Goal: Task Accomplishment & Management: Manage account settings

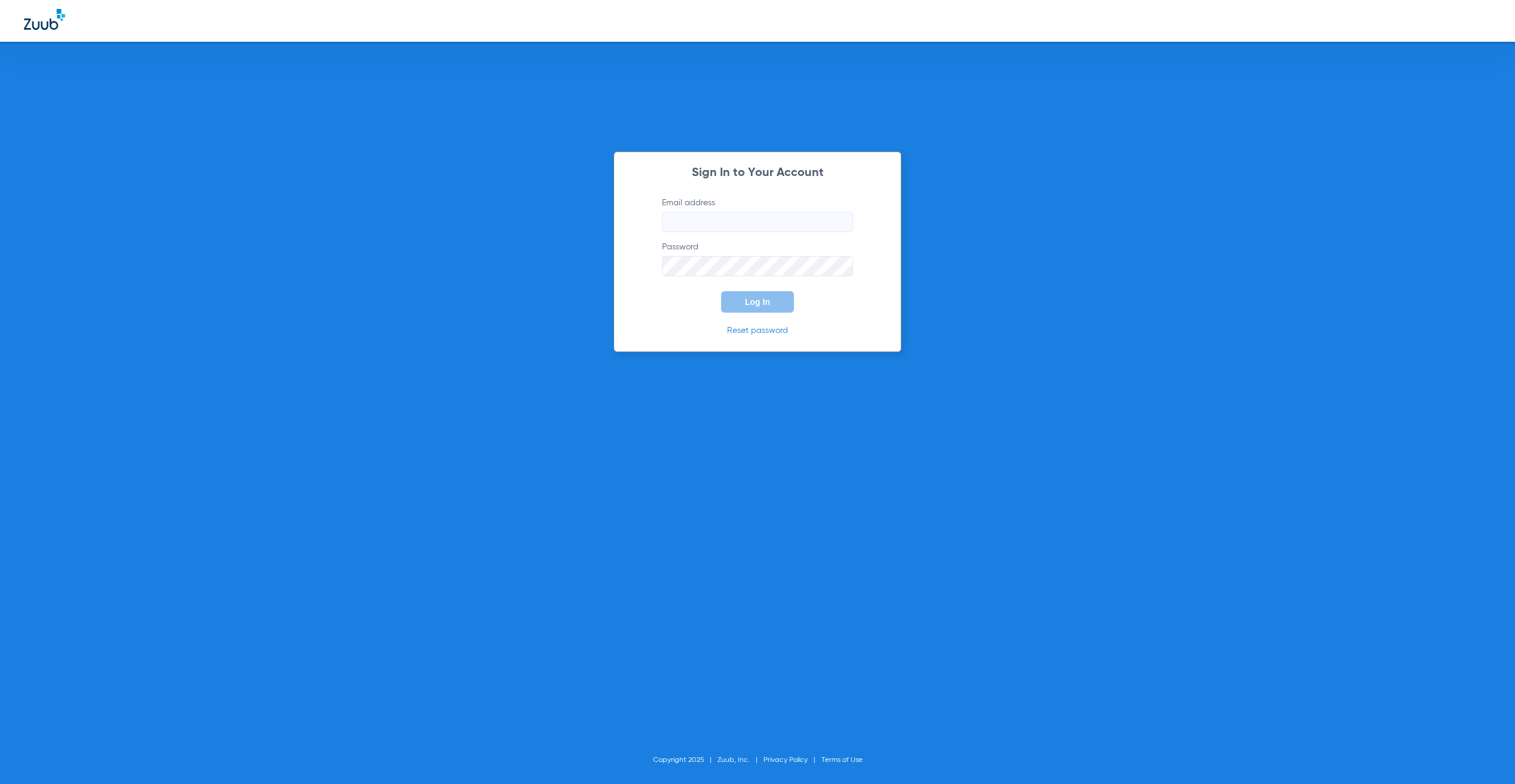
click at [757, 223] on input "Email address" at bounding box center [758, 222] width 191 height 20
type input "jay.rushing@zuub.com"
click at [757, 302] on span "Log In" at bounding box center [758, 302] width 25 height 10
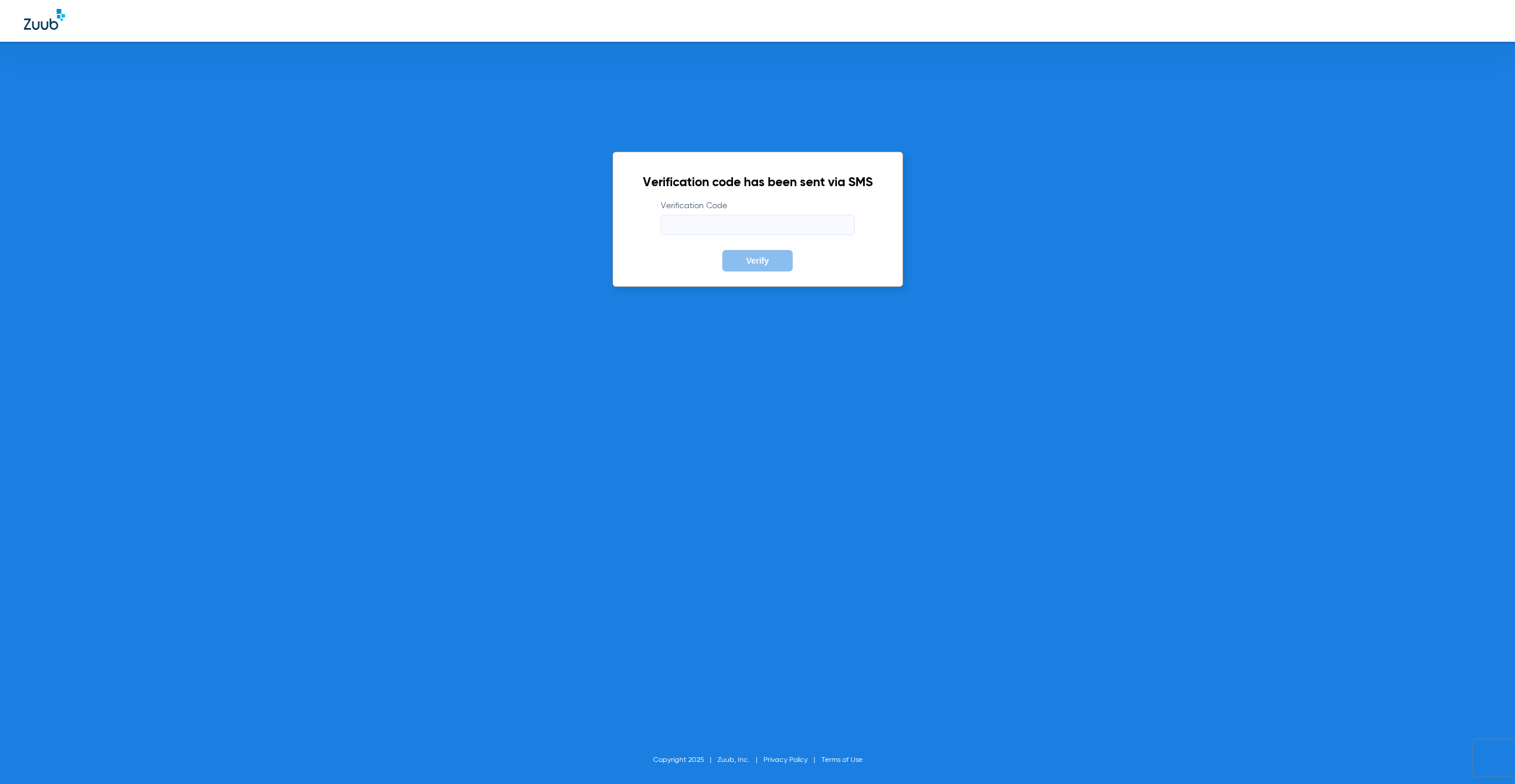
click at [734, 224] on input "Verification Code" at bounding box center [758, 225] width 194 height 20
type input "049588"
click at [723, 250] on button "Verify" at bounding box center [758, 260] width 70 height 22
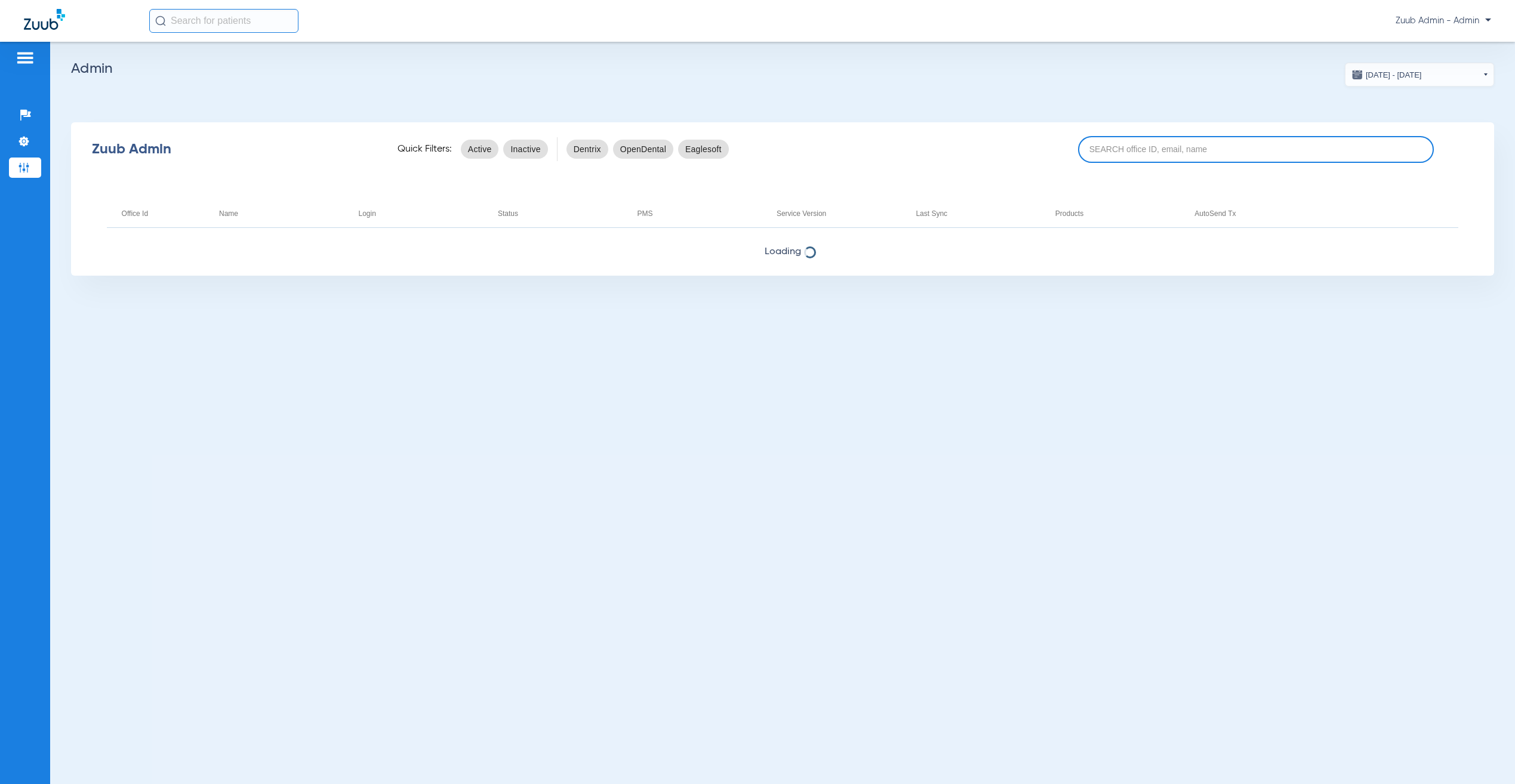
click at [1299, 160] on input at bounding box center [1256, 149] width 356 height 27
click at [1301, 160] on input at bounding box center [1256, 149] width 356 height 27
paste input "https://app.hubspot.com/contacts/6272676/record/0-5/28659388751?eschref=%2Fcont…"
type input "https://app.hubspot.com/contacts/6272676/record/0-5/28659388751?eschref=%2Fcont…"
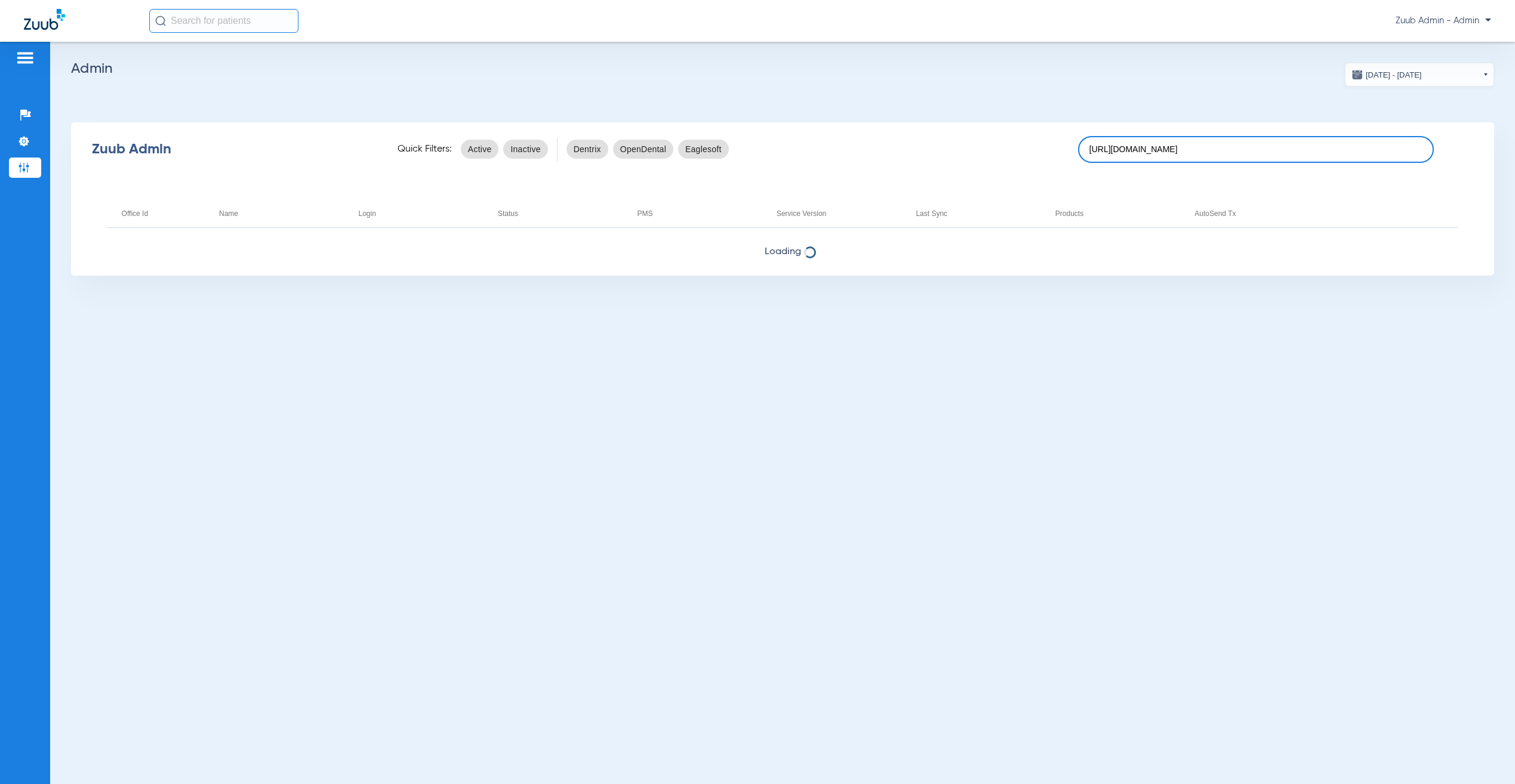
click at [1314, 145] on input "https://app.hubspot.com/contacts/6272676/record/0-5/28659388751?eschref=%2Fcont…" at bounding box center [1256, 149] width 356 height 27
click at [1314, 147] on input "https://app.hubspot.com/contacts/6272676/record/0-5/28659388751?eschref=%2Fcont…" at bounding box center [1256, 149] width 356 height 27
click at [1314, 148] on input "https://app.hubspot.com/contacts/6272676/record/0-5/28659388751?eschref=%2Fcont…" at bounding box center [1256, 149] width 356 height 27
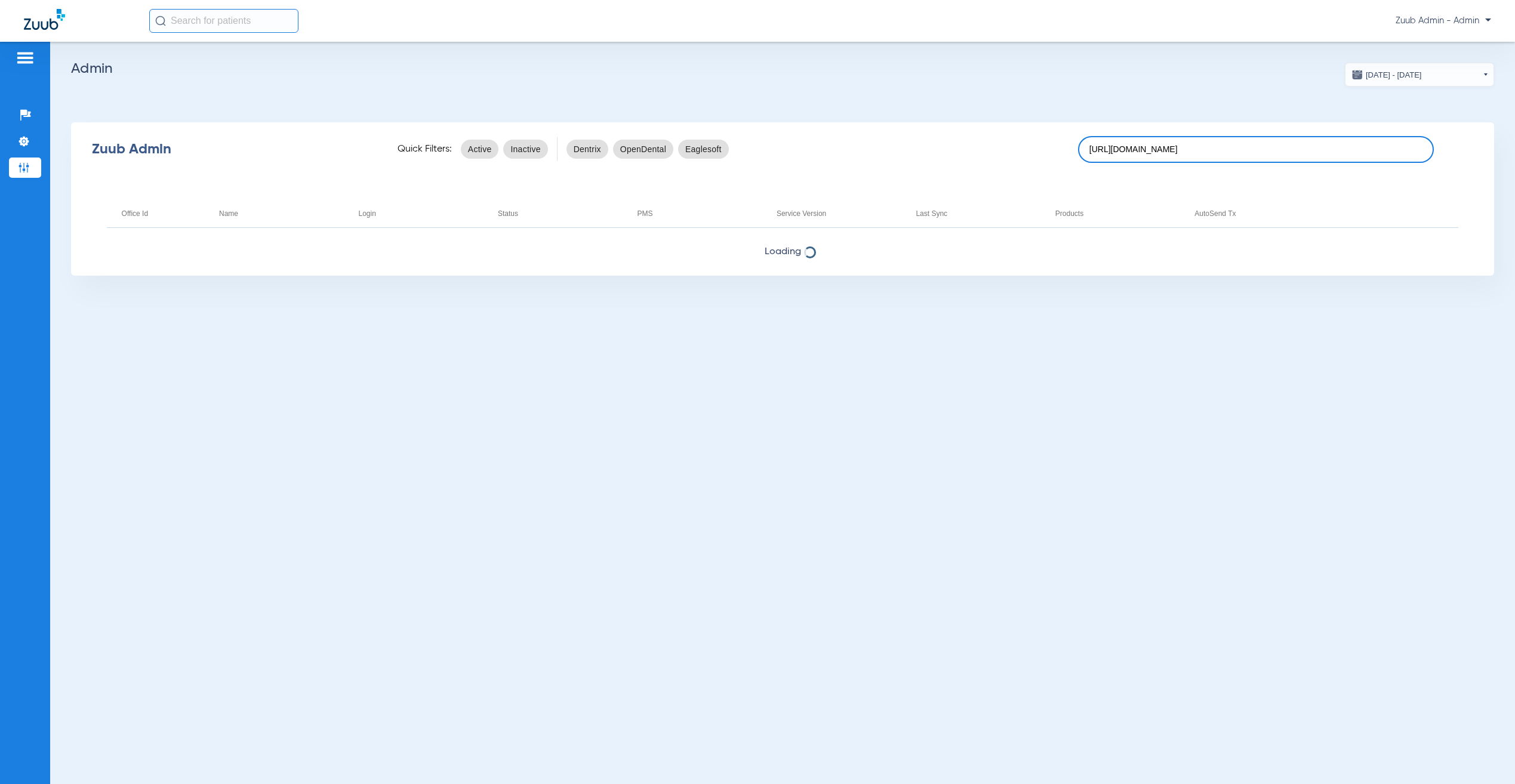
click at [1313, 149] on input "https://app.hubspot.com/contacts/6272676/record/0-5/28659388751?eschref=%2Fcont…" at bounding box center [1256, 149] width 356 height 27
paste input "17007221"
type input "17007221"
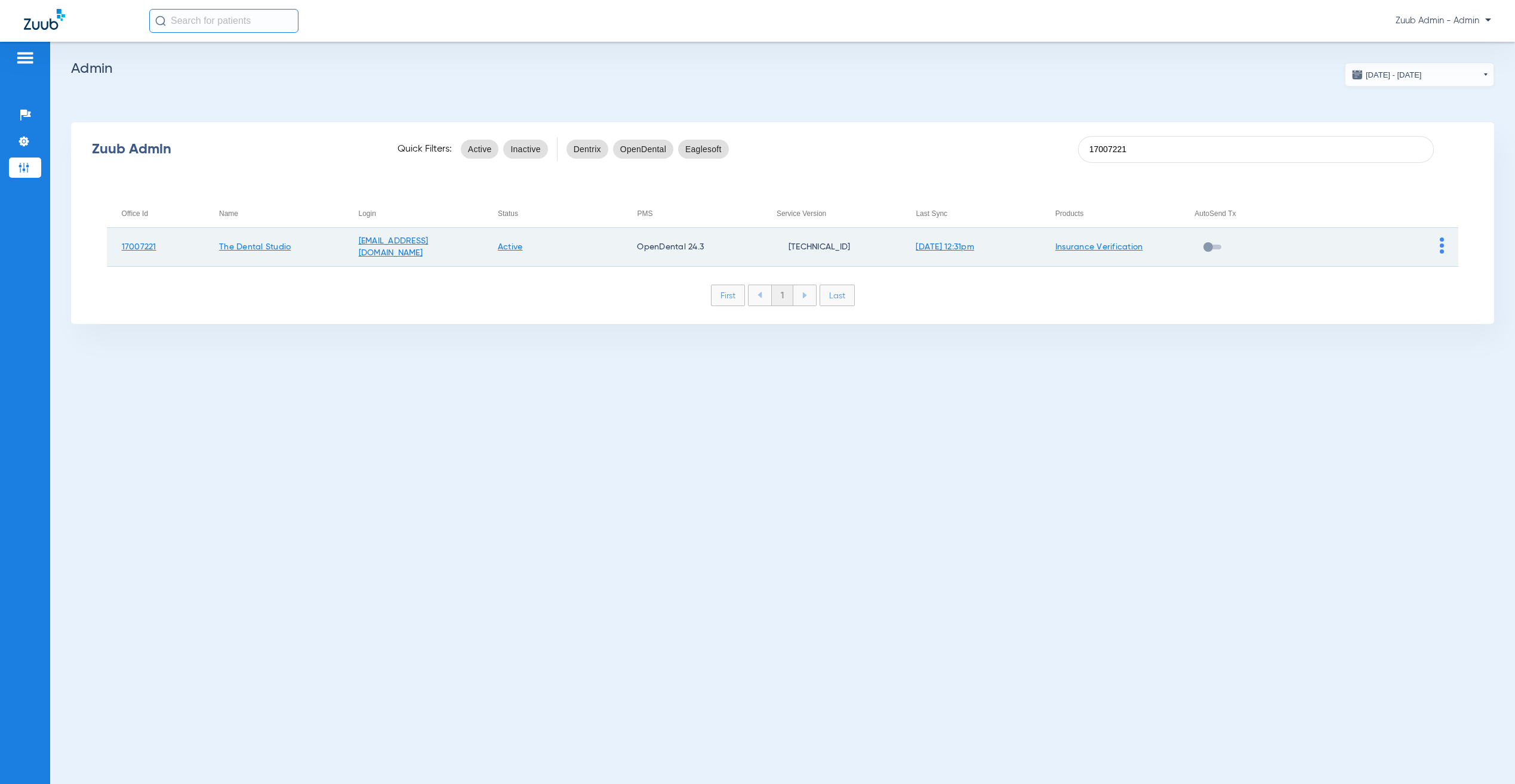
click at [1442, 243] on img at bounding box center [1442, 245] width 4 height 16
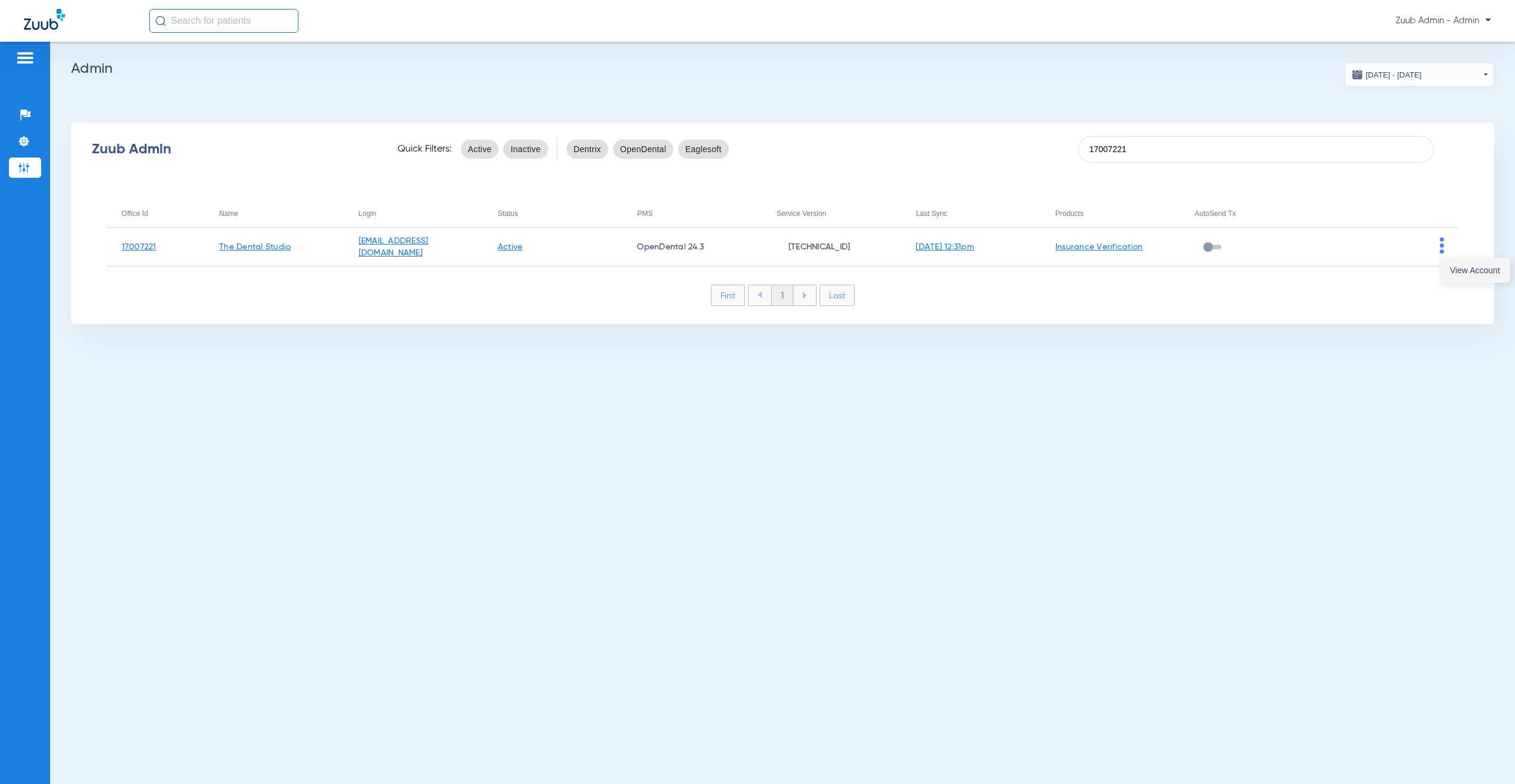
click at [1450, 266] on span "View Account" at bounding box center [1475, 270] width 50 height 9
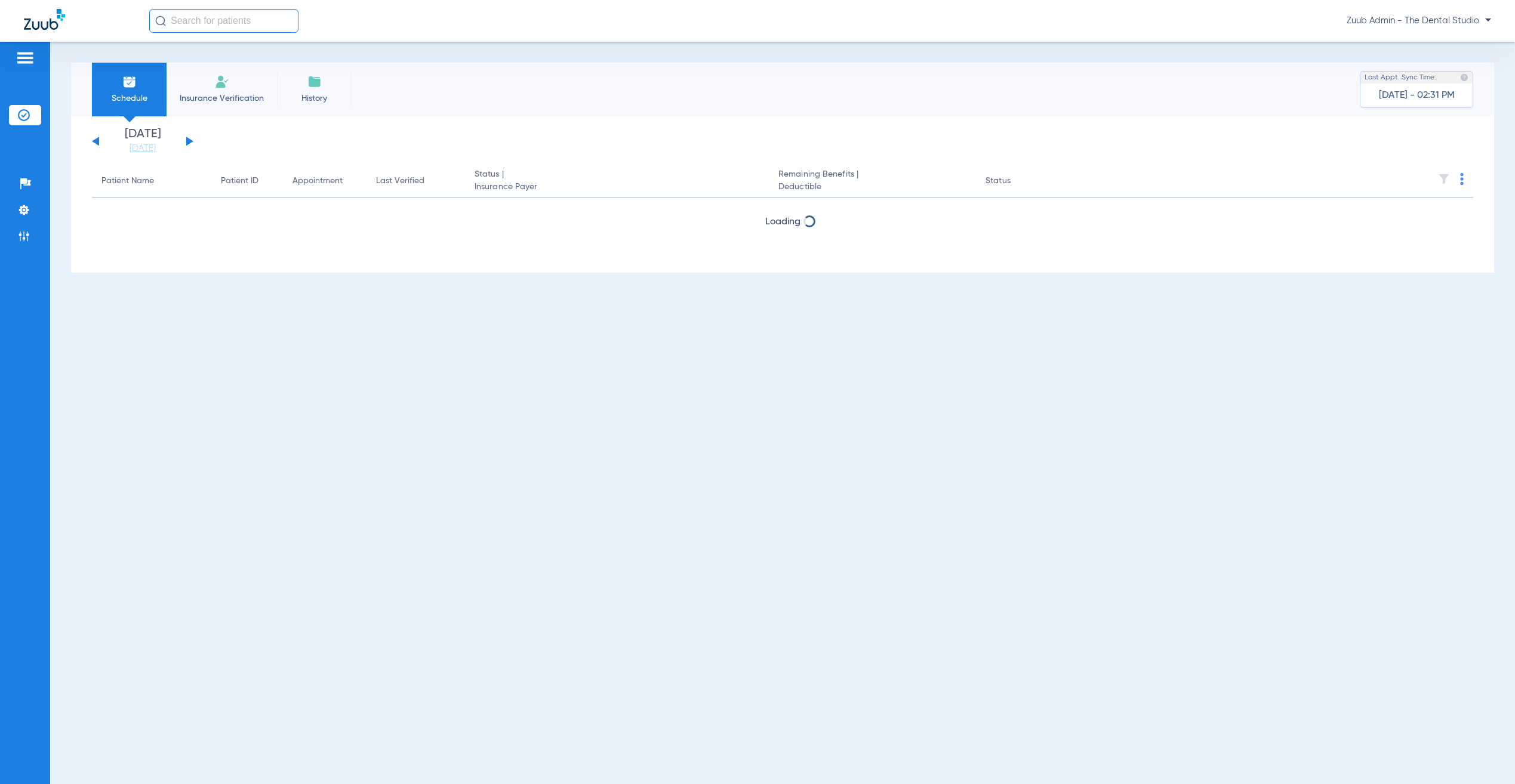
click at [245, 85] on li "Insurance Verification" at bounding box center [222, 90] width 110 height 54
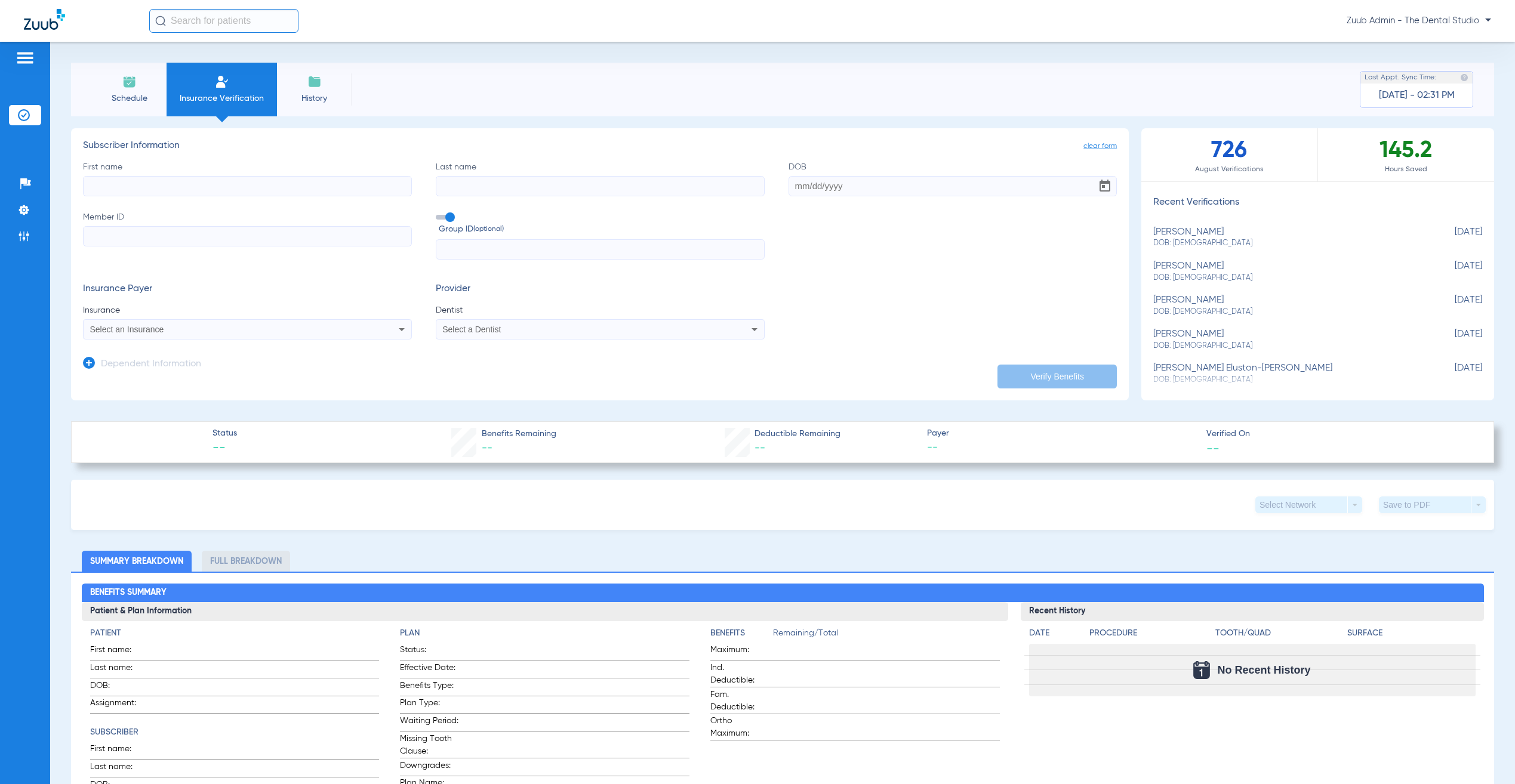
click at [1266, 238] on span "DOB: 09/27/1987" at bounding box center [1288, 243] width 270 height 10
type input "Sohil"
type input "Sarwat"
type input "09/27/1987"
type input "370373576"
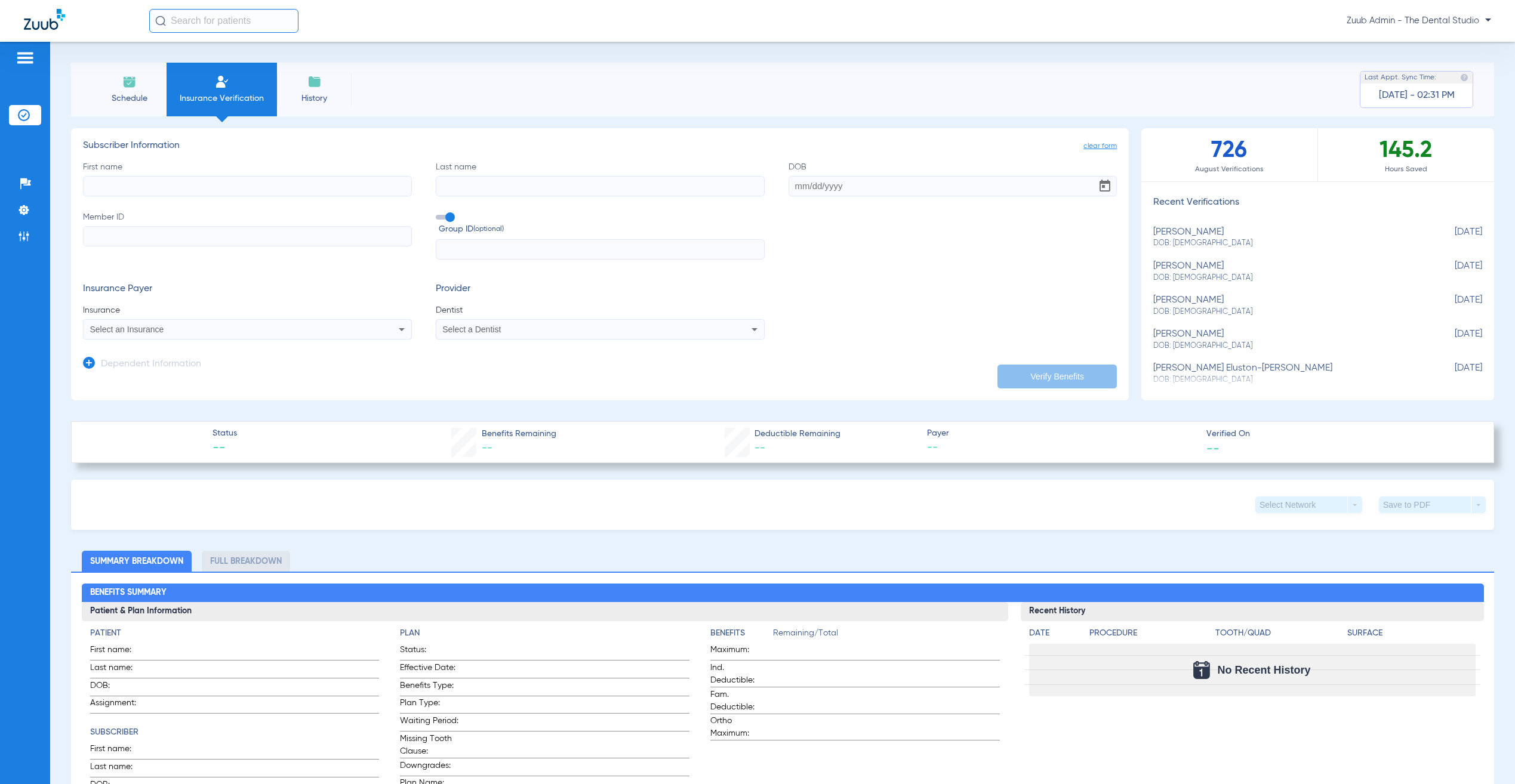
type input "139944"
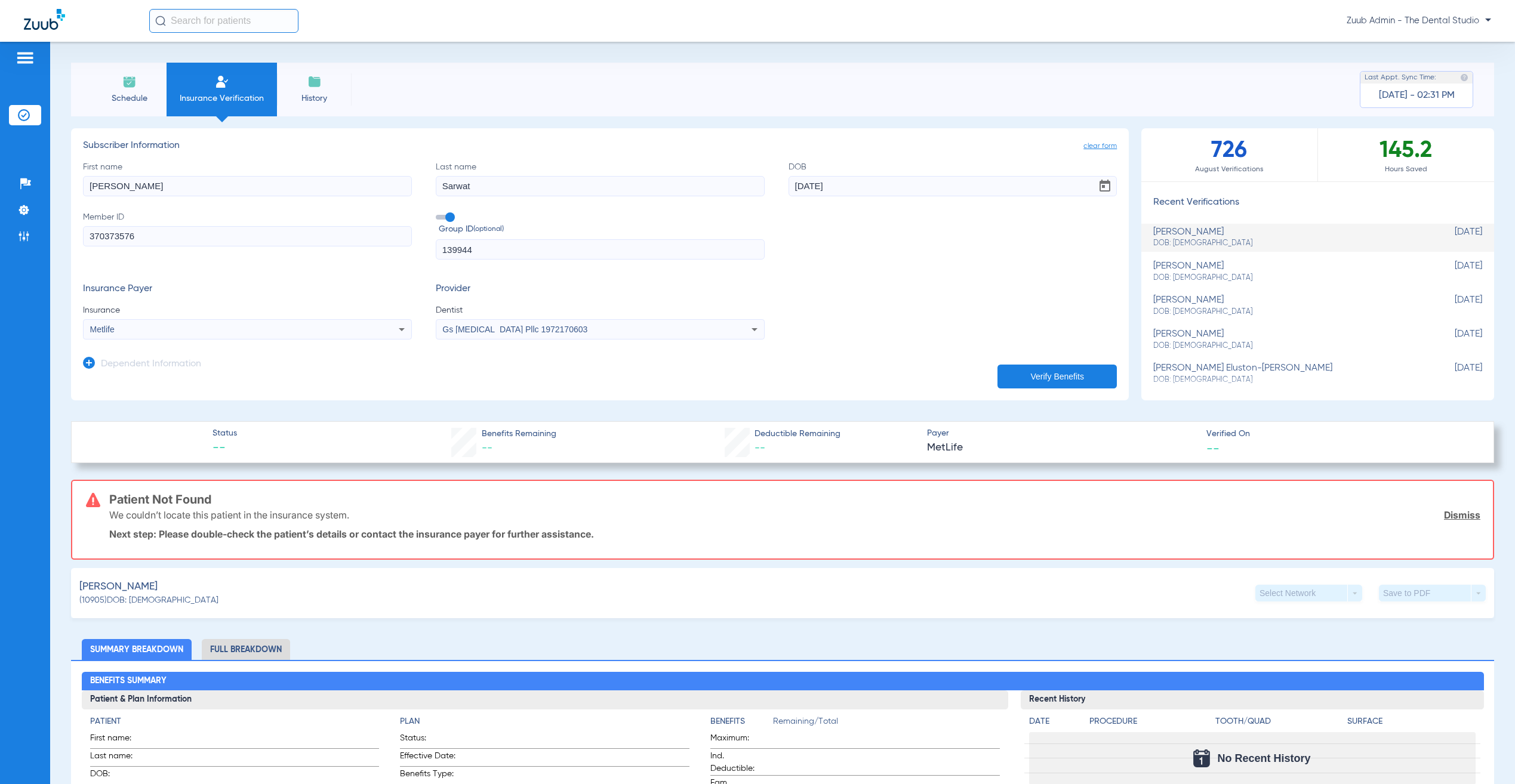
click at [1218, 273] on span "DOB: 09/27/1987" at bounding box center [1288, 278] width 270 height 10
click at [1209, 293] on li "sohil sarwat DOB: 09/27/1987 Aug 21, 2025" at bounding box center [1318, 305] width 353 height 28
click at [1197, 230] on div "sohil sarwat DOB: 09/27/1987" at bounding box center [1288, 238] width 270 height 22
click at [259, 23] on input "text" at bounding box center [224, 21] width 150 height 24
type input "sohil"
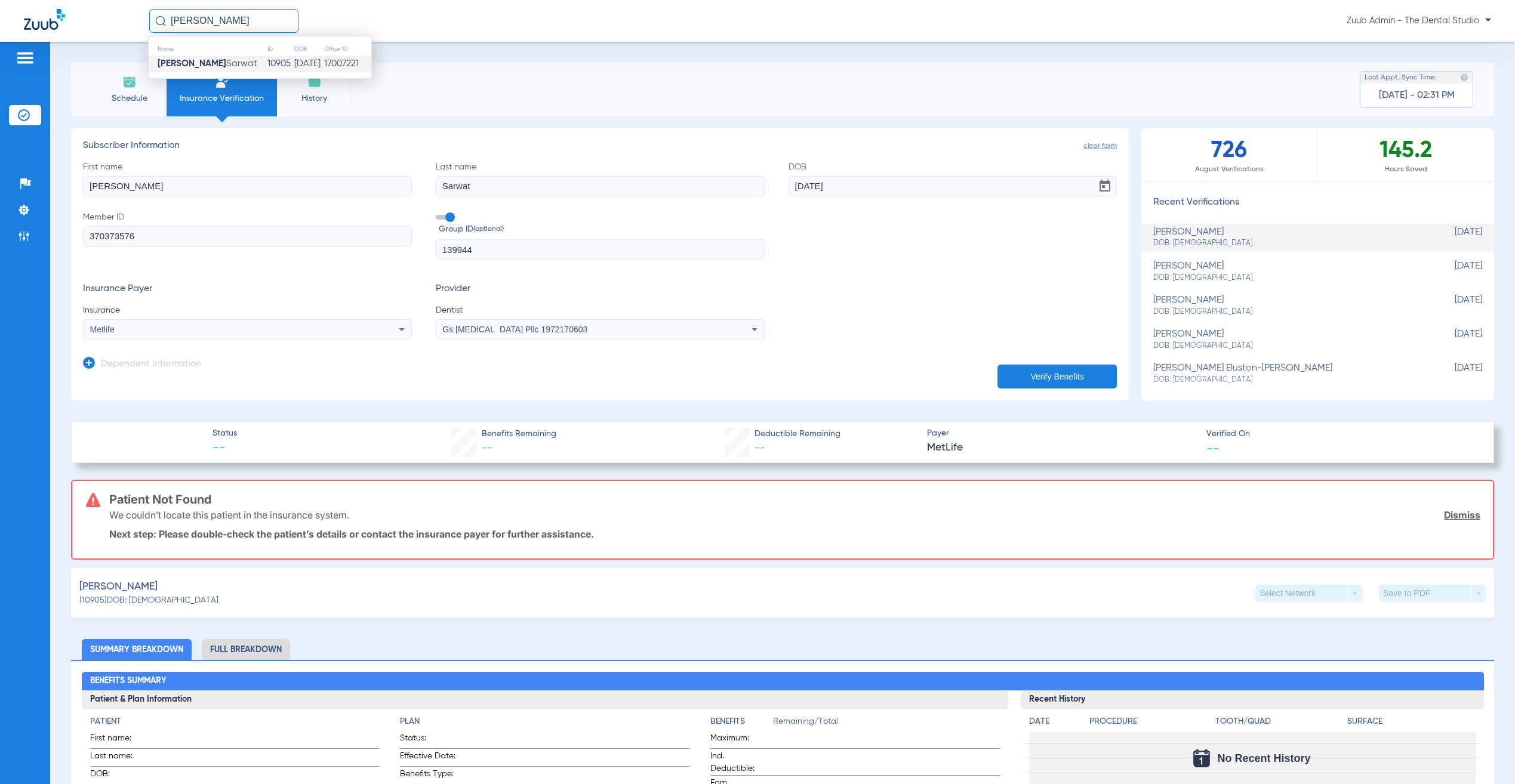
click at [218, 57] on td "Sohil Sarwat" at bounding box center [208, 64] width 118 height 16
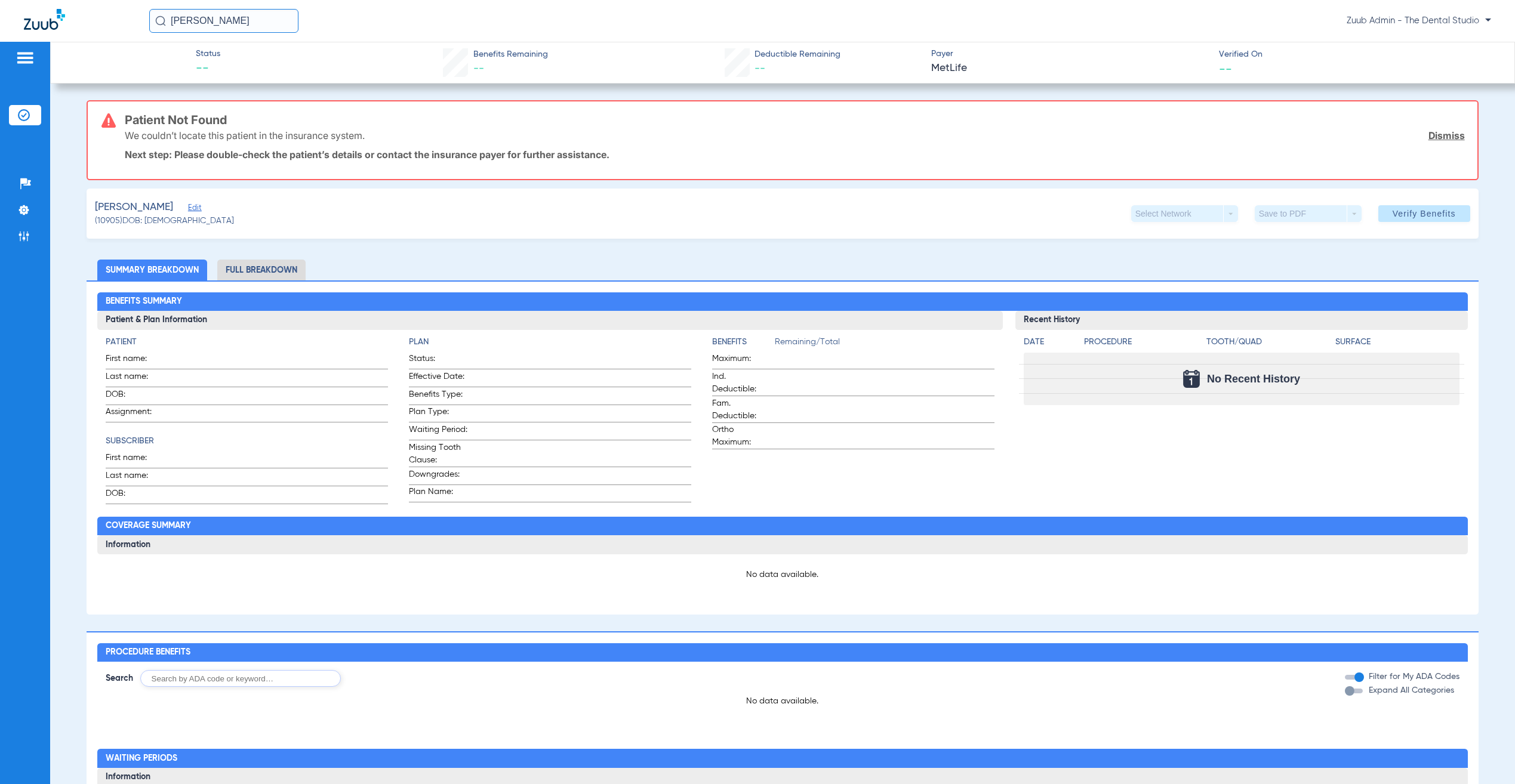
click at [188, 205] on span "Edit" at bounding box center [193, 208] width 10 height 11
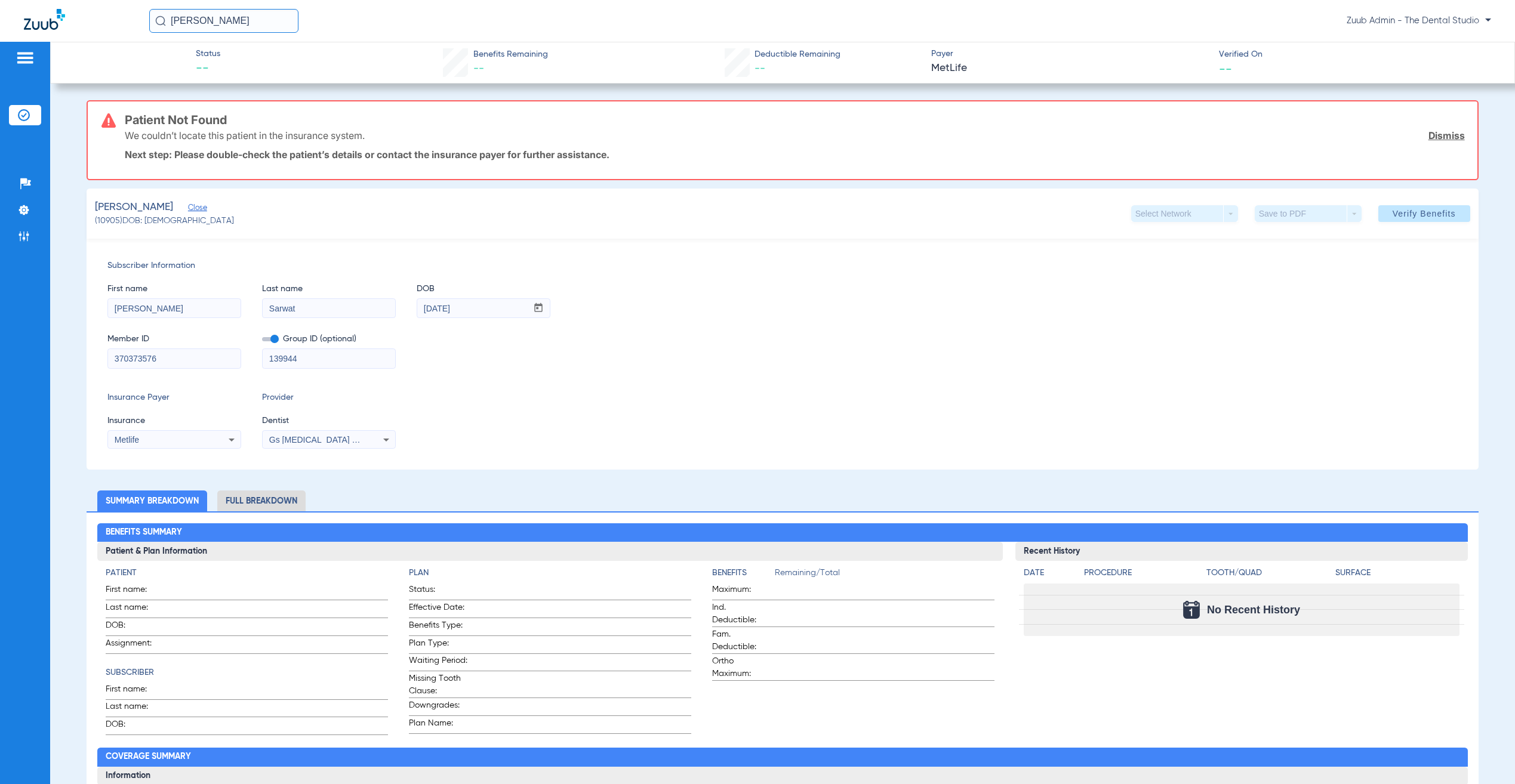
click at [21, 111] on img at bounding box center [24, 115] width 12 height 12
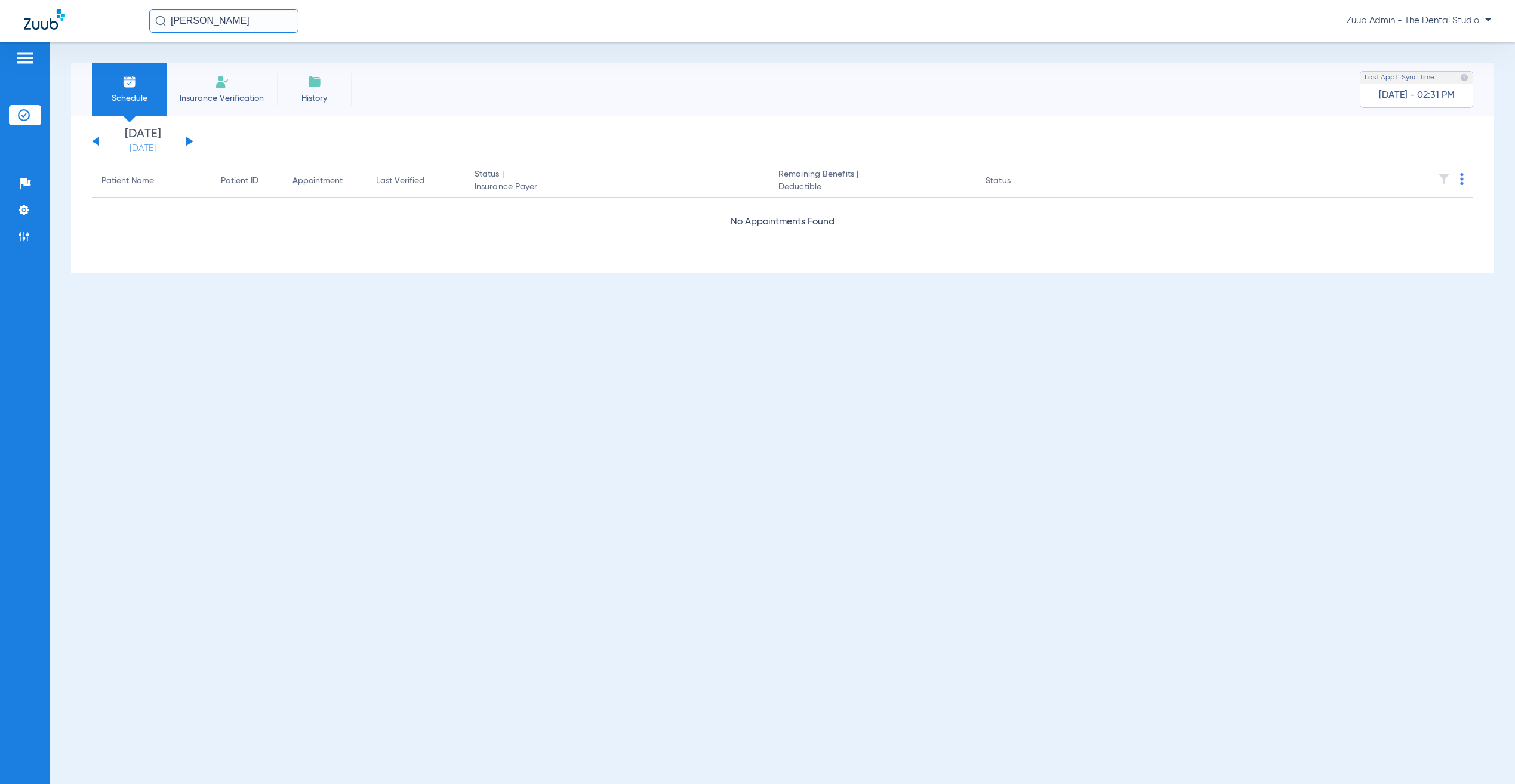
click at [140, 146] on link "[DATE]" at bounding box center [142, 149] width 71 height 12
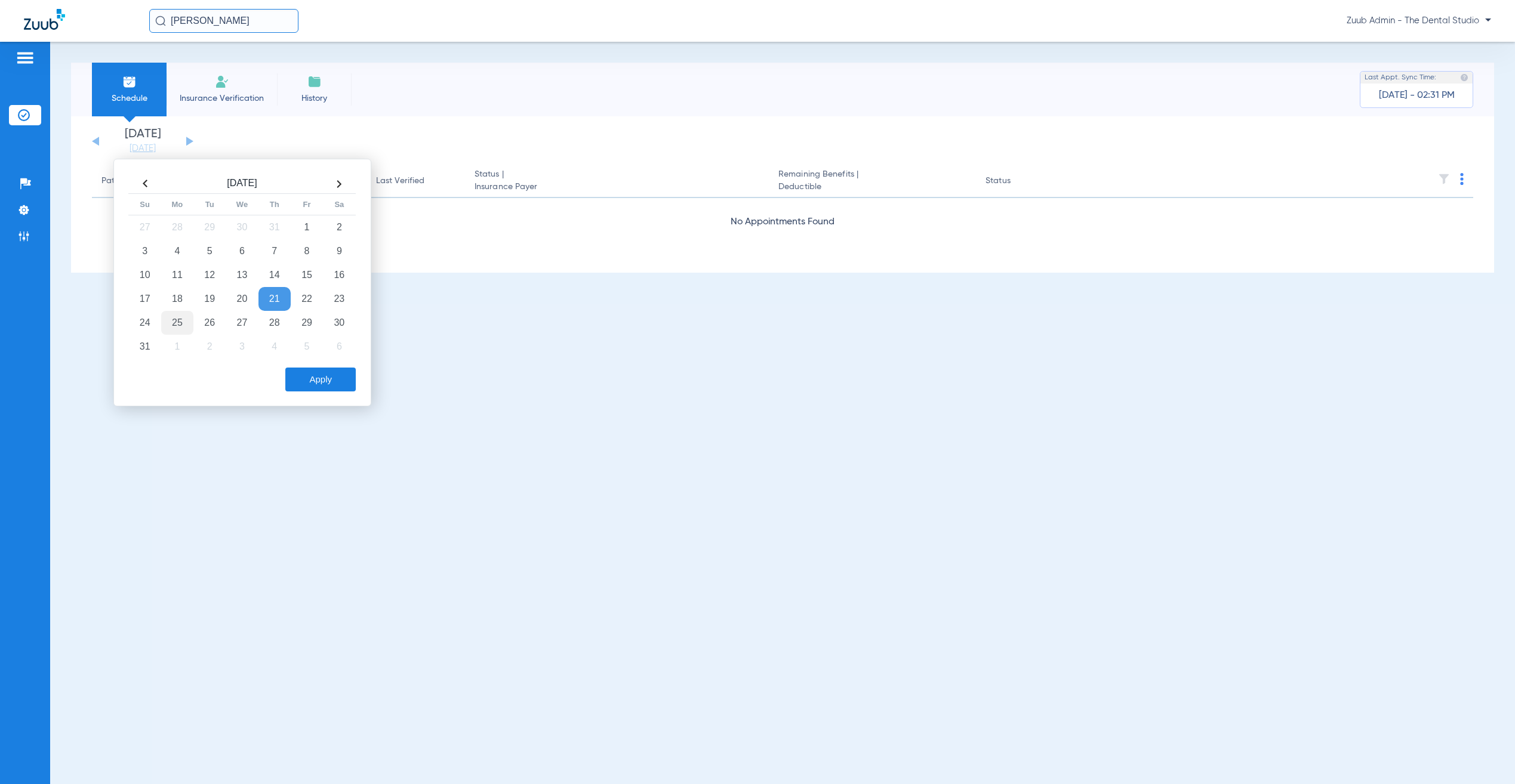
click at [182, 321] on td "25" at bounding box center [177, 323] width 32 height 24
click at [318, 371] on button "Apply" at bounding box center [320, 380] width 70 height 24
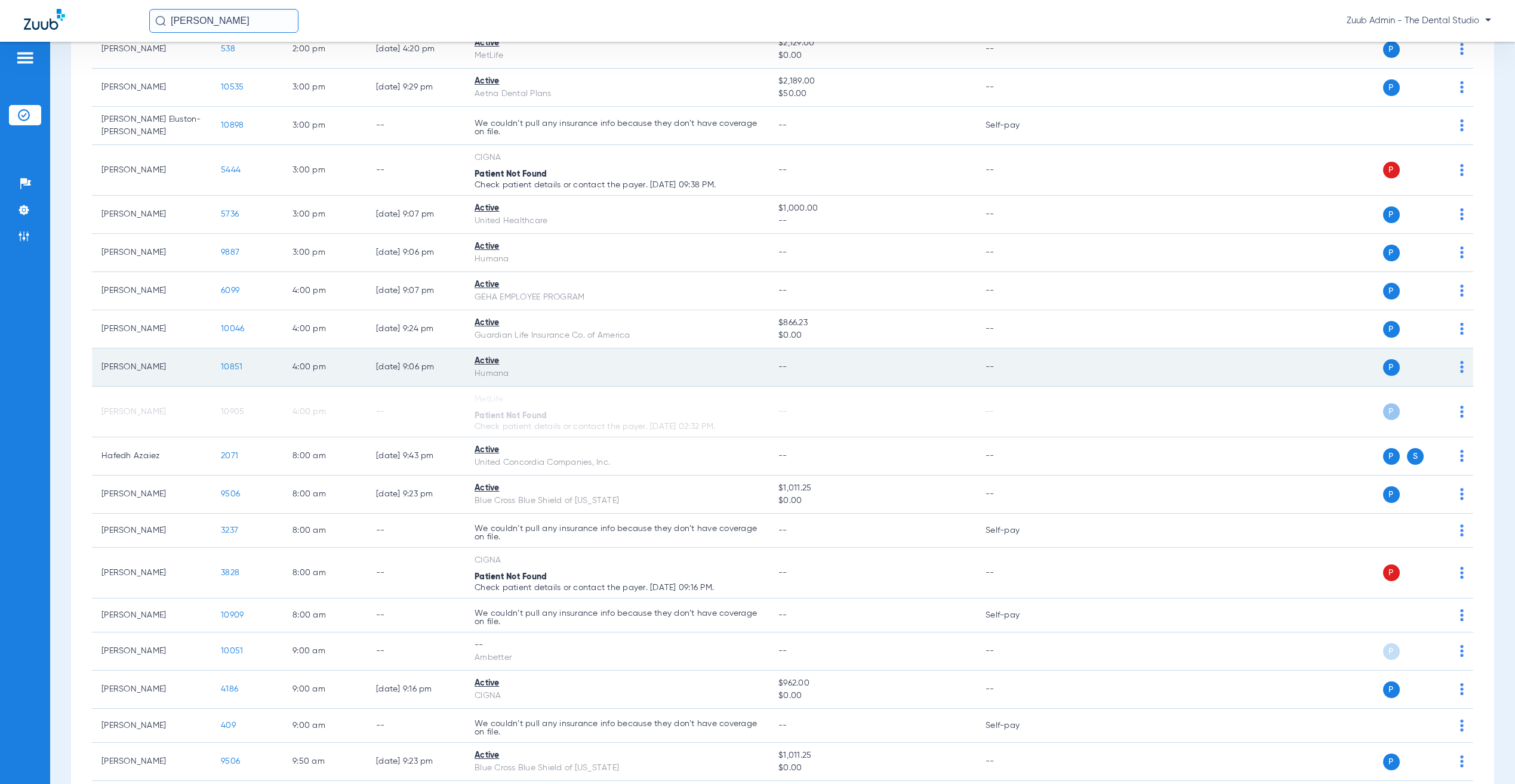
scroll to position [870, 0]
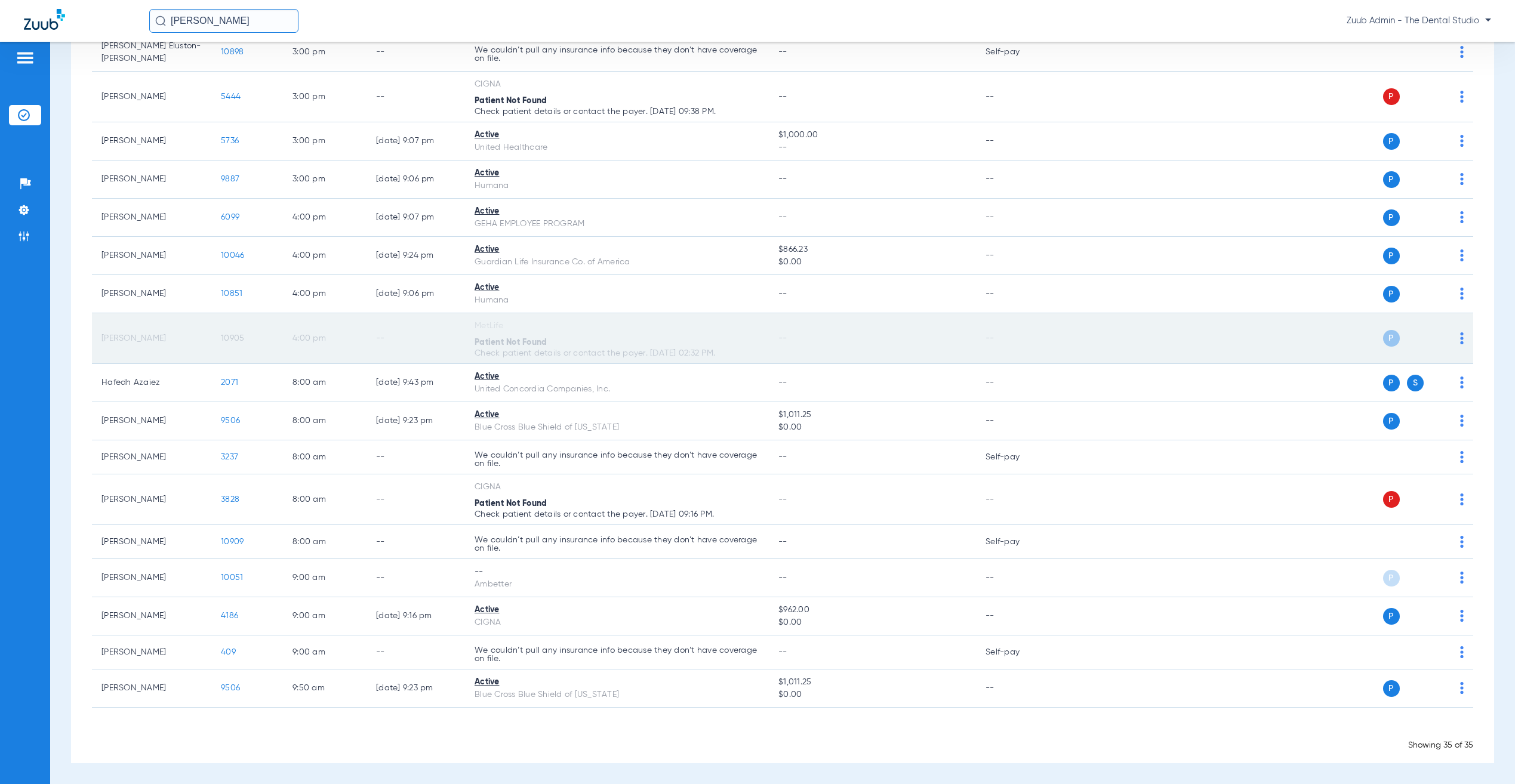
click at [232, 337] on span "10905" at bounding box center [233, 338] width 24 height 9
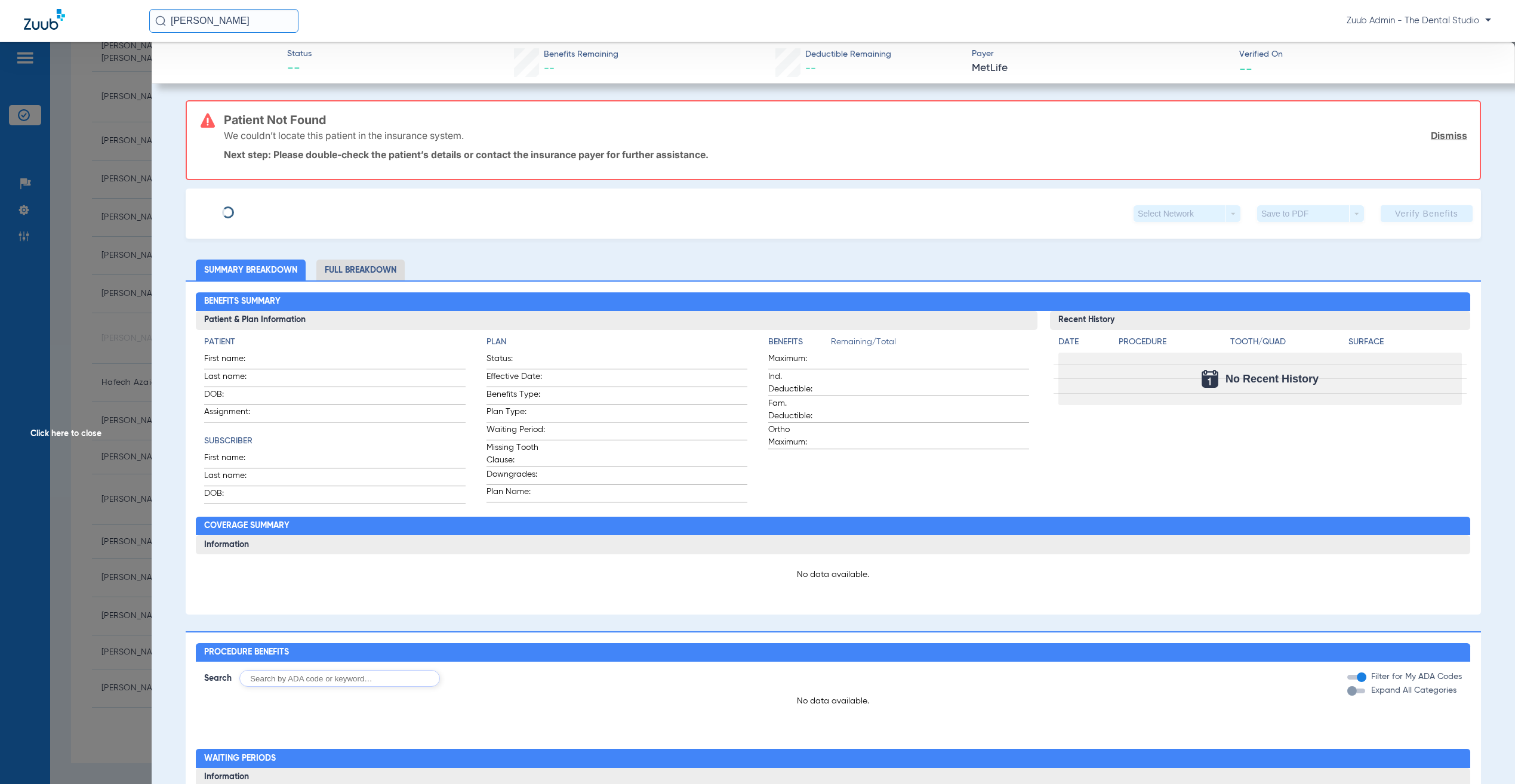
type input "Sohil"
type input "Sarwat"
type input "09/27/1987"
type input "370373576"
type input "139944"
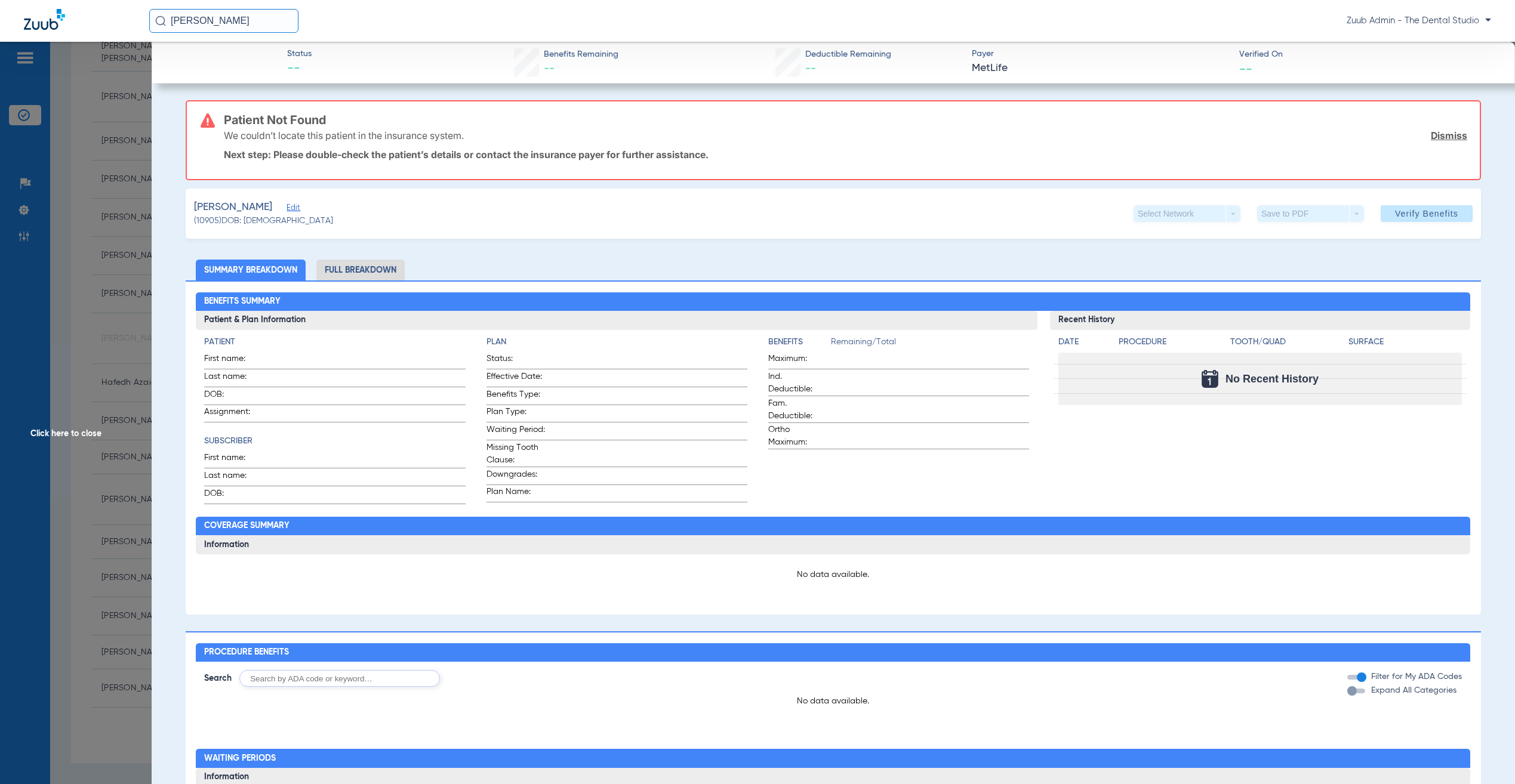
click at [287, 206] on span "Edit" at bounding box center [292, 208] width 10 height 11
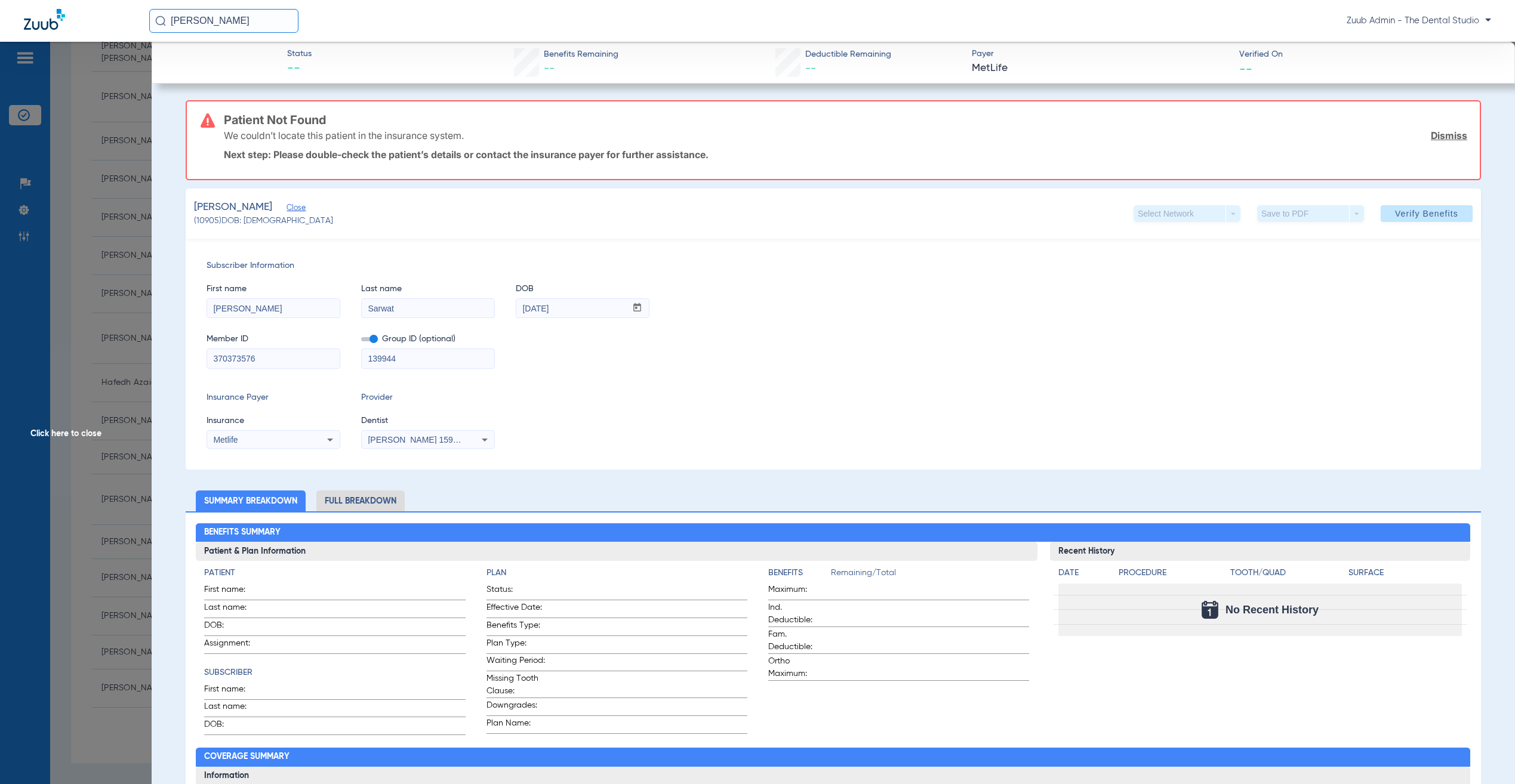
click at [257, 355] on input "370373576" at bounding box center [273, 359] width 132 height 19
drag, startPoint x: 285, startPoint y: 359, endPoint x: 1512, endPoint y: 273, distance: 1230.0
click at [283, 357] on input "370373576" at bounding box center [273, 359] width 132 height 19
click at [283, 357] on input "370373576" at bounding box center [273, 359] width 132 height 19
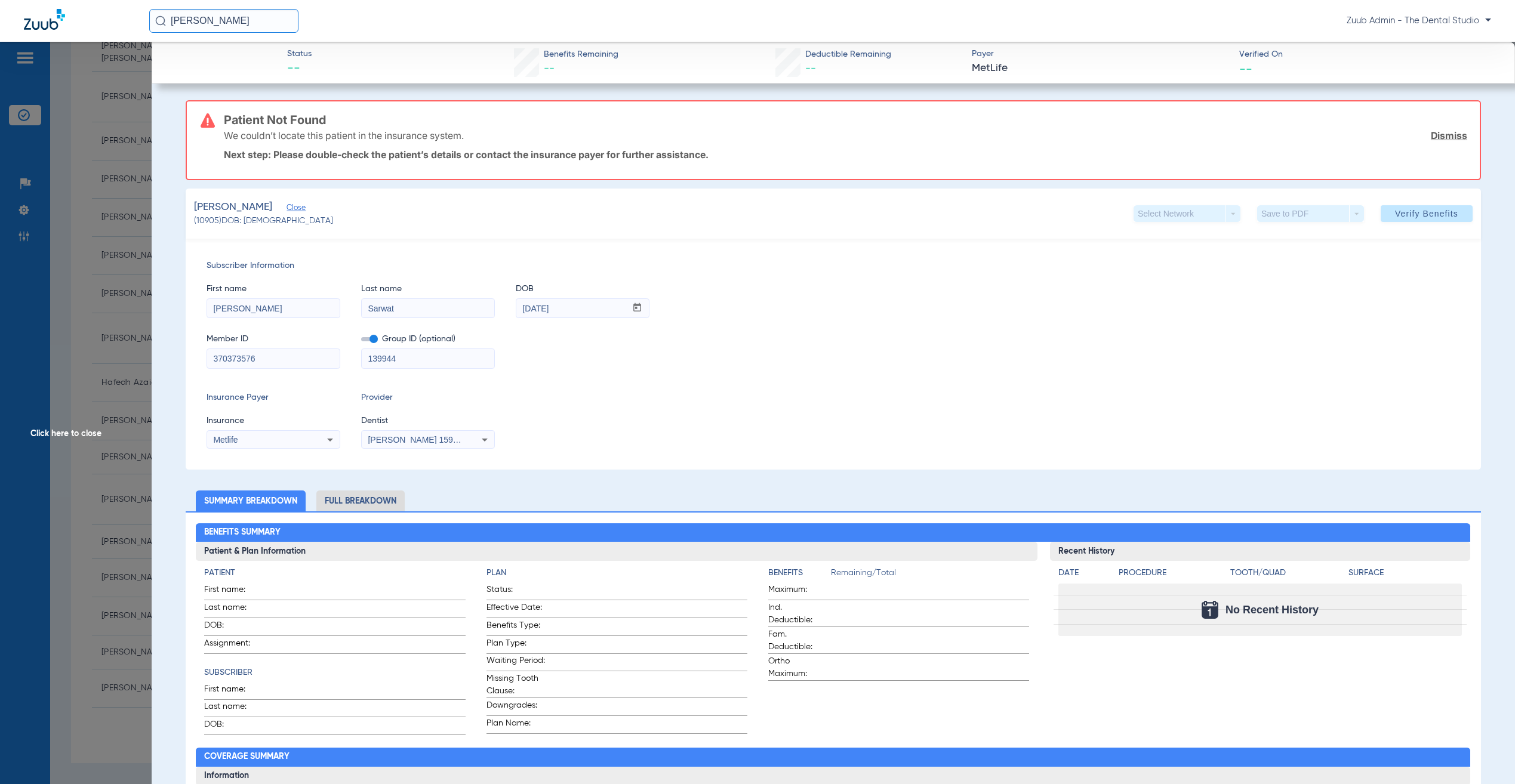
click at [279, 363] on input "370373576" at bounding box center [273, 359] width 132 height 19
click at [748, 395] on div "Insurance Payer Insurance Metlife Provider Dentist Gabriel Sader 1598111676" at bounding box center [834, 420] width 1254 height 57
click at [260, 309] on input "Sohil" at bounding box center [273, 308] width 132 height 19
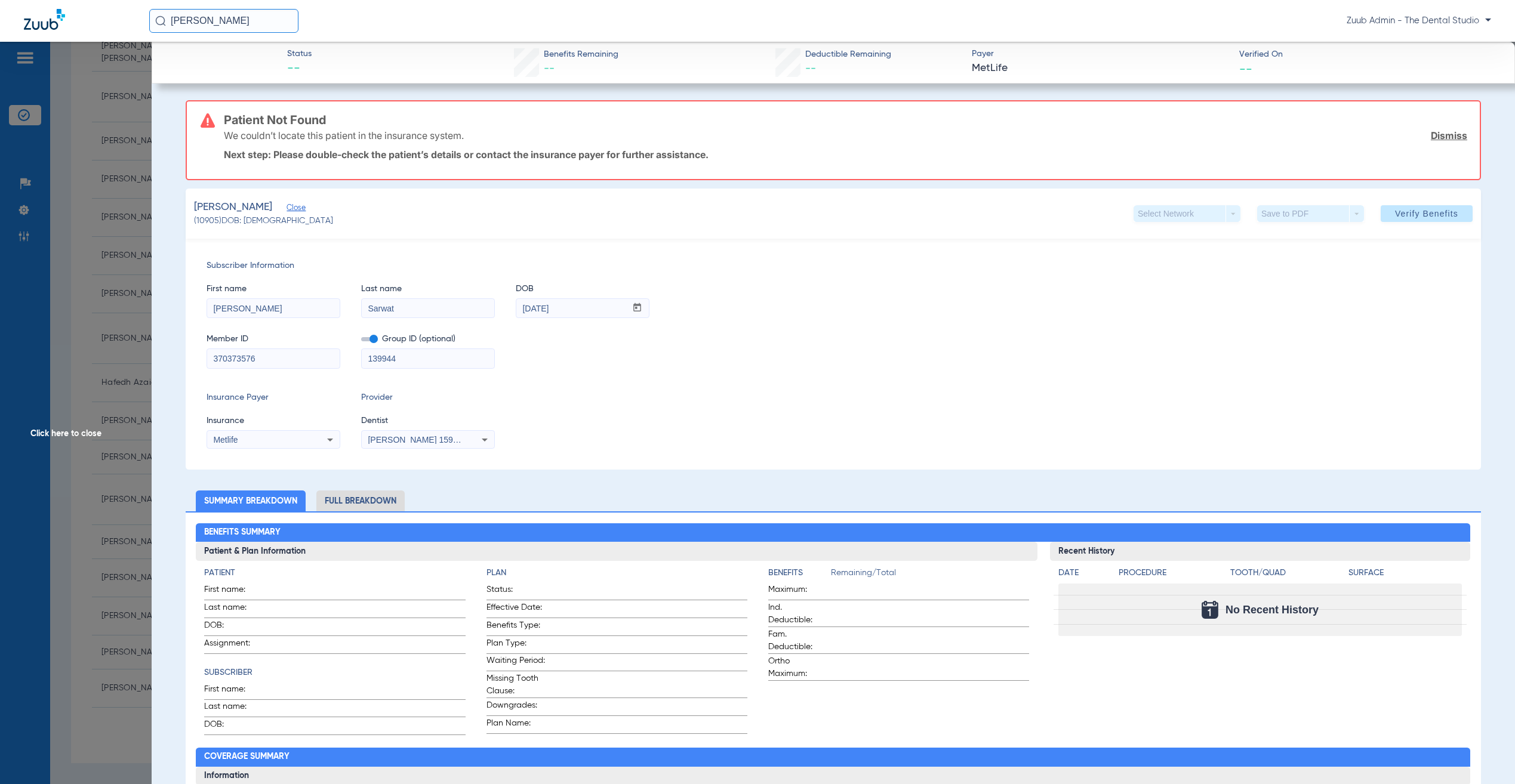
paste input "OHAIL"
type input "SOHAIL"
click at [416, 309] on input "Sarwat" at bounding box center [428, 308] width 132 height 19
paste input "MOHAMMED"
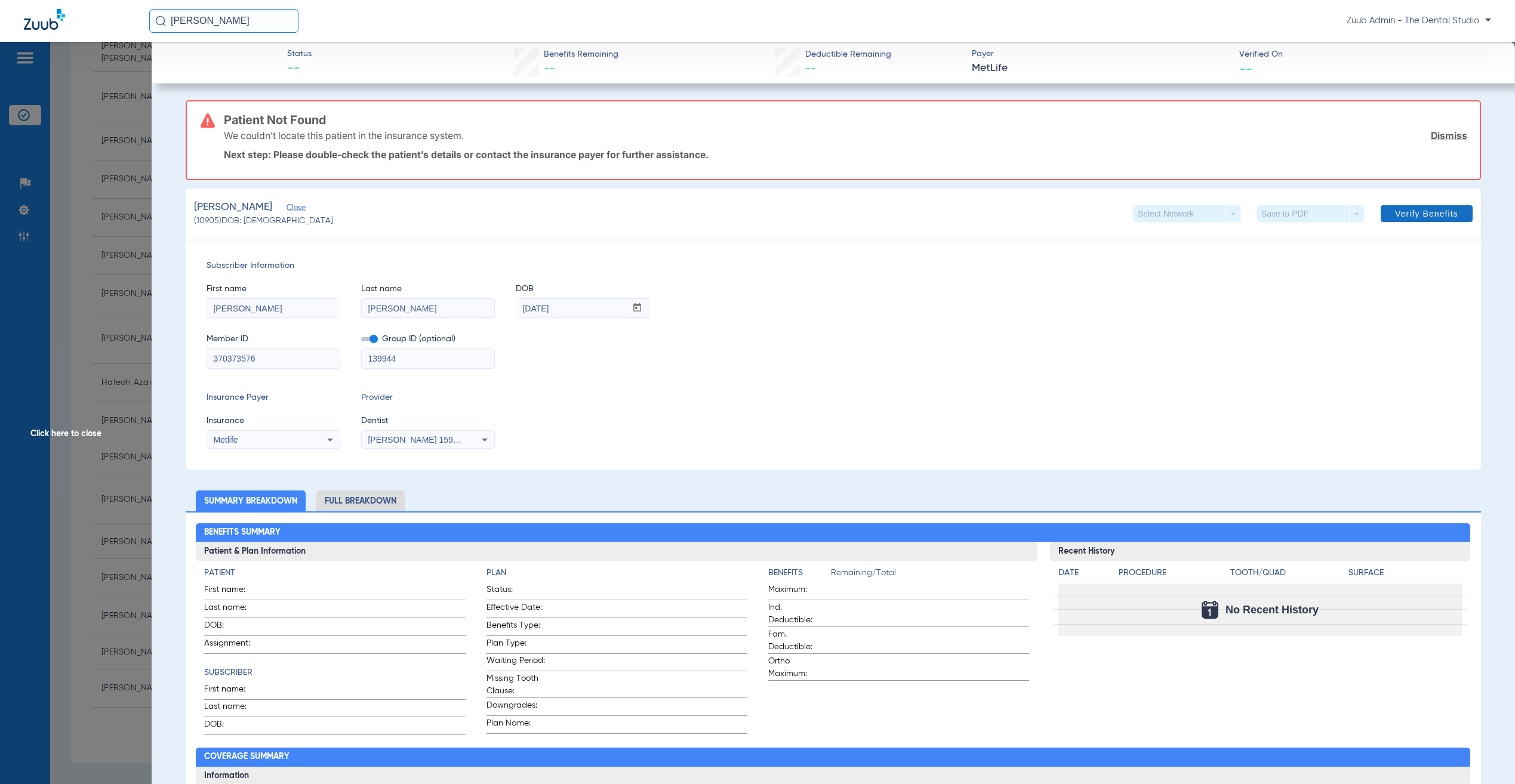
type input "MOHAMMED"
click at [1415, 206] on span at bounding box center [1427, 214] width 92 height 29
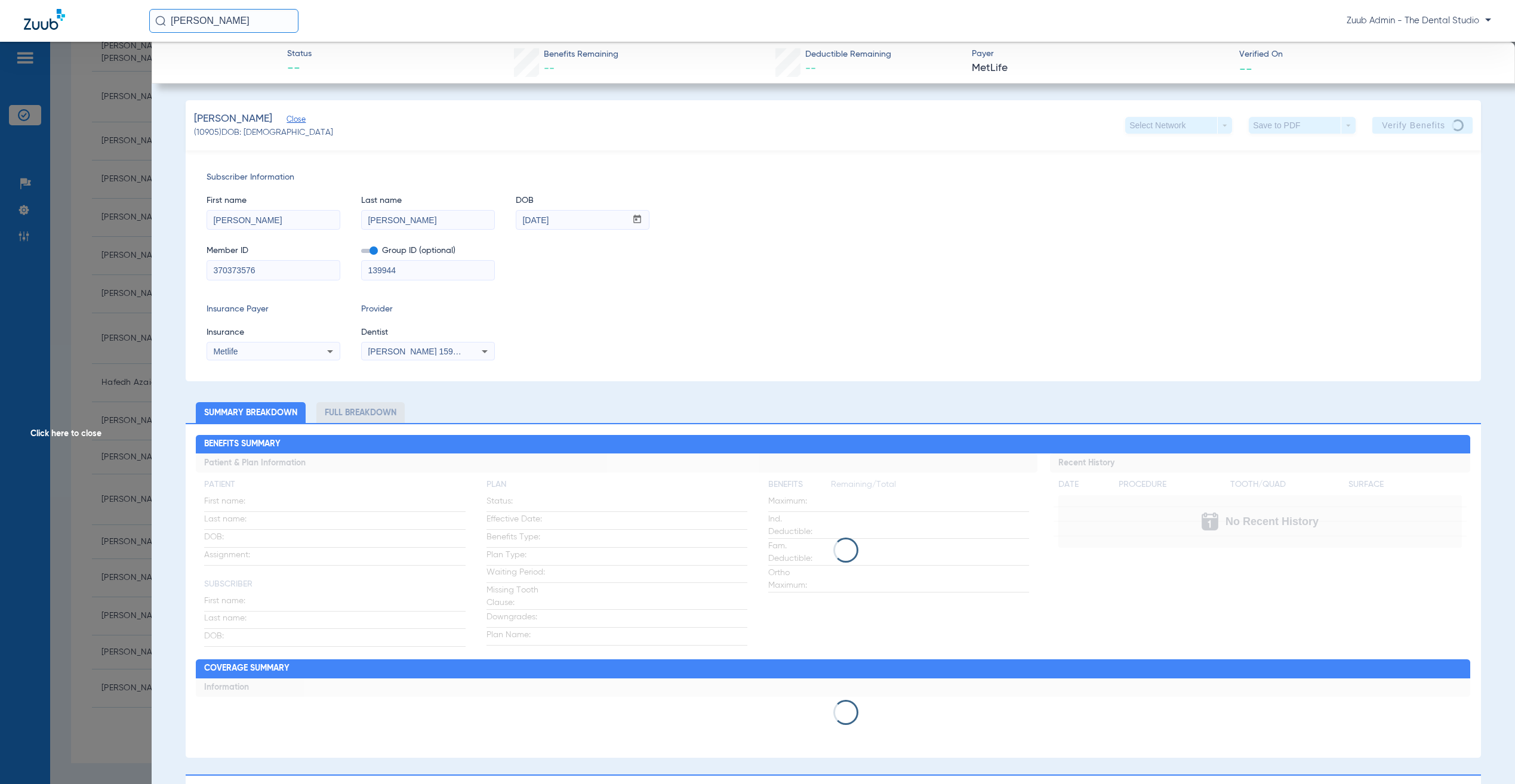
click at [902, 269] on div "Member ID 370373576 Group ID (optional) 139944" at bounding box center [834, 257] width 1254 height 46
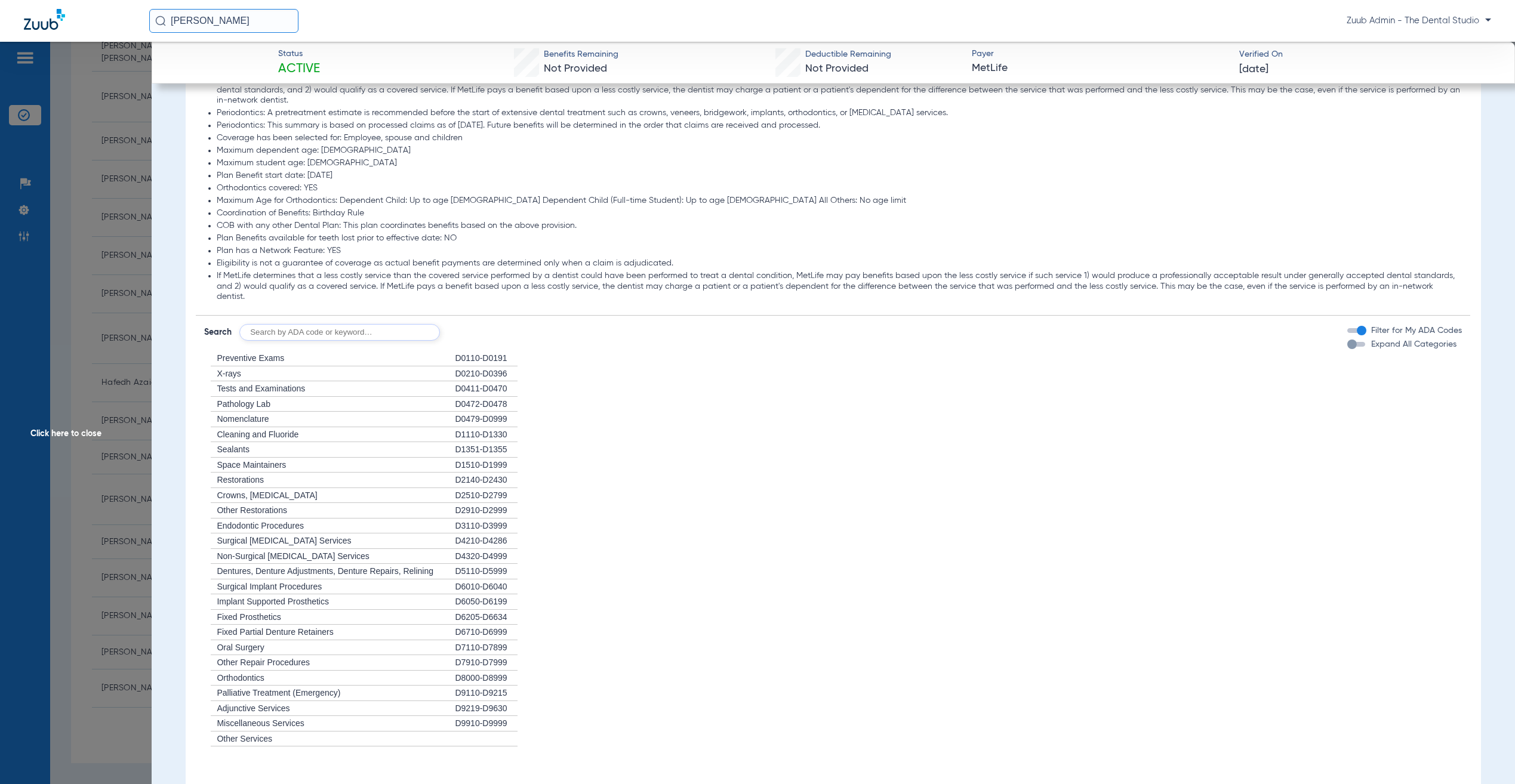
scroll to position [1122, 0]
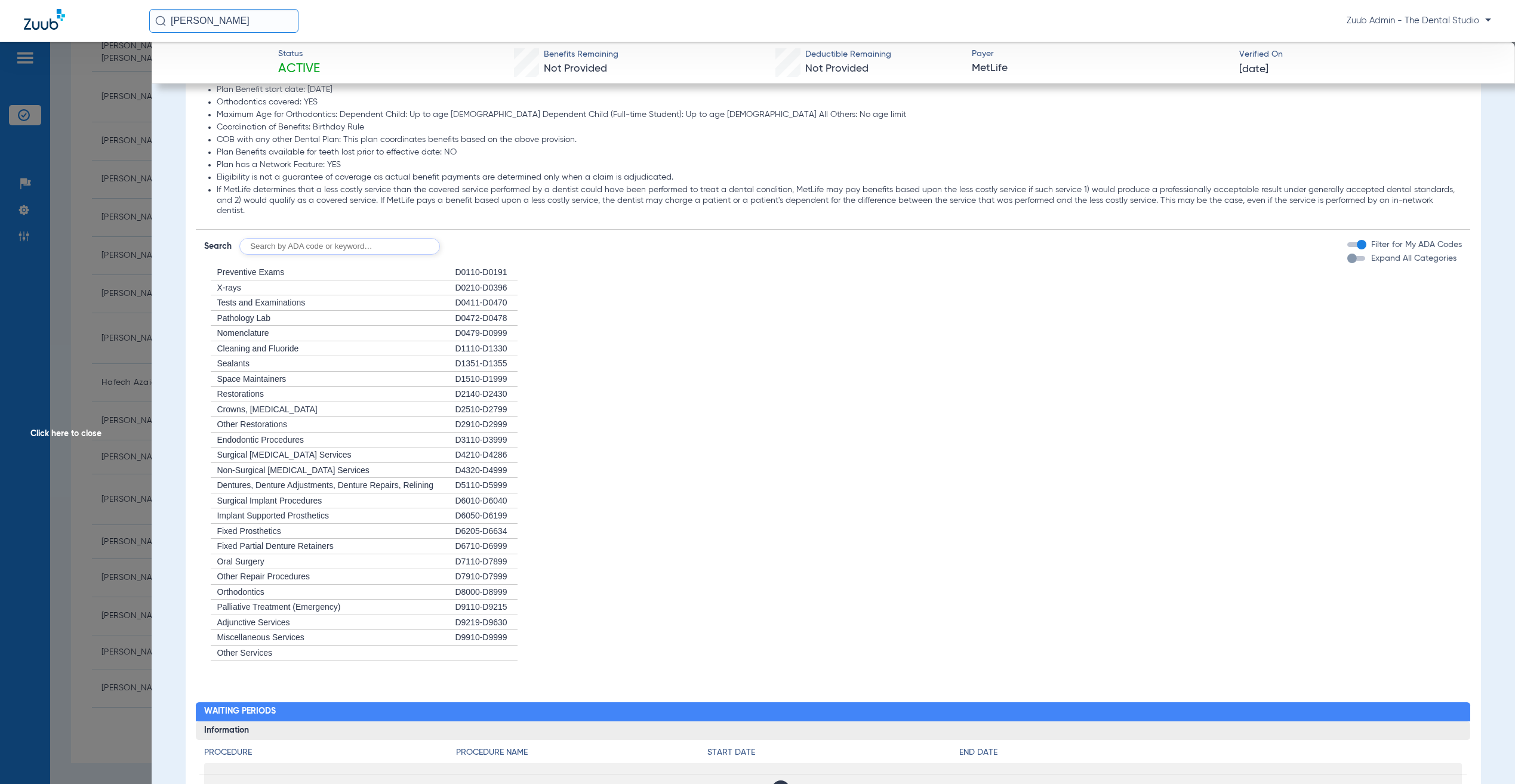
click at [1348, 257] on div "button" at bounding box center [1352, 258] width 10 height 10
click at [1357, 262] on div "button" at bounding box center [1362, 258] width 10 height 10
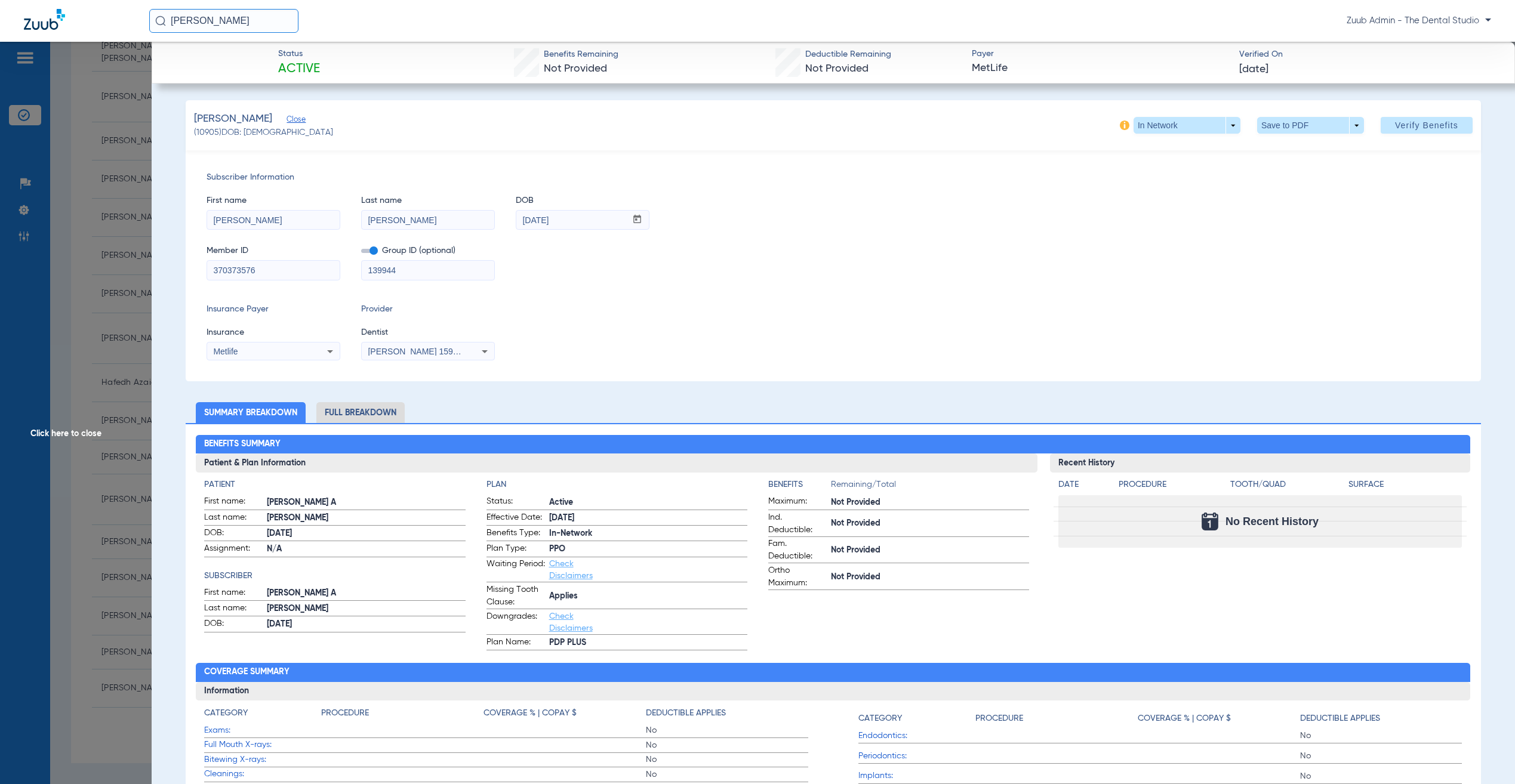
click at [417, 356] on span "Gabriel Sader 1598111676" at bounding box center [426, 351] width 117 height 10
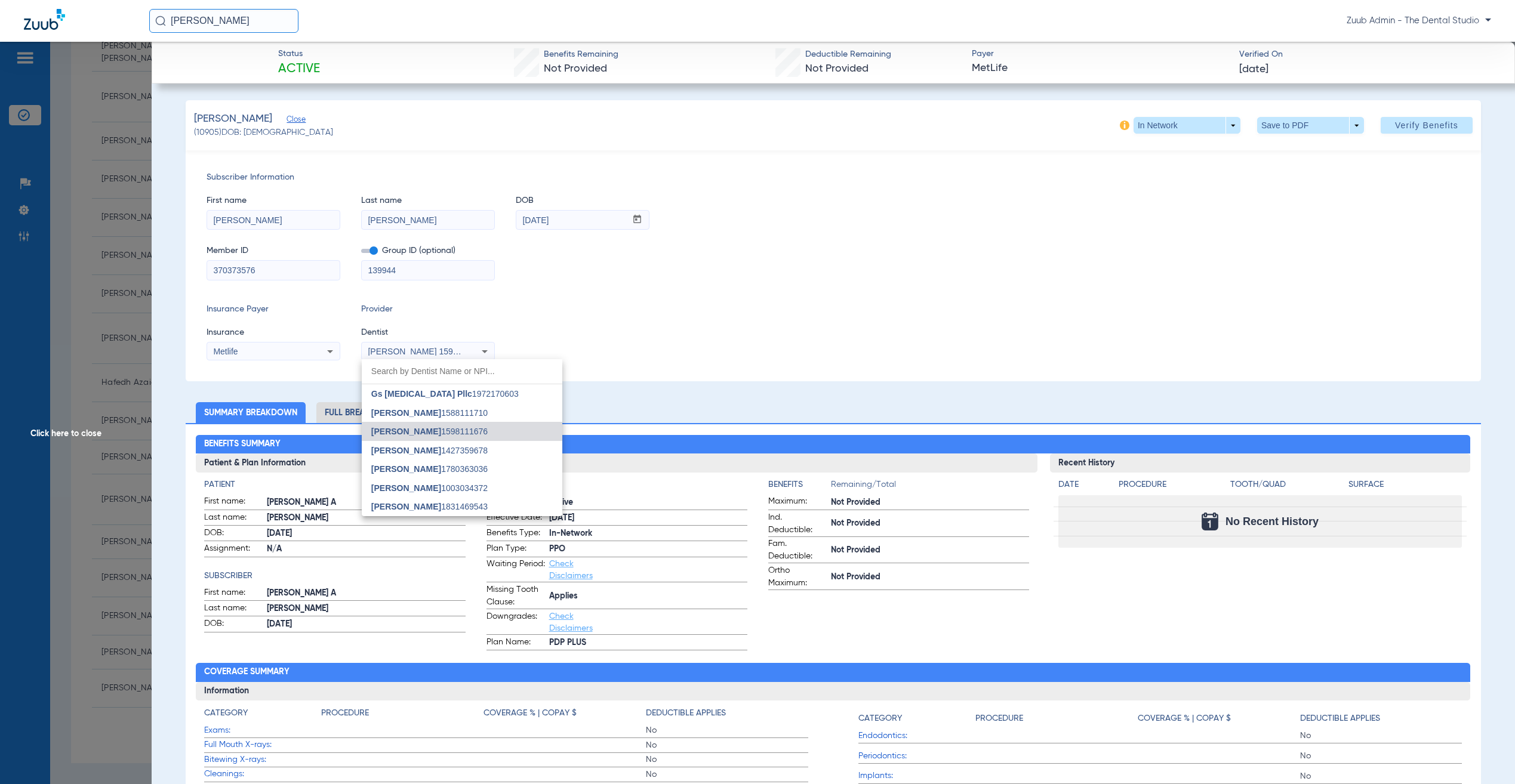
drag, startPoint x: 556, startPoint y: 303, endPoint x: 184, endPoint y: 309, distance: 372.0
click at [556, 303] on div at bounding box center [758, 392] width 1515 height 784
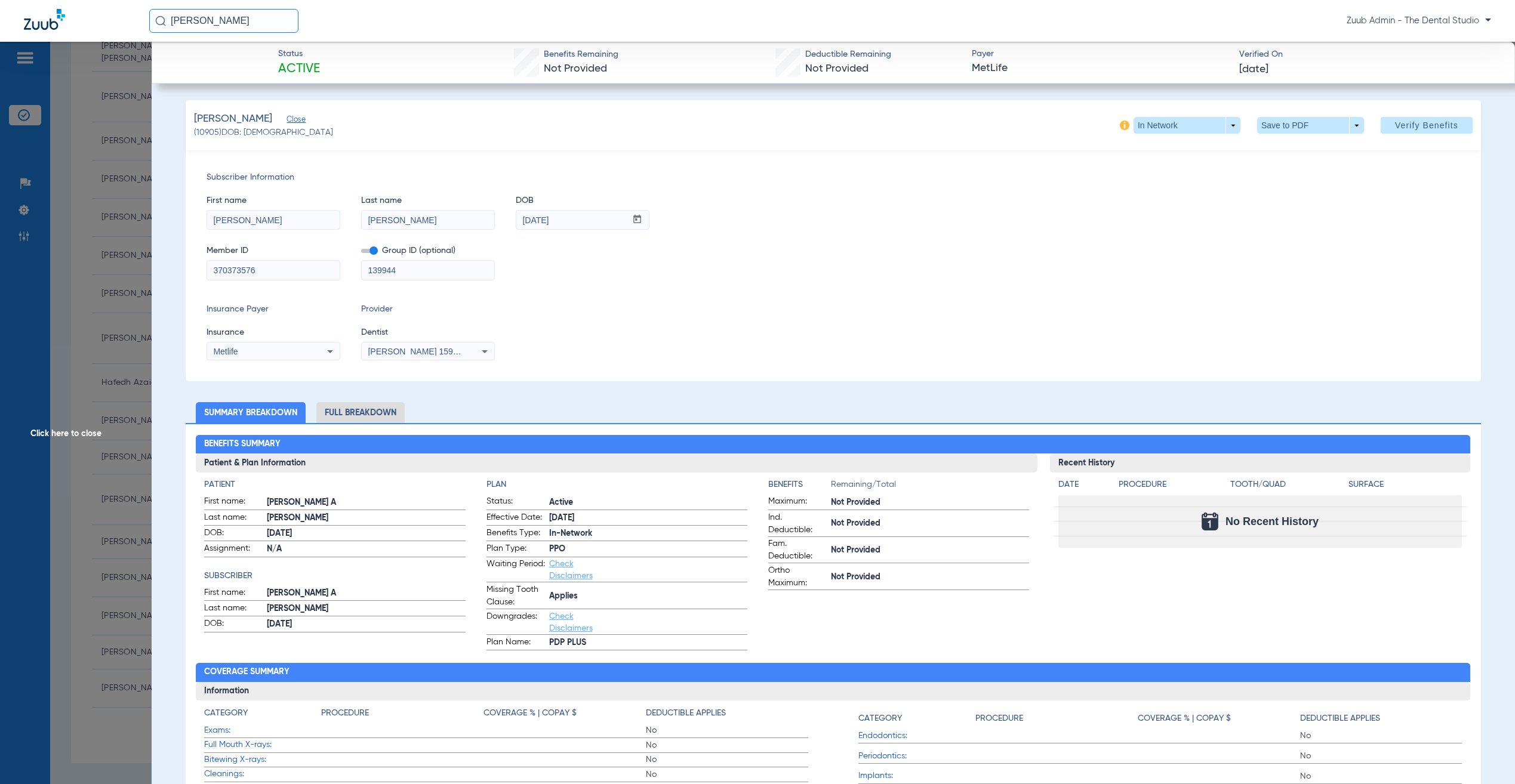
click at [114, 324] on span "Click here to close" at bounding box center [75, 434] width 152 height 784
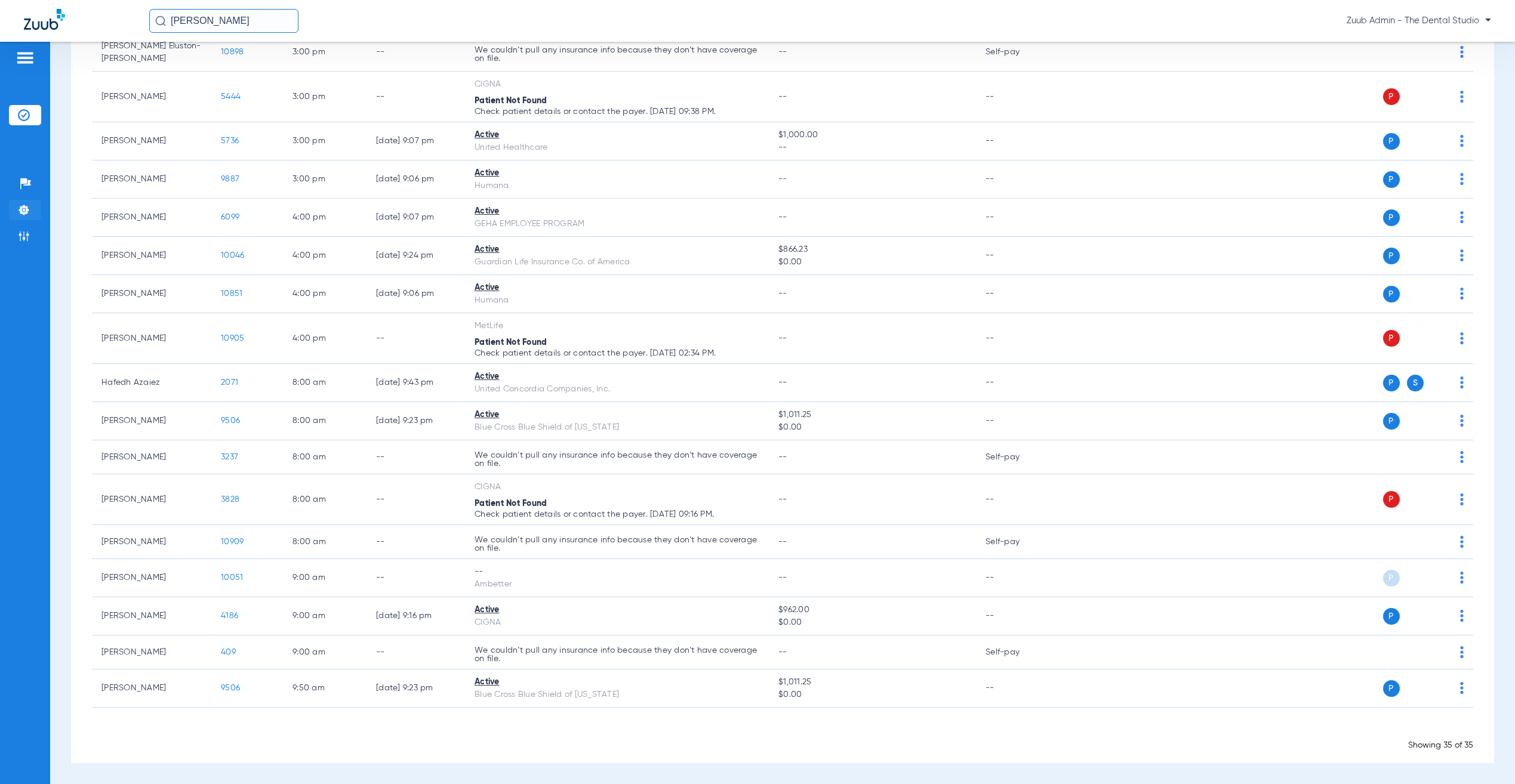
click at [28, 212] on img at bounding box center [24, 210] width 12 height 12
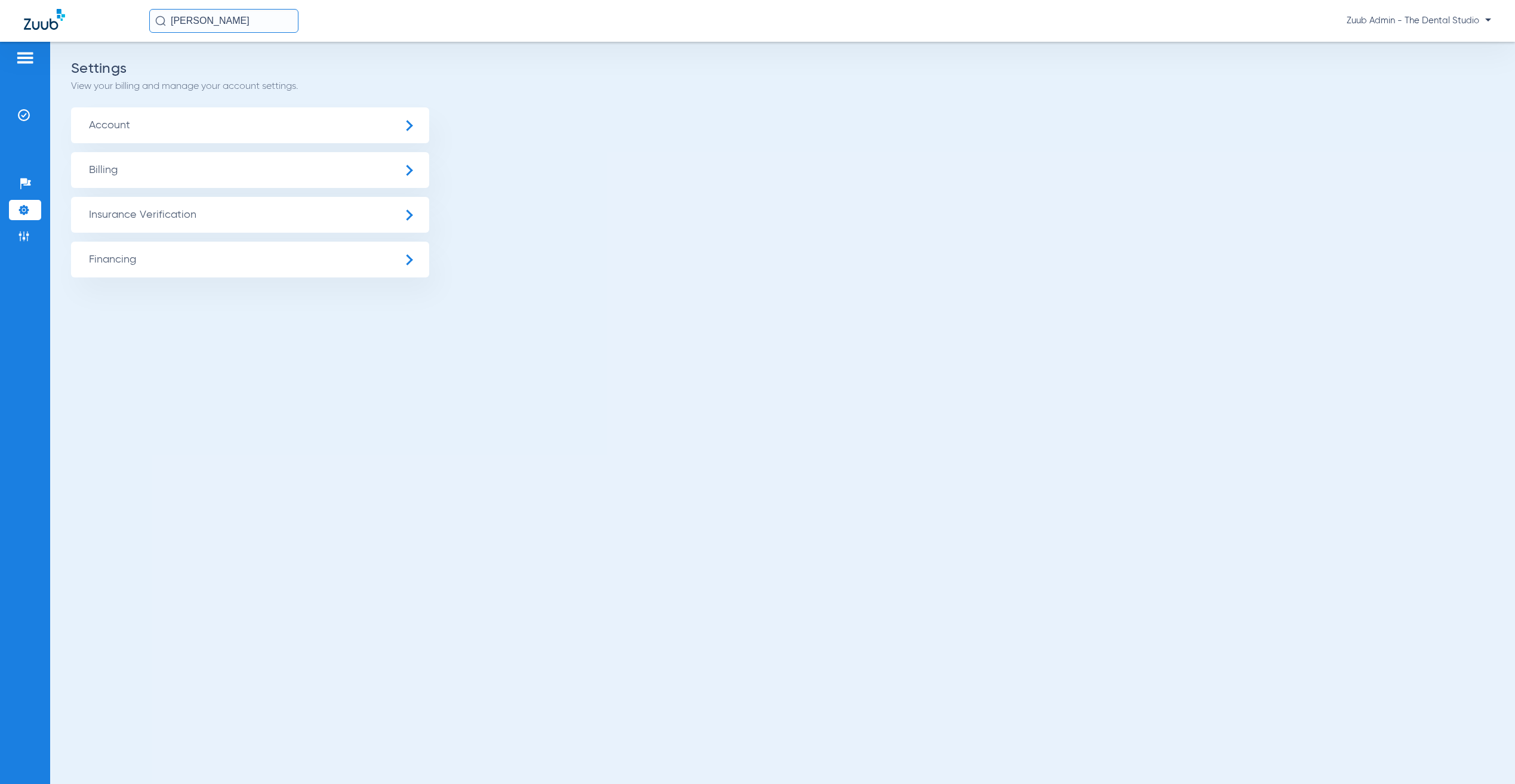
click at [207, 120] on span "Account" at bounding box center [250, 125] width 358 height 36
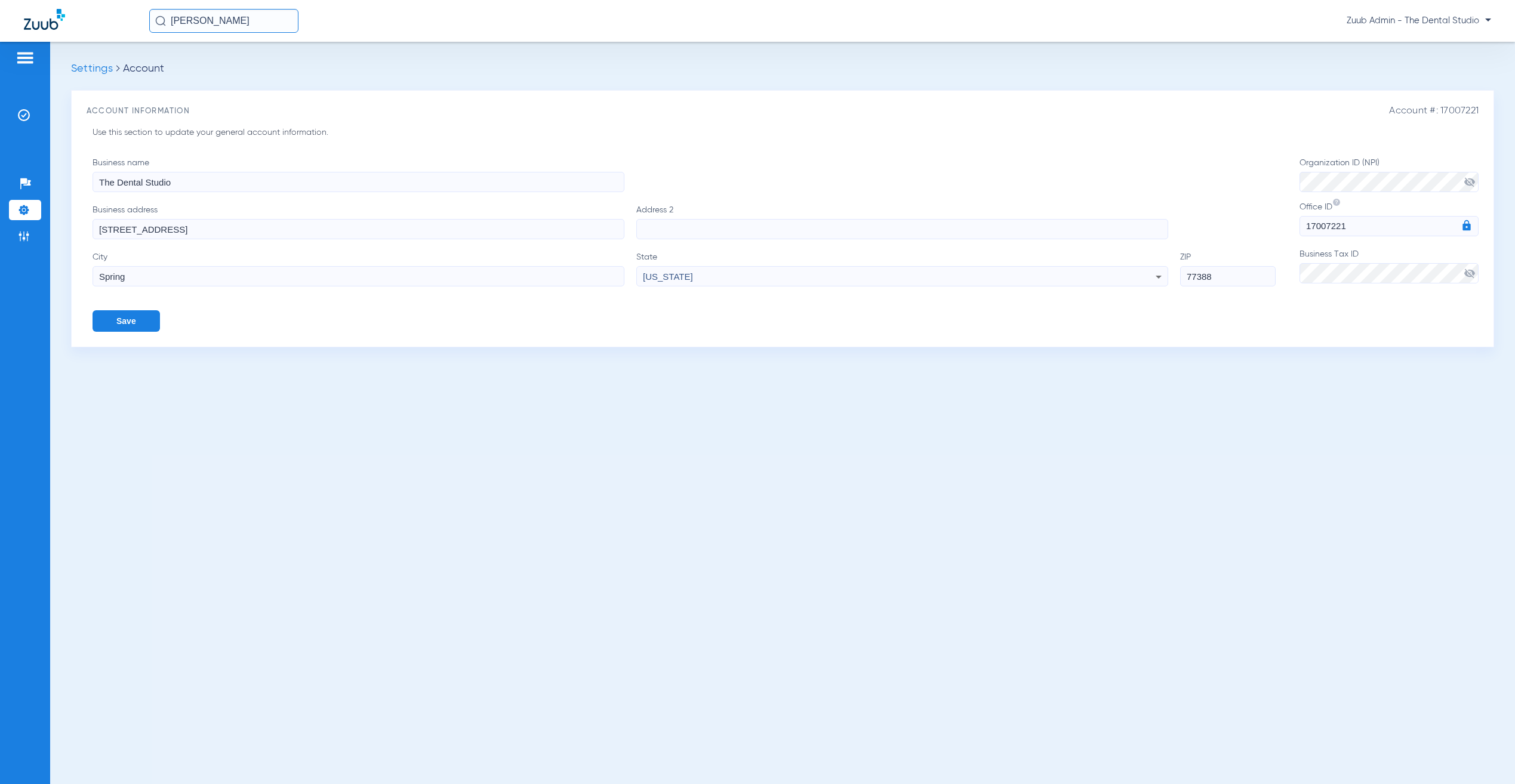
click at [222, 24] on input "sohil" at bounding box center [224, 21] width 150 height 24
click at [267, 64] on td "10905" at bounding box center [280, 64] width 26 height 16
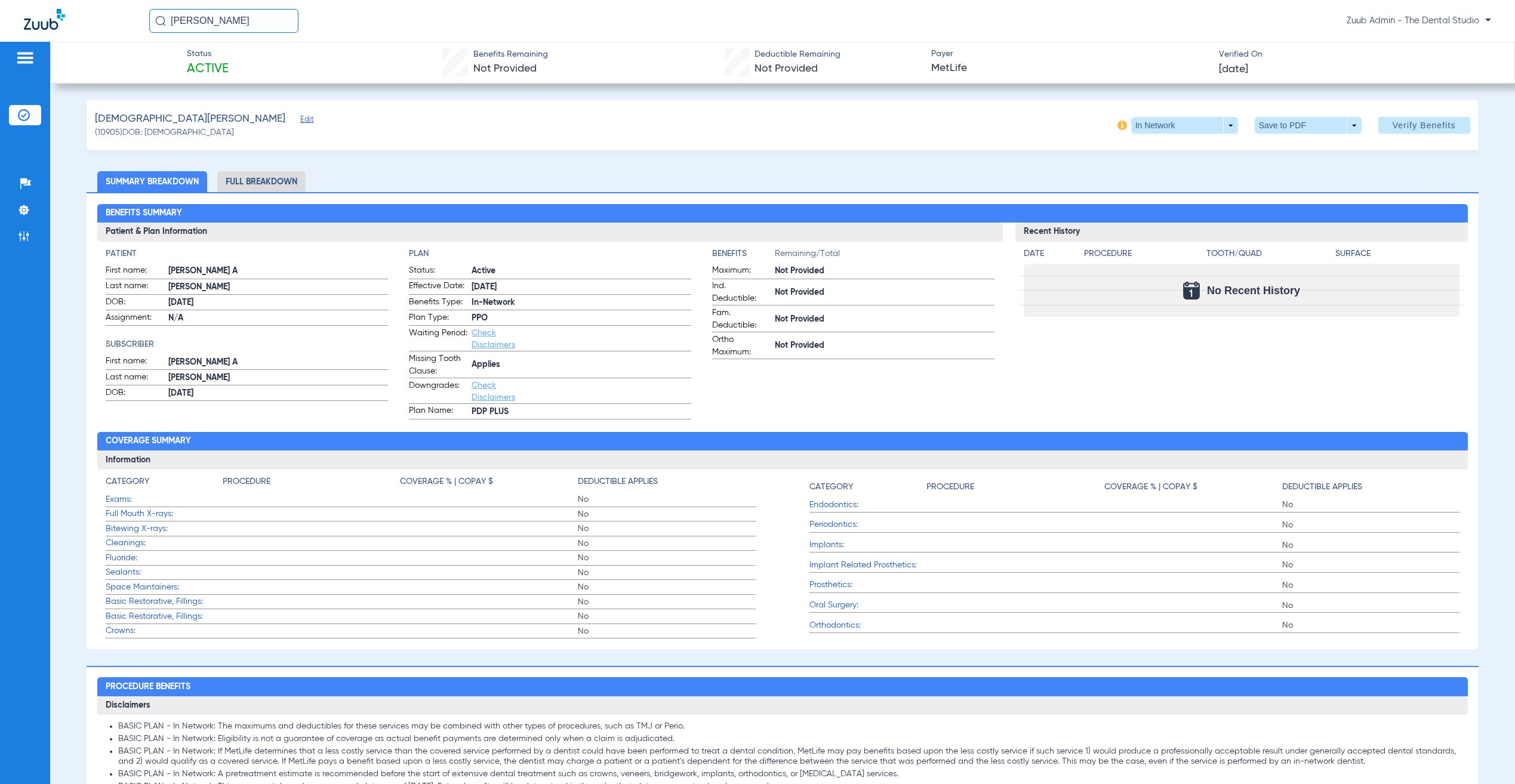
click at [300, 123] on span "Edit" at bounding box center [306, 121] width 10 height 11
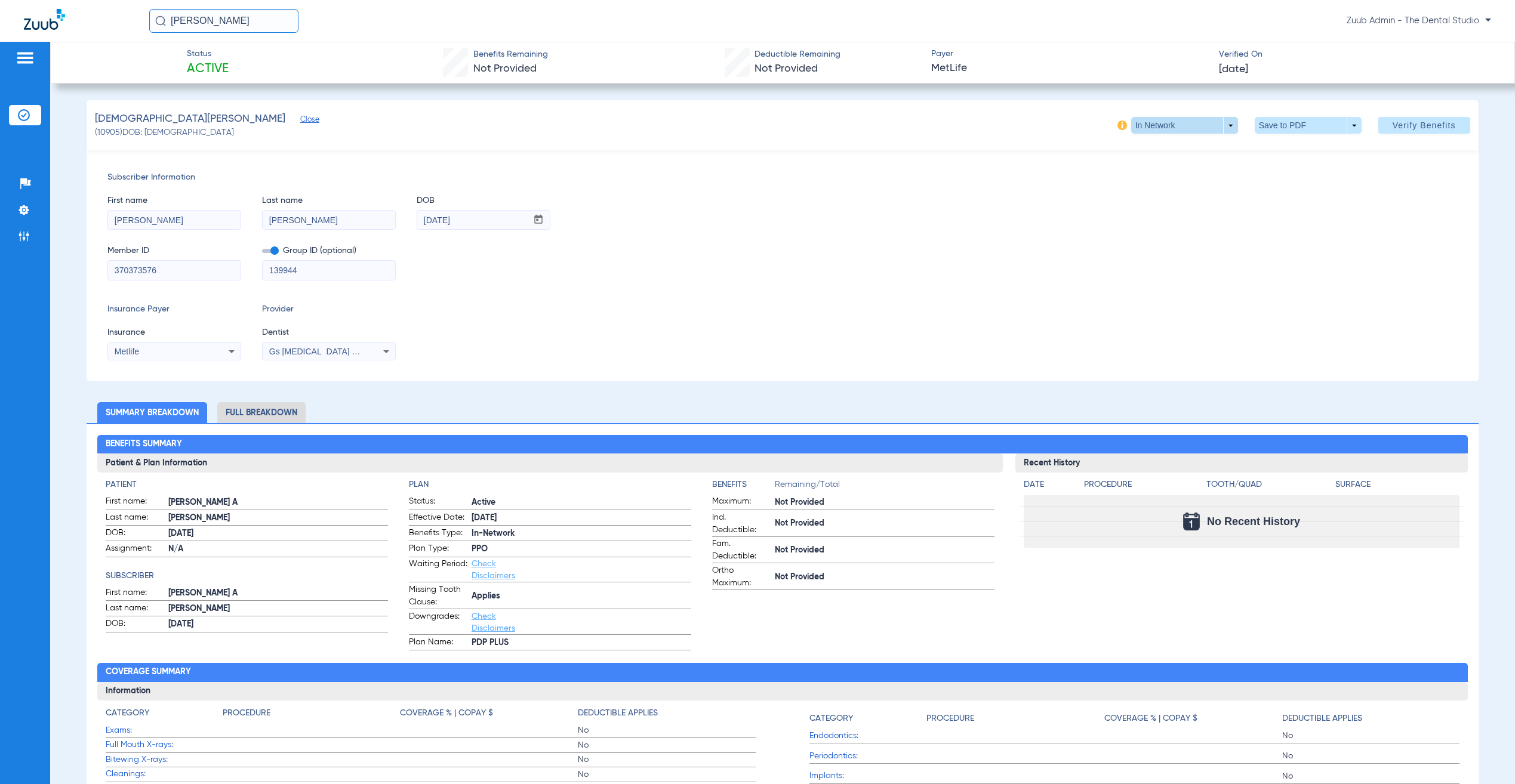
click at [1172, 124] on span at bounding box center [1184, 125] width 29 height 29
click at [1006, 143] on div at bounding box center [758, 392] width 1515 height 784
click at [349, 356] on div "Gs Prosthodontics Pllc 1972170603" at bounding box center [329, 351] width 132 height 14
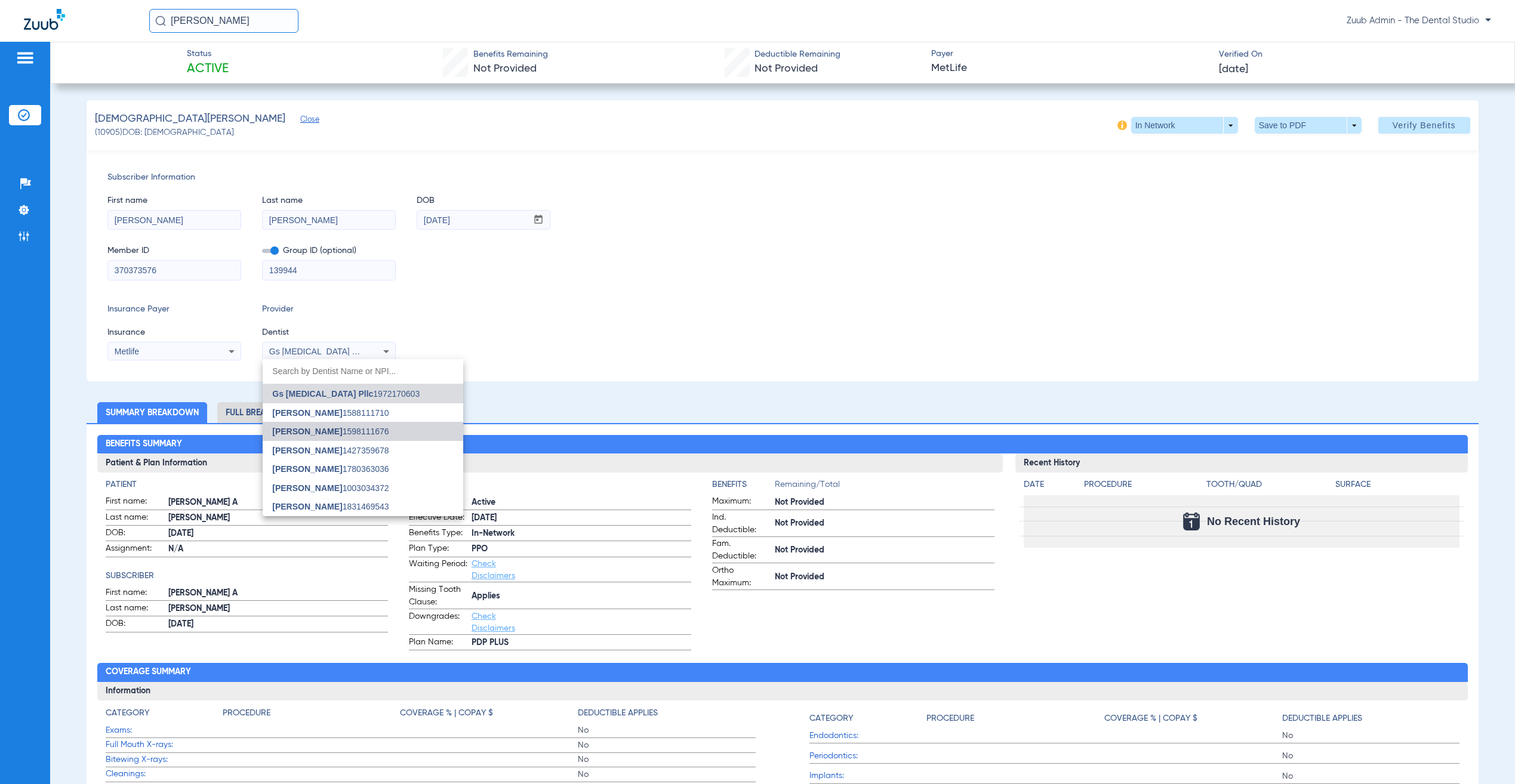
click at [356, 437] on mat-option "Gabriel Sader 1598111676" at bounding box center [363, 431] width 201 height 19
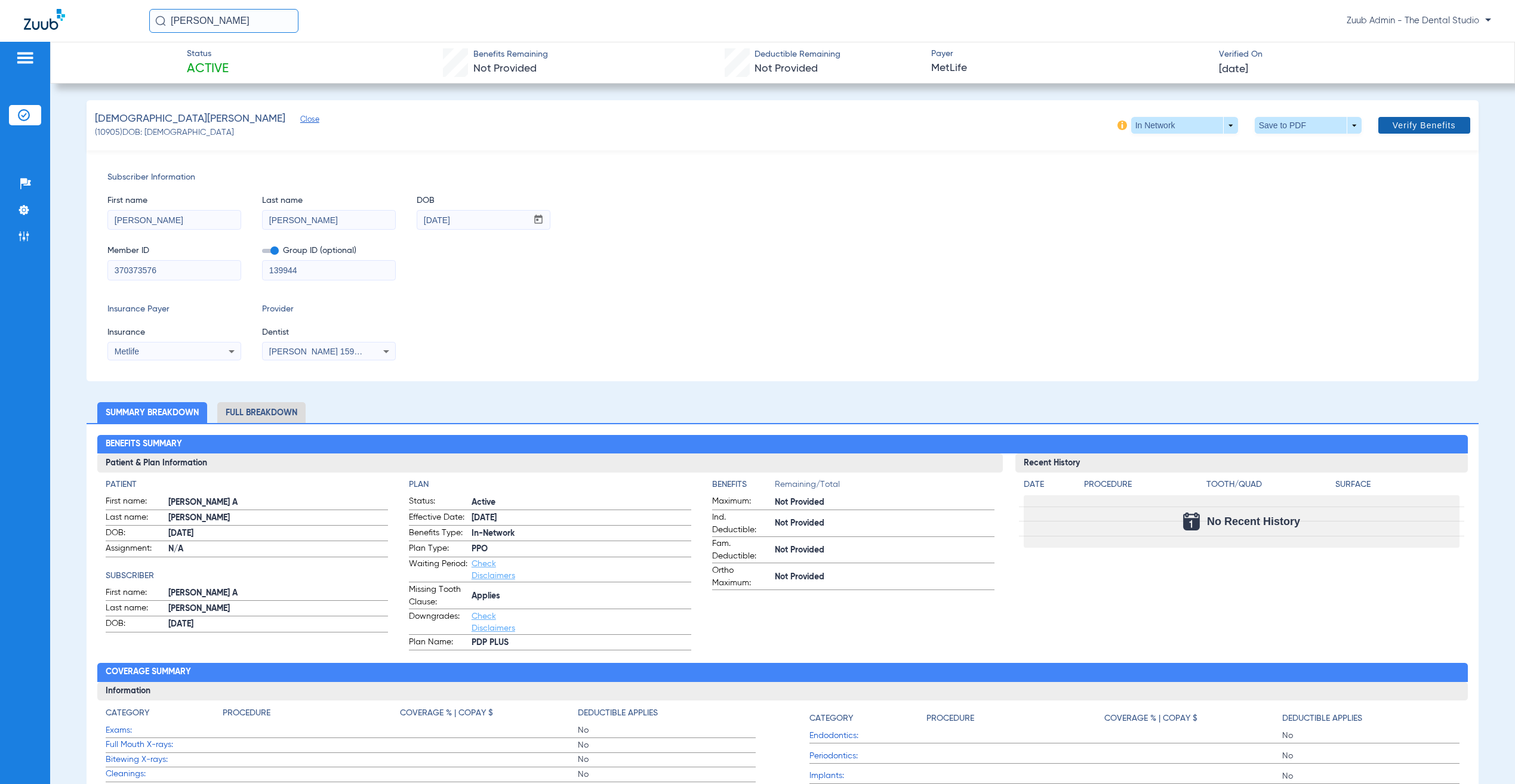
click at [1420, 125] on span "Verify Benefits" at bounding box center [1424, 125] width 63 height 10
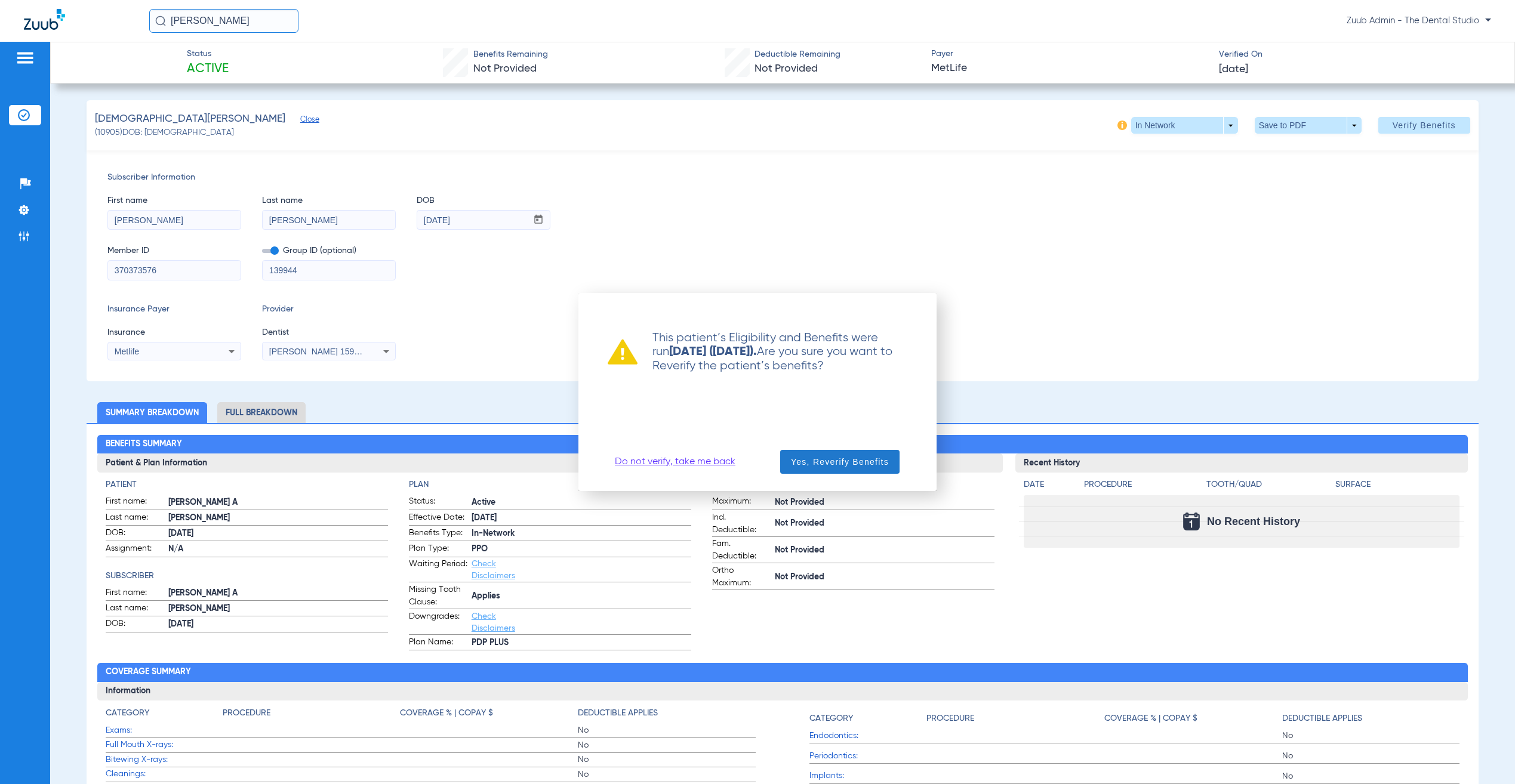
click at [849, 456] on span "Yes, Reverify Benefits" at bounding box center [839, 461] width 98 height 12
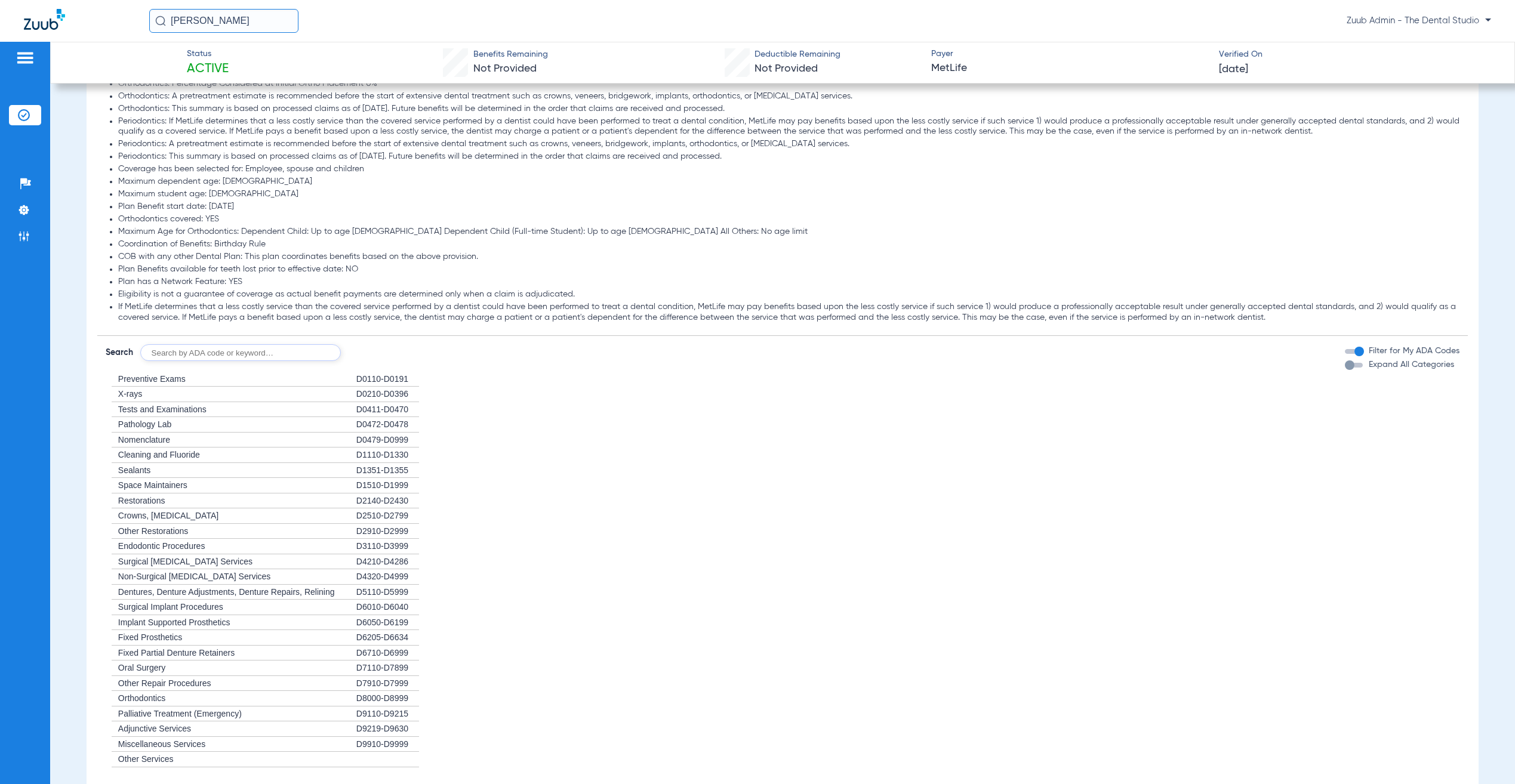
scroll to position [1078, 0]
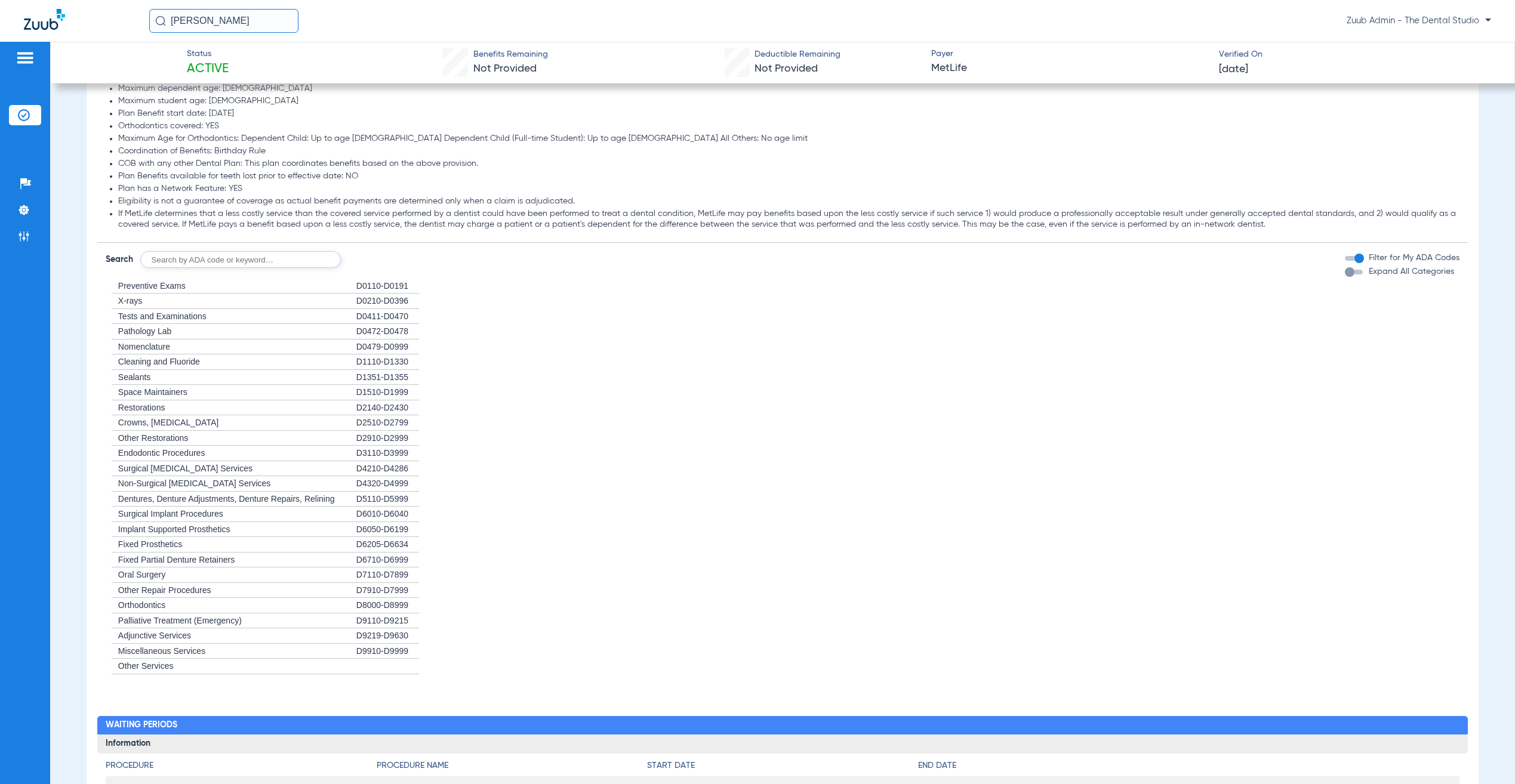
click at [198, 349] on div "+ Nomenclature" at bounding box center [231, 347] width 251 height 16
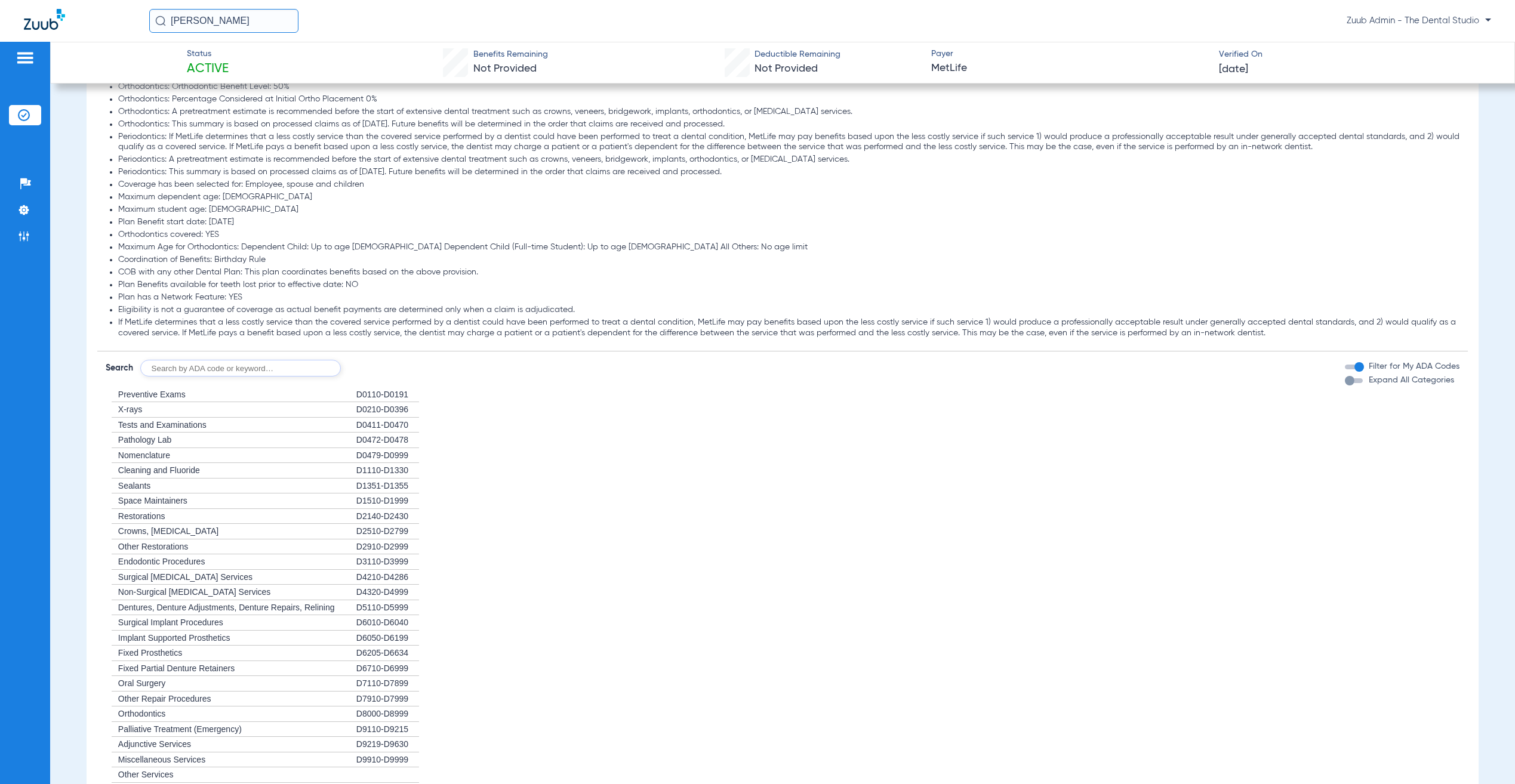
scroll to position [973, 0]
click at [1355, 363] on div "button" at bounding box center [1360, 363] width 10 height 10
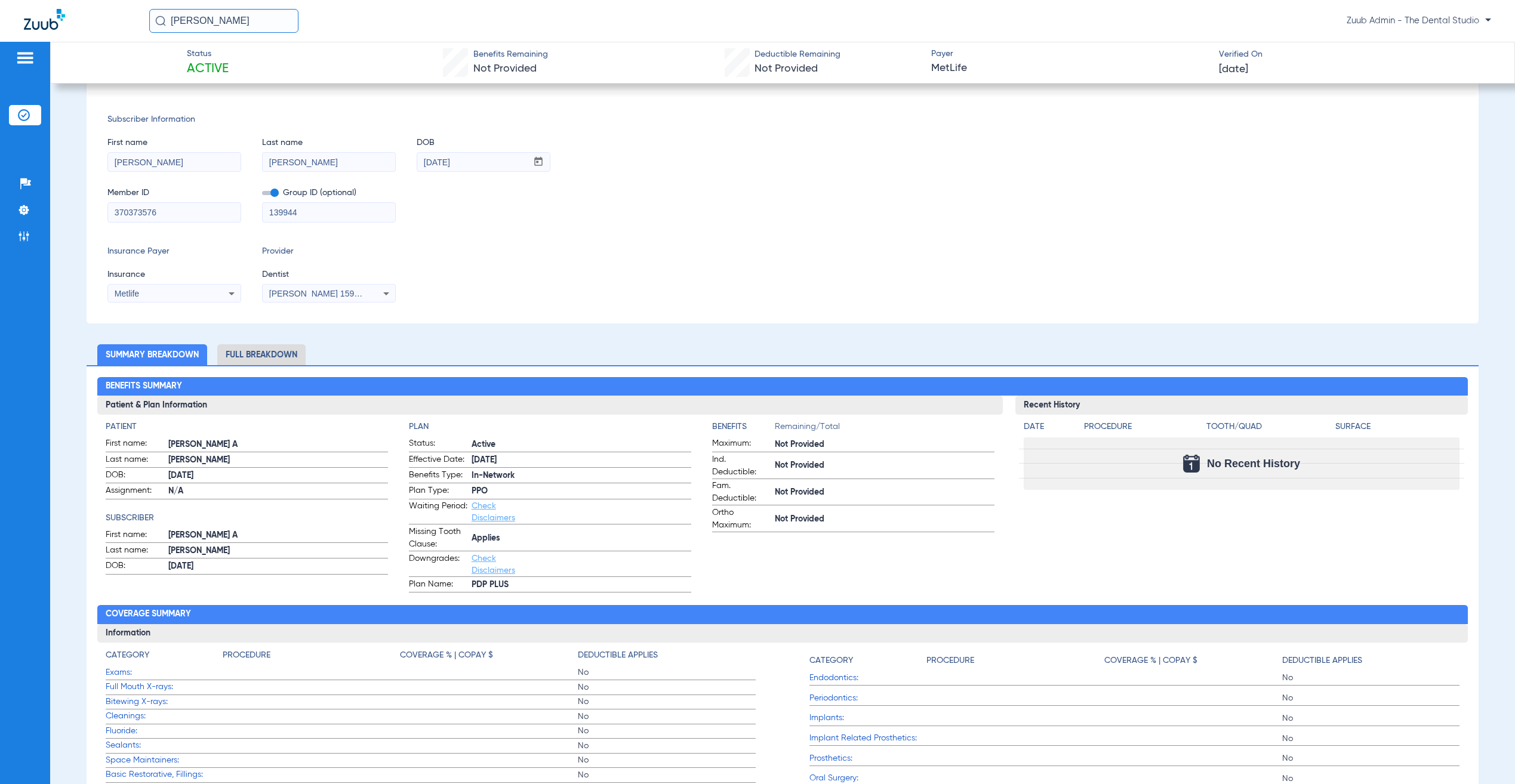
scroll to position [0, 0]
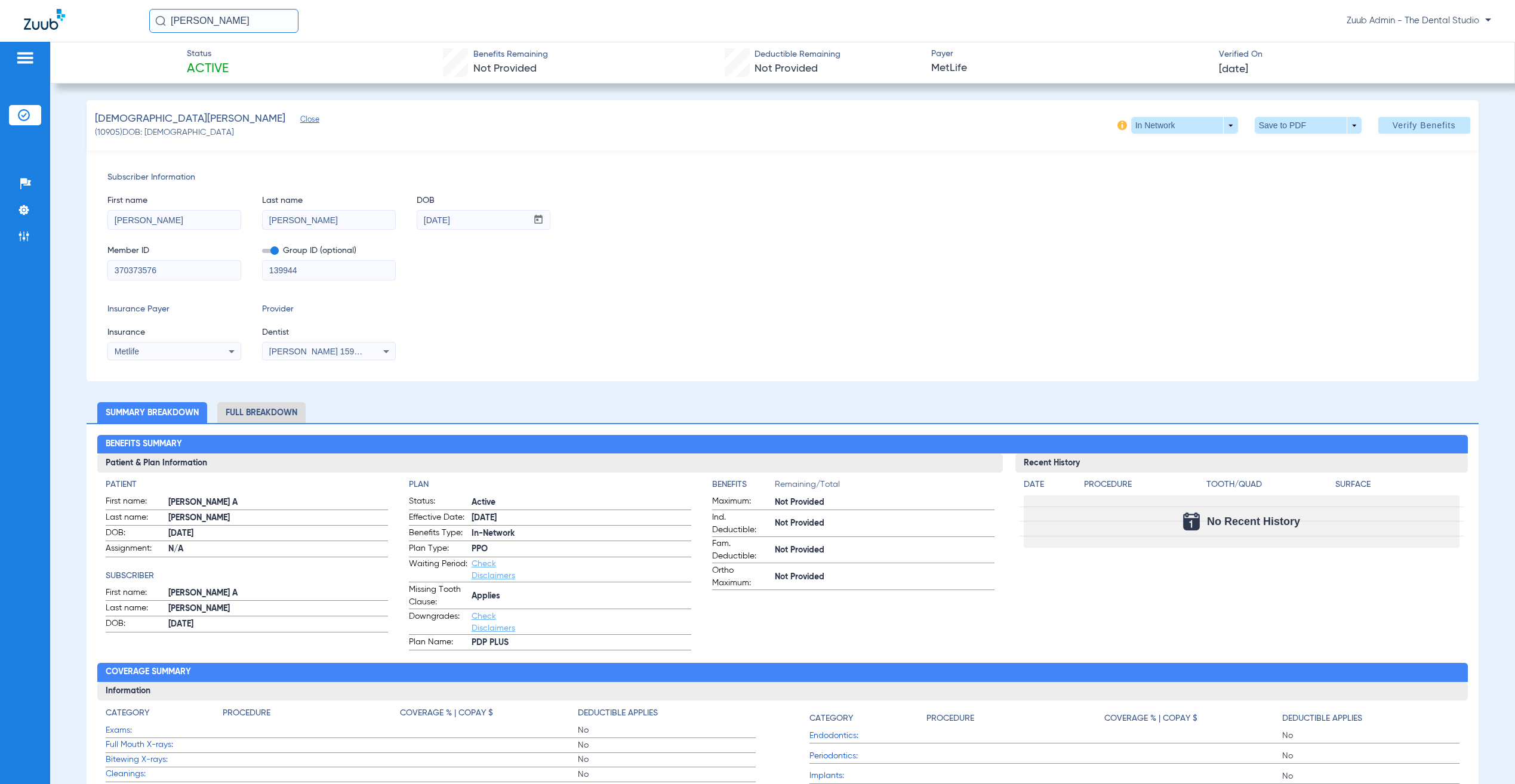
click at [369, 343] on mat-select "Gabriel Sader 1598111676" at bounding box center [329, 351] width 134 height 19
click at [357, 354] on span "Gabriel Sader 1598111676" at bounding box center [328, 351] width 117 height 10
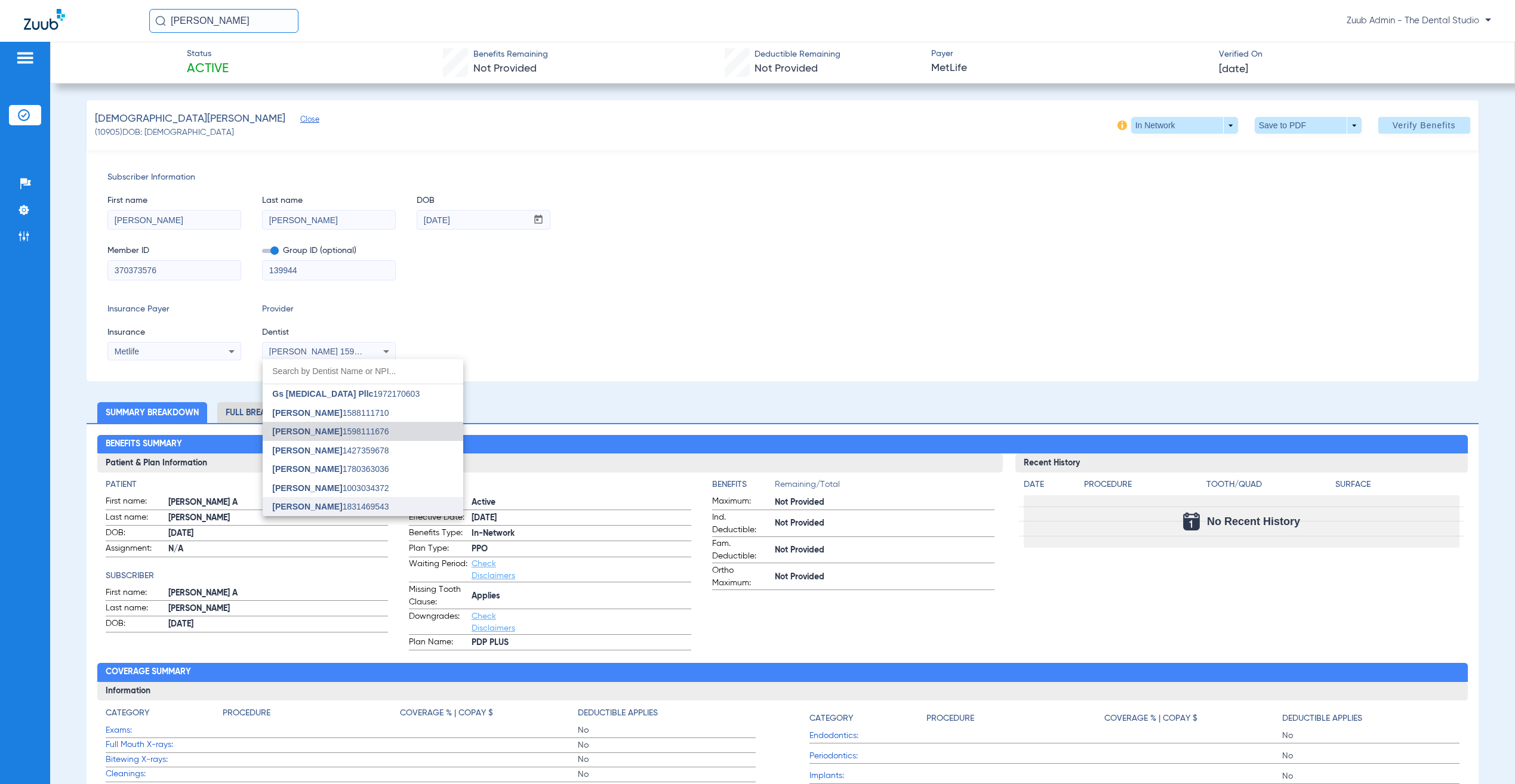
click at [365, 501] on mat-option "Jennifer Naranjo 1831469543" at bounding box center [363, 506] width 201 height 19
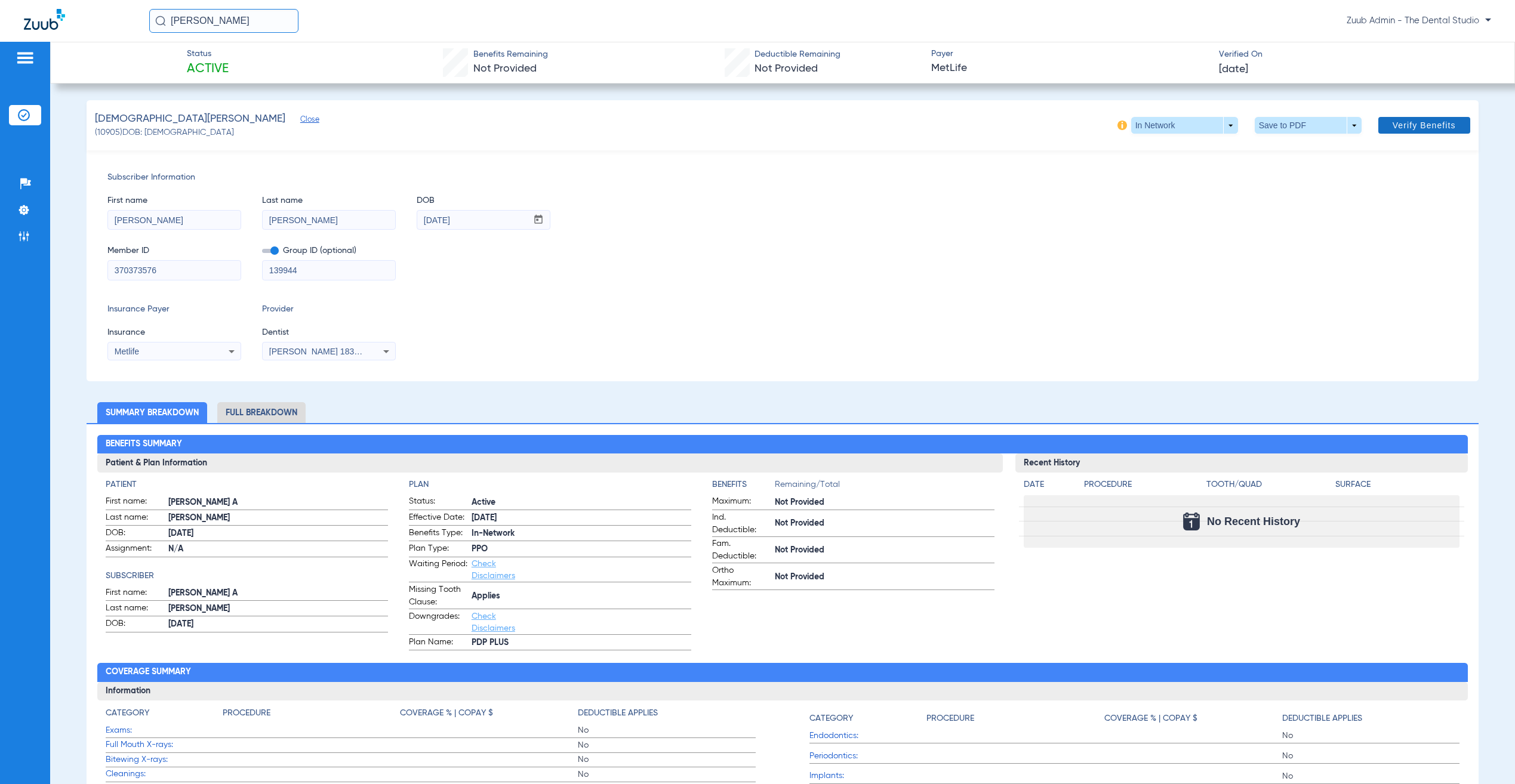
click at [1422, 138] on span at bounding box center [1424, 125] width 92 height 29
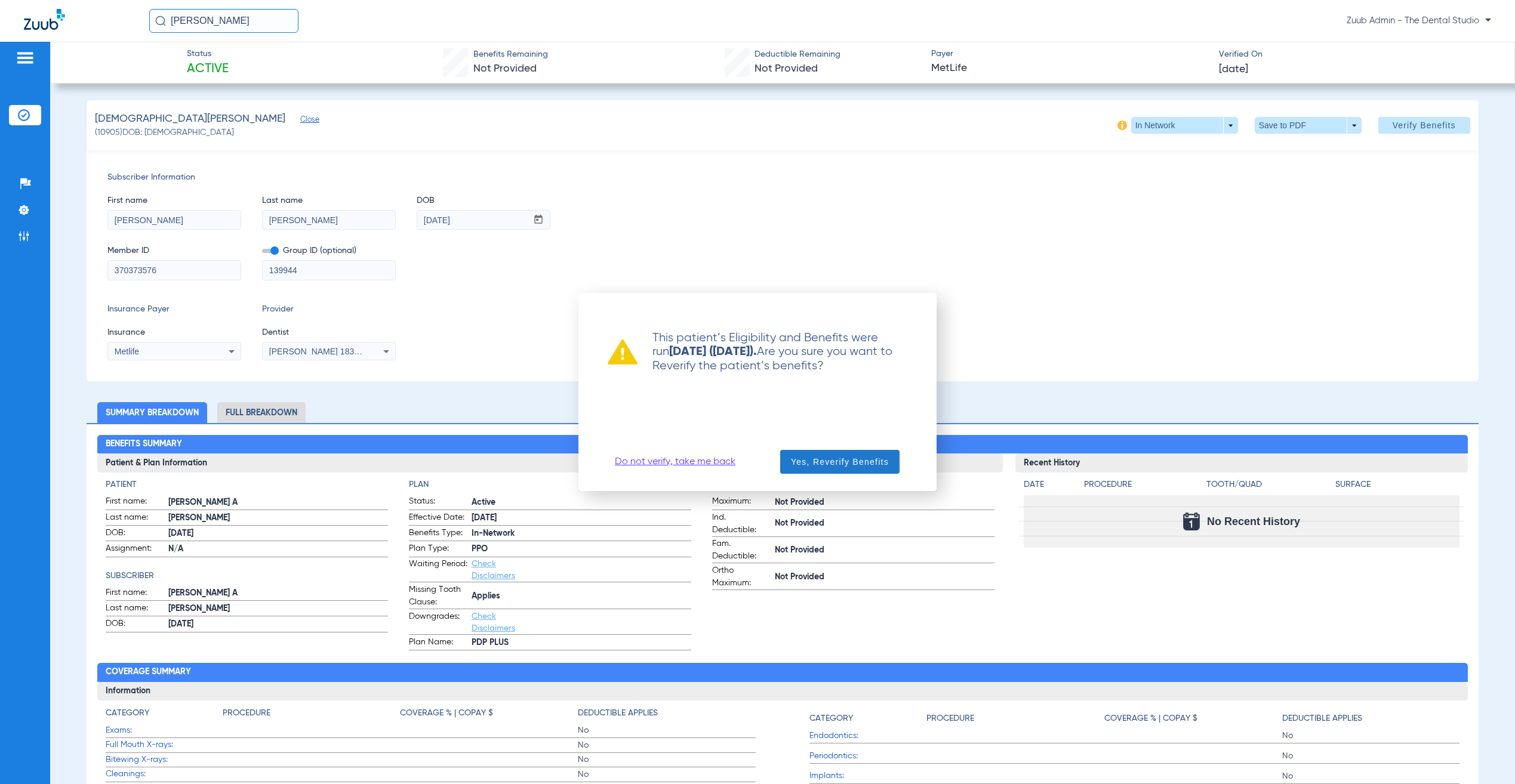
click at [824, 458] on span "Yes, Reverify Benefits" at bounding box center [839, 461] width 98 height 12
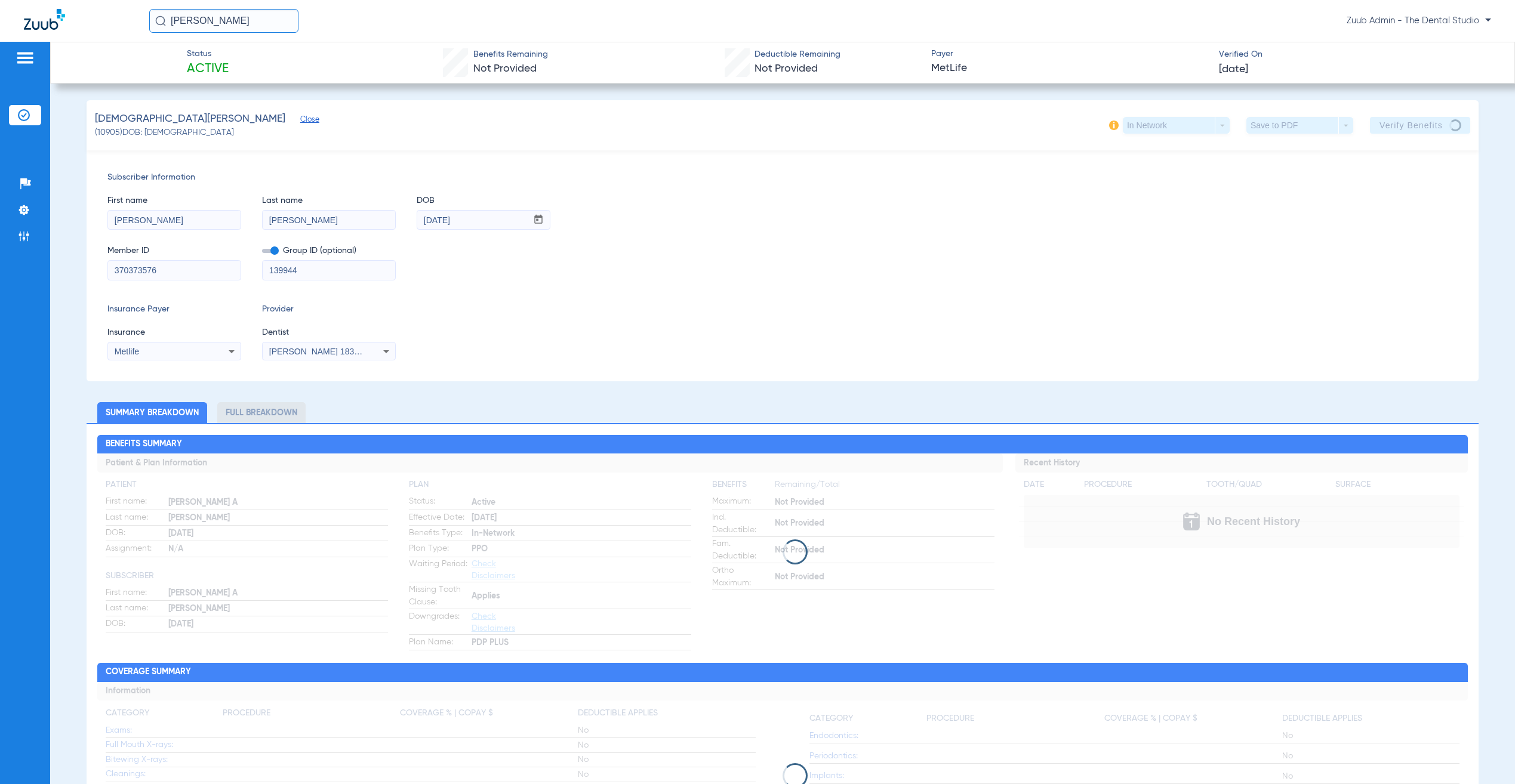
click at [153, 280] on input "370373576" at bounding box center [174, 270] width 132 height 19
click at [684, 342] on div "Insurance Payer Insurance Metlife Provider Dentist Jennifer Naranjo 1831469543" at bounding box center [782, 331] width 1350 height 57
click at [712, 334] on div "Insurance Payer Insurance Metlife Provider Dentist Jennifer Naranjo 1831469543" at bounding box center [782, 331] width 1350 height 57
click at [647, 246] on div "Member ID 370373576 Group ID (optional) 139944" at bounding box center [782, 257] width 1350 height 46
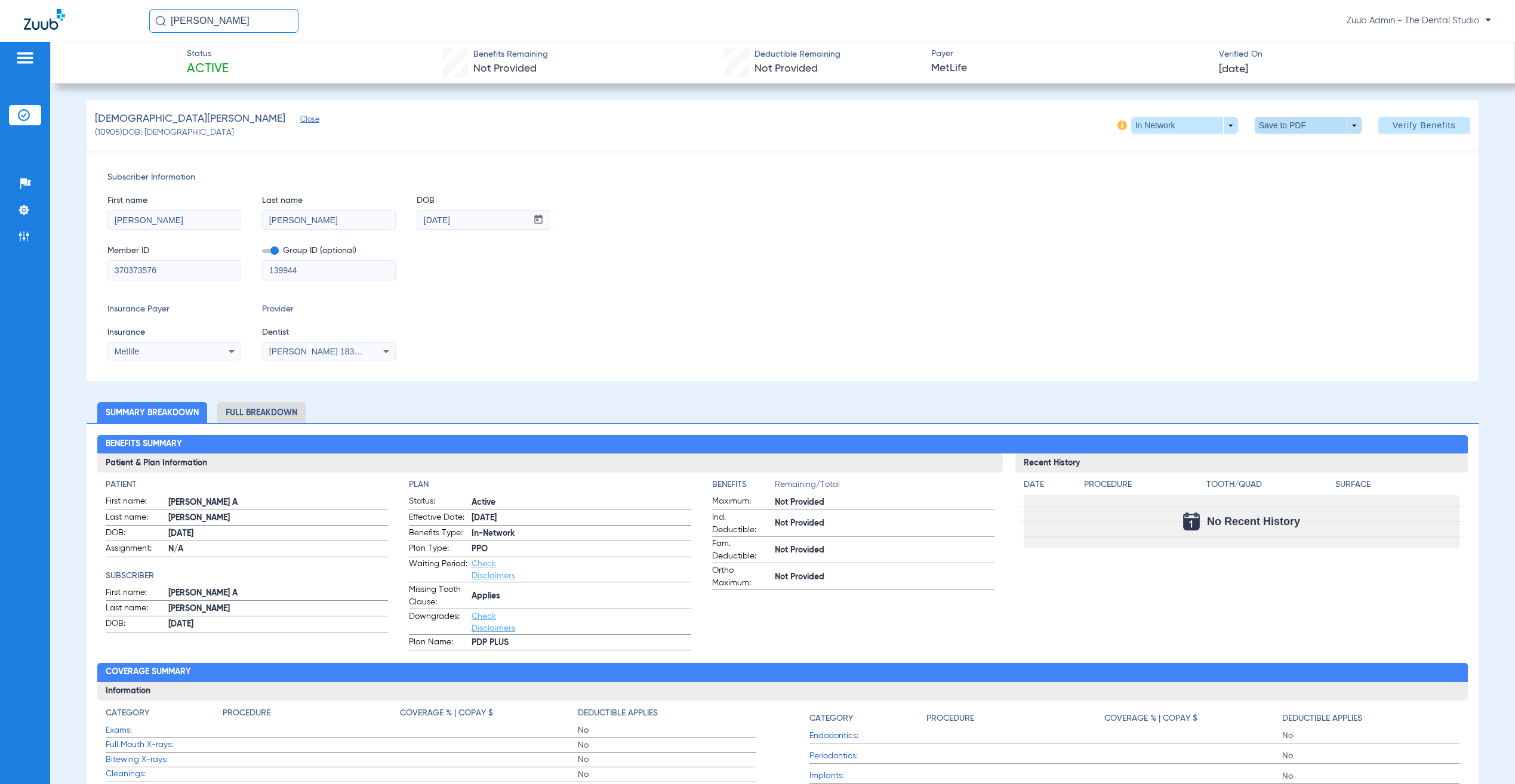
click at [1275, 128] on span at bounding box center [1308, 125] width 107 height 16
click at [1275, 149] on button "insert_drive_file Save to PDF" at bounding box center [1287, 149] width 90 height 24
click at [1155, 123] on span at bounding box center [1184, 125] width 107 height 16
click at [929, 170] on div at bounding box center [758, 392] width 1515 height 784
click at [26, 109] on img at bounding box center [24, 115] width 12 height 12
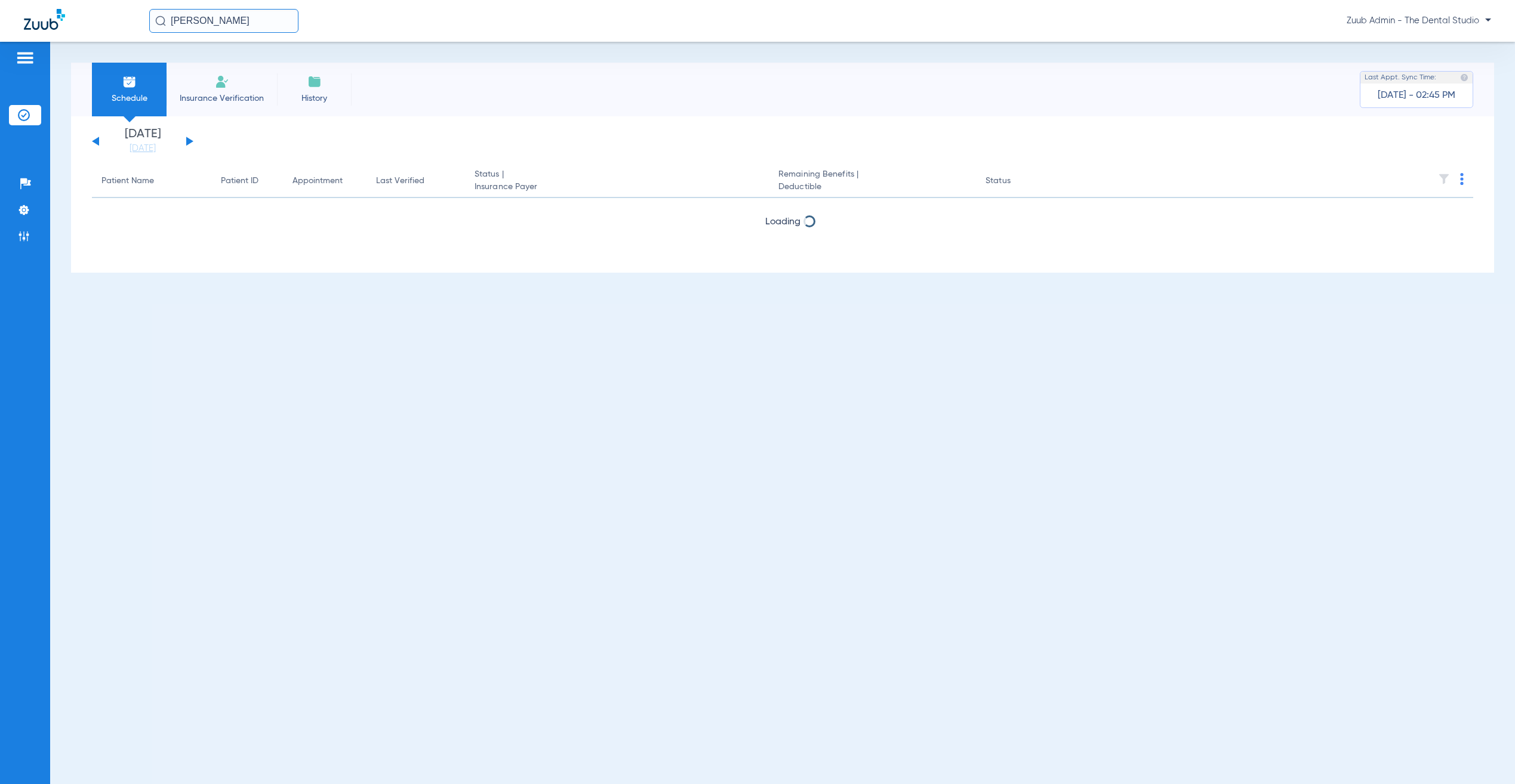
click at [190, 138] on div "Tuesday 06-17-2025 Wednesday 06-18-2025 Thursday 06-19-2025 Friday 06-20-2025 S…" at bounding box center [142, 142] width 102 height 26
click at [188, 143] on button at bounding box center [190, 141] width 7 height 9
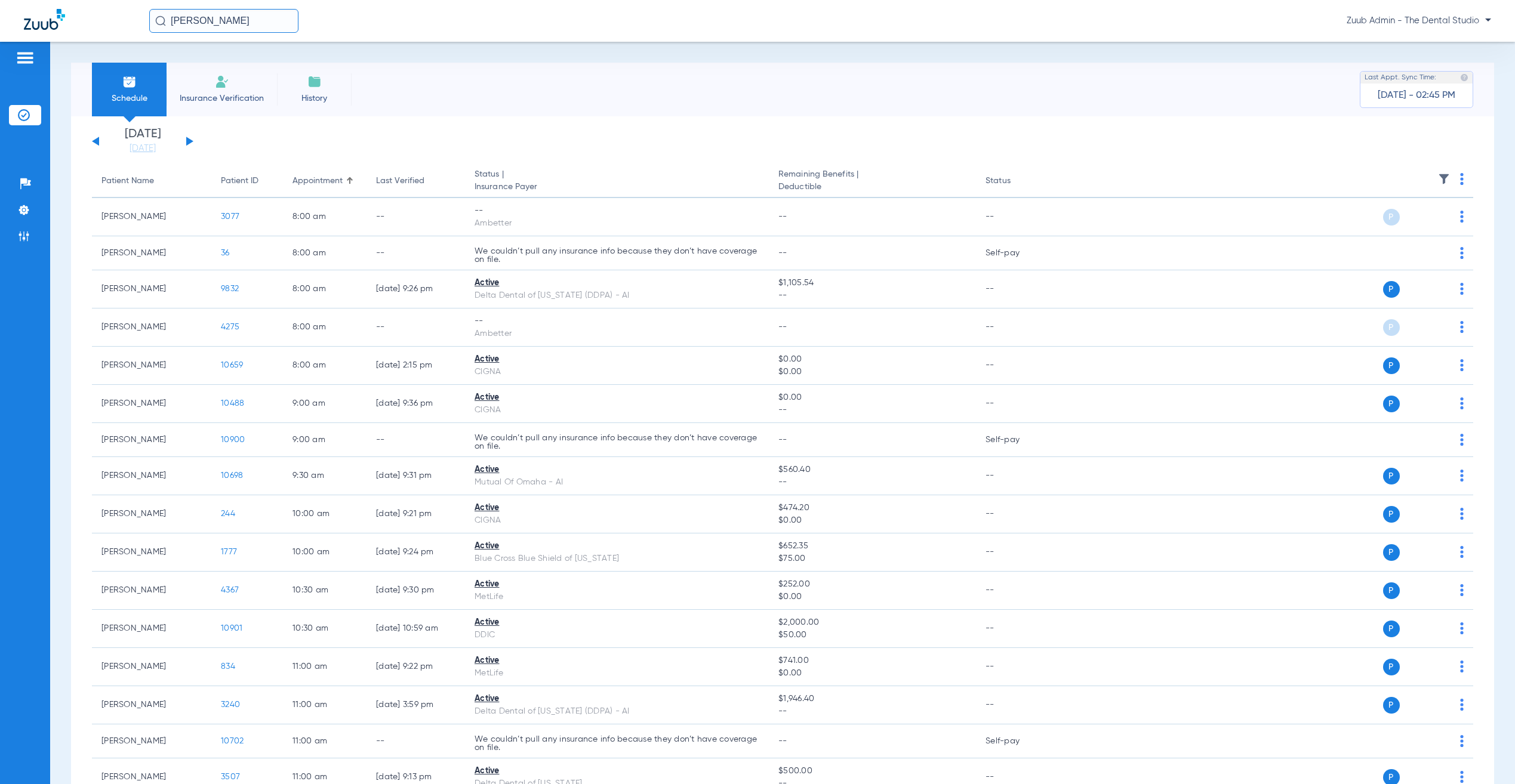
click at [1438, 178] on img at bounding box center [1444, 179] width 12 height 12
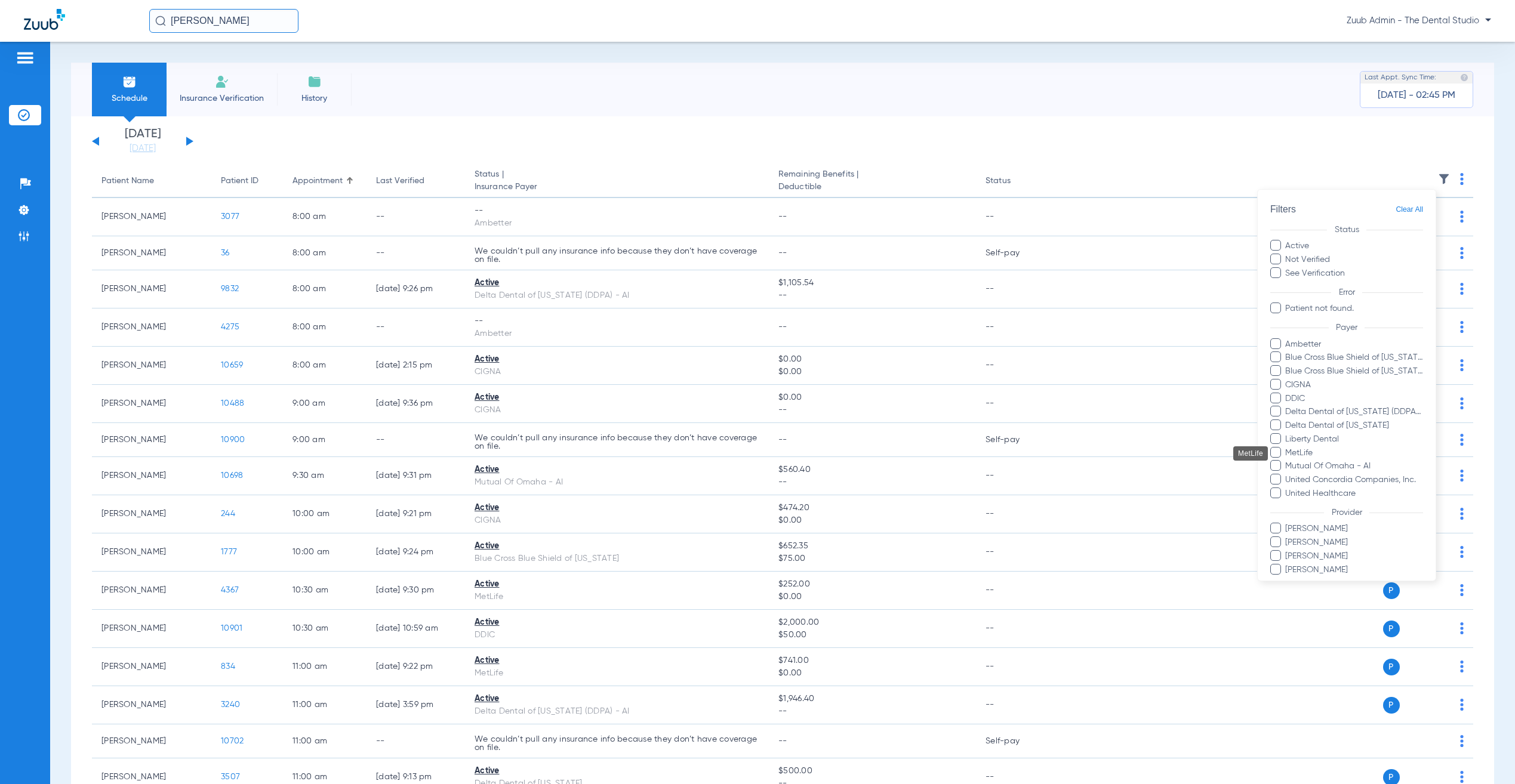
click at [1288, 452] on span "MetLife" at bounding box center [1354, 453] width 138 height 12
click at [1288, 461] on input "MetLife" at bounding box center [1288, 461] width 0 height 0
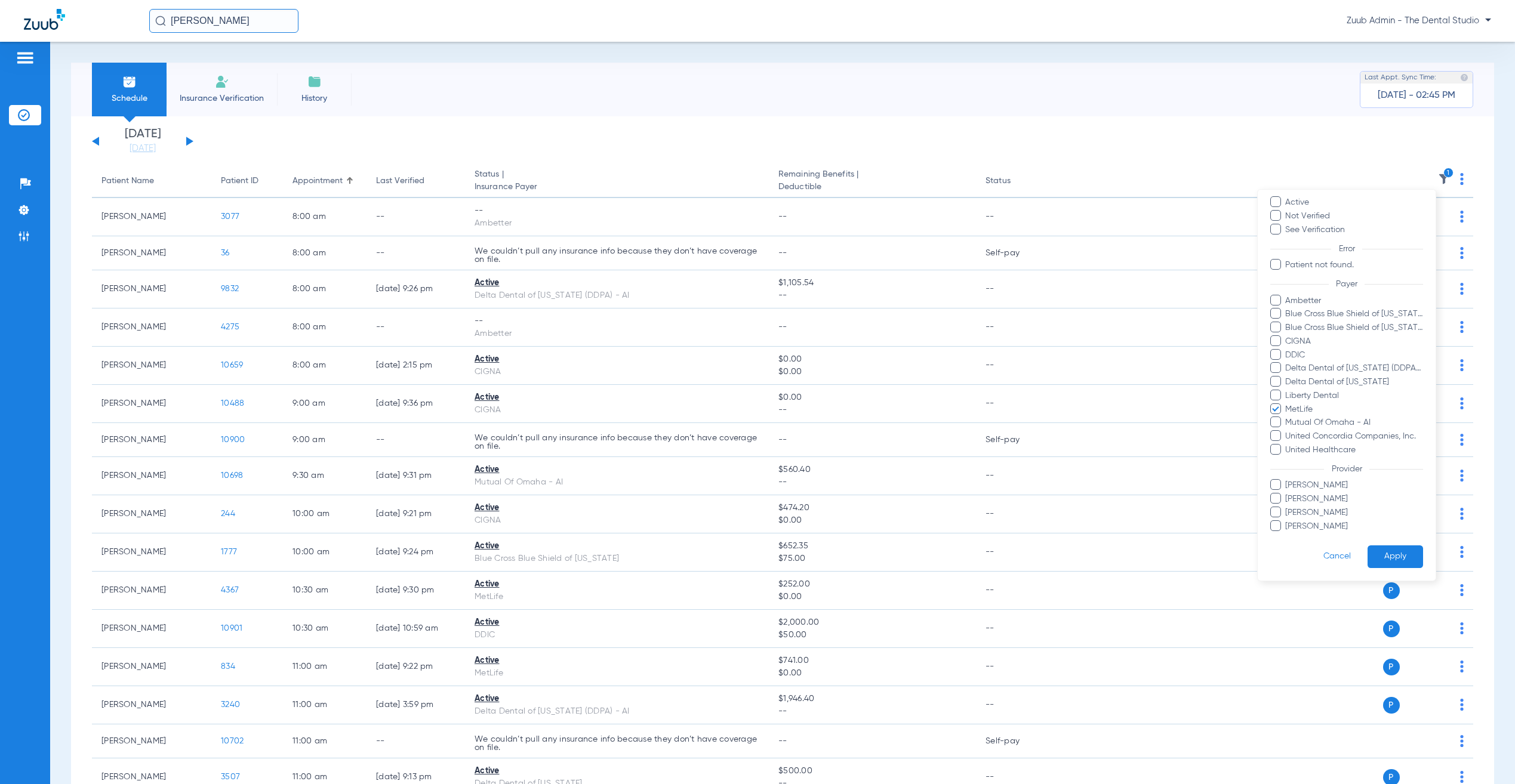
click at [1388, 545] on button "Apply" at bounding box center [1396, 557] width 56 height 24
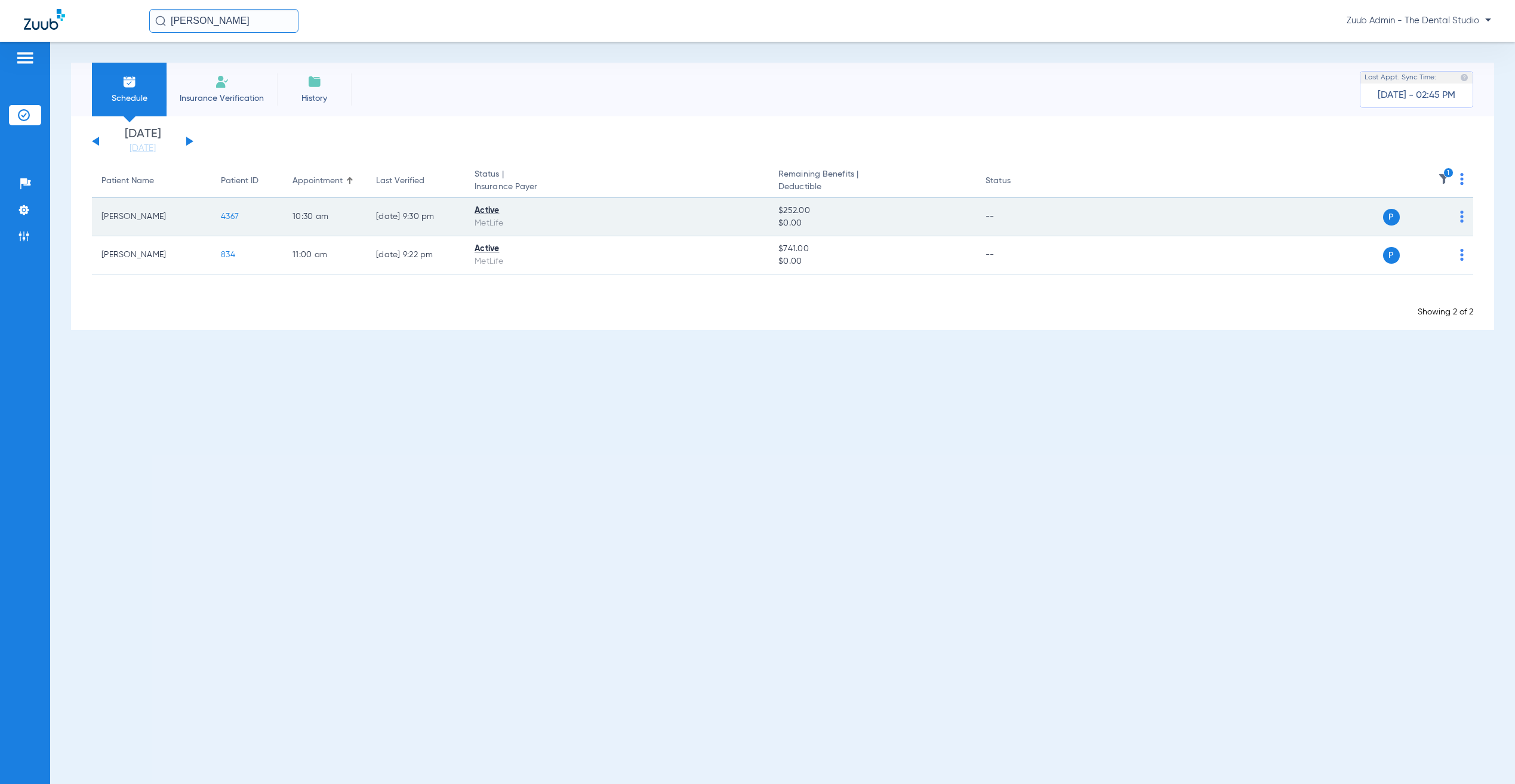
click at [230, 212] on span "4367" at bounding box center [230, 216] width 18 height 9
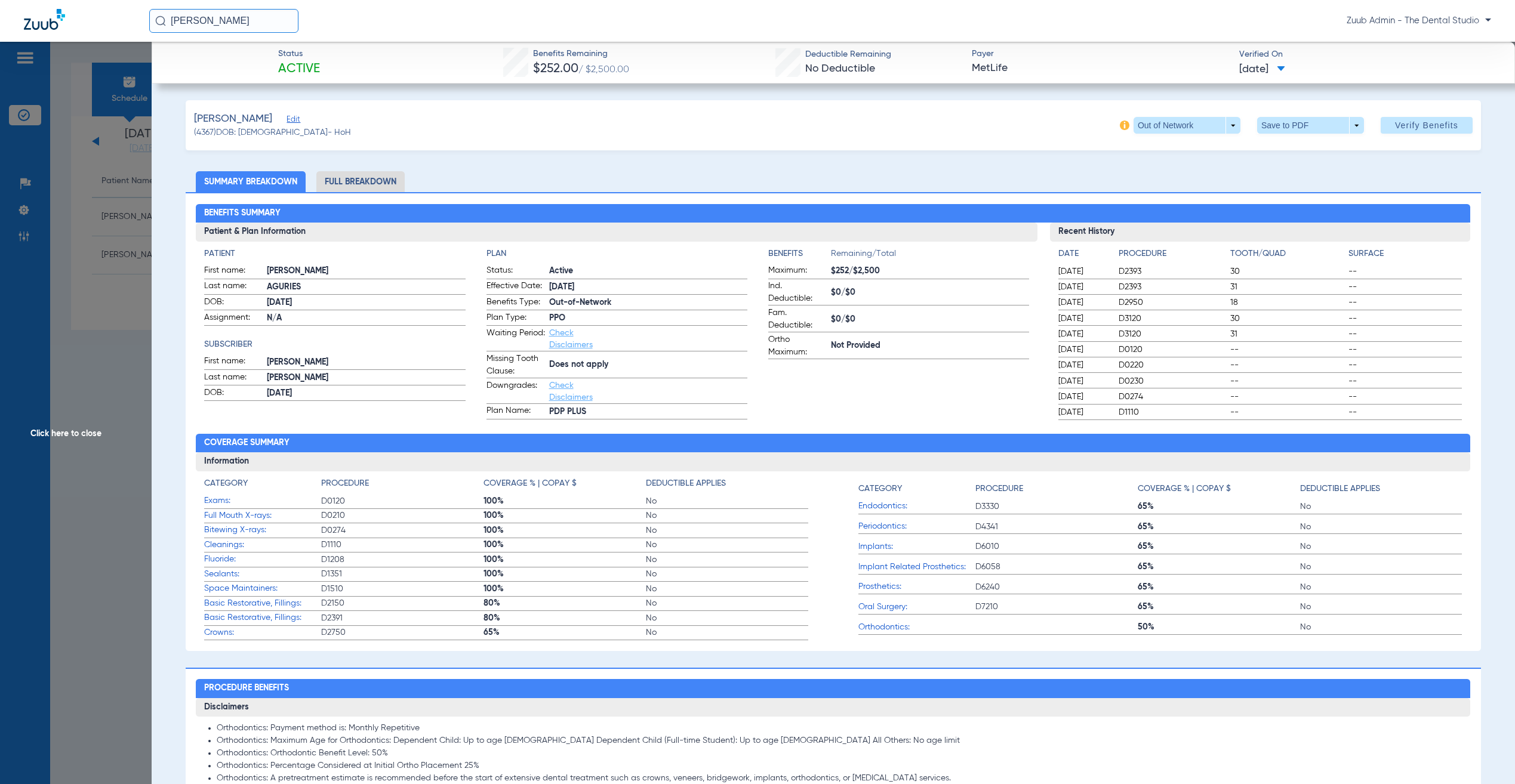
click at [297, 121] on span "Edit" at bounding box center [292, 121] width 10 height 11
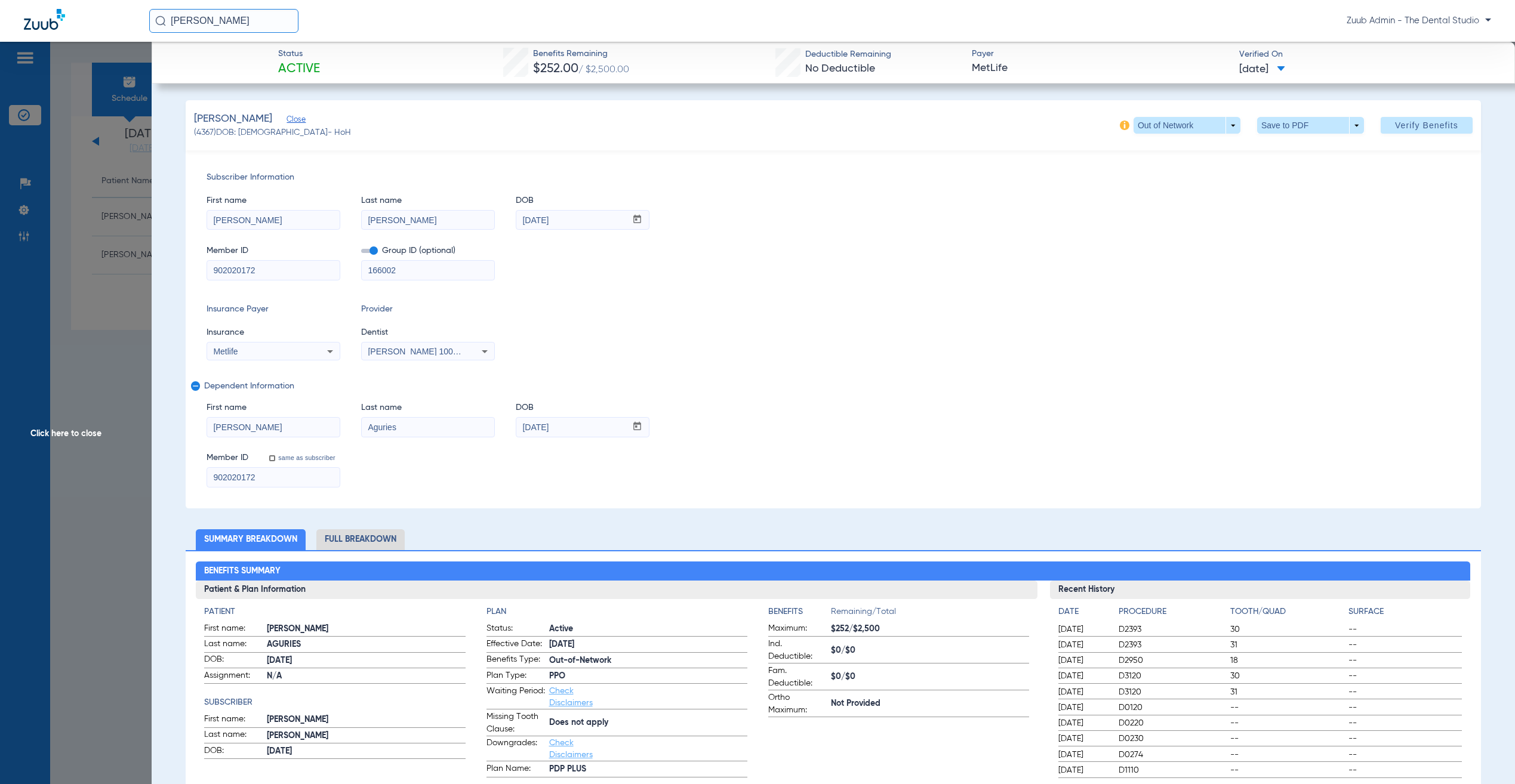
click at [92, 324] on span "Click here to close" at bounding box center [75, 434] width 152 height 784
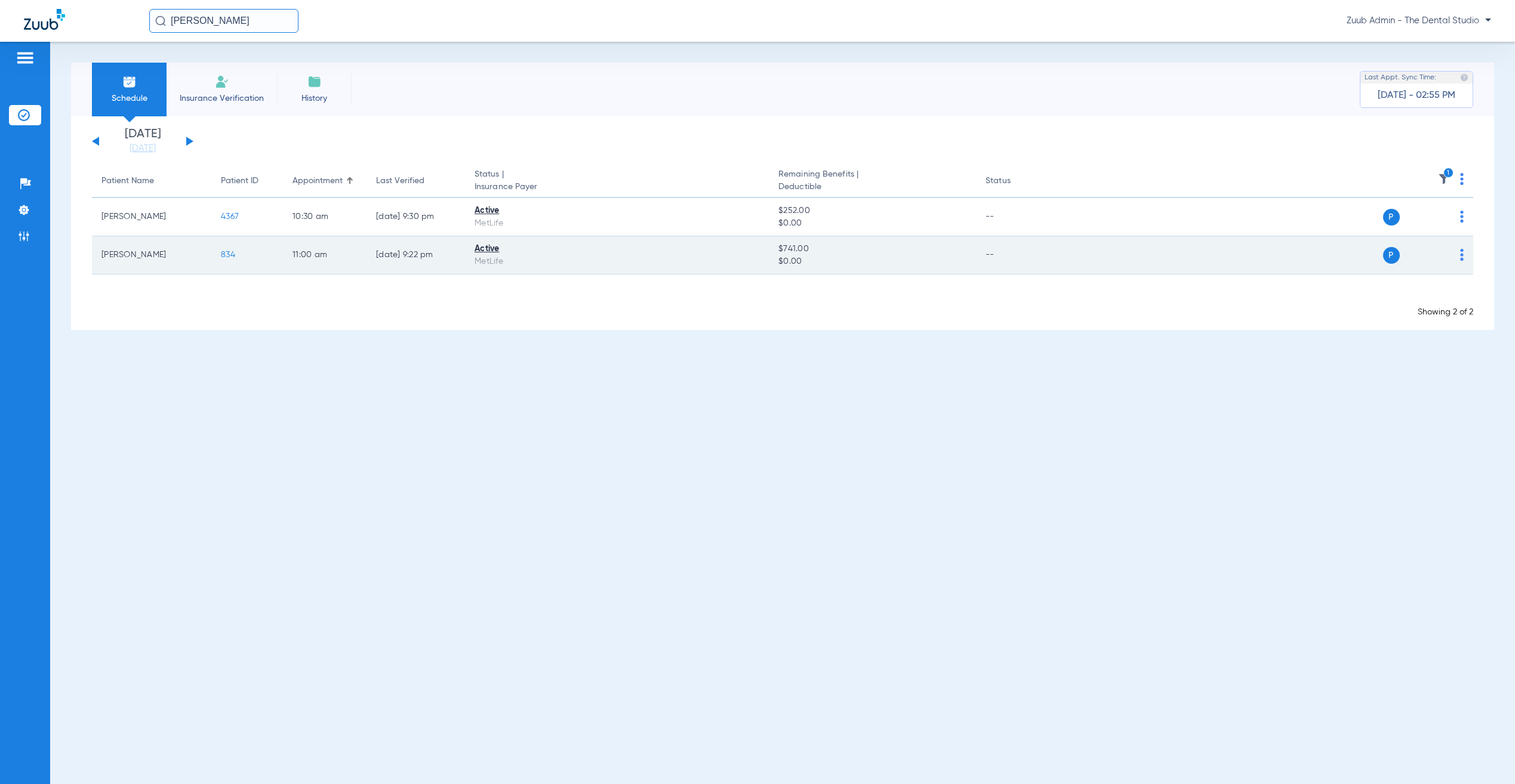
click at [228, 254] on span "834" at bounding box center [228, 254] width 14 height 9
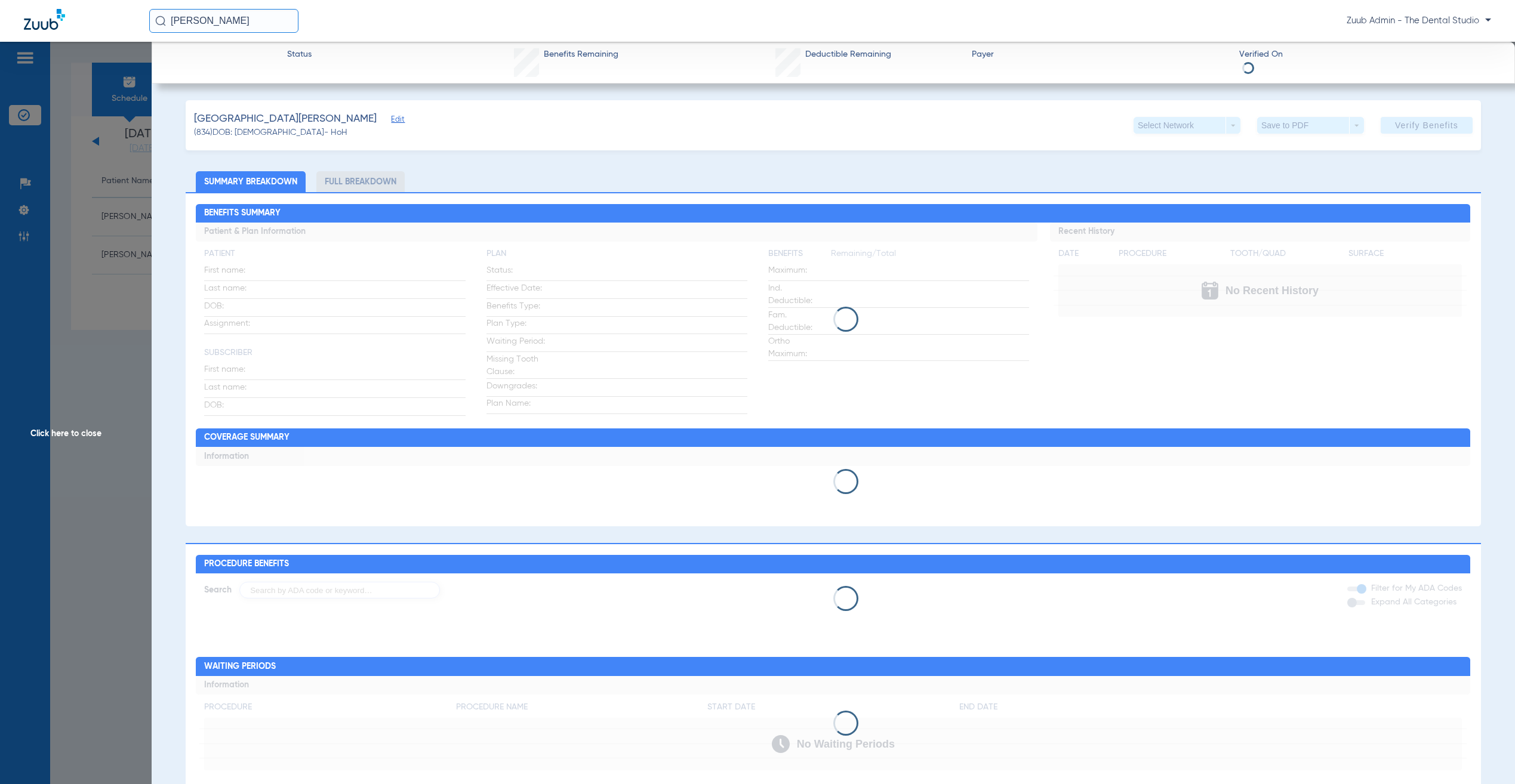
click at [391, 117] on span "Edit" at bounding box center [396, 121] width 10 height 11
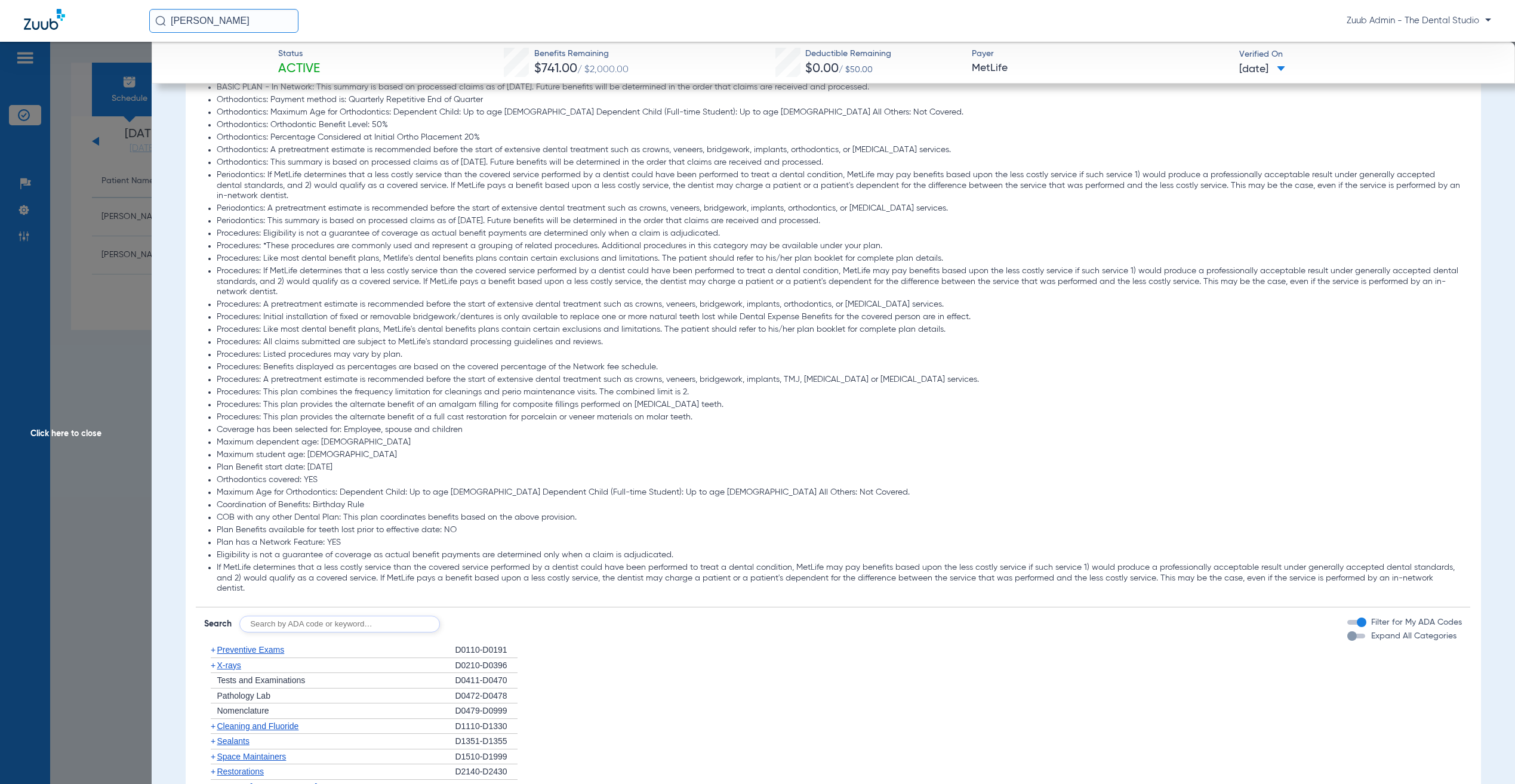
scroll to position [1641, 0]
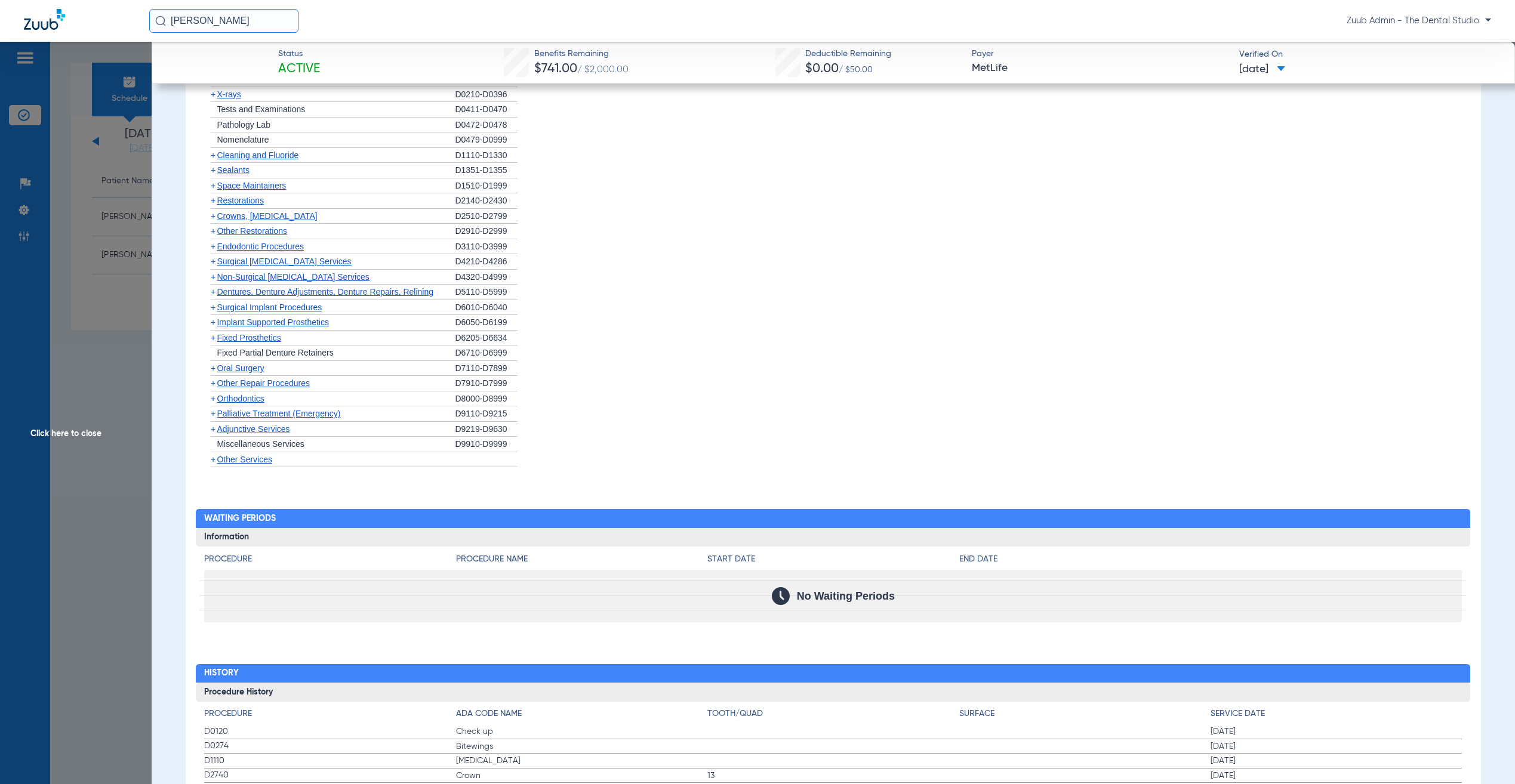
click at [120, 333] on span "Click here to close" at bounding box center [75, 434] width 152 height 784
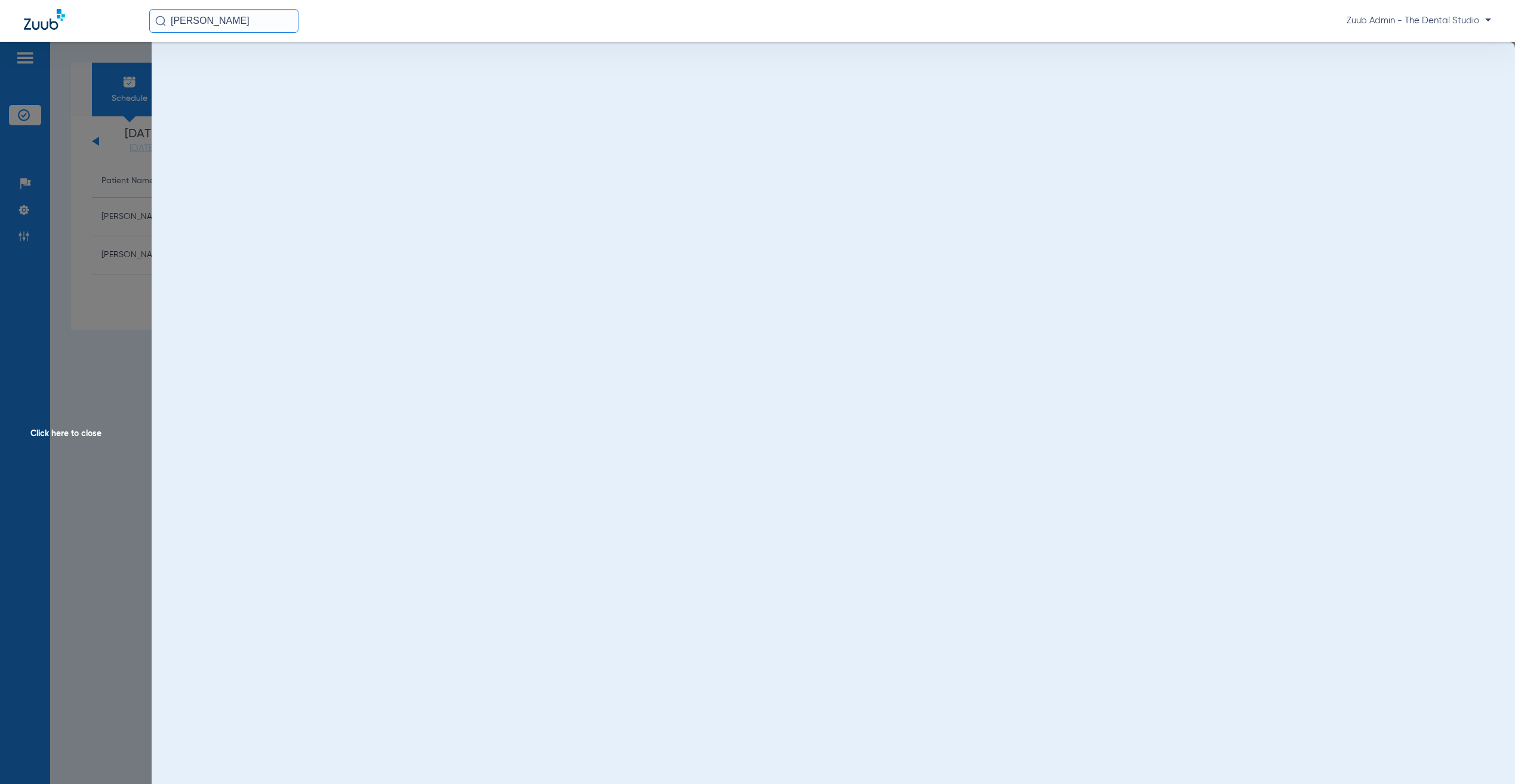
scroll to position [0, 0]
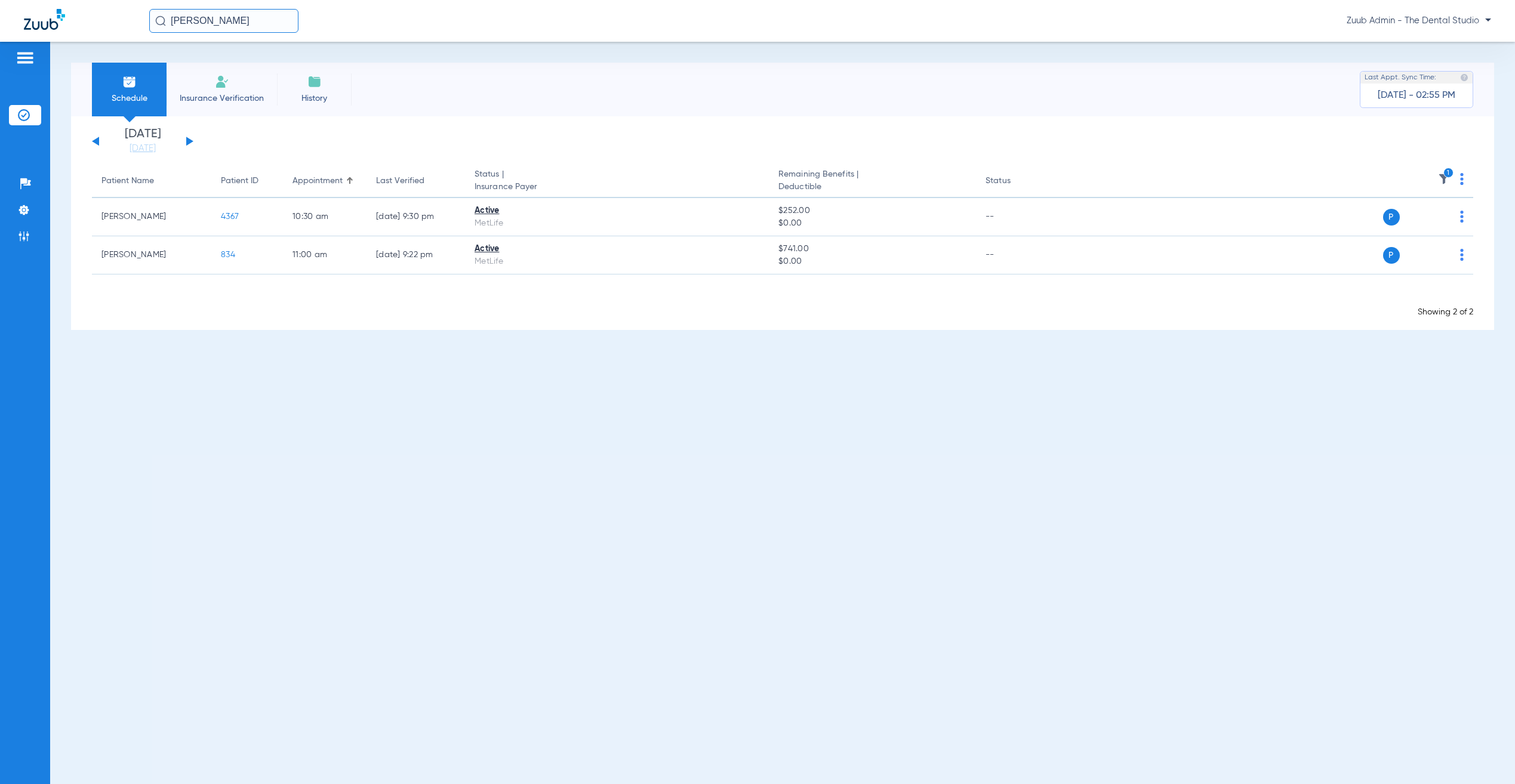
click at [96, 140] on button at bounding box center [95, 141] width 7 height 9
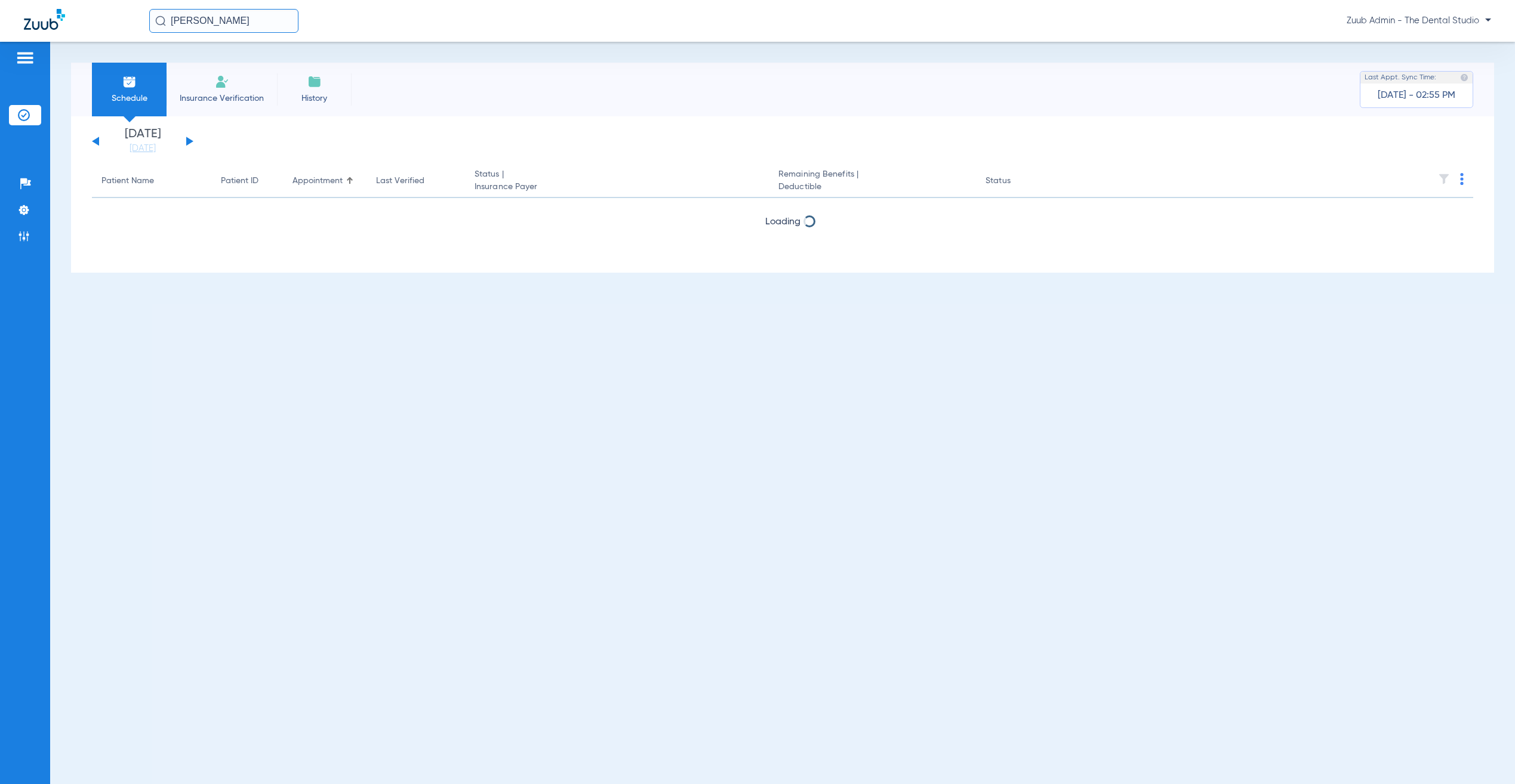
click at [230, 25] on input "sohil" at bounding box center [224, 21] width 150 height 24
click at [267, 62] on td "10905" at bounding box center [280, 64] width 26 height 16
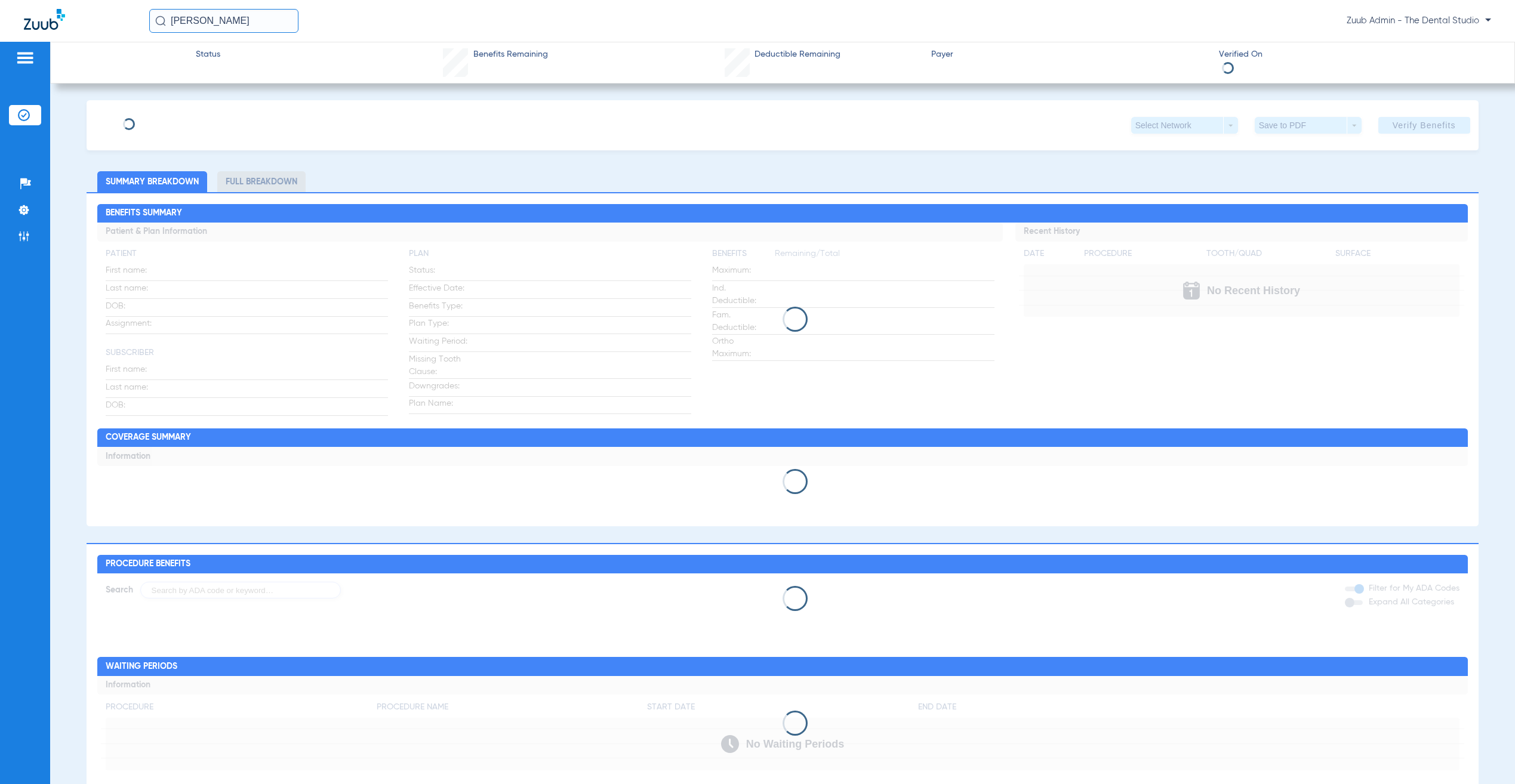
type input "Sohail"
type input "Mohammed"
type input "09/27/1987"
type input "370373576"
type input "139944"
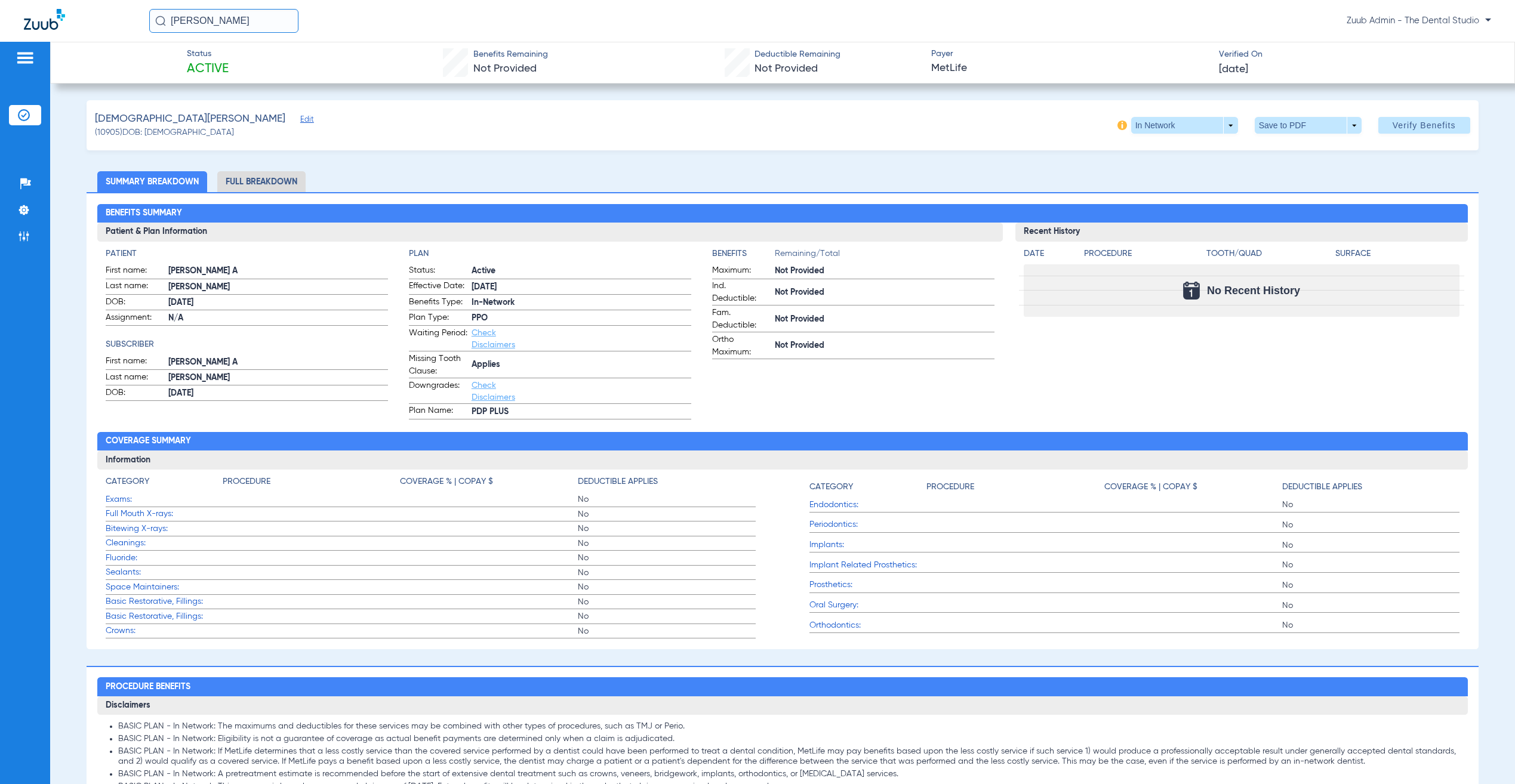
click at [300, 116] on span "Edit" at bounding box center [306, 121] width 10 height 11
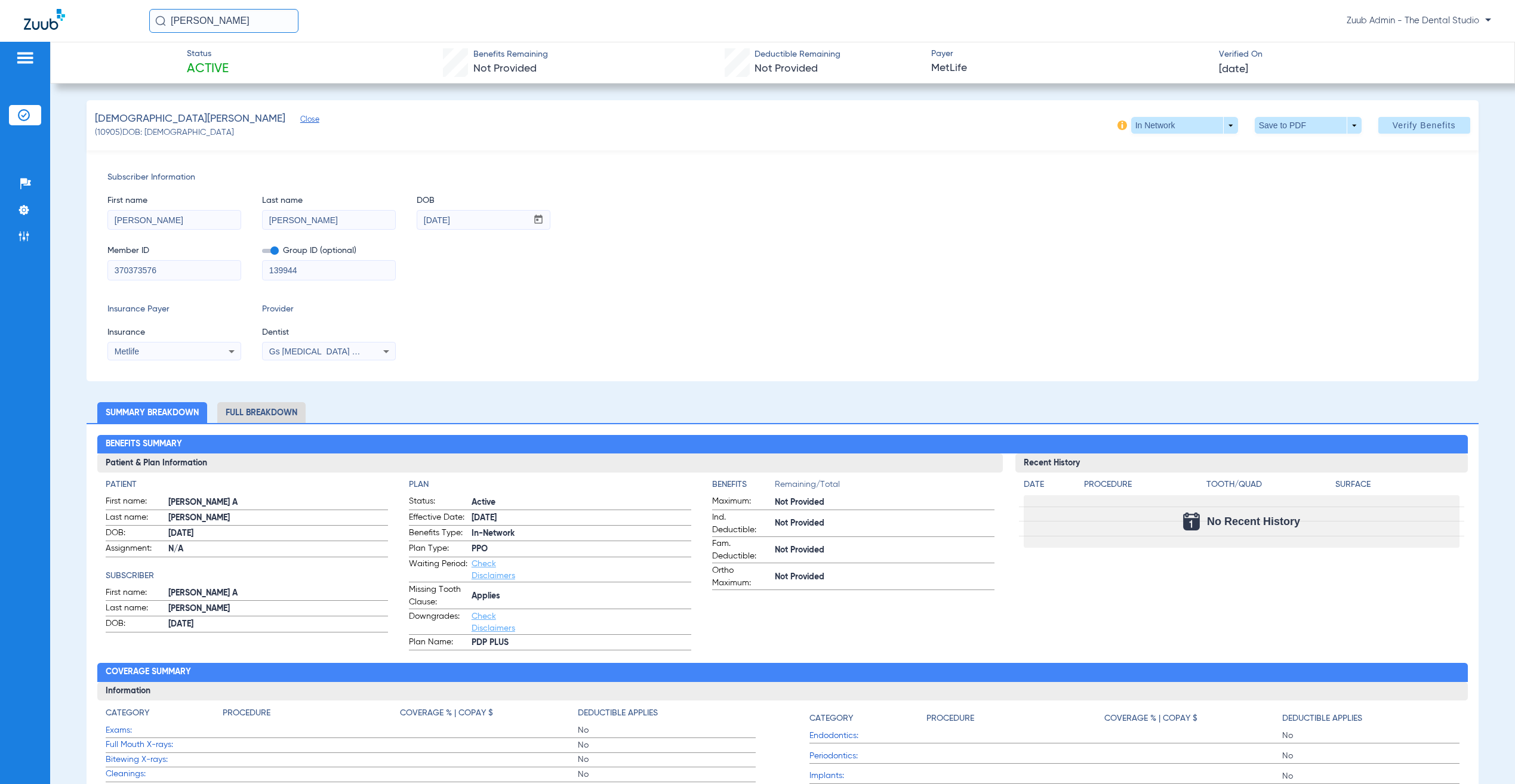
click at [293, 353] on span "Gs Prosthodontics Pllc 1972170603" at bounding box center [342, 351] width 145 height 10
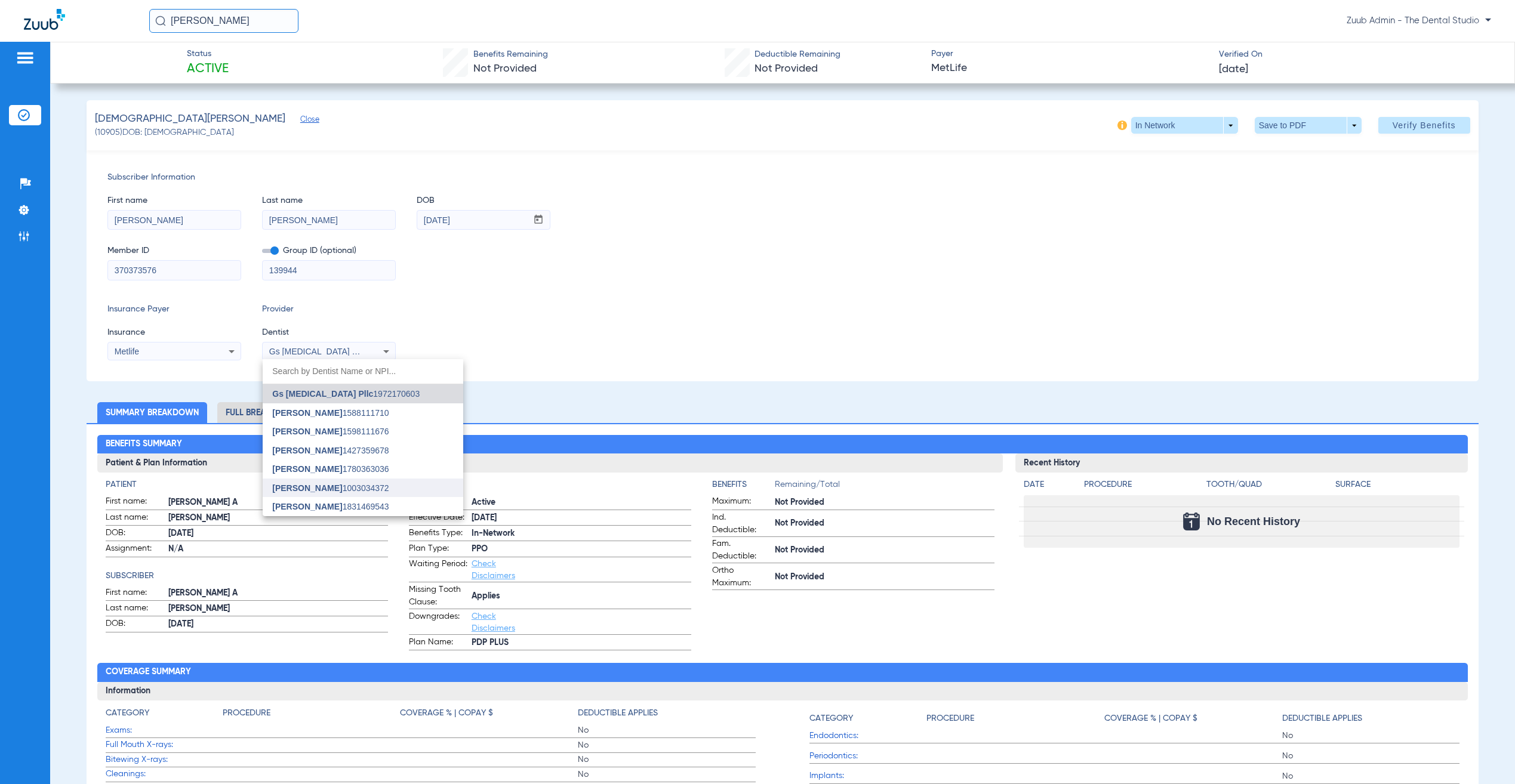
click at [359, 485] on span "Jessica Baez 1003034372" at bounding box center [331, 488] width 117 height 9
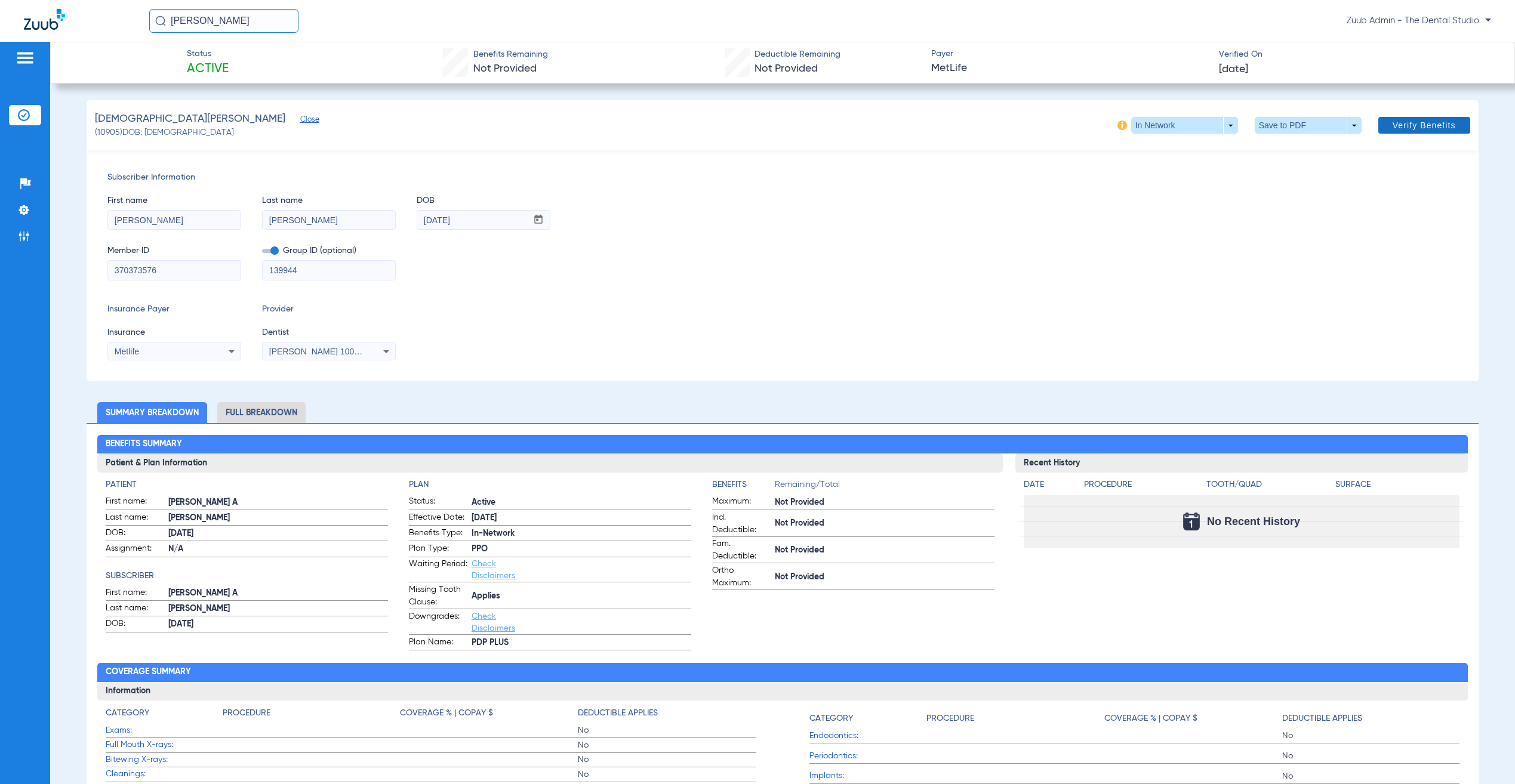
click at [1411, 119] on span at bounding box center [1424, 125] width 92 height 29
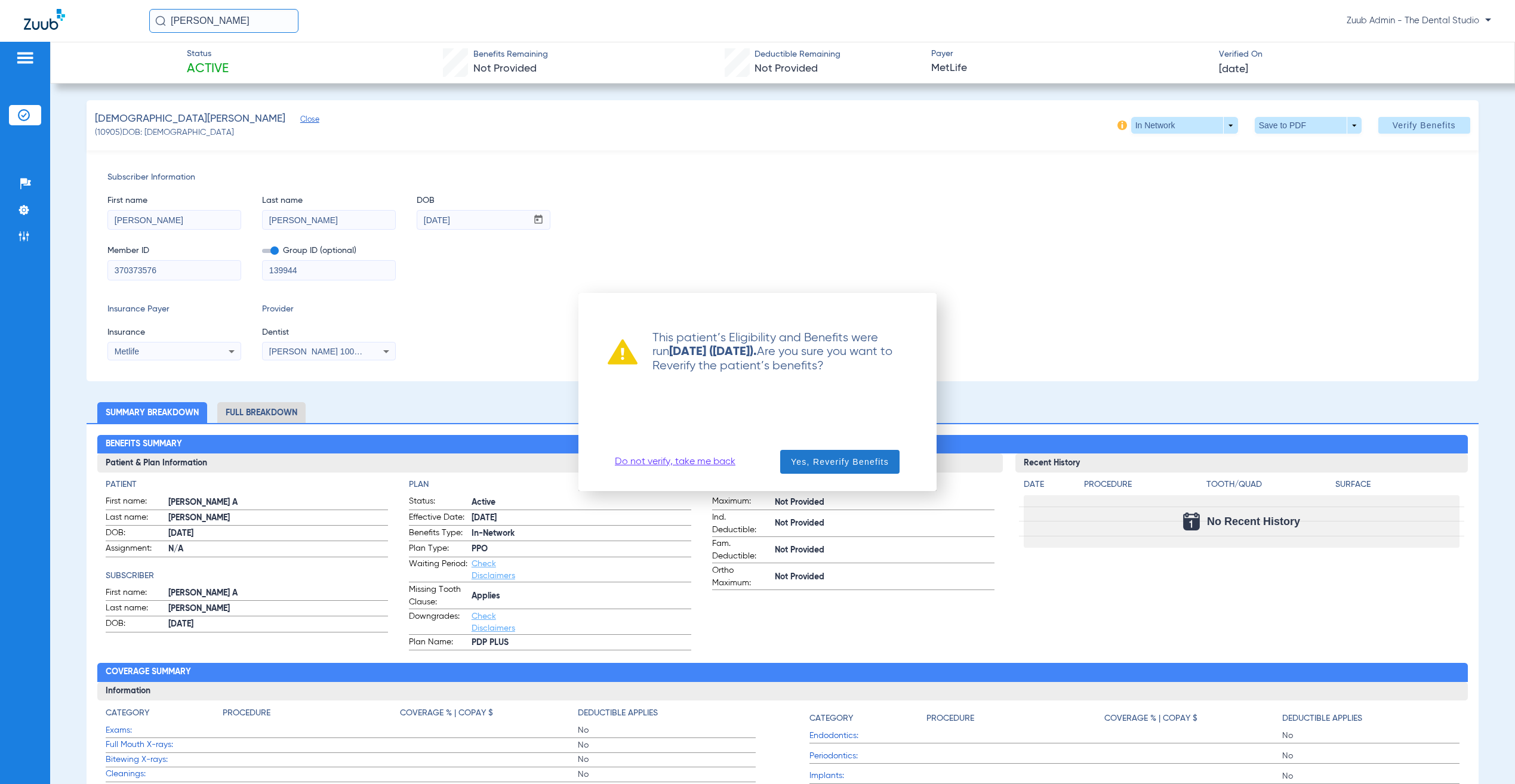
click at [884, 460] on span "Yes, Reverify Benefits" at bounding box center [839, 461] width 98 height 12
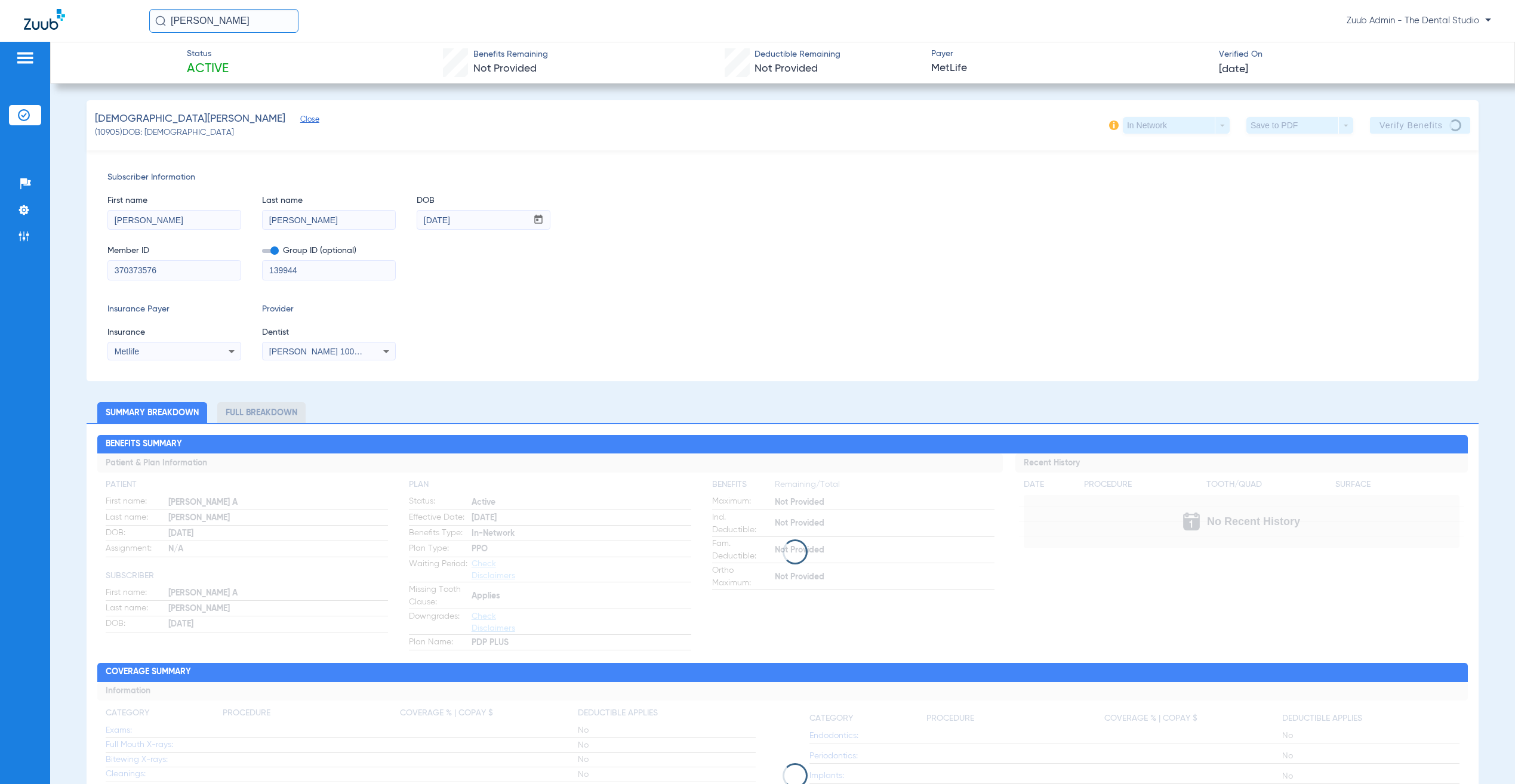
click at [33, 107] on li "Insurance Verification" at bounding box center [25, 115] width 32 height 20
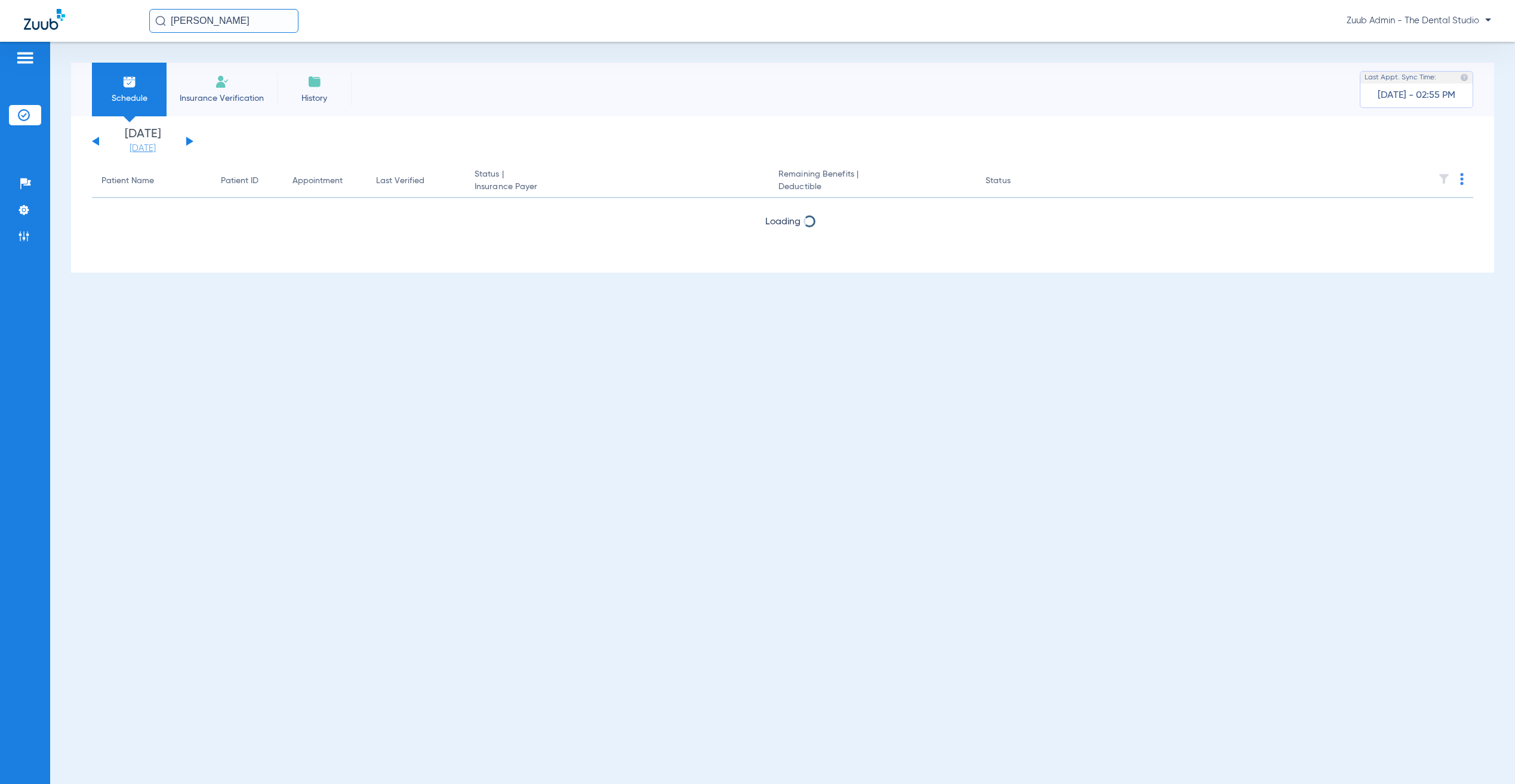
click at [150, 149] on link "[DATE]" at bounding box center [142, 149] width 71 height 12
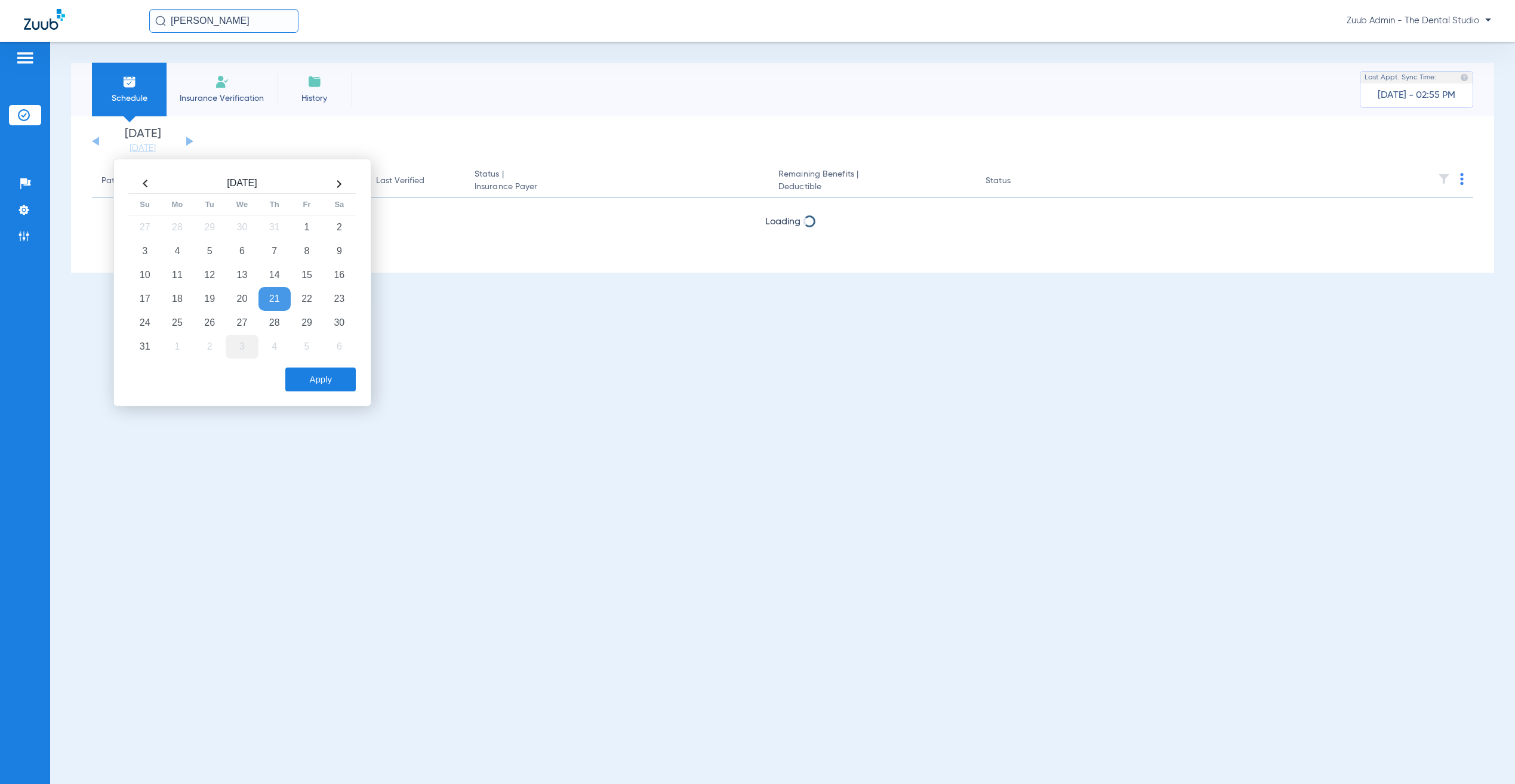
drag, startPoint x: 171, startPoint y: 324, endPoint x: 250, endPoint y: 349, distance: 82.9
click at [172, 324] on td "25" at bounding box center [177, 323] width 32 height 24
click at [321, 389] on button "Apply" at bounding box center [320, 380] width 70 height 24
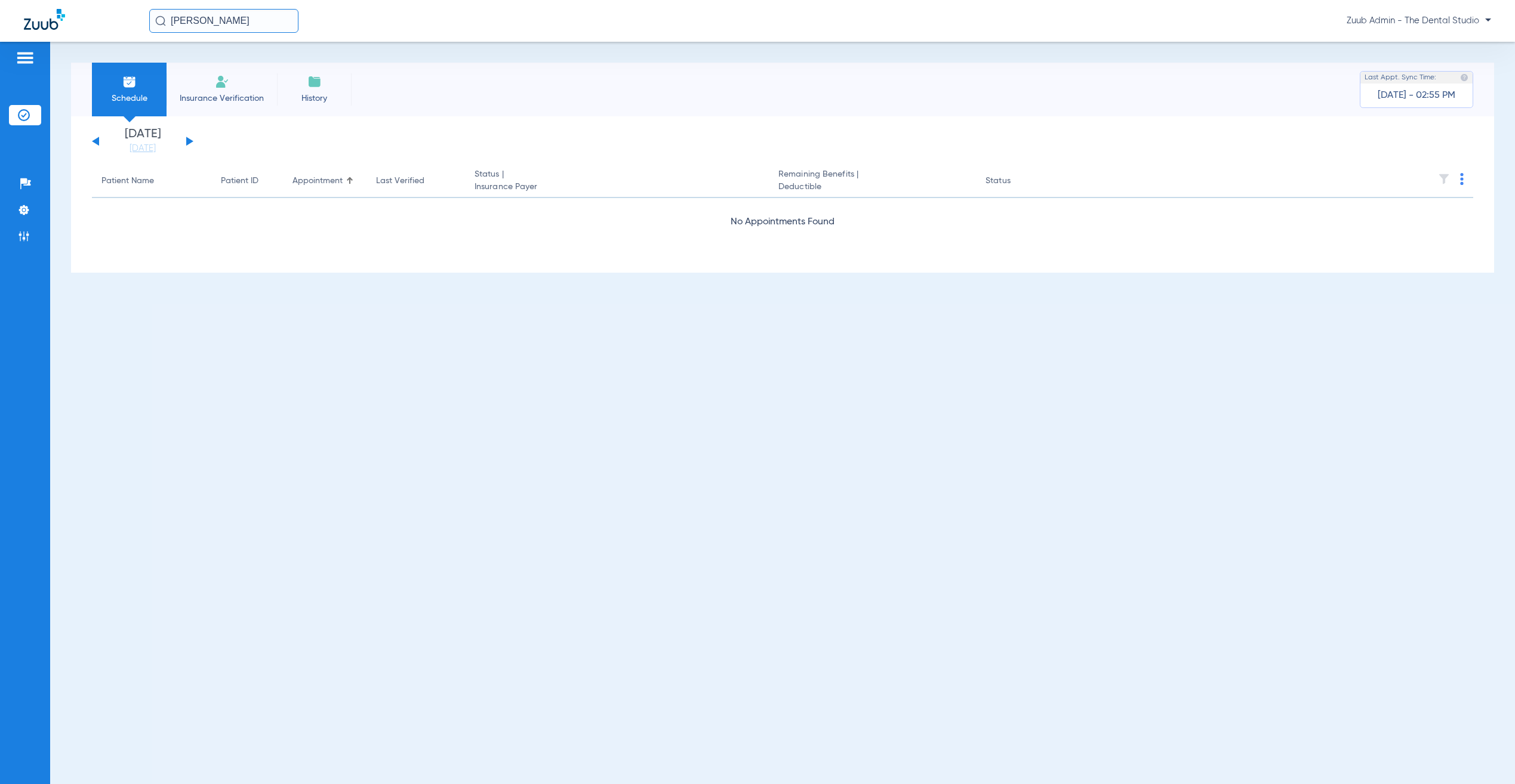
click at [188, 142] on button at bounding box center [190, 141] width 7 height 9
click at [95, 143] on button at bounding box center [95, 141] width 7 height 9
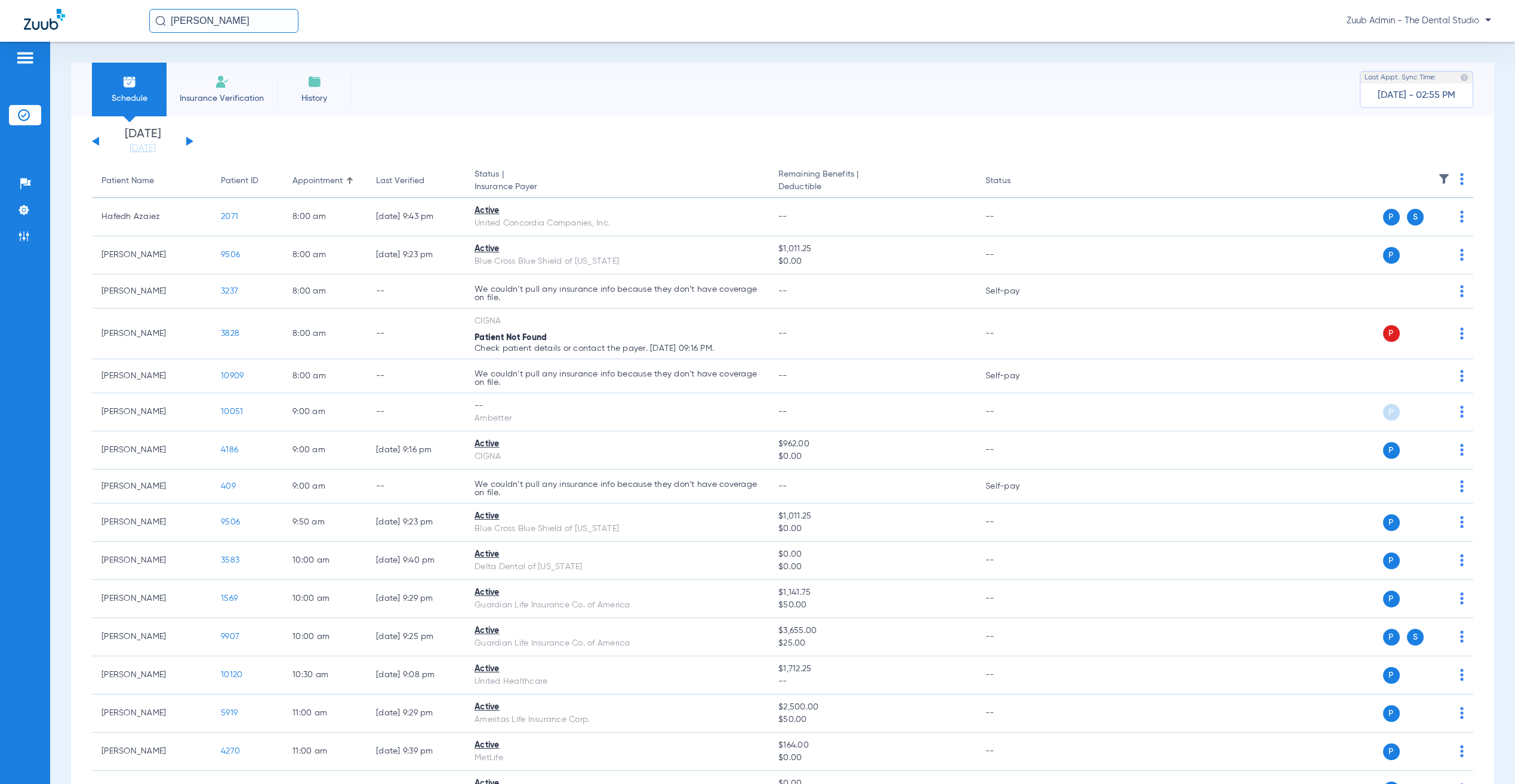
scroll to position [857, 0]
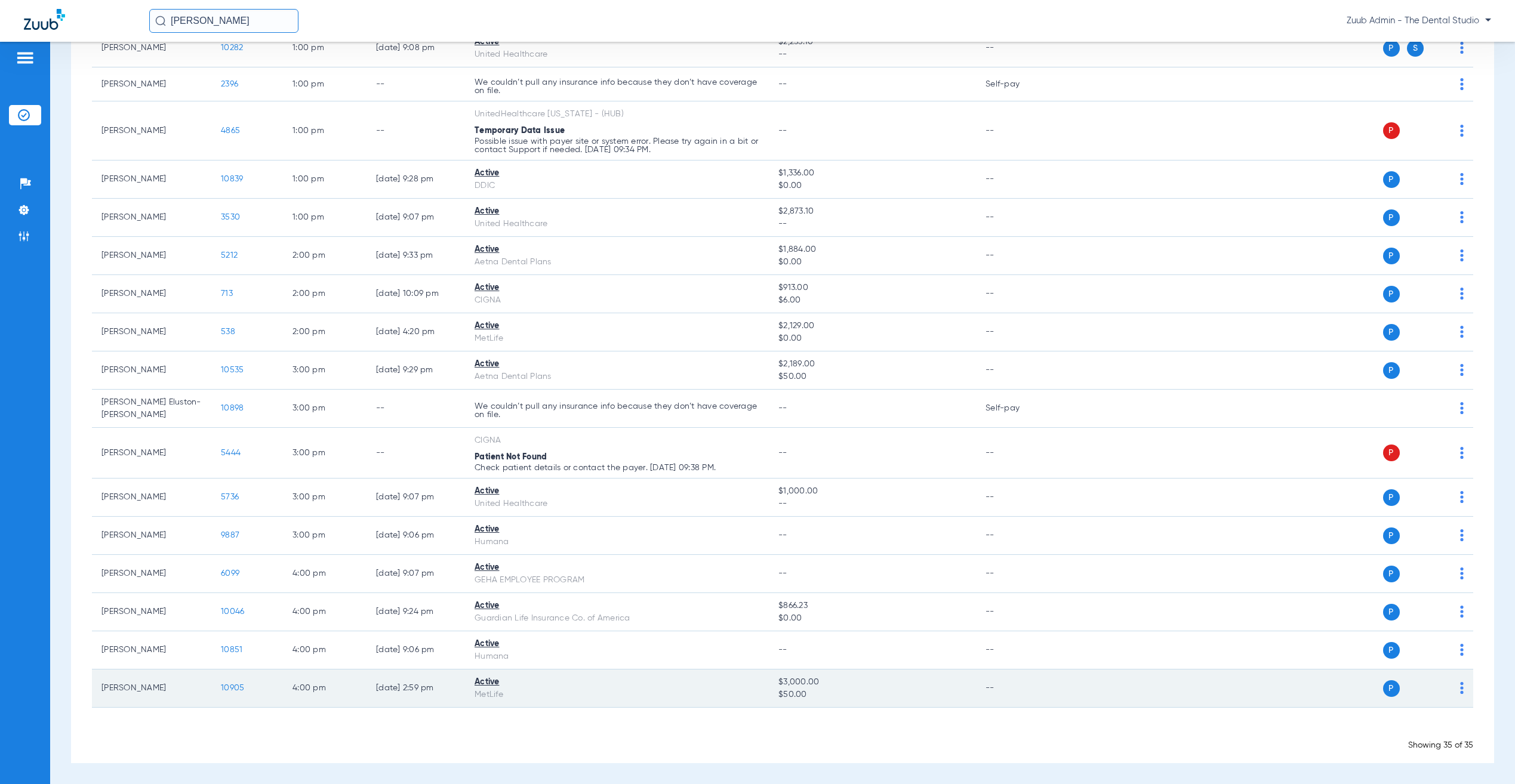
click at [225, 689] on span "10905" at bounding box center [233, 688] width 24 height 9
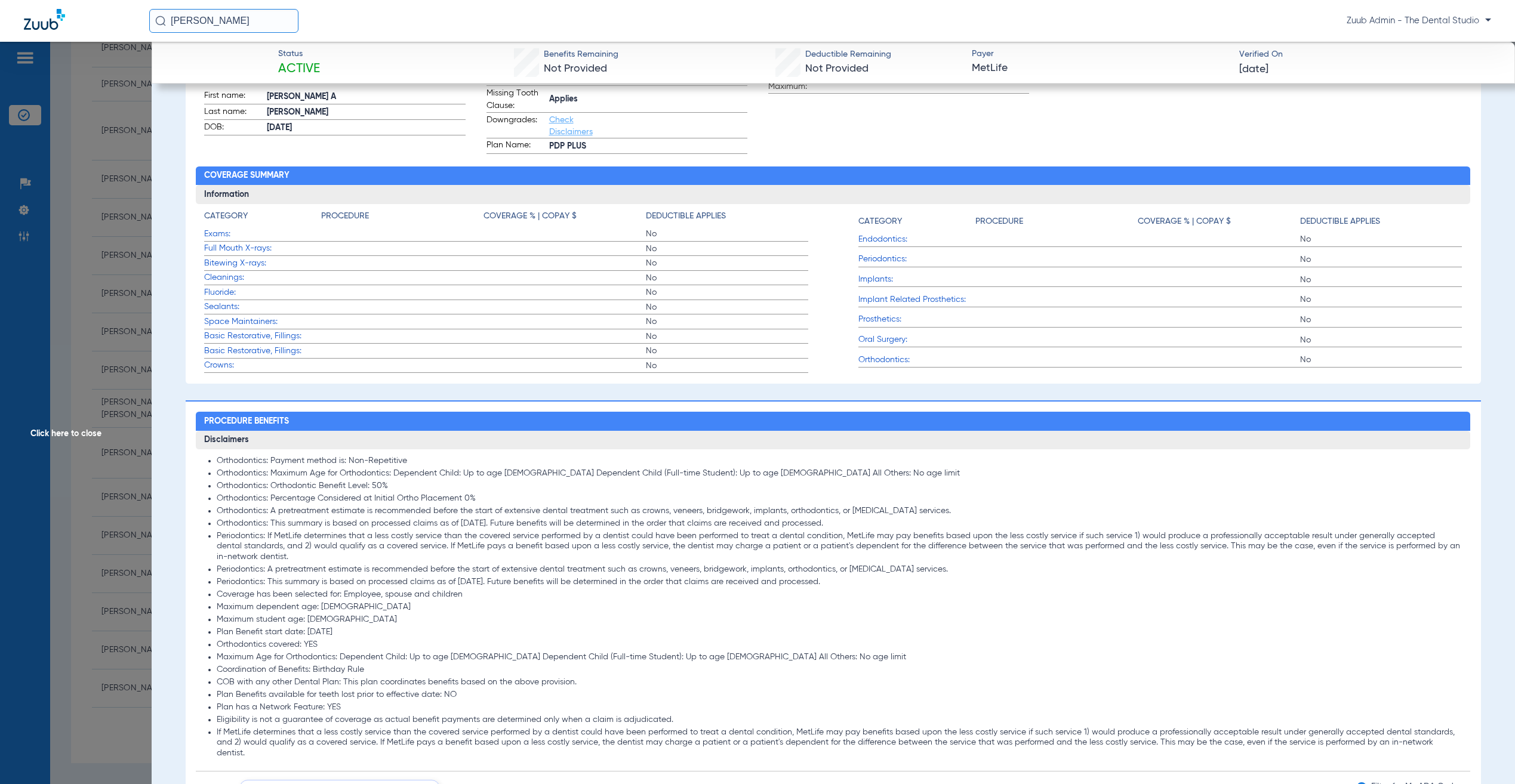
scroll to position [0, 0]
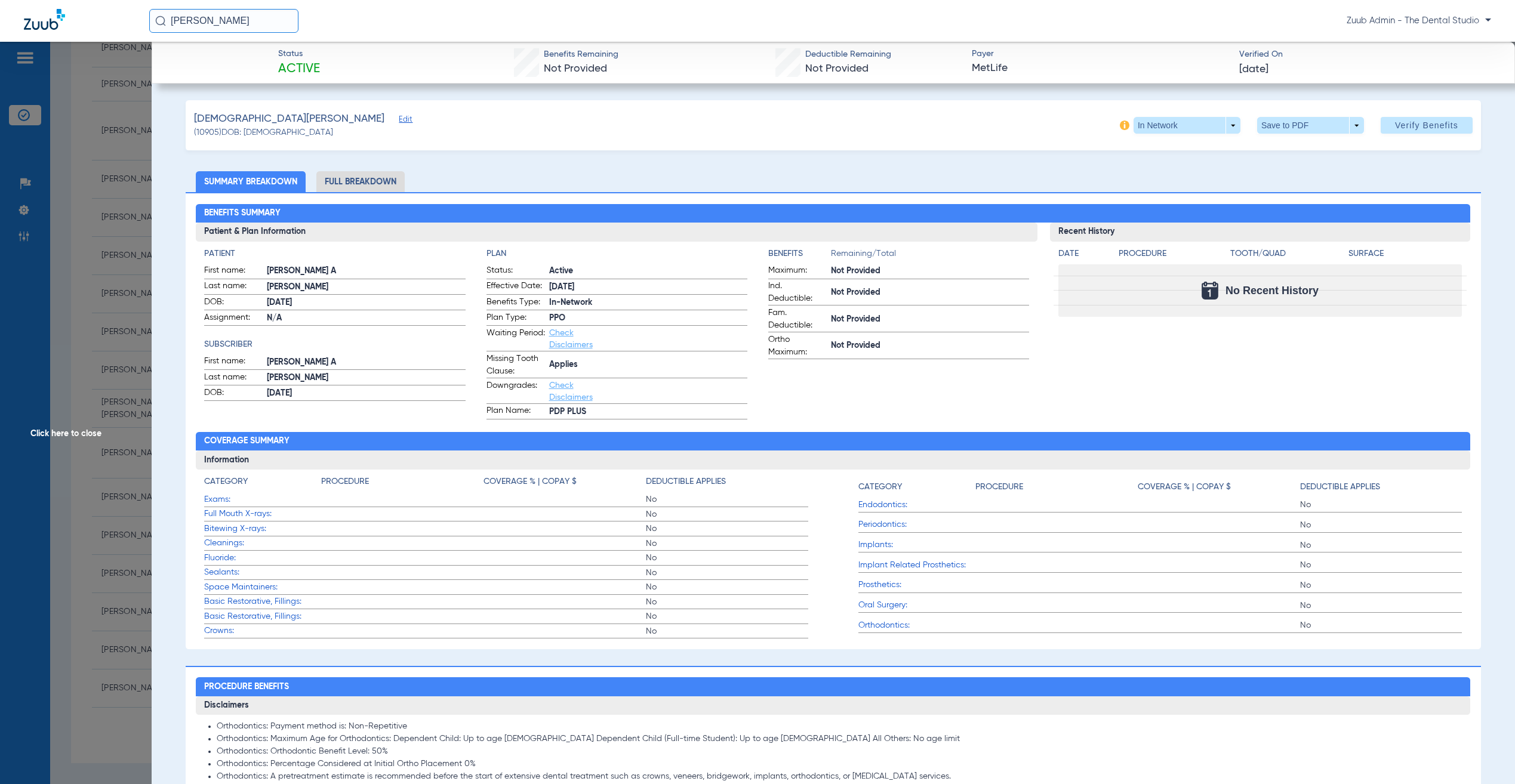
click at [365, 180] on li "Full Breakdown" at bounding box center [360, 182] width 89 height 21
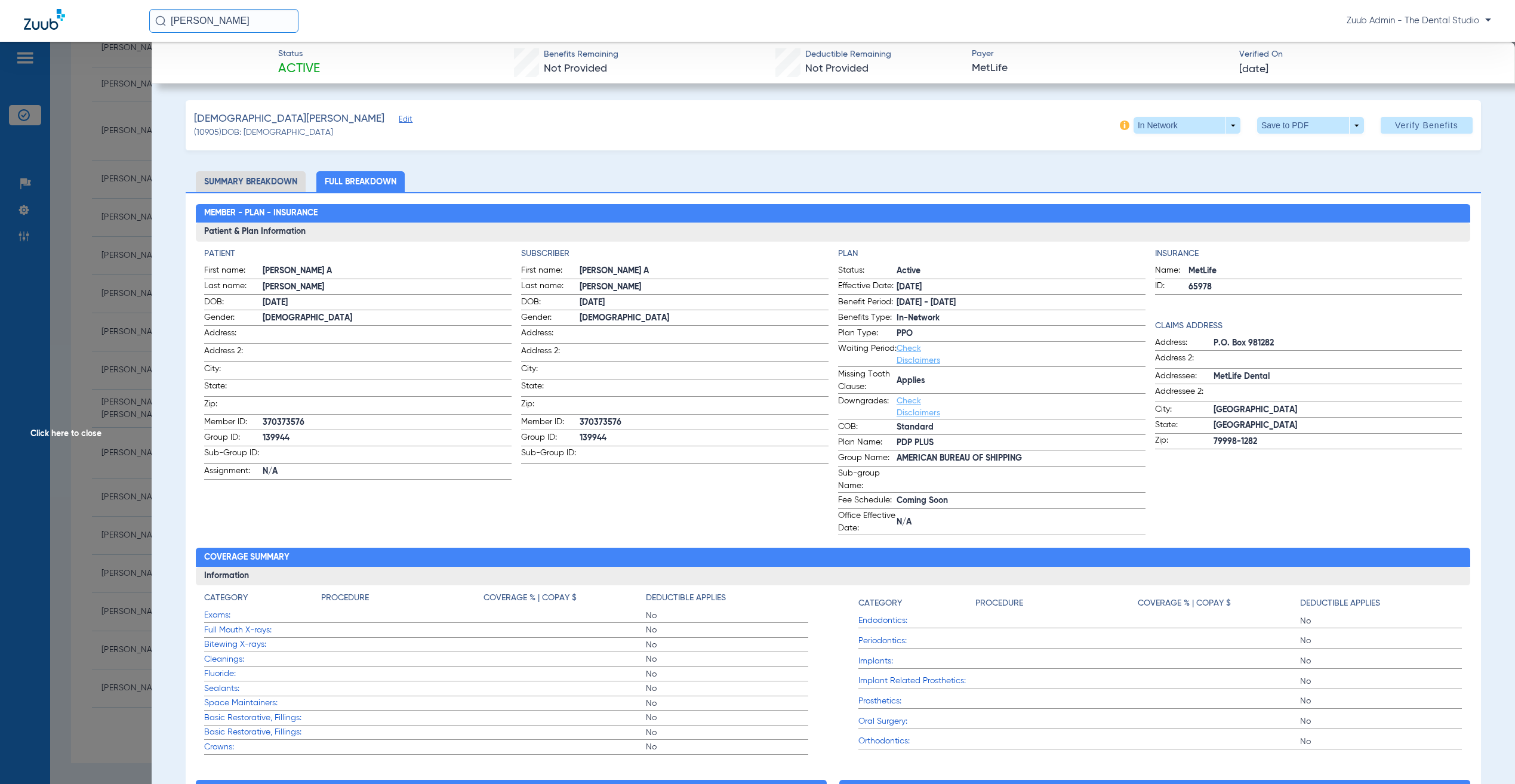
copy span "10905"
click at [115, 195] on span "Click here to close" at bounding box center [75, 434] width 152 height 784
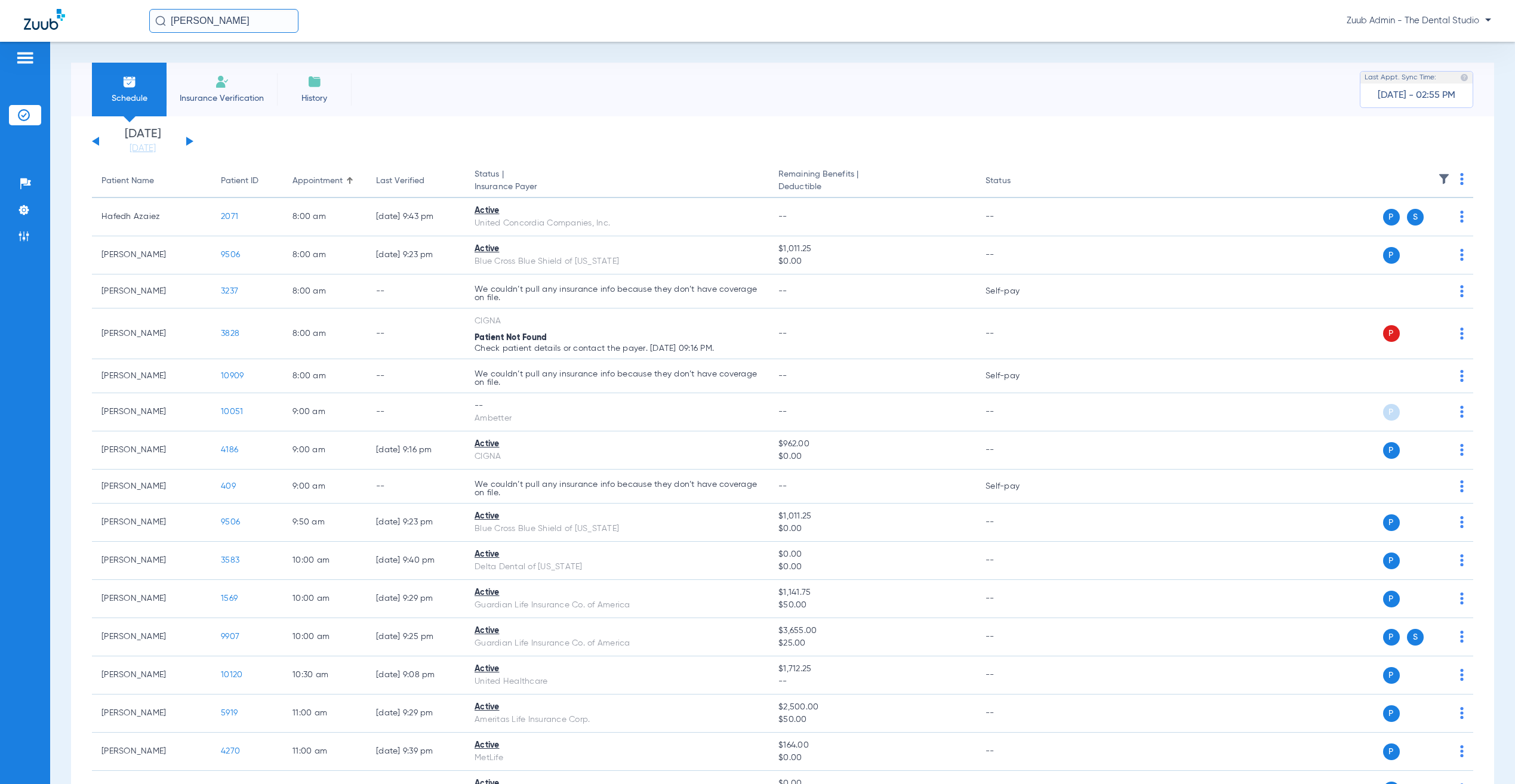
click at [1438, 178] on img at bounding box center [1444, 179] width 12 height 12
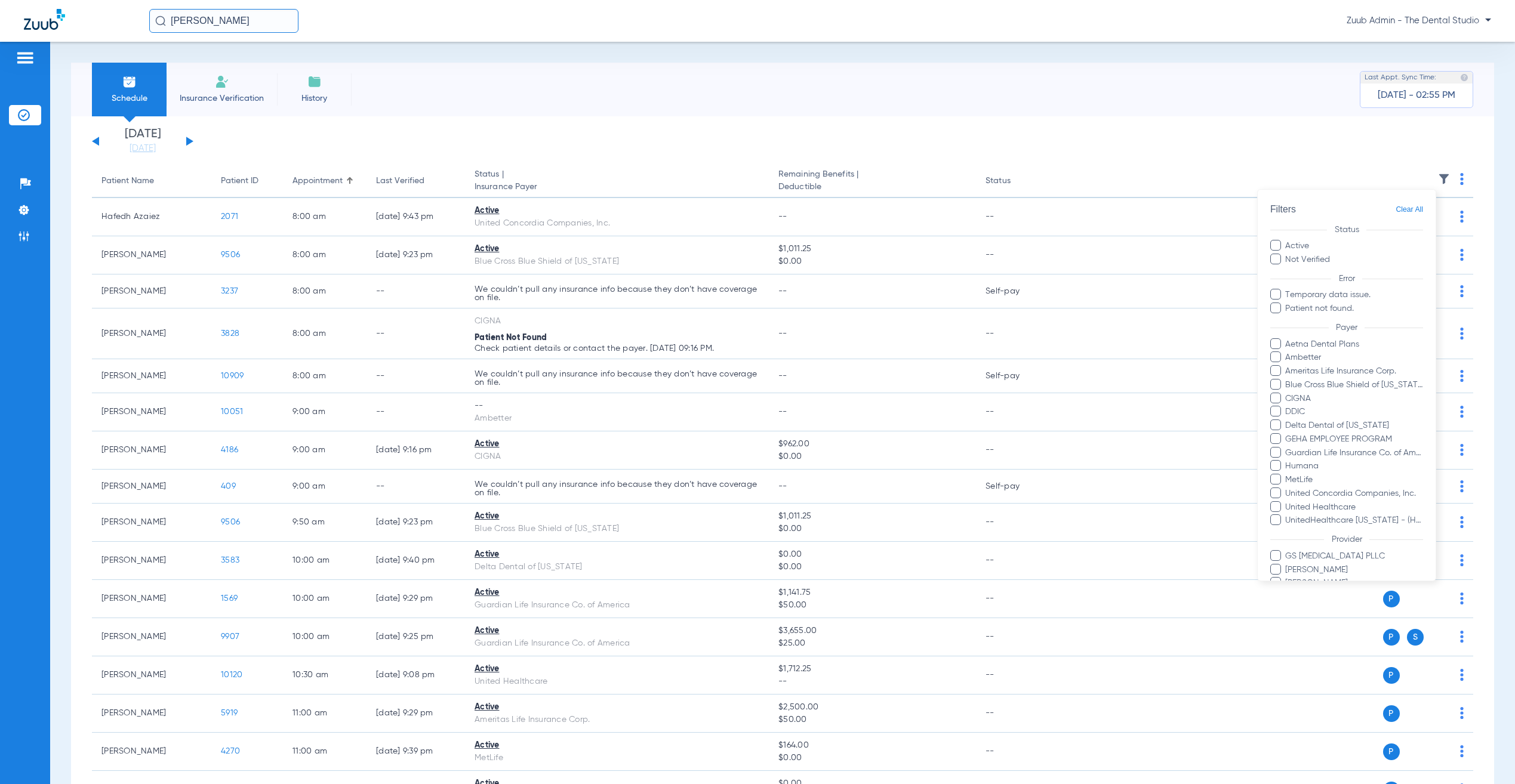
click at [1302, 481] on span "MetLife" at bounding box center [1354, 480] width 138 height 12
click at [1288, 488] on input "MetLife" at bounding box center [1288, 488] width 0 height 0
click at [1404, 643] on button "Apply" at bounding box center [1396, 655] width 56 height 24
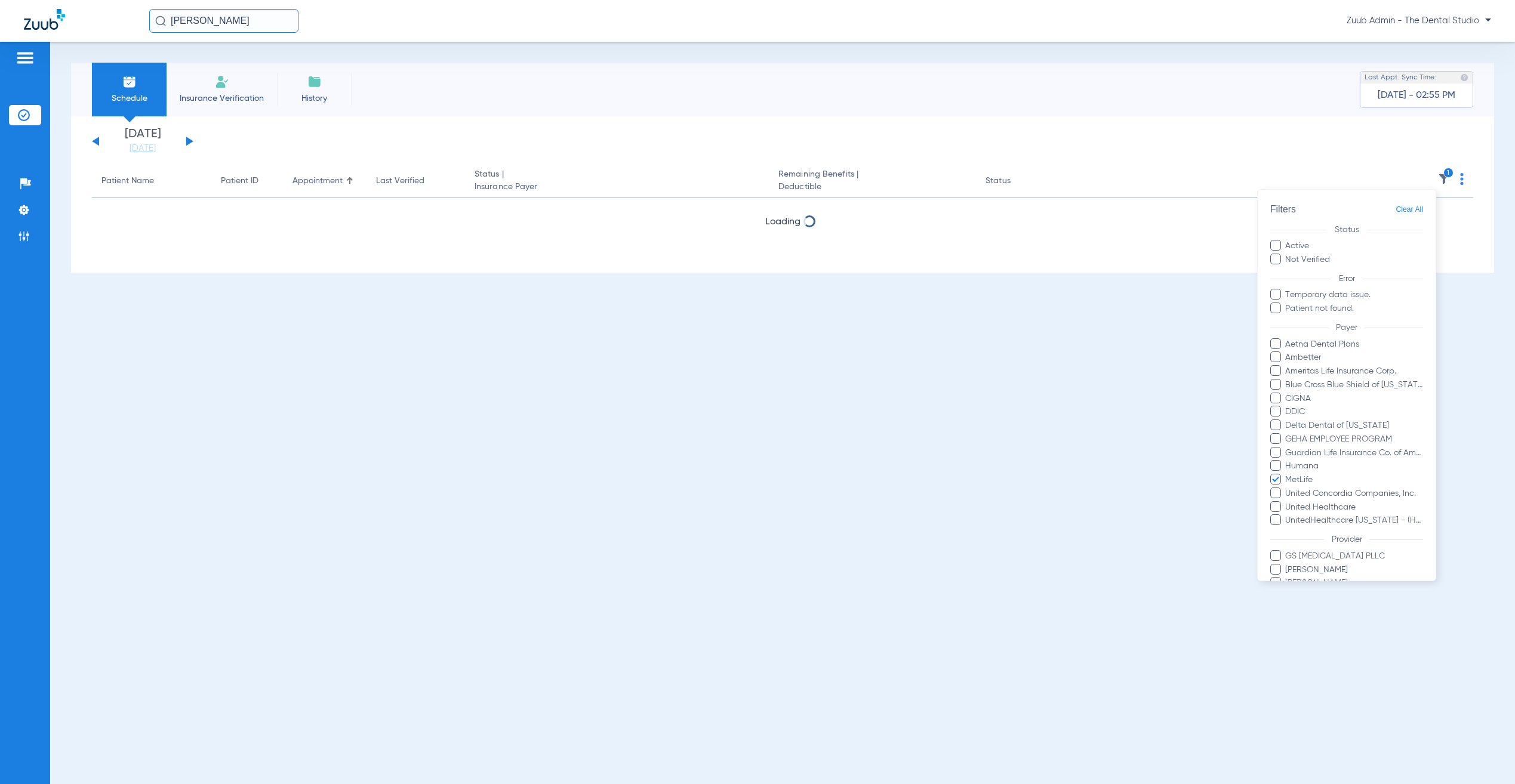
scroll to position [111, 0]
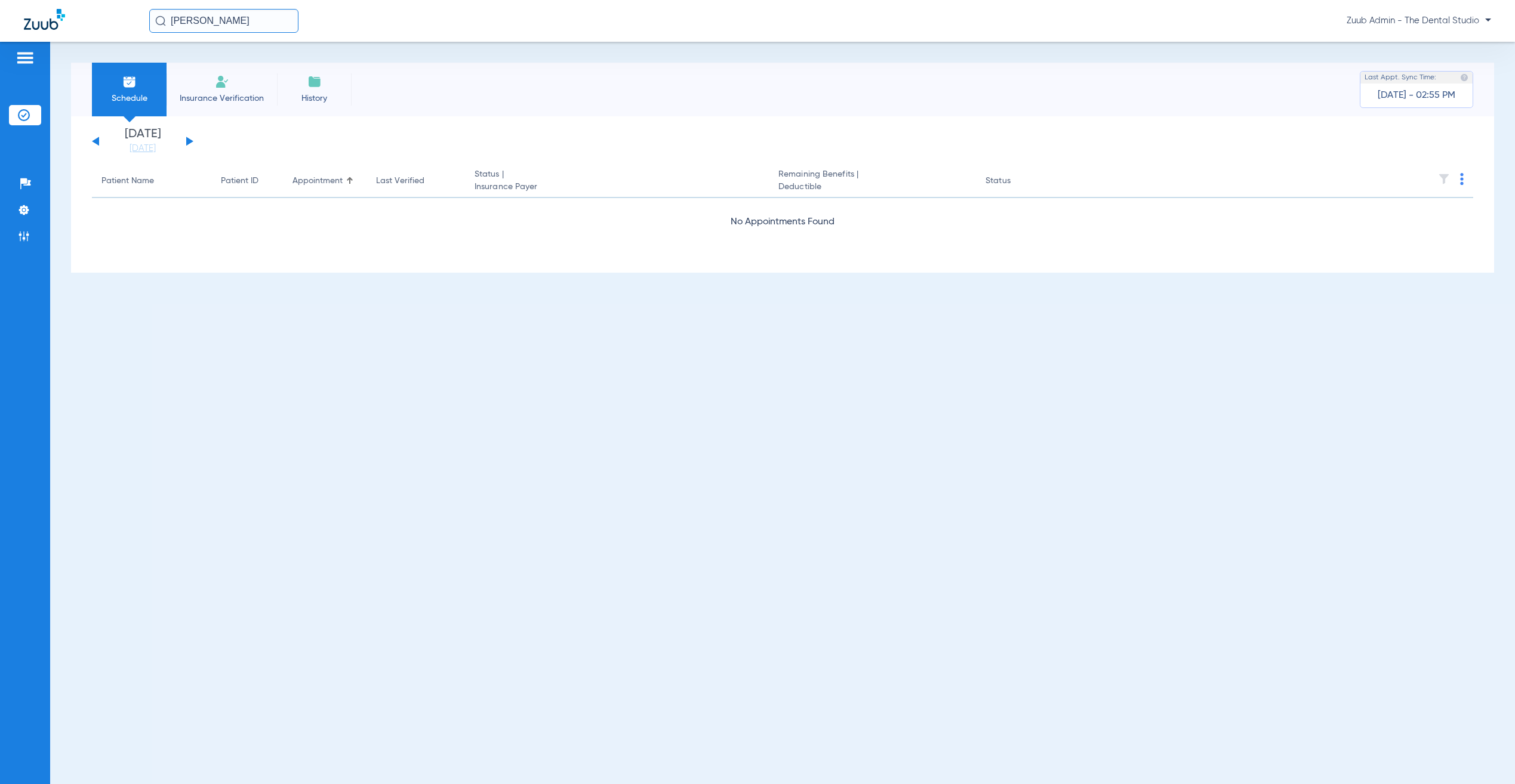
click at [190, 141] on button at bounding box center [190, 141] width 7 height 9
click at [97, 140] on button at bounding box center [95, 141] width 7 height 9
click at [189, 142] on button at bounding box center [190, 141] width 7 height 9
click at [230, 11] on input "text" at bounding box center [224, 21] width 150 height 24
click at [225, 62] on span "Sohail Mohammed" at bounding box center [225, 64] width 136 height 9
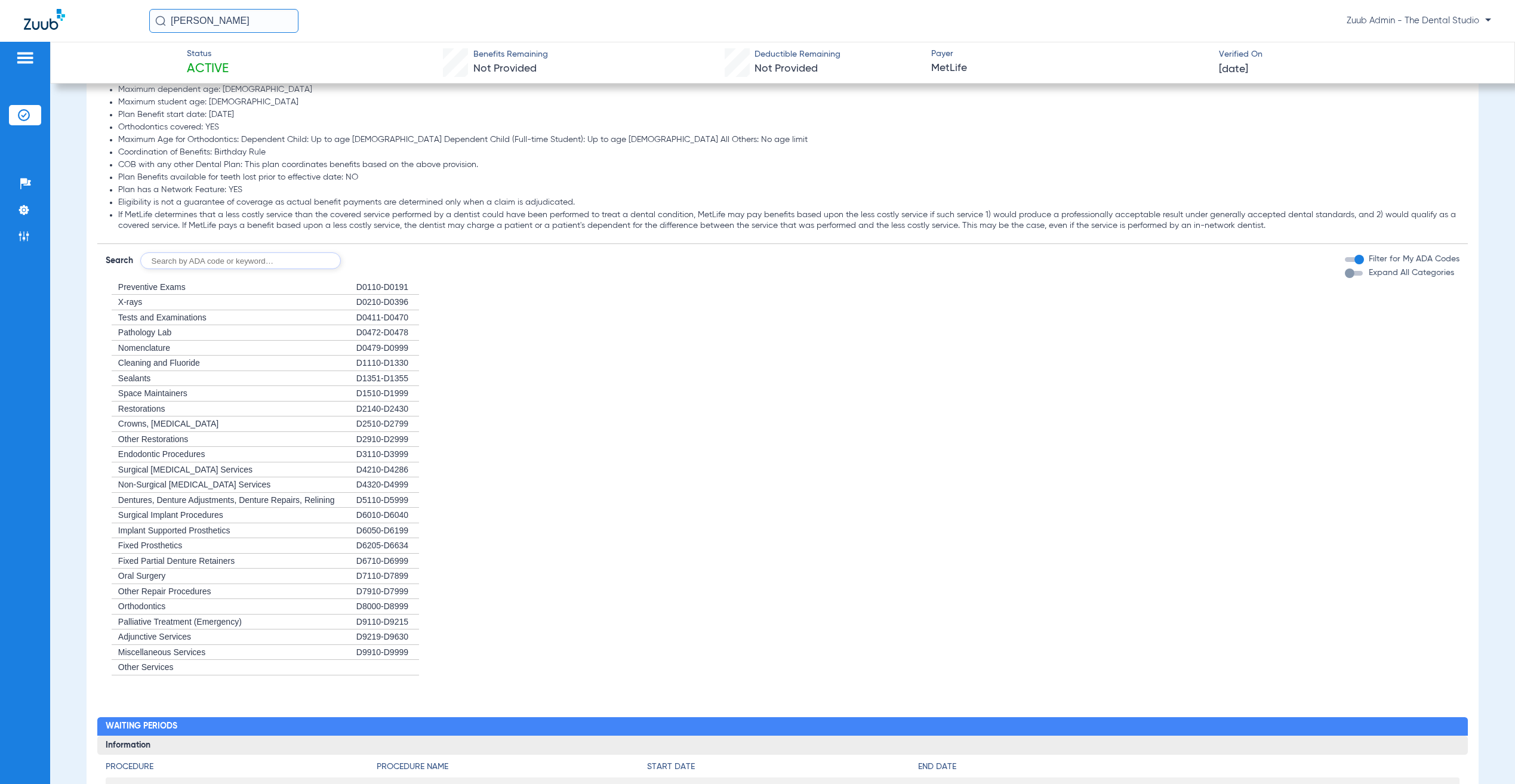
scroll to position [774, 0]
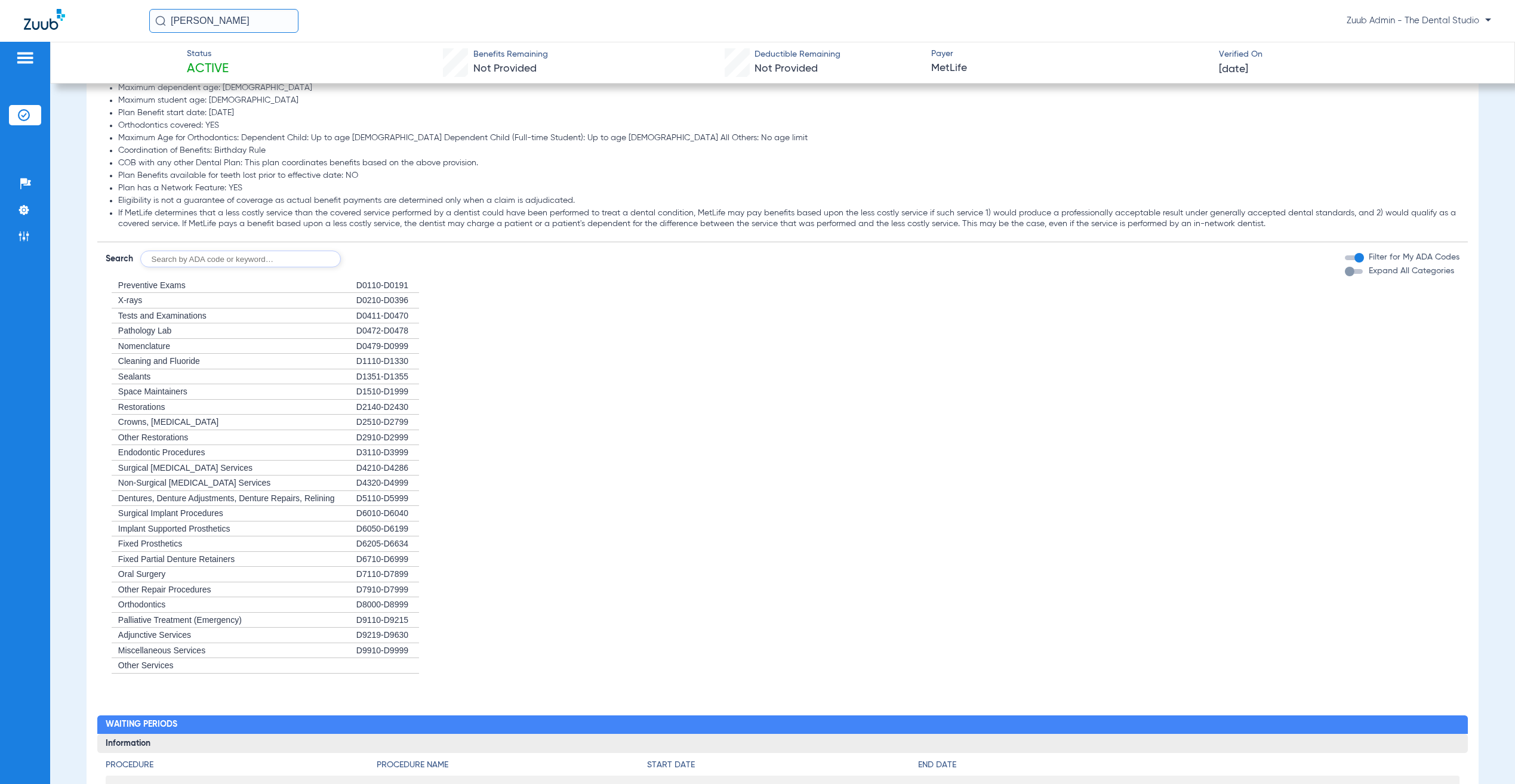
click at [28, 116] on img at bounding box center [24, 115] width 12 height 12
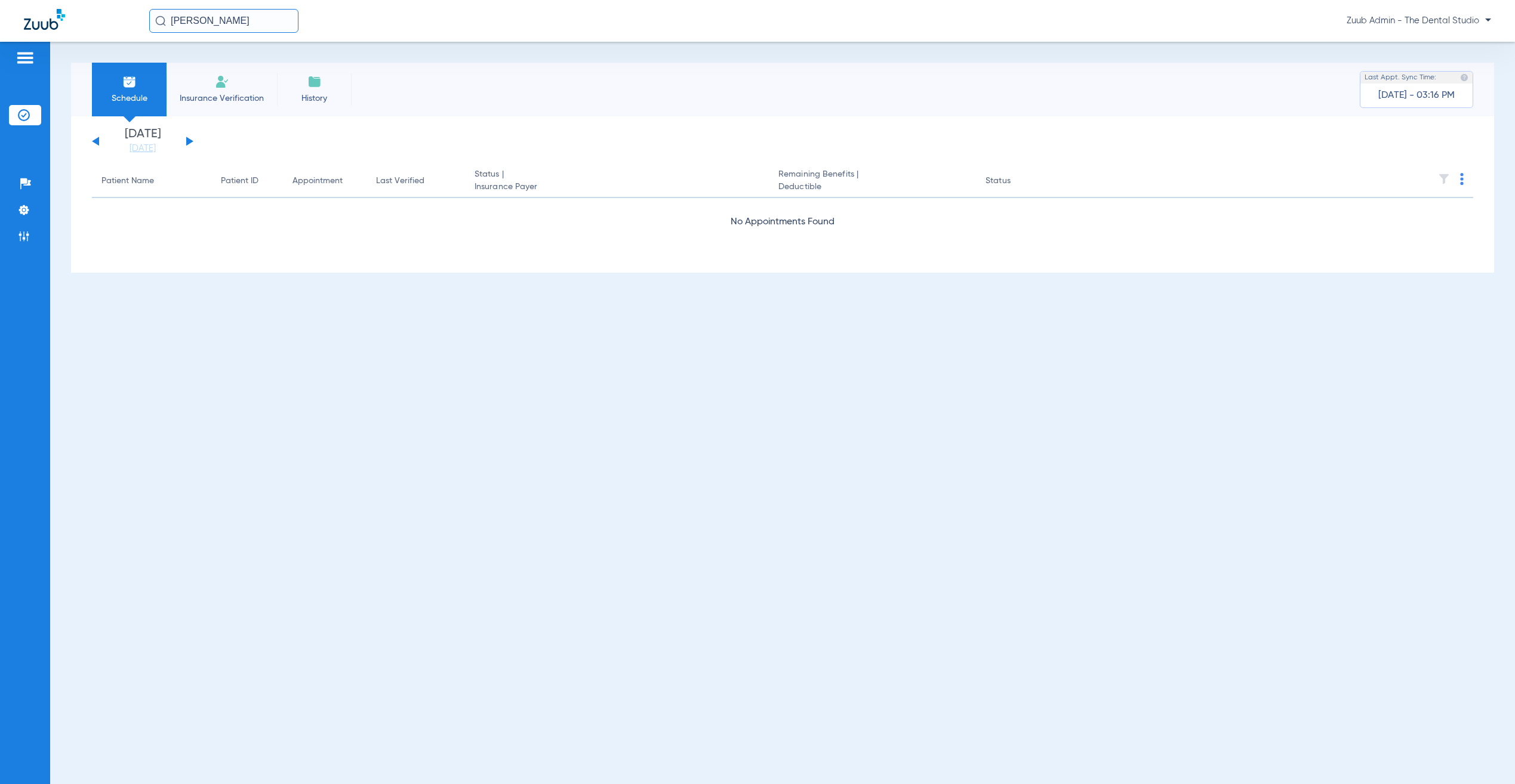
click at [188, 140] on button at bounding box center [190, 141] width 7 height 9
click at [245, 24] on input "sohail" at bounding box center [224, 21] width 150 height 24
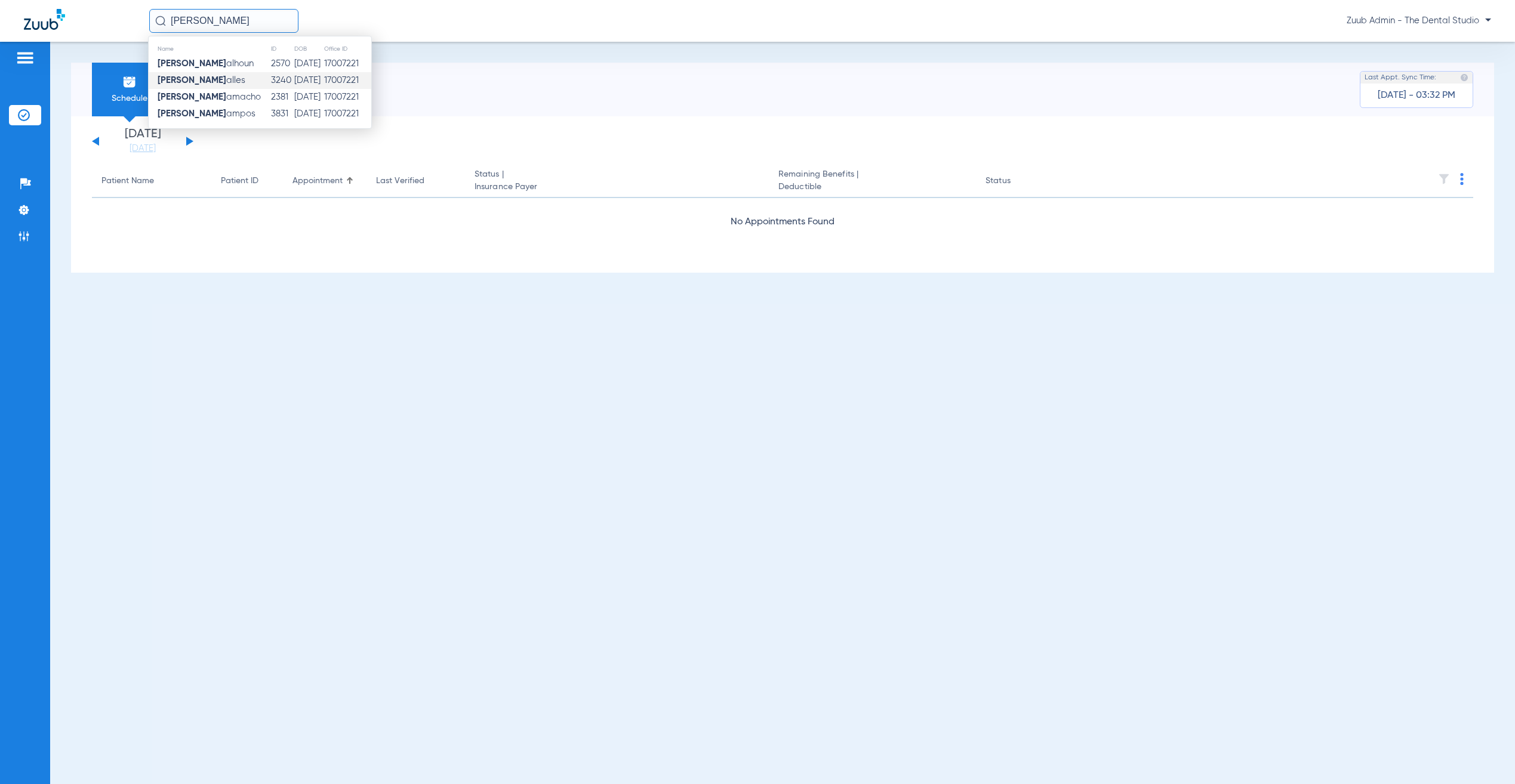
type input "adriana c"
click at [270, 77] on td "3240" at bounding box center [282, 80] width 24 height 16
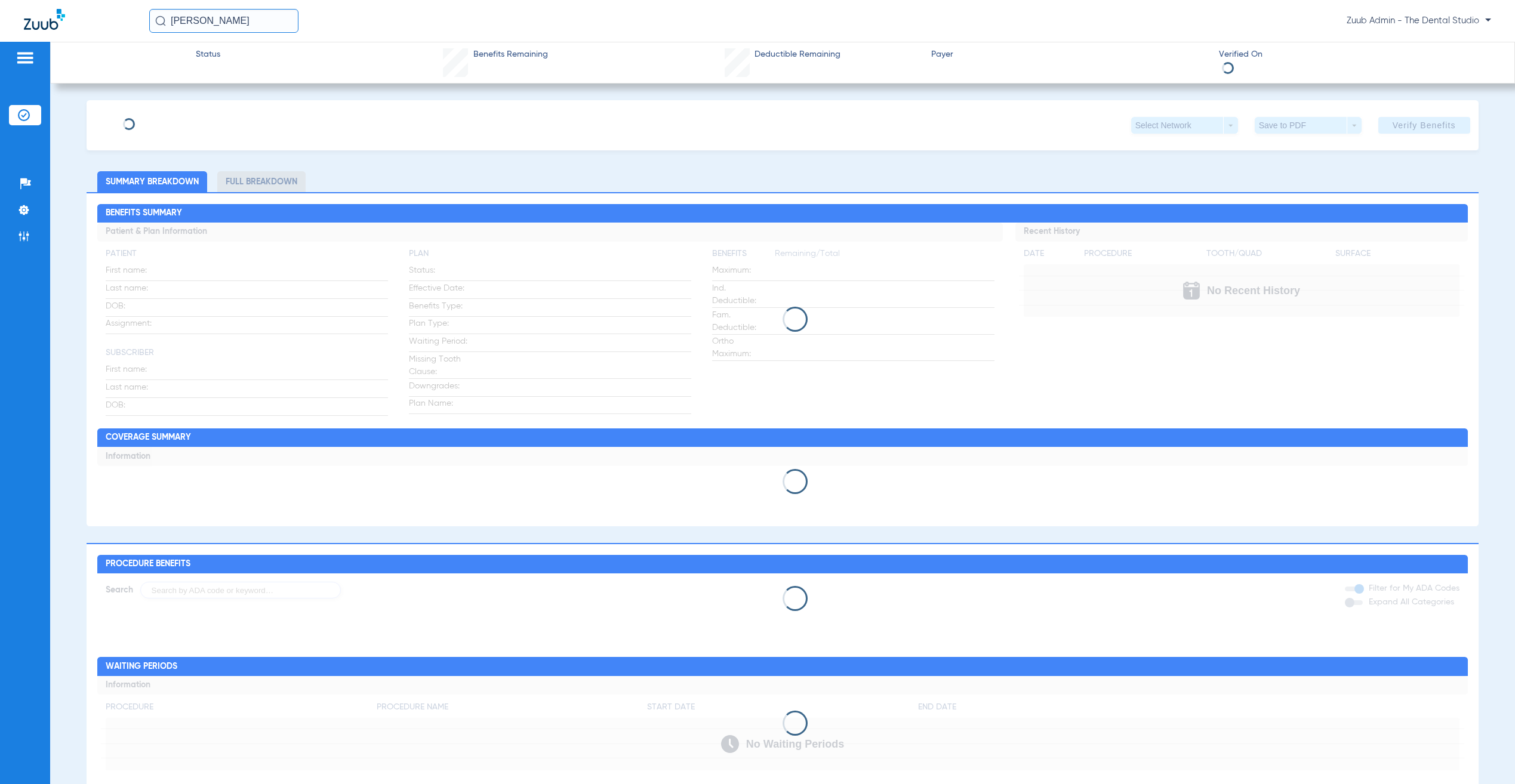
type input "Adriana"
type input "Calles"
type input "05/25/1998"
type input "16458099W"
type input "8000"
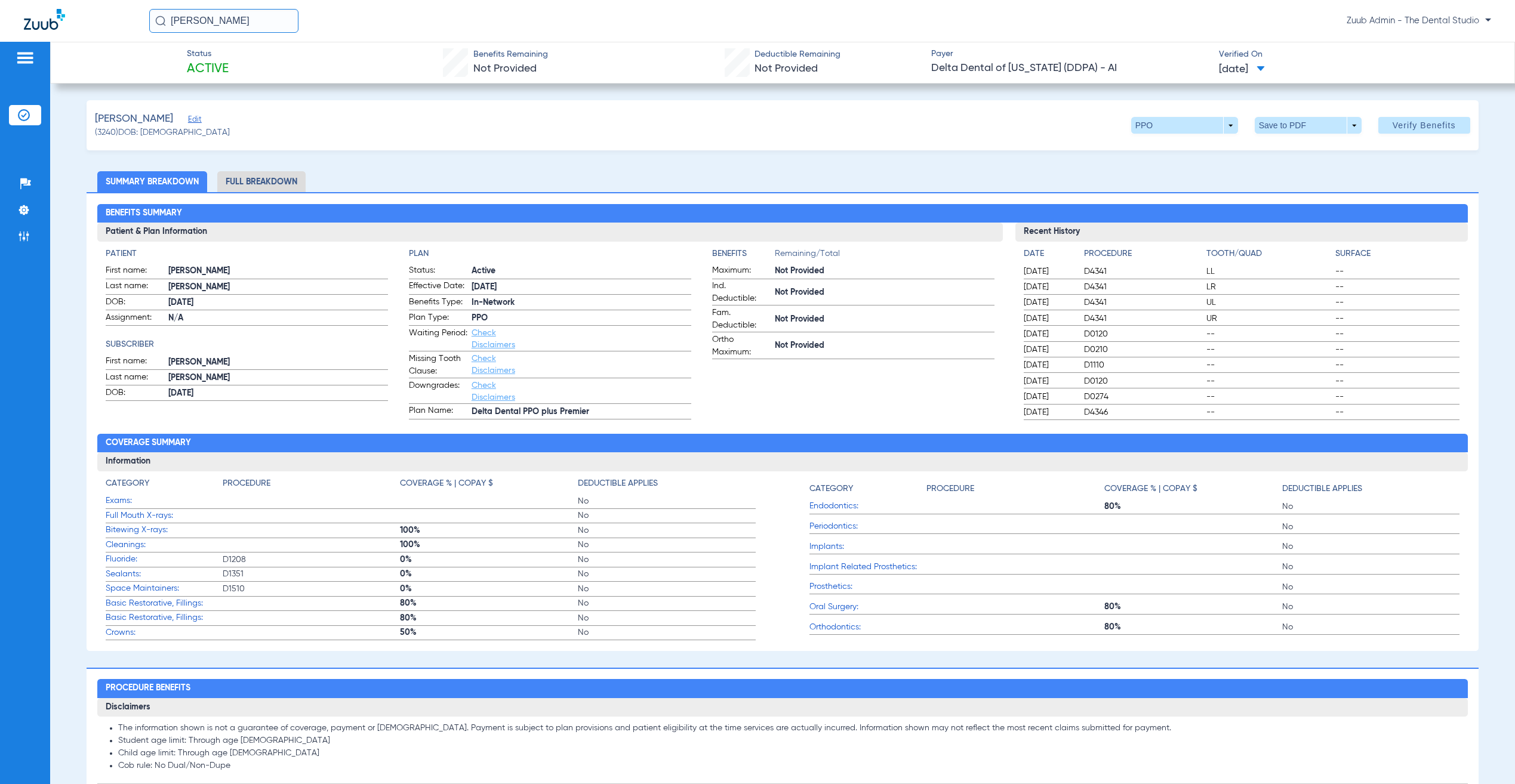
click at [188, 123] on span "Edit" at bounding box center [193, 121] width 10 height 11
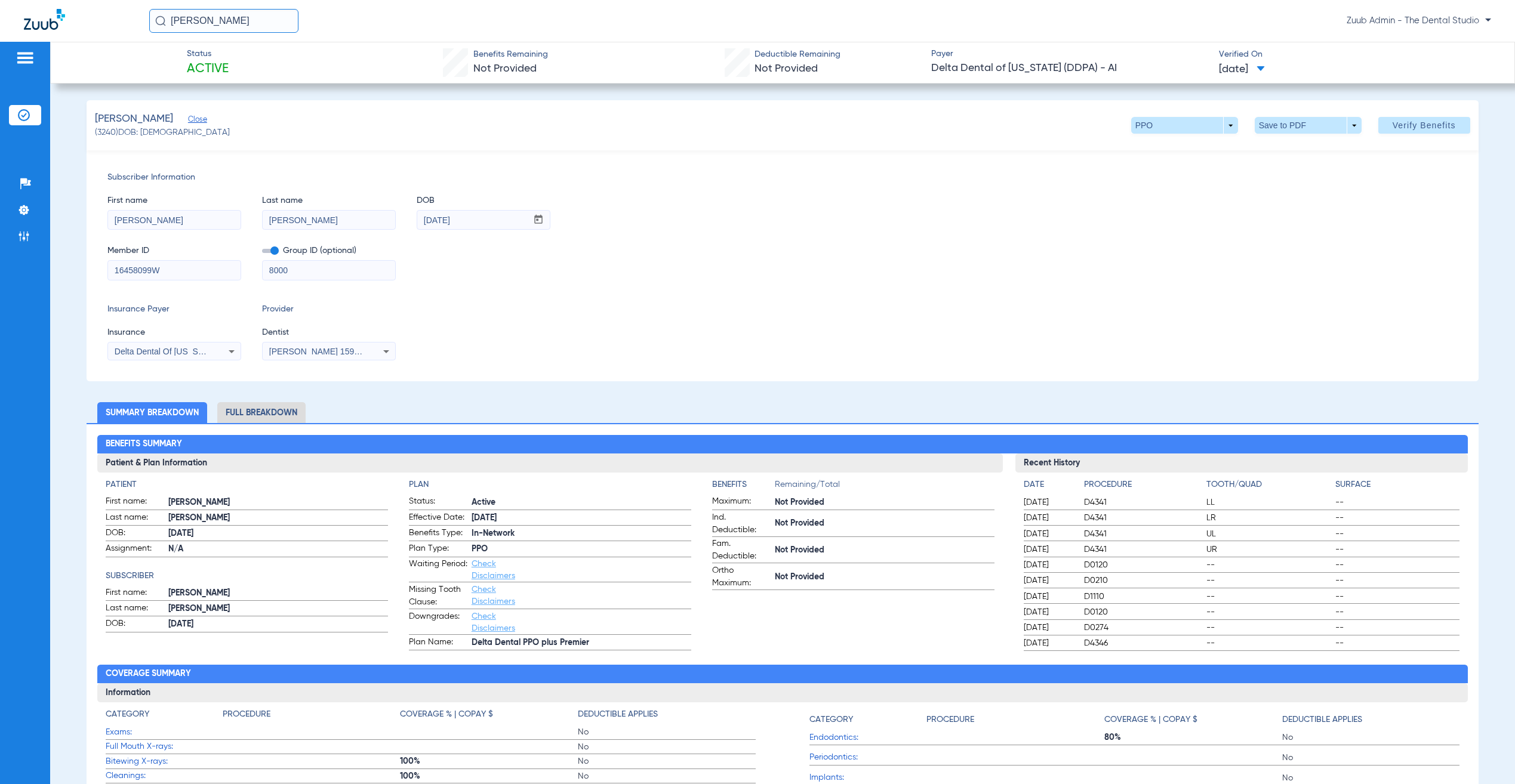
click at [35, 117] on li "Insurance Verification" at bounding box center [25, 115] width 32 height 20
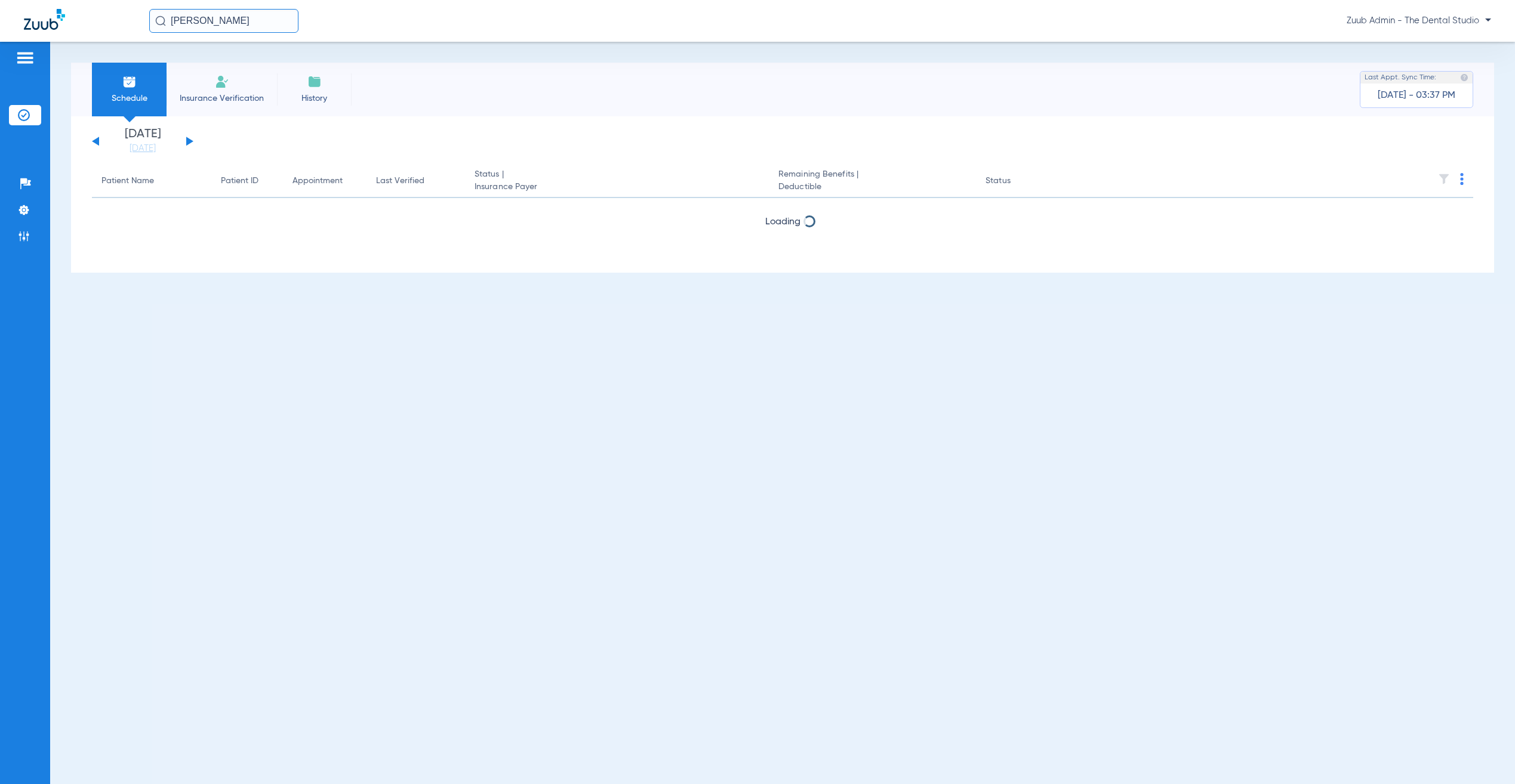
click at [187, 136] on div "Tuesday 06-17-2025 Wednesday 06-18-2025 Thursday 06-19-2025 Friday 06-20-2025 S…" at bounding box center [142, 142] width 102 height 26
click at [191, 142] on button at bounding box center [190, 141] width 7 height 9
click at [190, 138] on button at bounding box center [190, 141] width 7 height 9
click at [96, 142] on button at bounding box center [95, 141] width 7 height 9
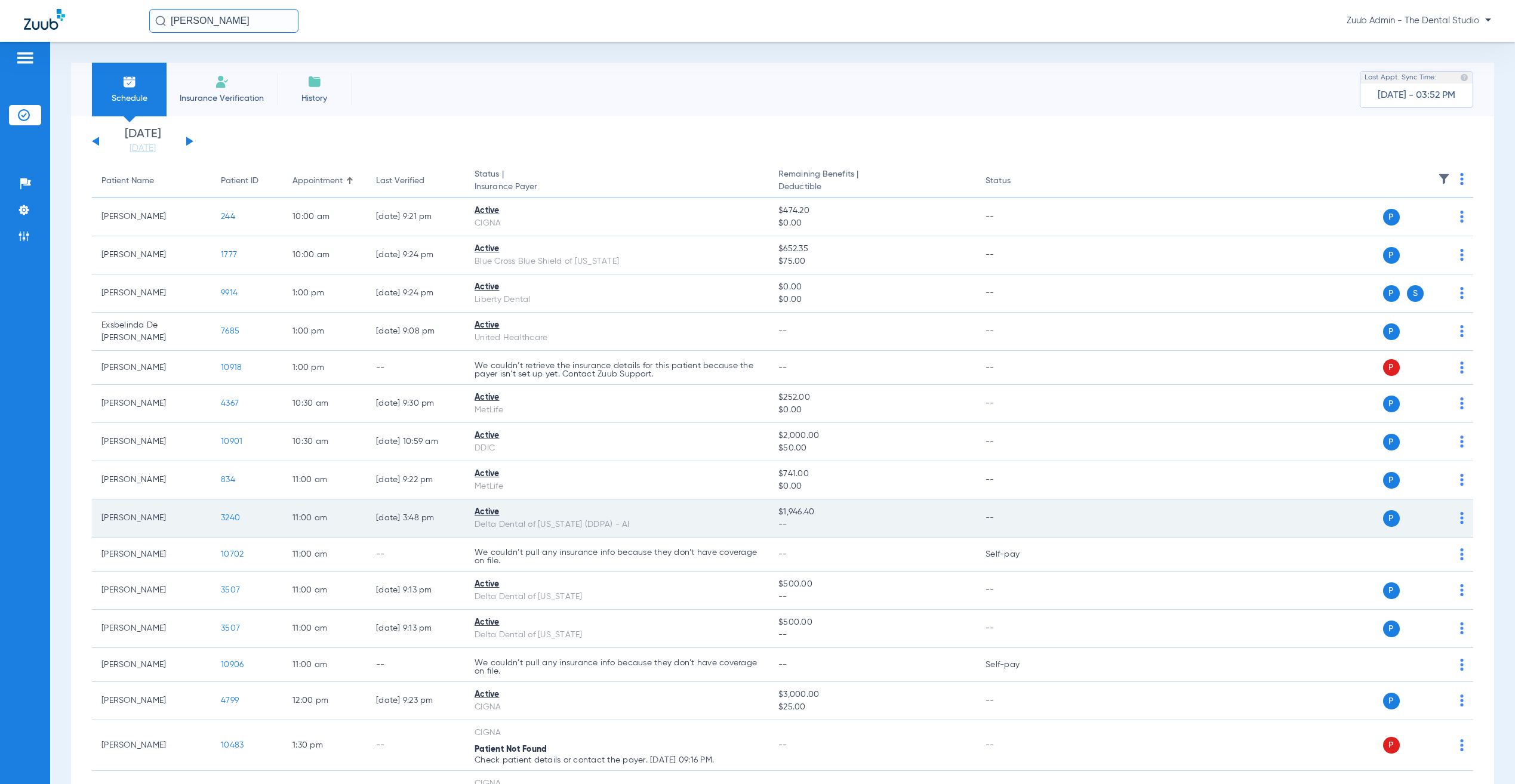
click at [230, 522] on span "3240" at bounding box center [230, 518] width 19 height 9
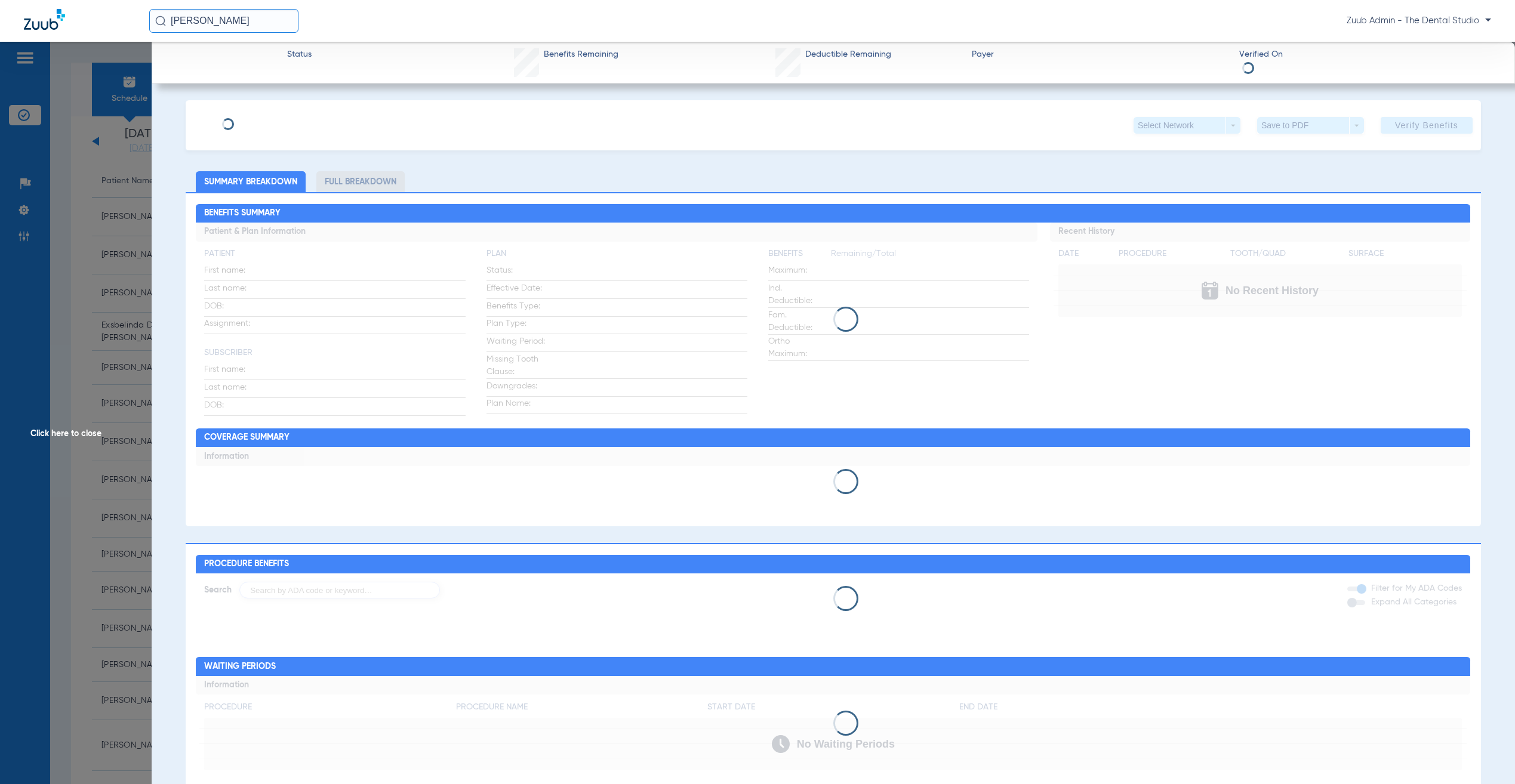
type input "Adriana"
type input "Calles"
type input "05/25/1998"
type input "16458099W"
type input "8000"
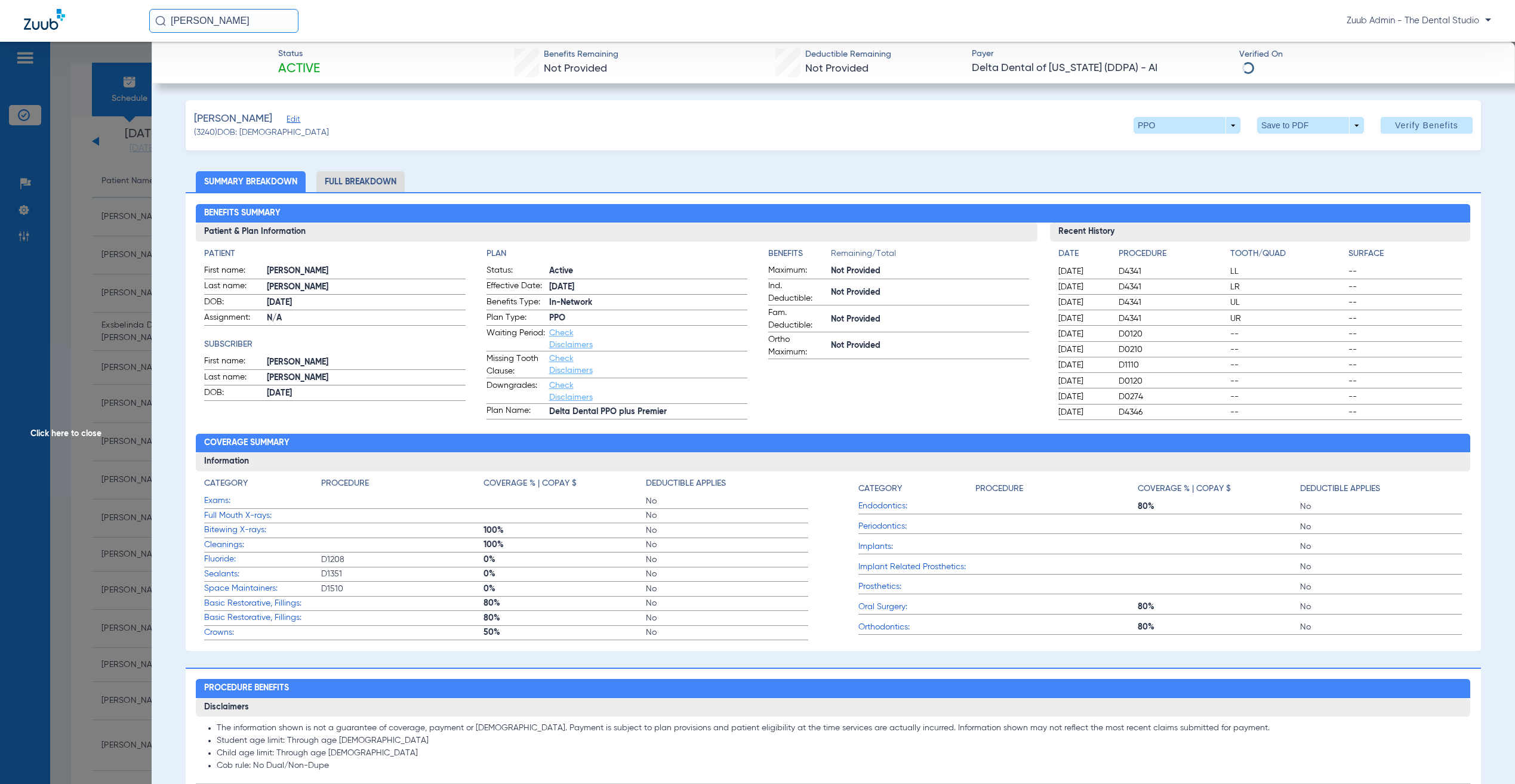
click at [287, 117] on span "Edit" at bounding box center [292, 121] width 10 height 11
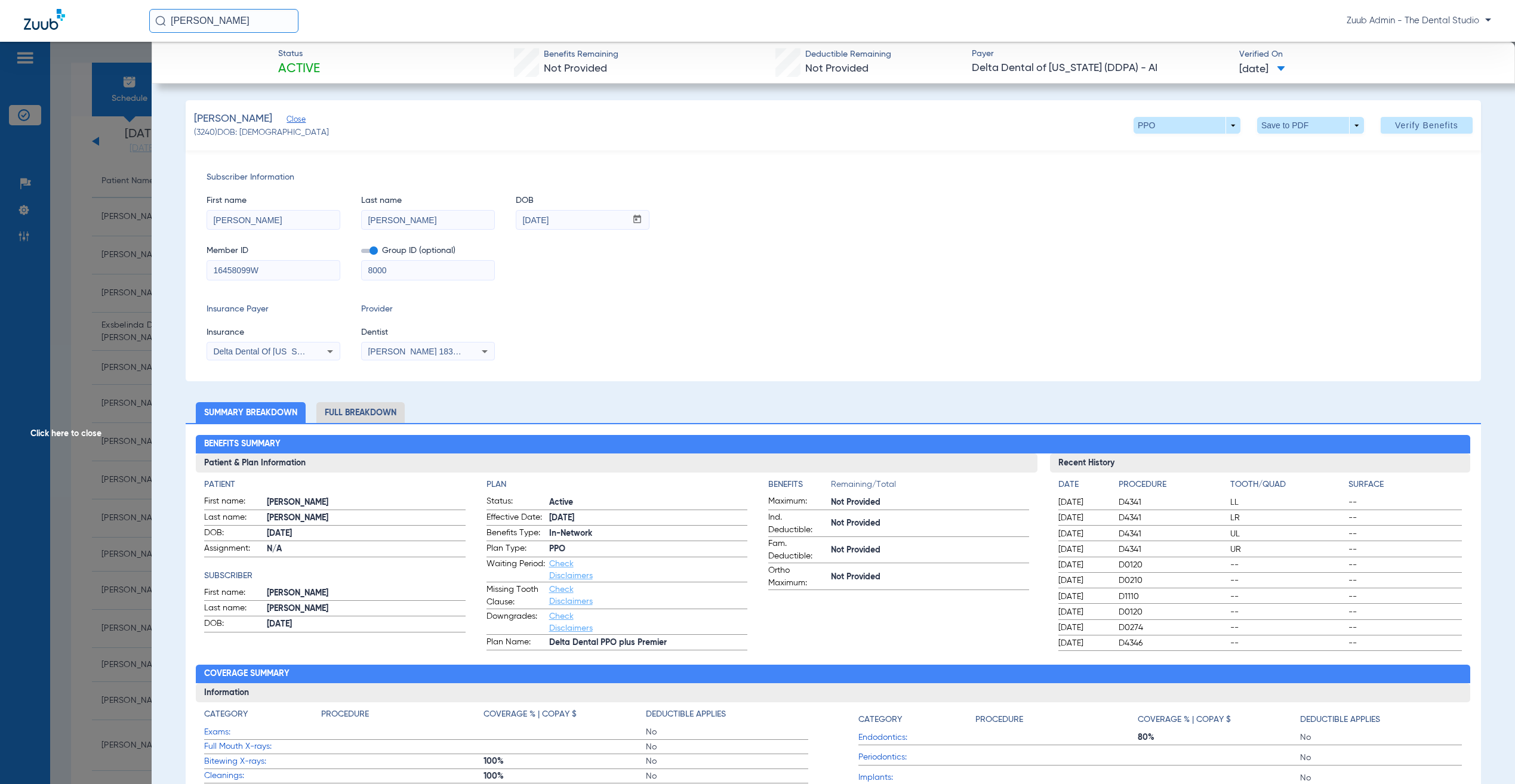
click at [239, 16] on input "adriana c" at bounding box center [224, 21] width 150 height 24
click at [218, 84] on td "Adriana C alles" at bounding box center [210, 80] width 122 height 16
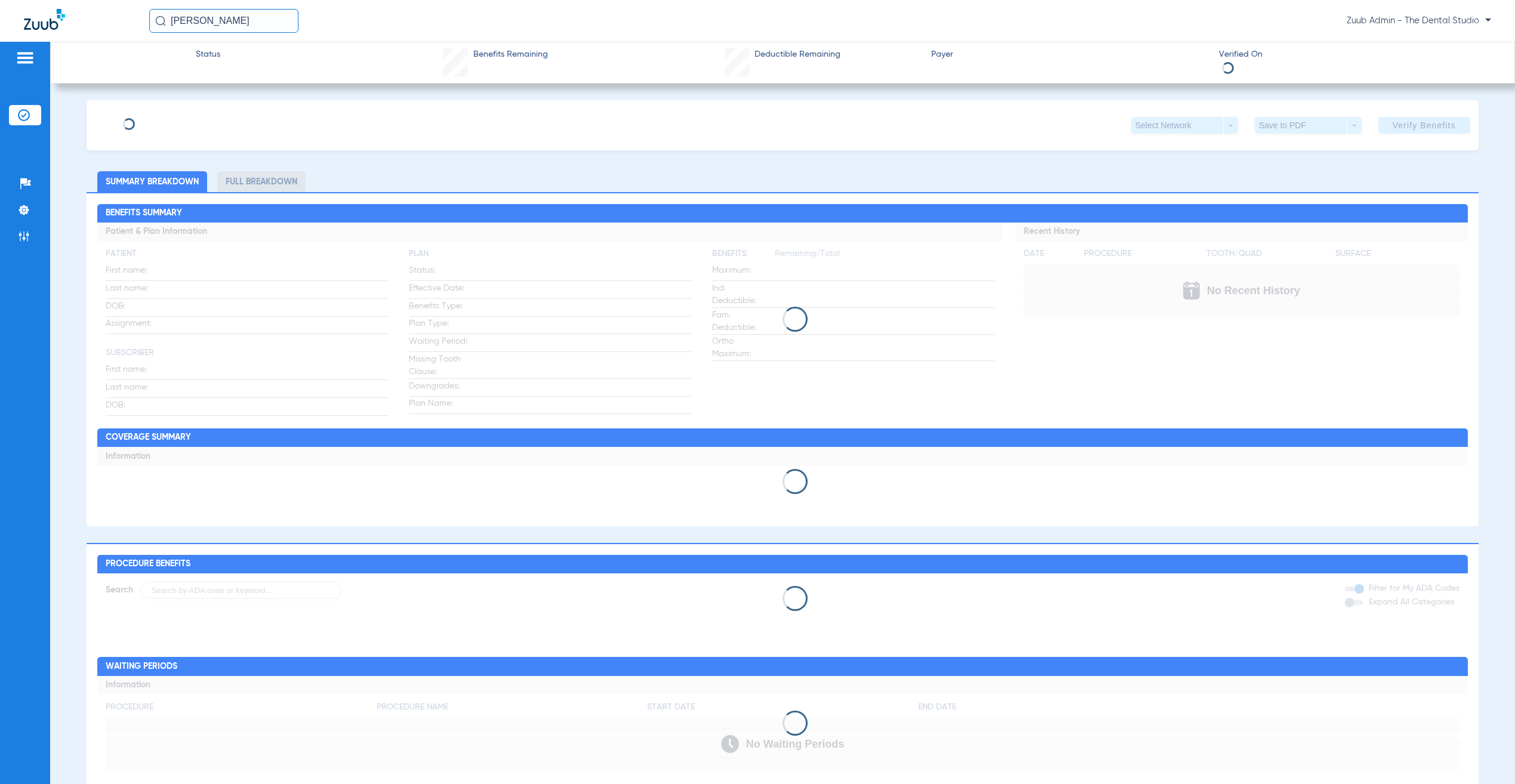
type input "Adriana"
type input "Calles"
type input "05/25/1998"
type input "16458099W"
type input "8000"
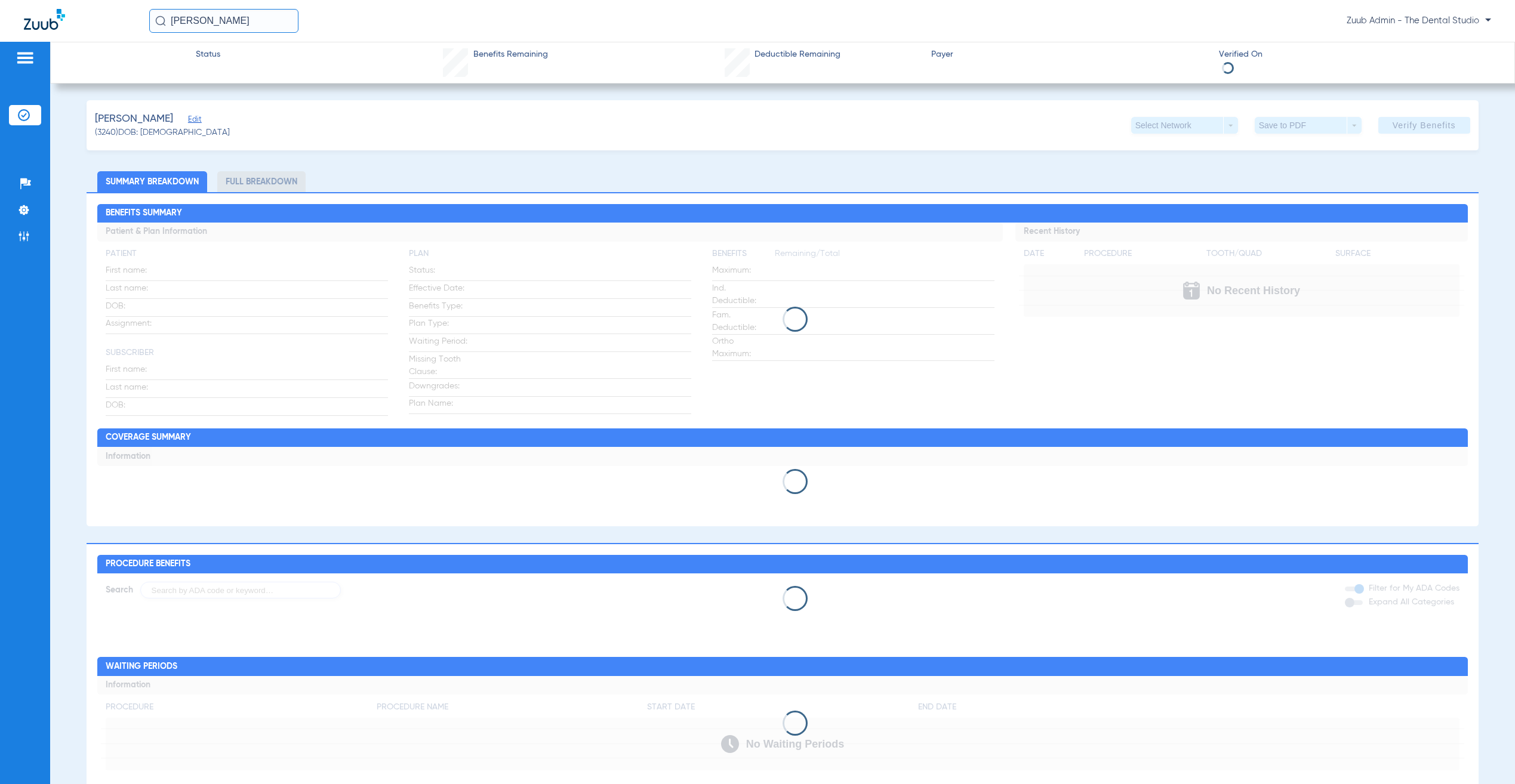
click at [188, 121] on span "Edit" at bounding box center [193, 121] width 10 height 11
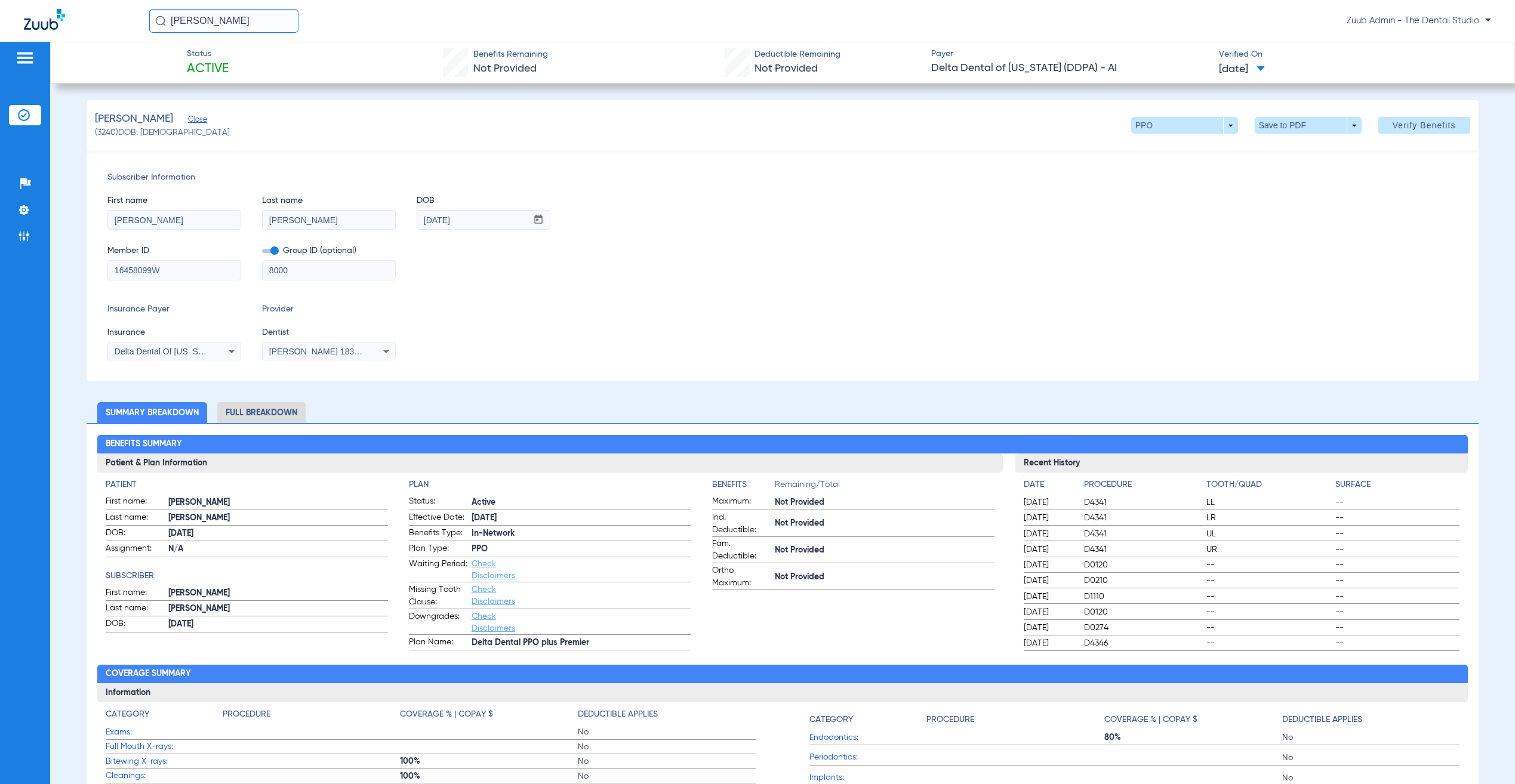
click at [20, 122] on li "Insurance Verification" at bounding box center [25, 115] width 32 height 20
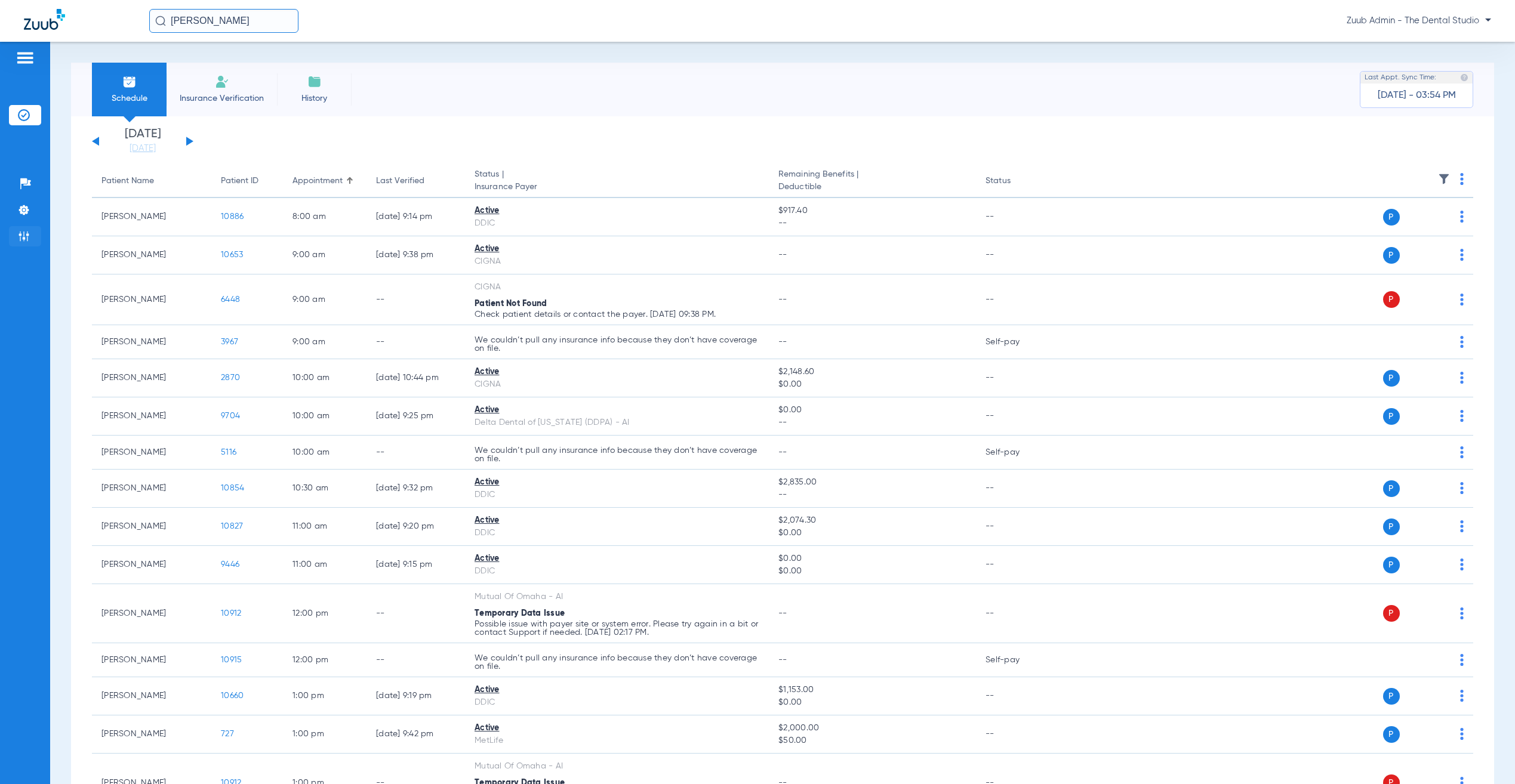
click at [36, 240] on li "Admin" at bounding box center [25, 236] width 32 height 20
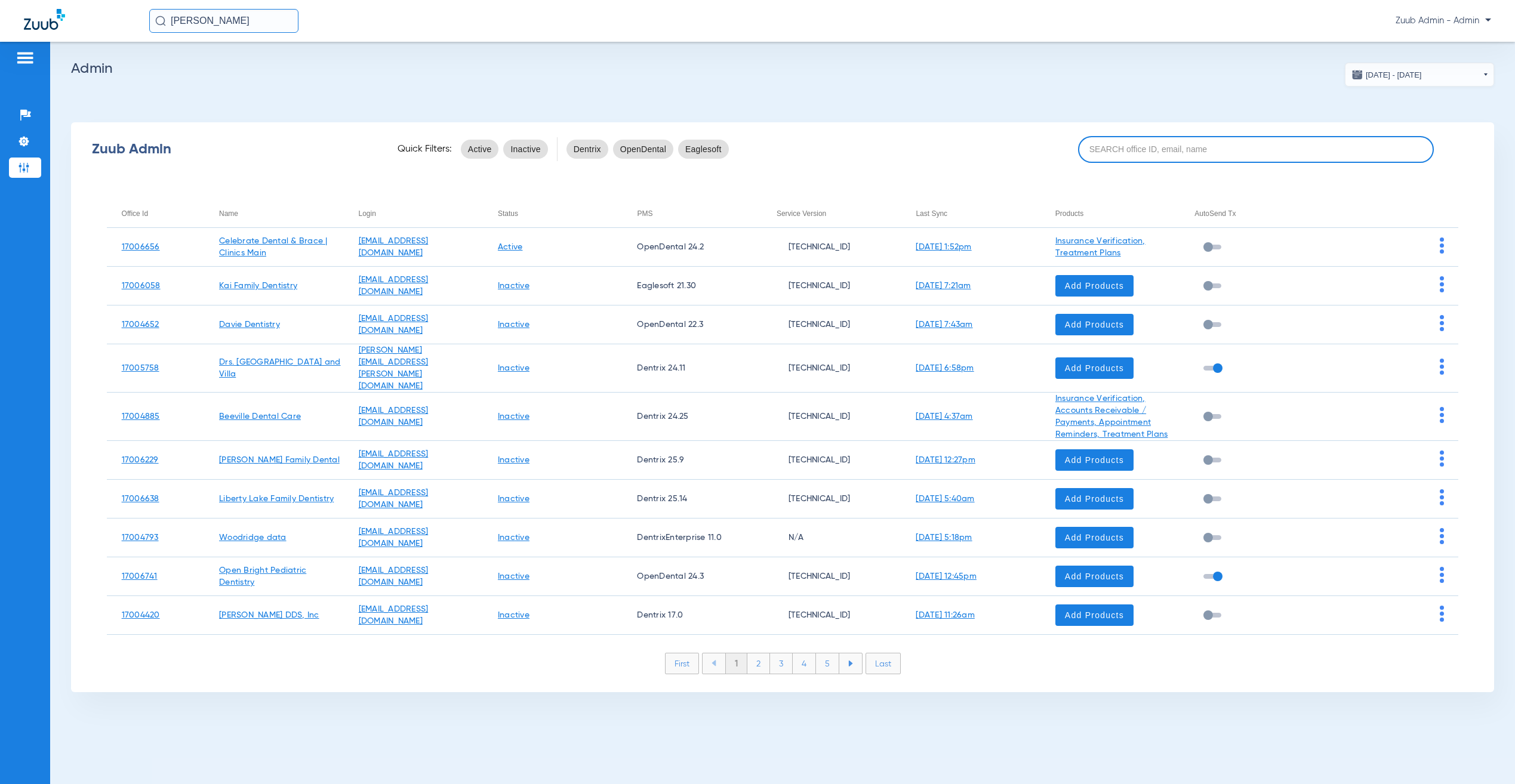
click at [1184, 144] on input at bounding box center [1256, 149] width 356 height 27
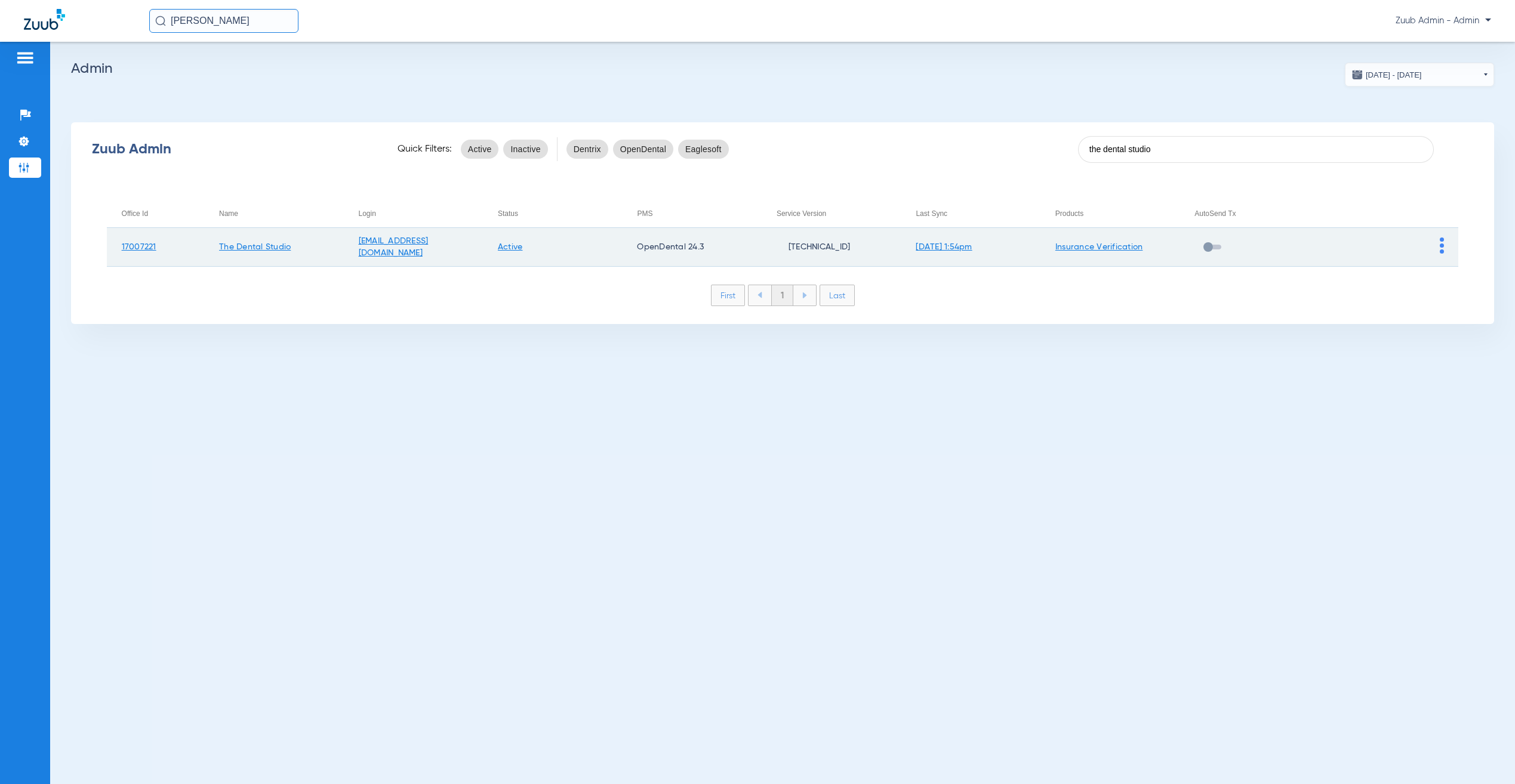
type input "the dental studio"
click at [1441, 239] on img at bounding box center [1442, 245] width 4 height 16
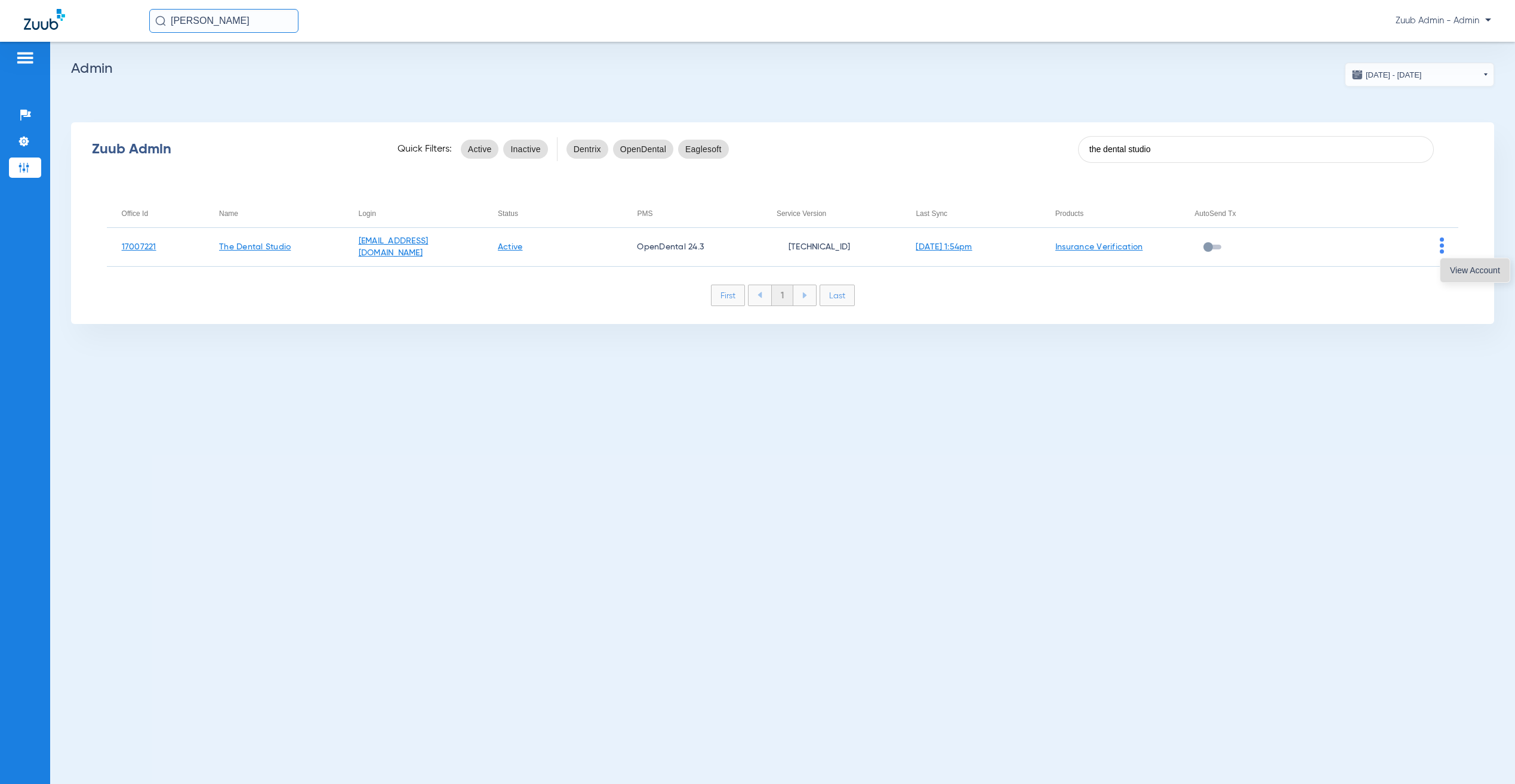
click at [1455, 276] on button "View Account" at bounding box center [1476, 270] width 70 height 24
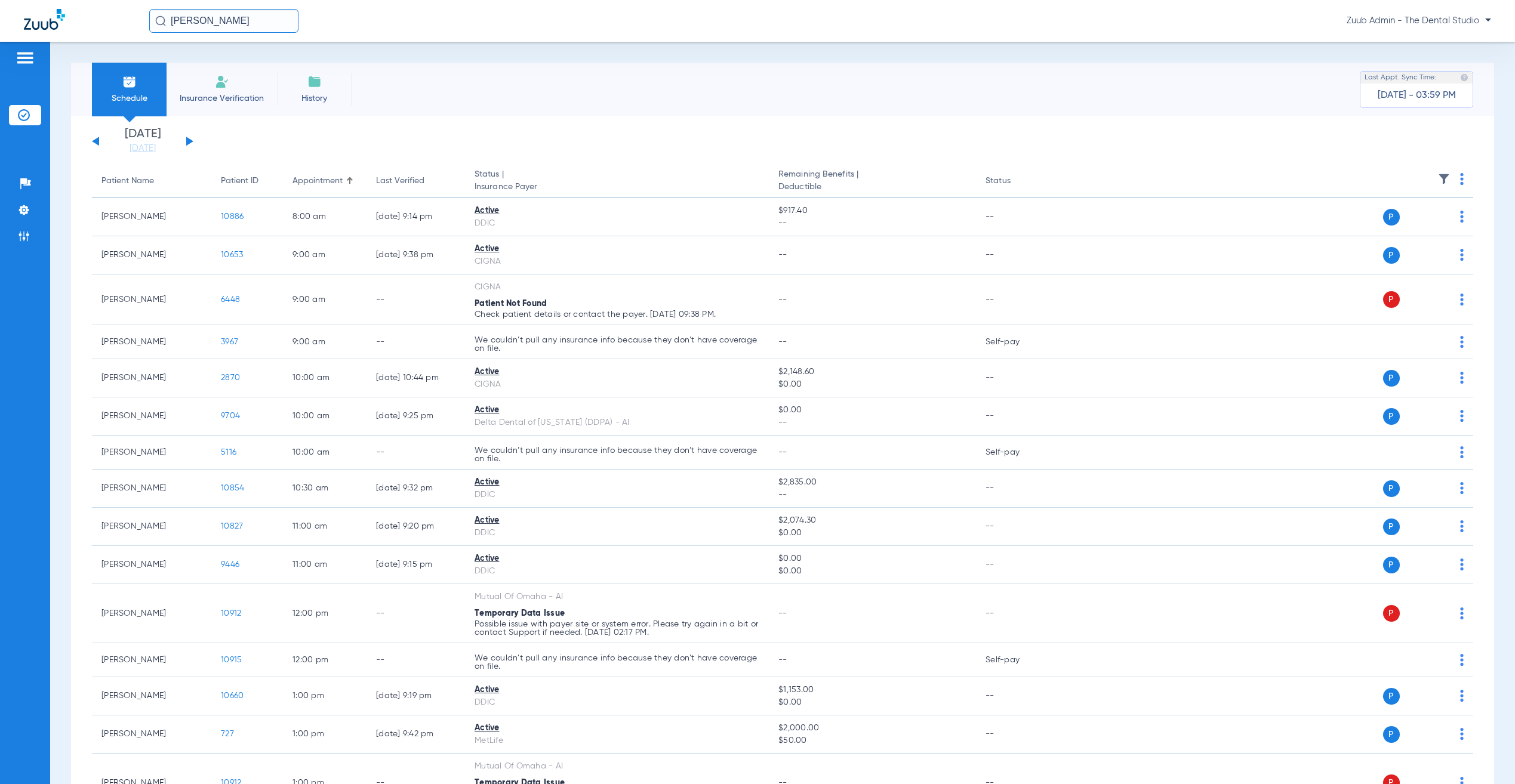
click at [188, 139] on button at bounding box center [190, 141] width 7 height 9
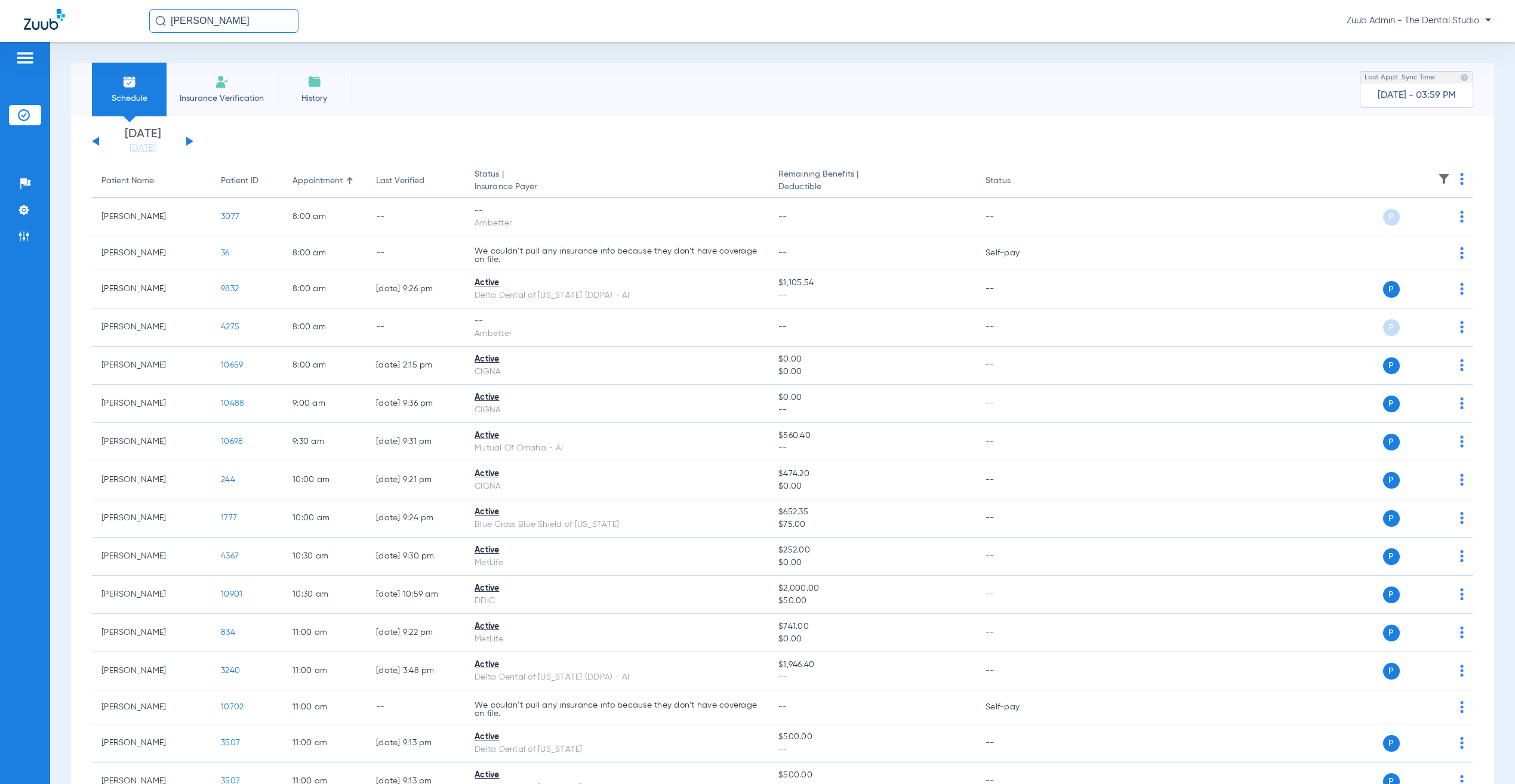
click at [197, 87] on li "Insurance Verification" at bounding box center [222, 90] width 110 height 54
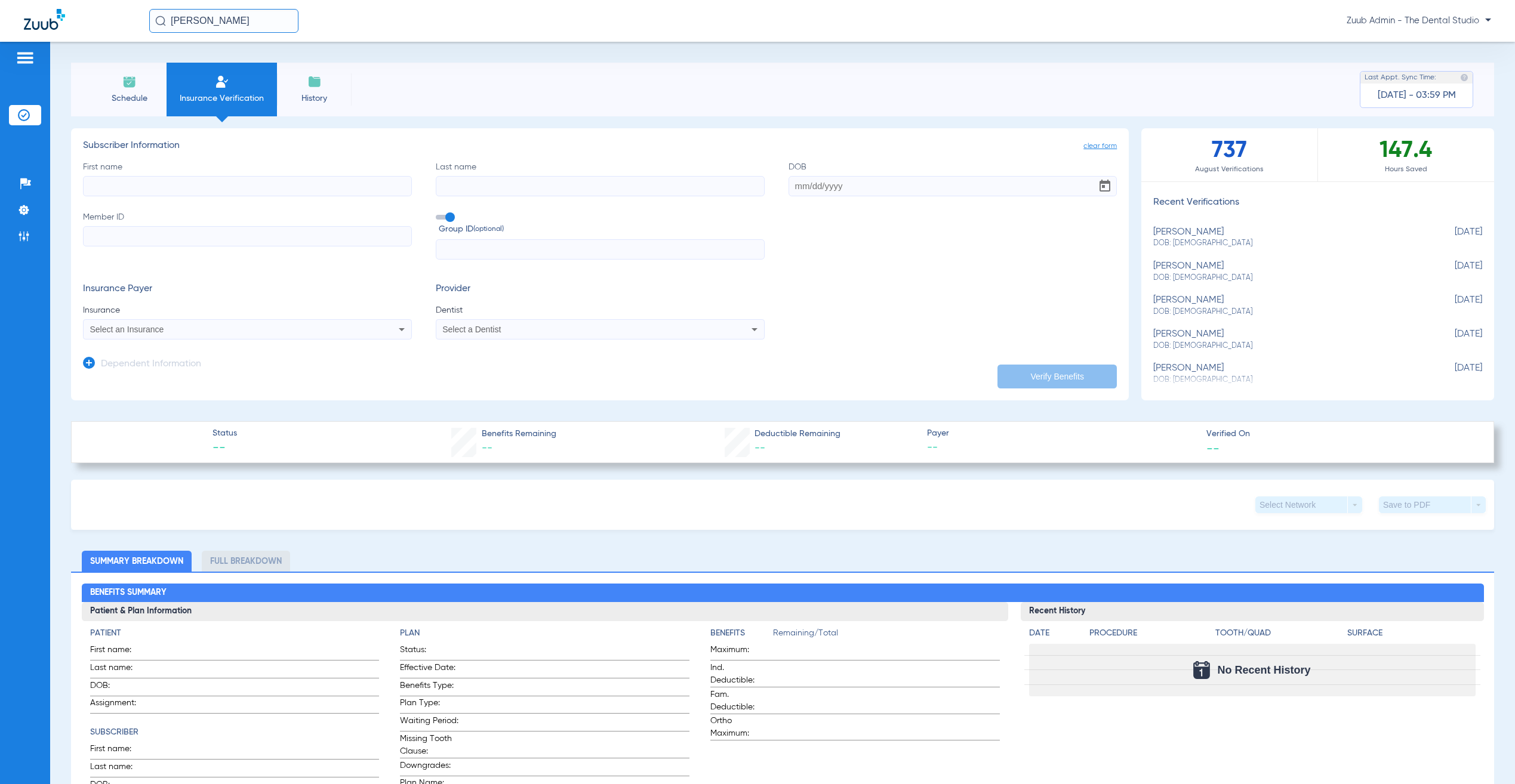
click at [1182, 235] on div "betty cooke DOB: 03/27/1940" at bounding box center [1288, 238] width 270 height 22
type input "Betty"
type input "Cooke"
type input "03/27/1940"
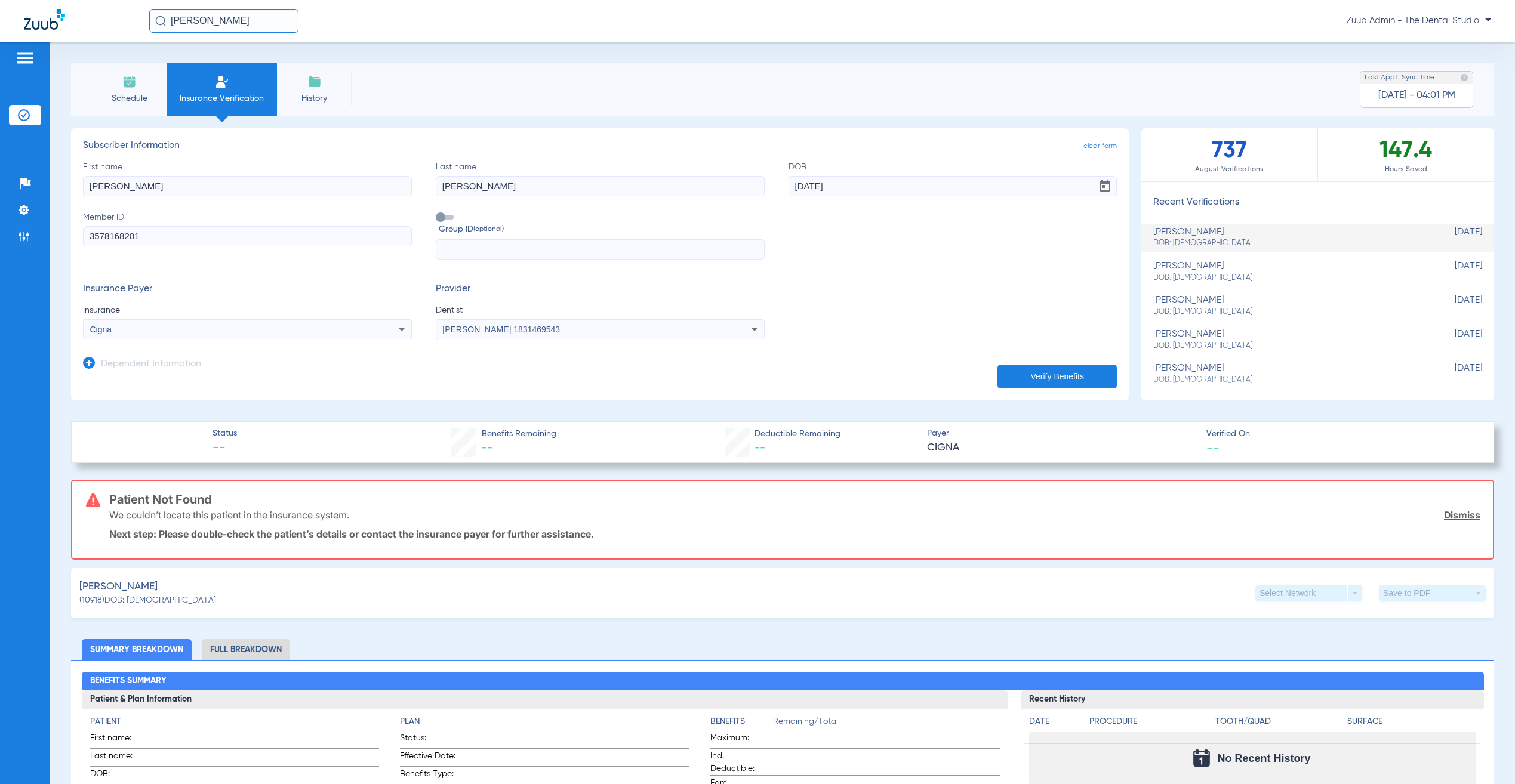
click at [121, 237] on input "3578168201" at bounding box center [248, 236] width 329 height 20
click at [538, 302] on div "Provider Dentist Jennifer Naranjo 1831469543" at bounding box center [601, 311] width 329 height 56
click at [1188, 274] on span "DOB: 03/27/1940" at bounding box center [1288, 278] width 270 height 10
click at [1200, 301] on div "betty cooke DOB: 03/27/1940" at bounding box center [1288, 306] width 270 height 22
click at [1186, 235] on div "betty cooke DOB: 03/27/1940" at bounding box center [1288, 238] width 270 height 22
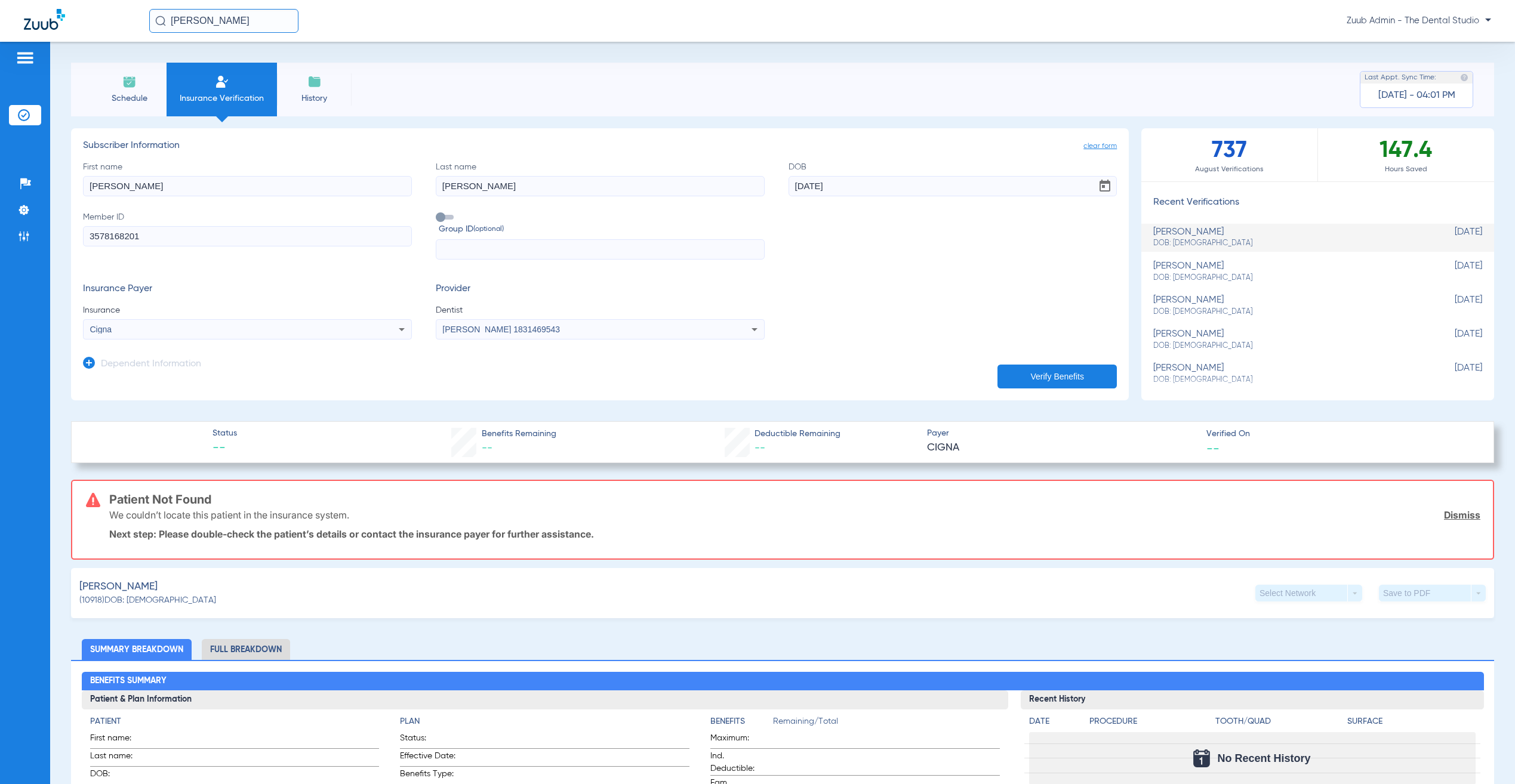
click at [179, 235] on input "3578168201" at bounding box center [248, 236] width 329 height 20
type input "35781682"
click at [1075, 377] on button "Verify Benefits" at bounding box center [1057, 376] width 119 height 24
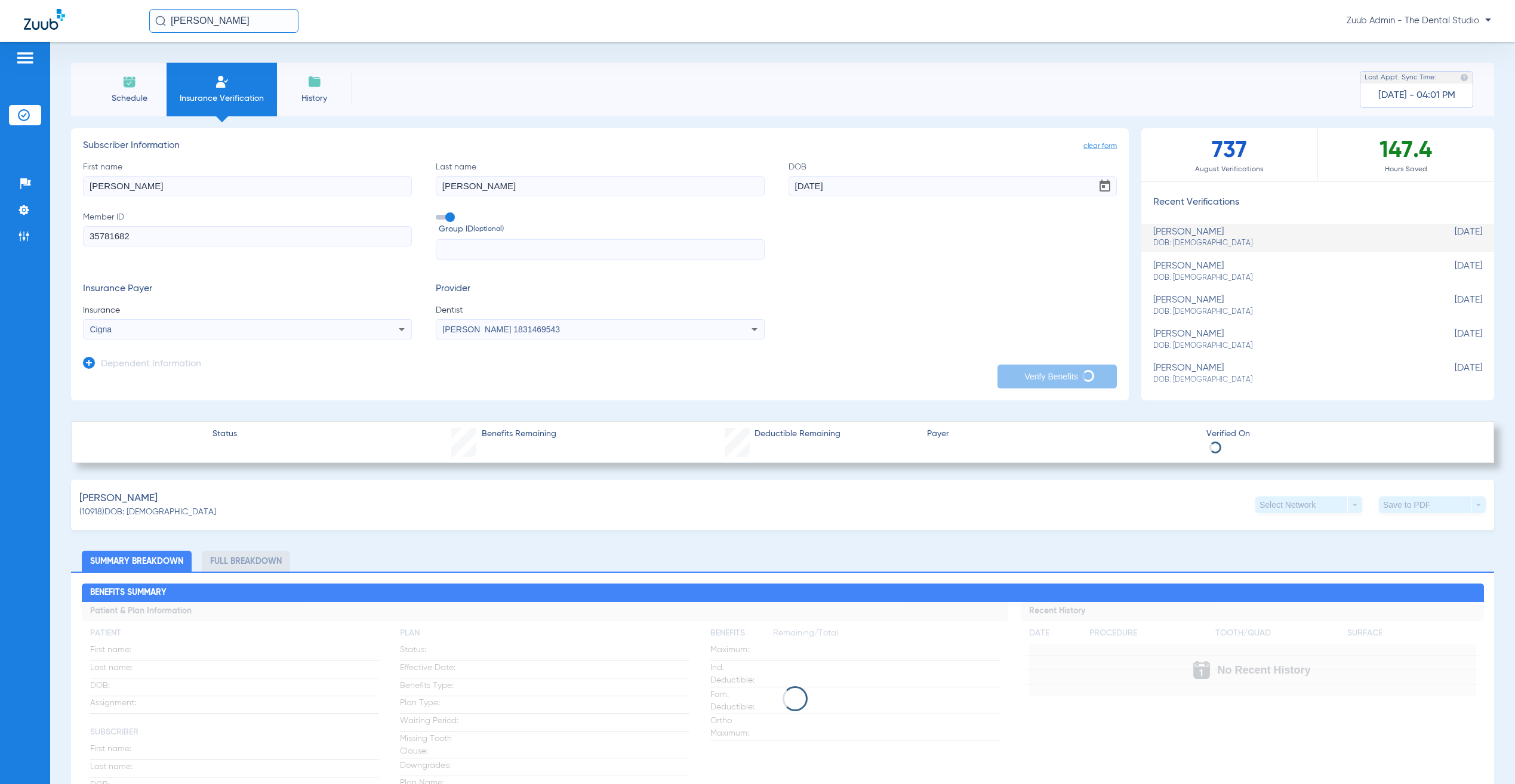
type input "2501931"
click at [386, 231] on input "35781682" at bounding box center [248, 236] width 329 height 20
click at [344, 290] on h3 "Insurance Payer" at bounding box center [248, 289] width 329 height 12
click at [1207, 228] on div "betty cooke DOB: 03/27/1940" at bounding box center [1288, 238] width 270 height 22
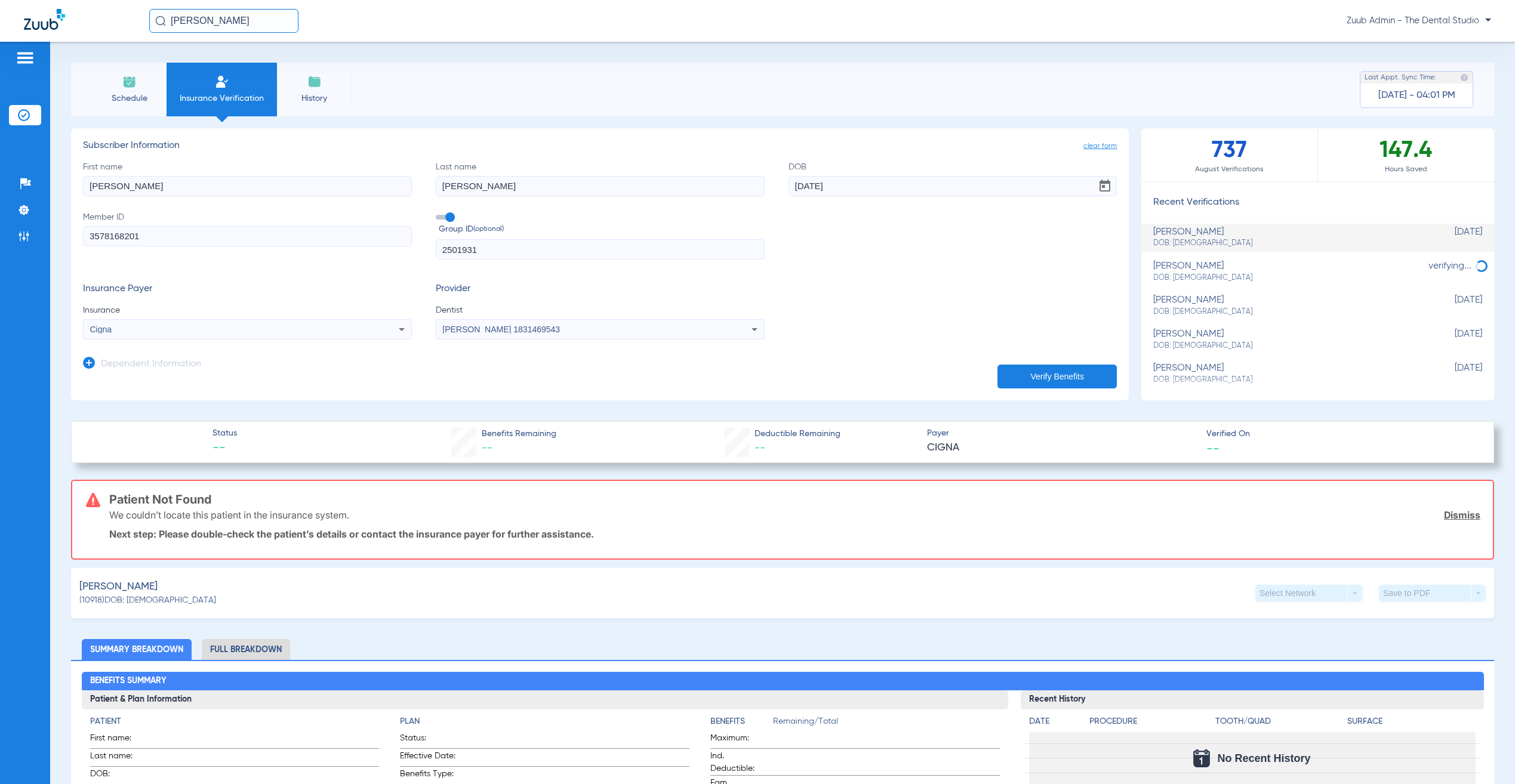
click at [1211, 269] on div "betty cooke DOB: 03/27/1940" at bounding box center [1288, 272] width 270 height 22
type input "35781682"
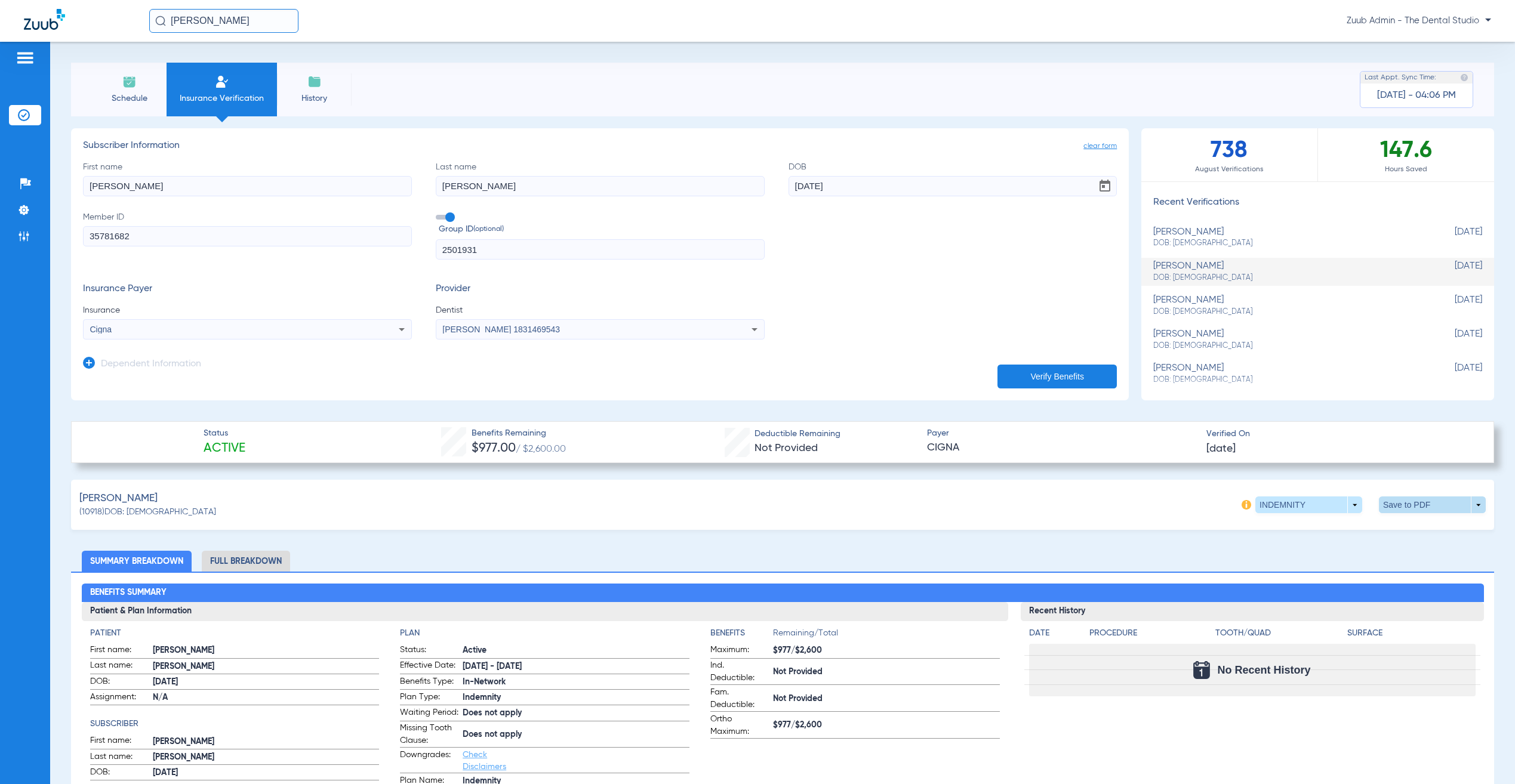
click at [1399, 509] on span at bounding box center [1432, 504] width 107 height 16
click at [1328, 528] on span "Save to PDF" at bounding box center [1330, 528] width 47 height 9
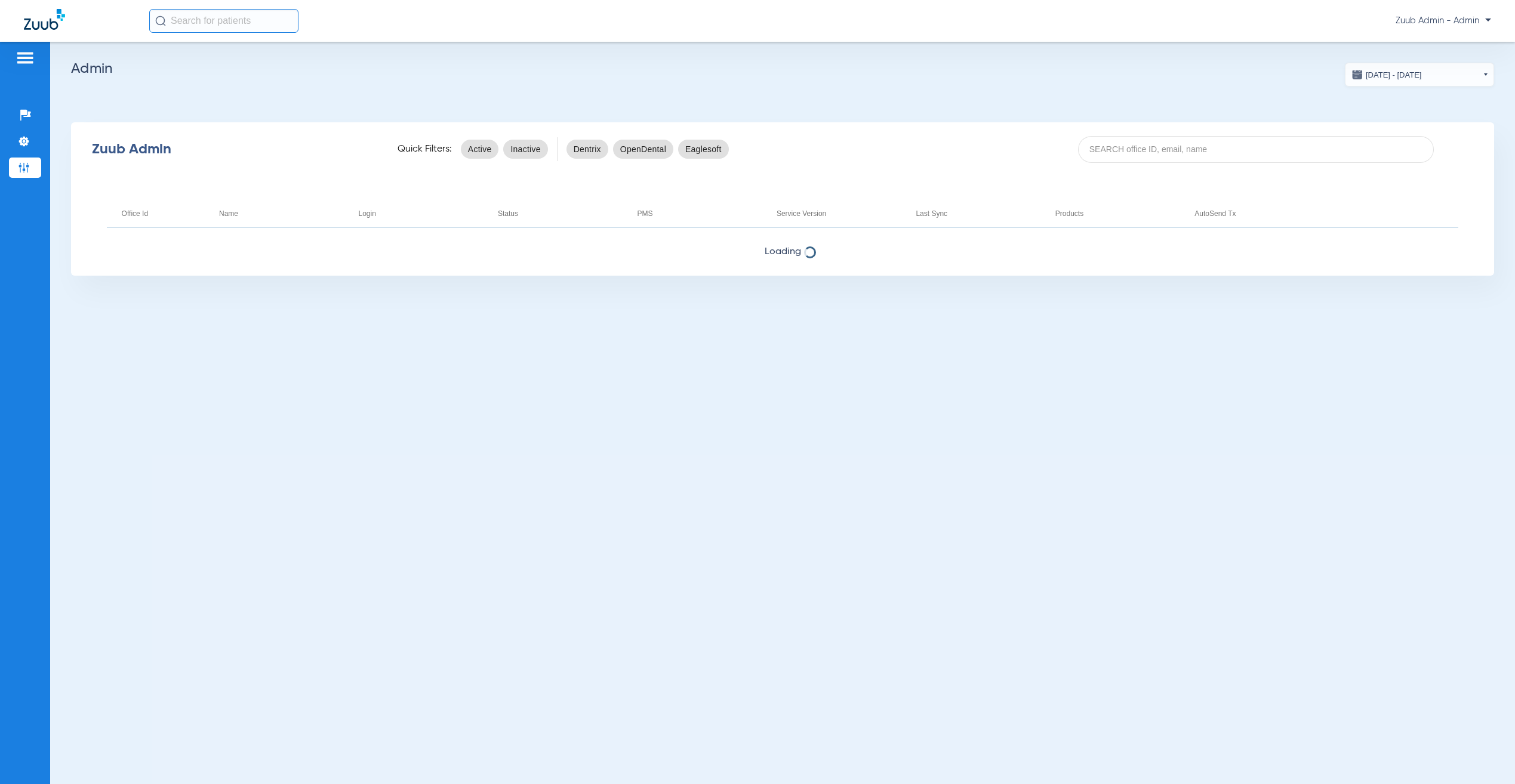
drag, startPoint x: 1177, startPoint y: 147, endPoint x: 1163, endPoint y: 187, distance: 42.4
click at [1177, 147] on input at bounding box center [1256, 149] width 356 height 27
paste input "17007221"
type input "17007221"
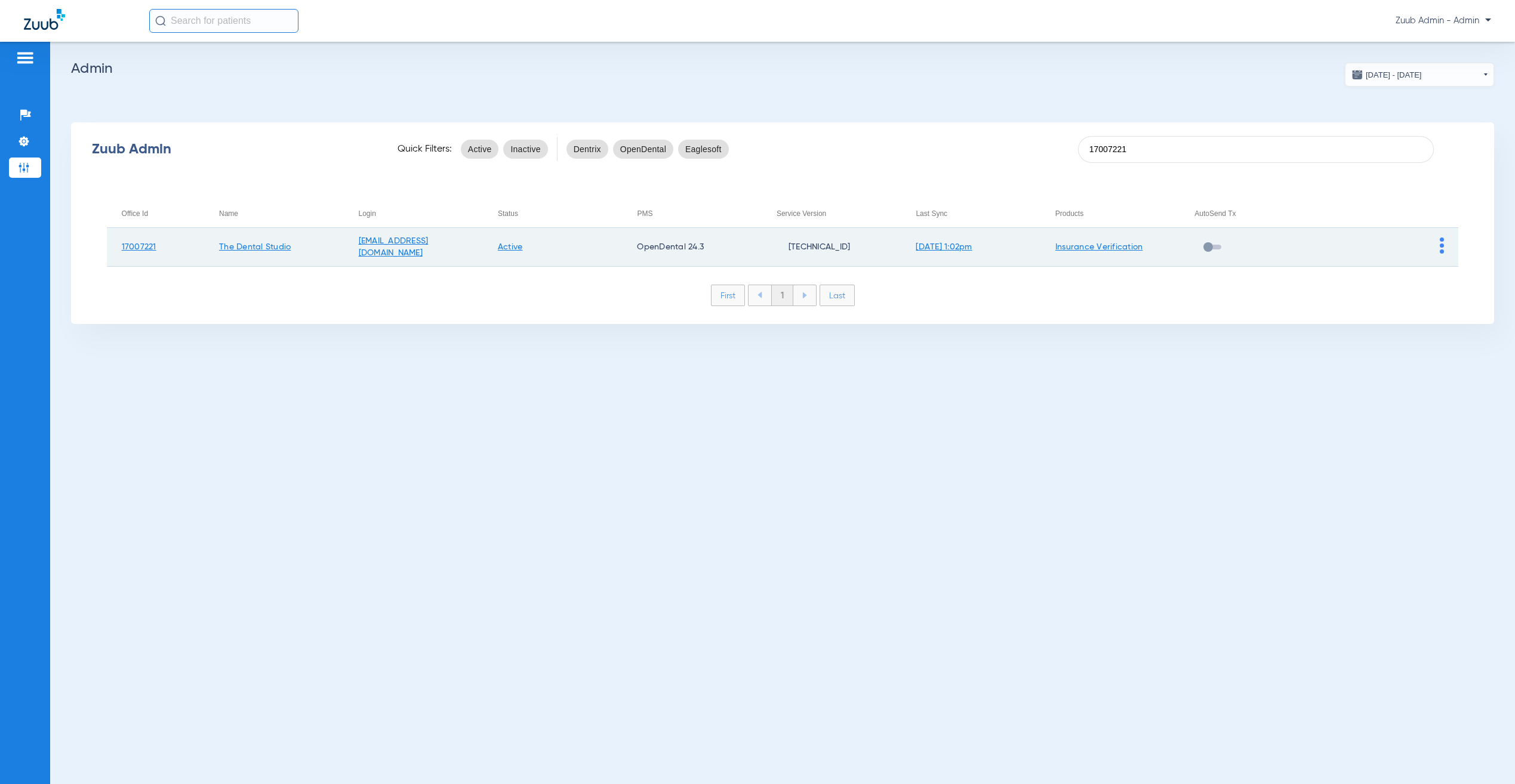
click at [1440, 242] on img at bounding box center [1442, 245] width 4 height 16
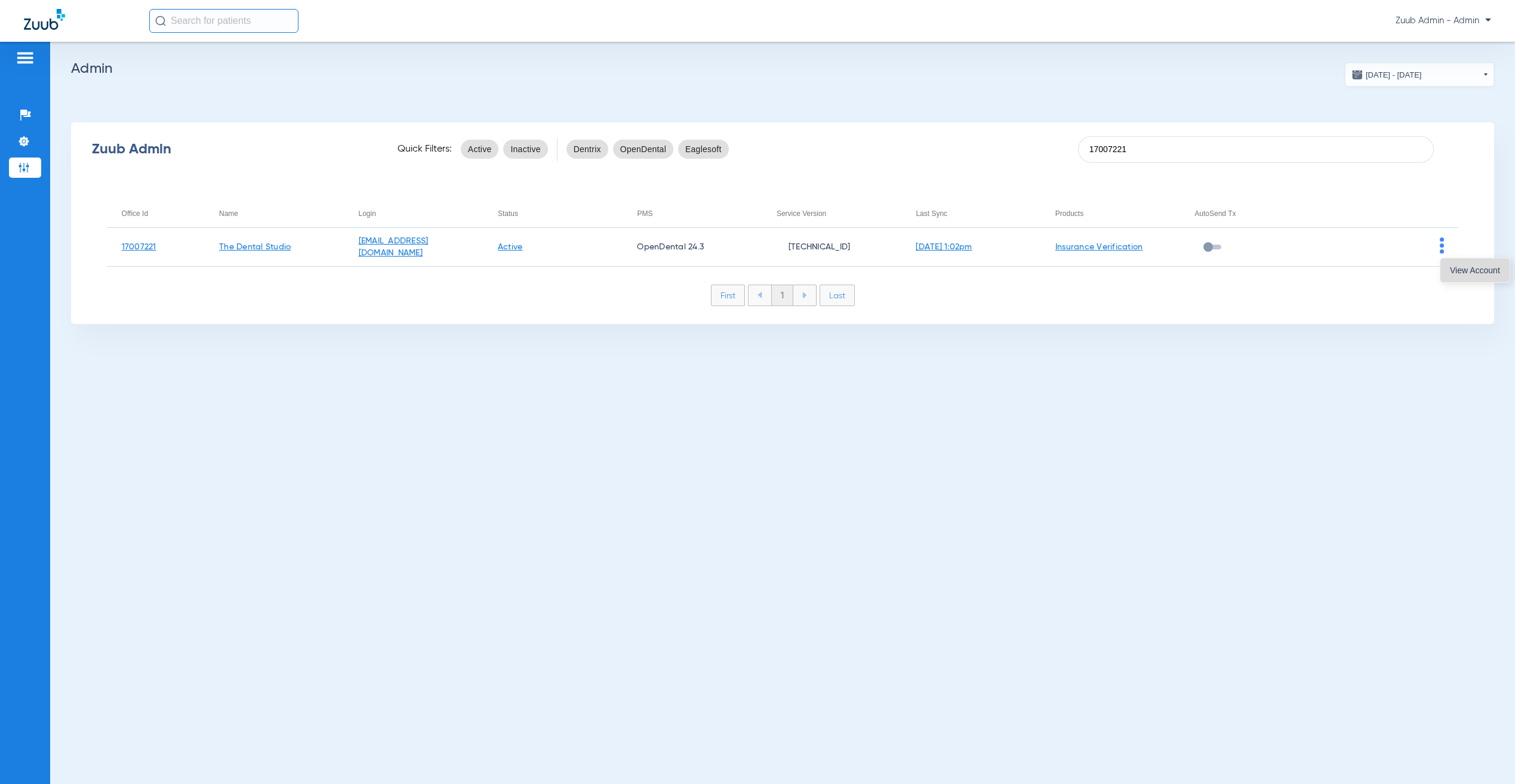
click at [1459, 271] on span "View Account" at bounding box center [1475, 270] width 50 height 9
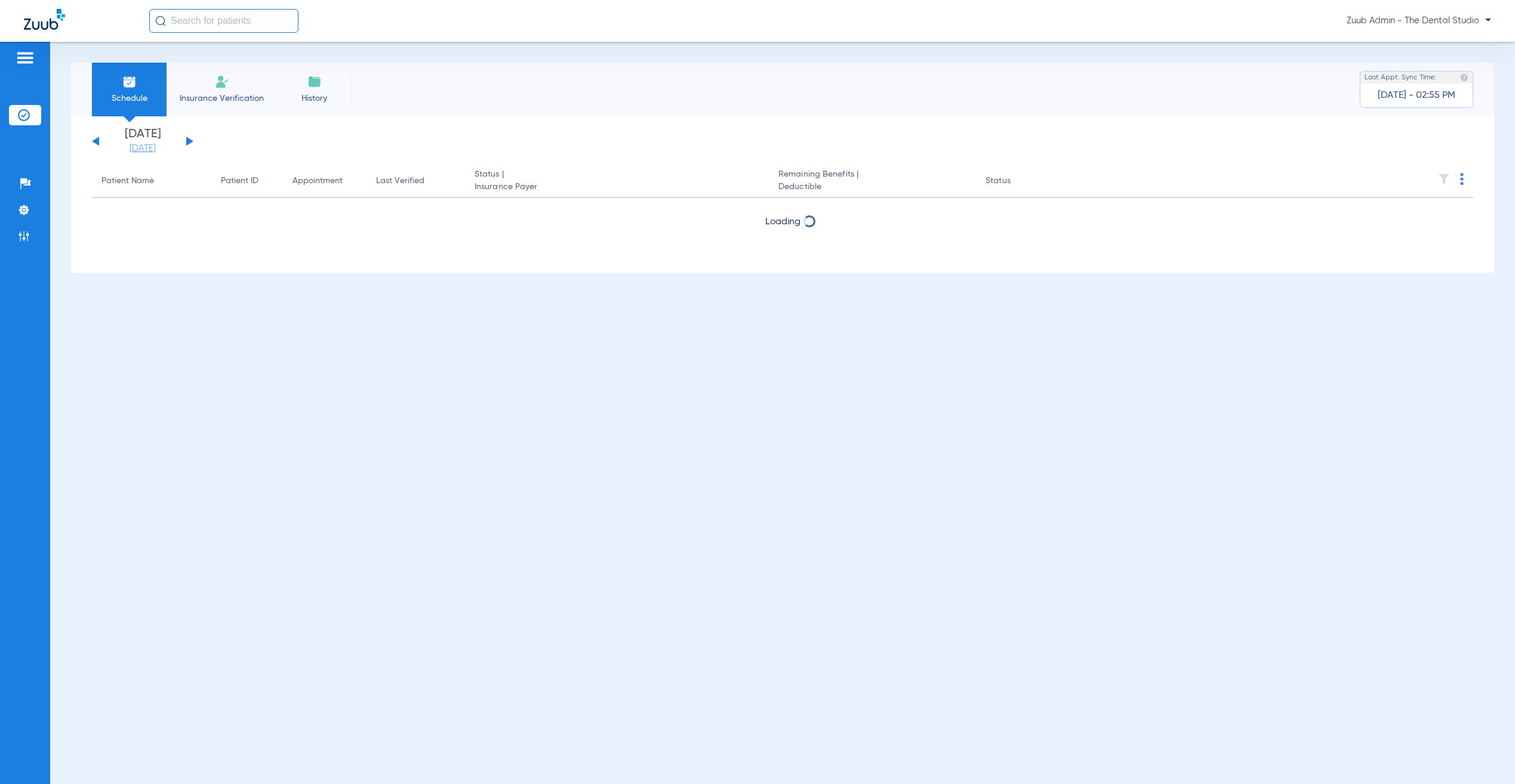
click at [155, 149] on link "[DATE]" at bounding box center [142, 149] width 71 height 12
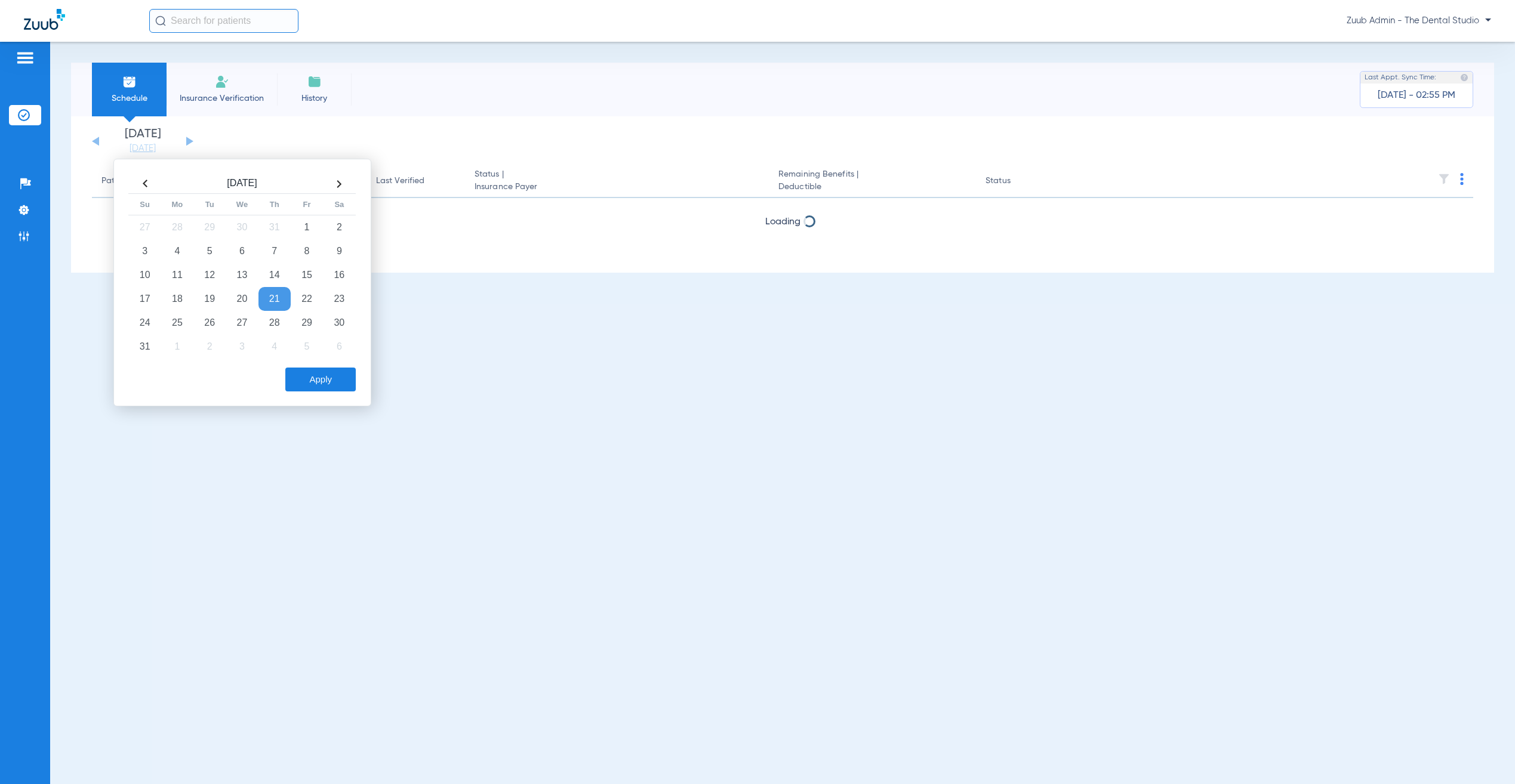
click at [637, 300] on div "Schedule Insurance Verification History Last Appt. Sync Time: Today - 02:55 PM …" at bounding box center [782, 413] width 1465 height 742
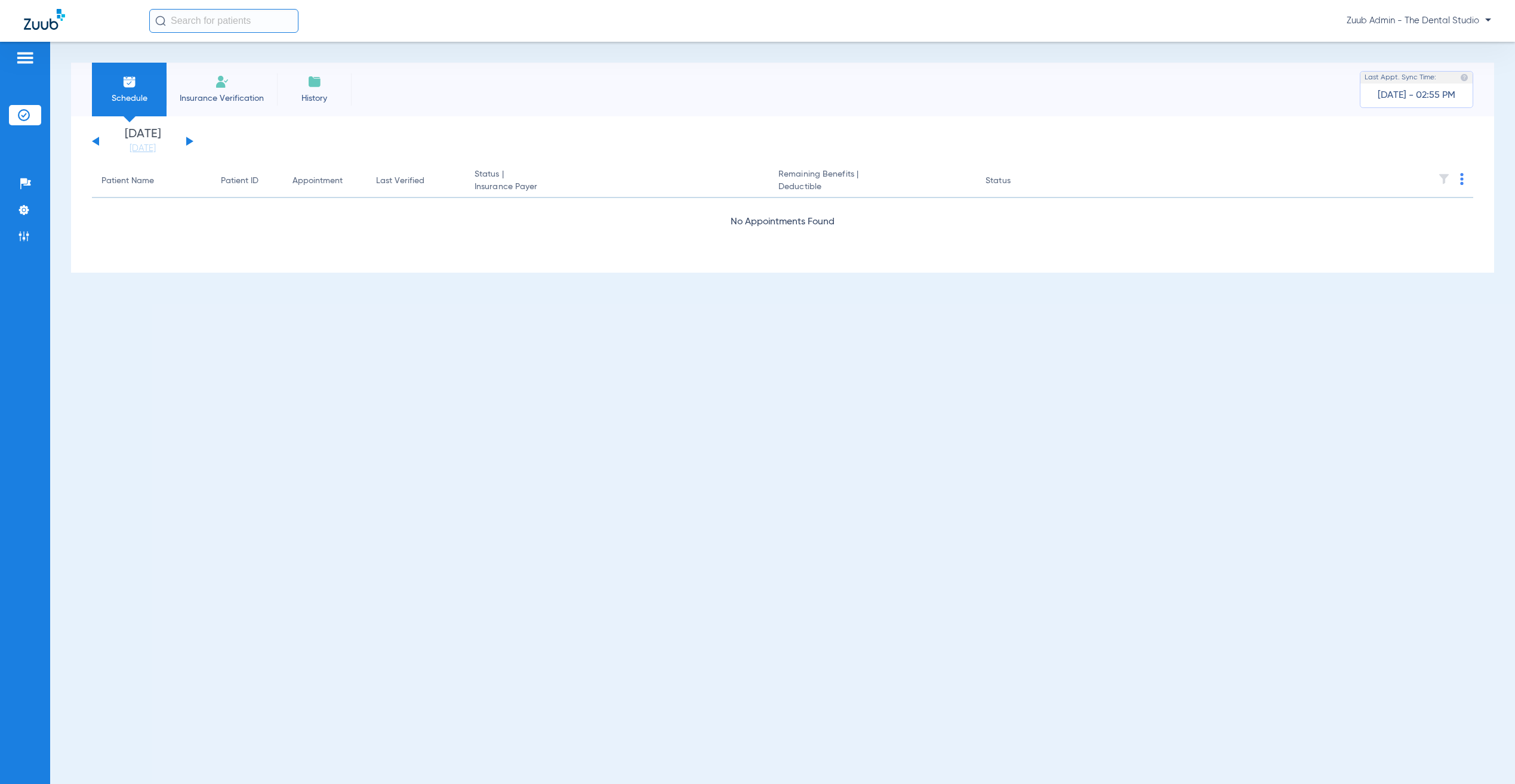
click at [192, 140] on button at bounding box center [190, 141] width 7 height 9
click at [134, 151] on link "[DATE]" at bounding box center [142, 149] width 71 height 12
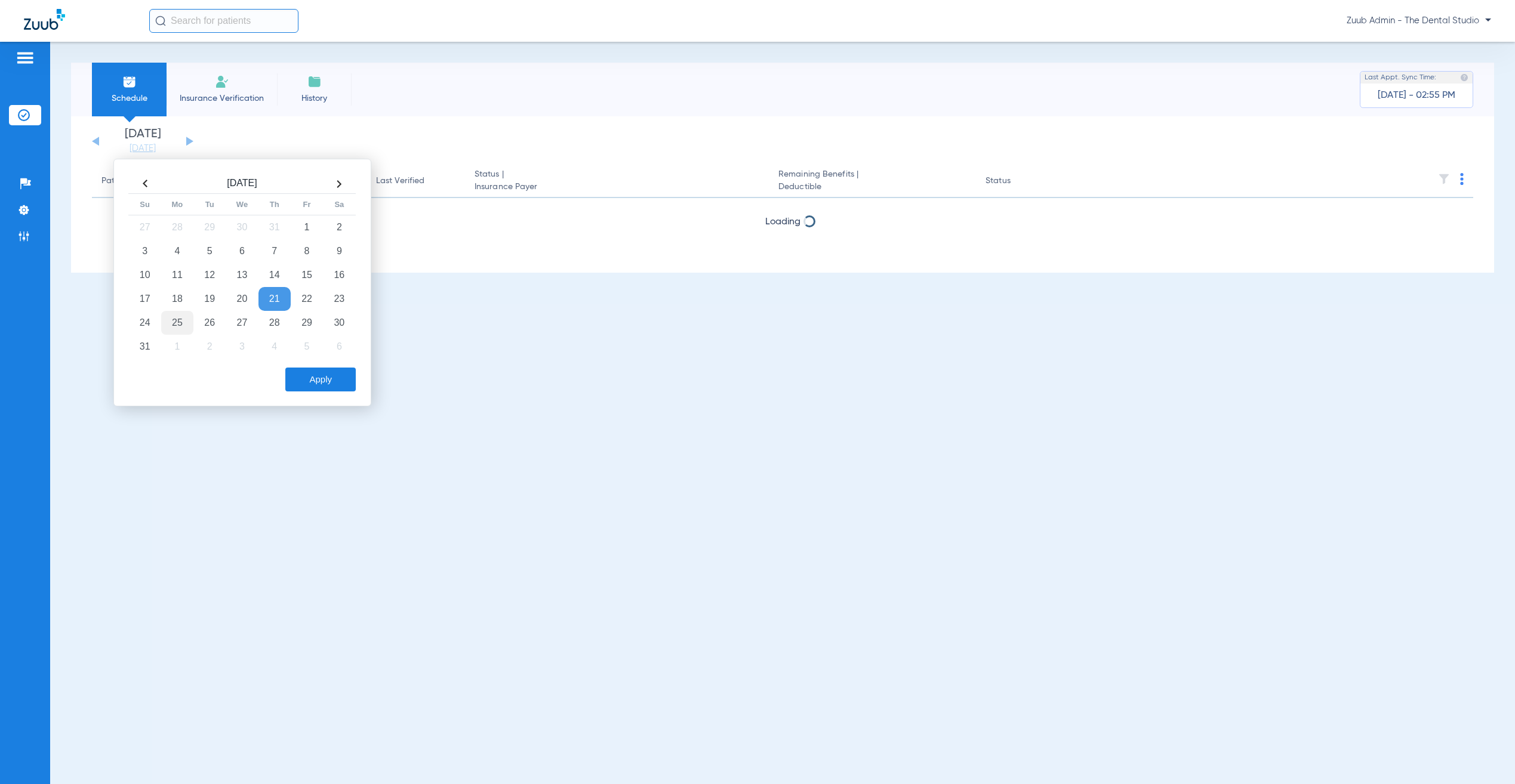
click at [185, 317] on td "25" at bounding box center [177, 323] width 32 height 24
click at [308, 375] on button "Apply" at bounding box center [320, 380] width 70 height 24
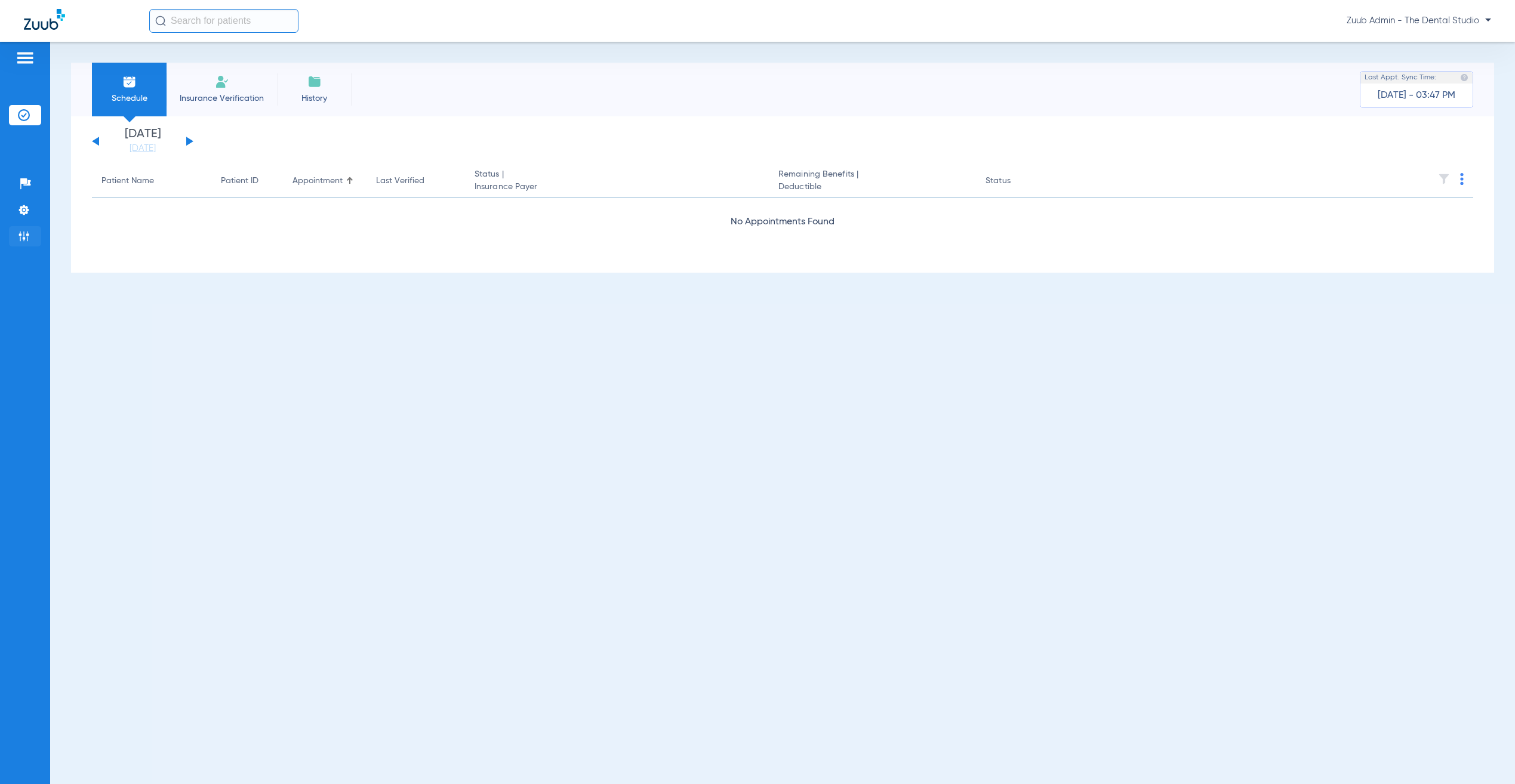
click at [30, 235] on img at bounding box center [24, 236] width 12 height 12
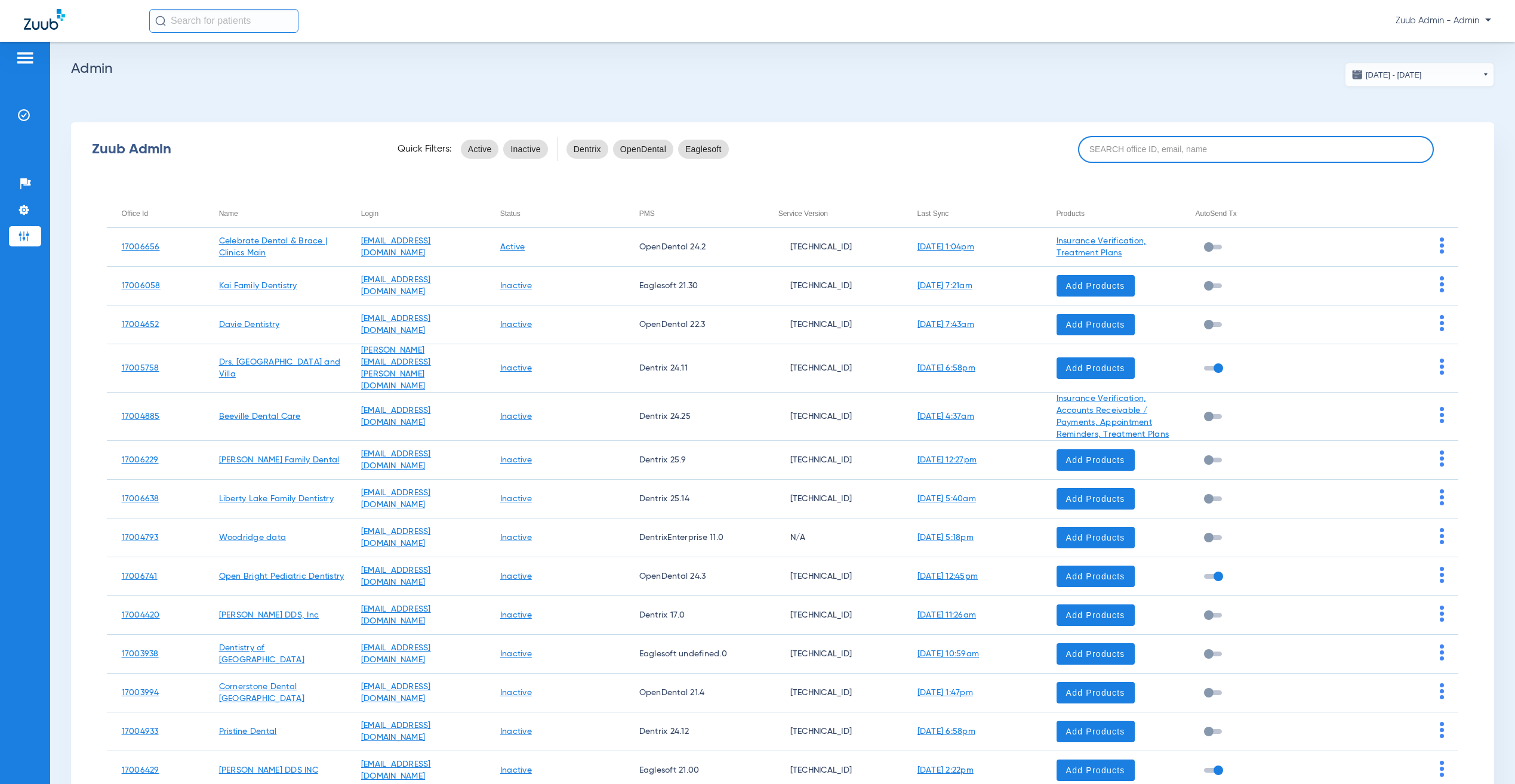
click at [1146, 144] on input at bounding box center [1256, 149] width 356 height 27
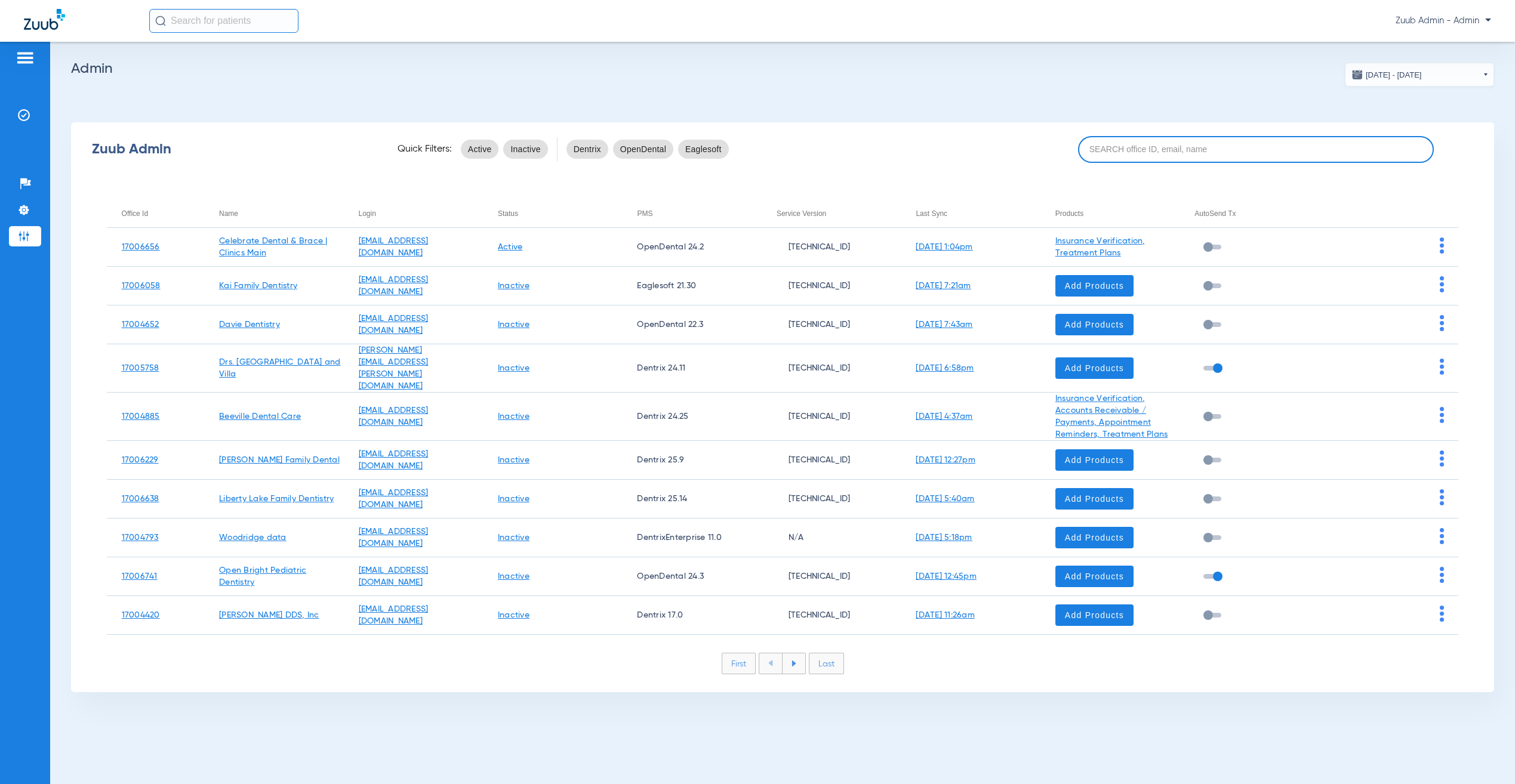
paste input "17006132"
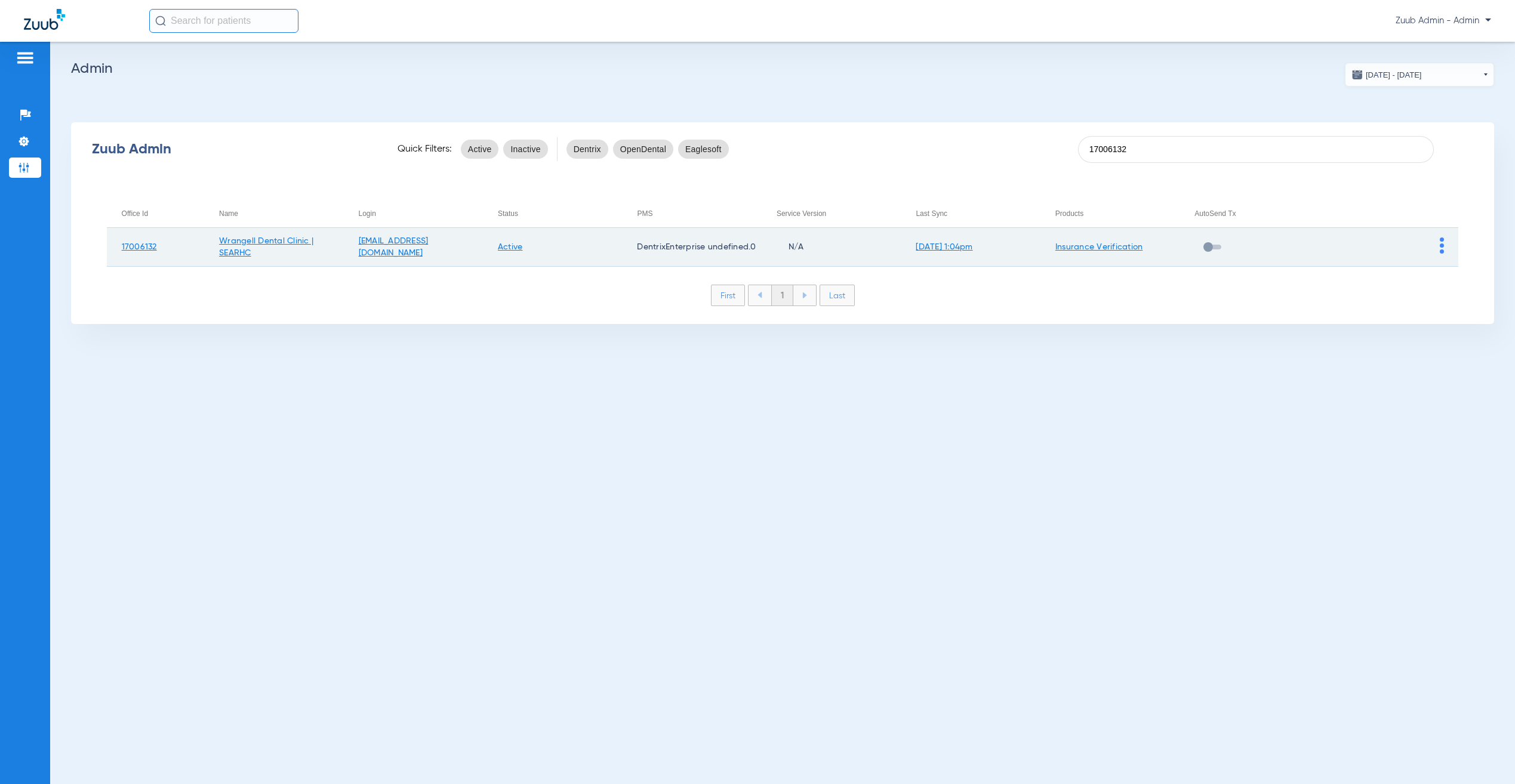
type input "17006132"
click at [1442, 240] on img at bounding box center [1442, 245] width 4 height 16
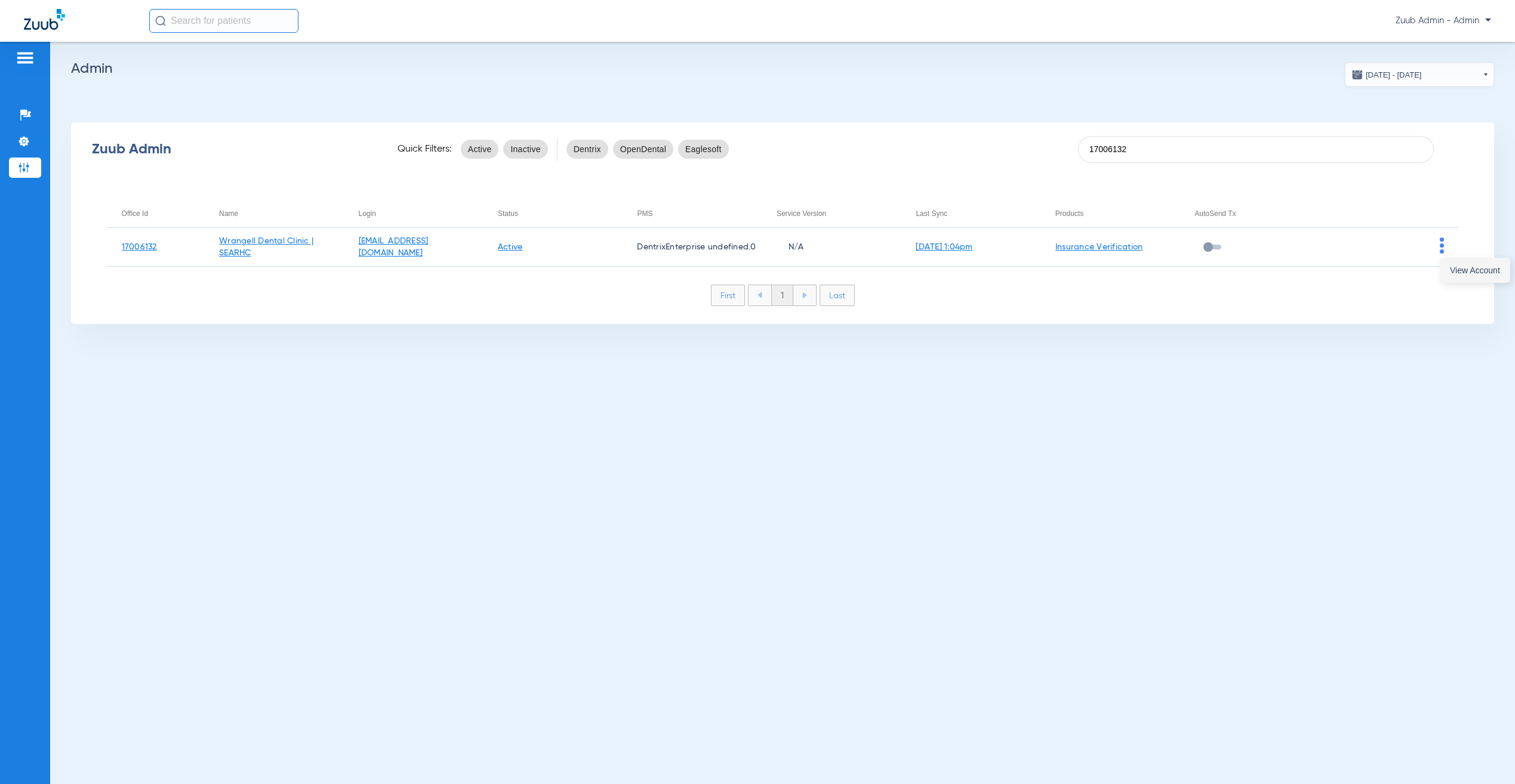
click at [1450, 266] on span "View Account" at bounding box center [1475, 270] width 50 height 9
